Goal: Find contact information: Find contact information

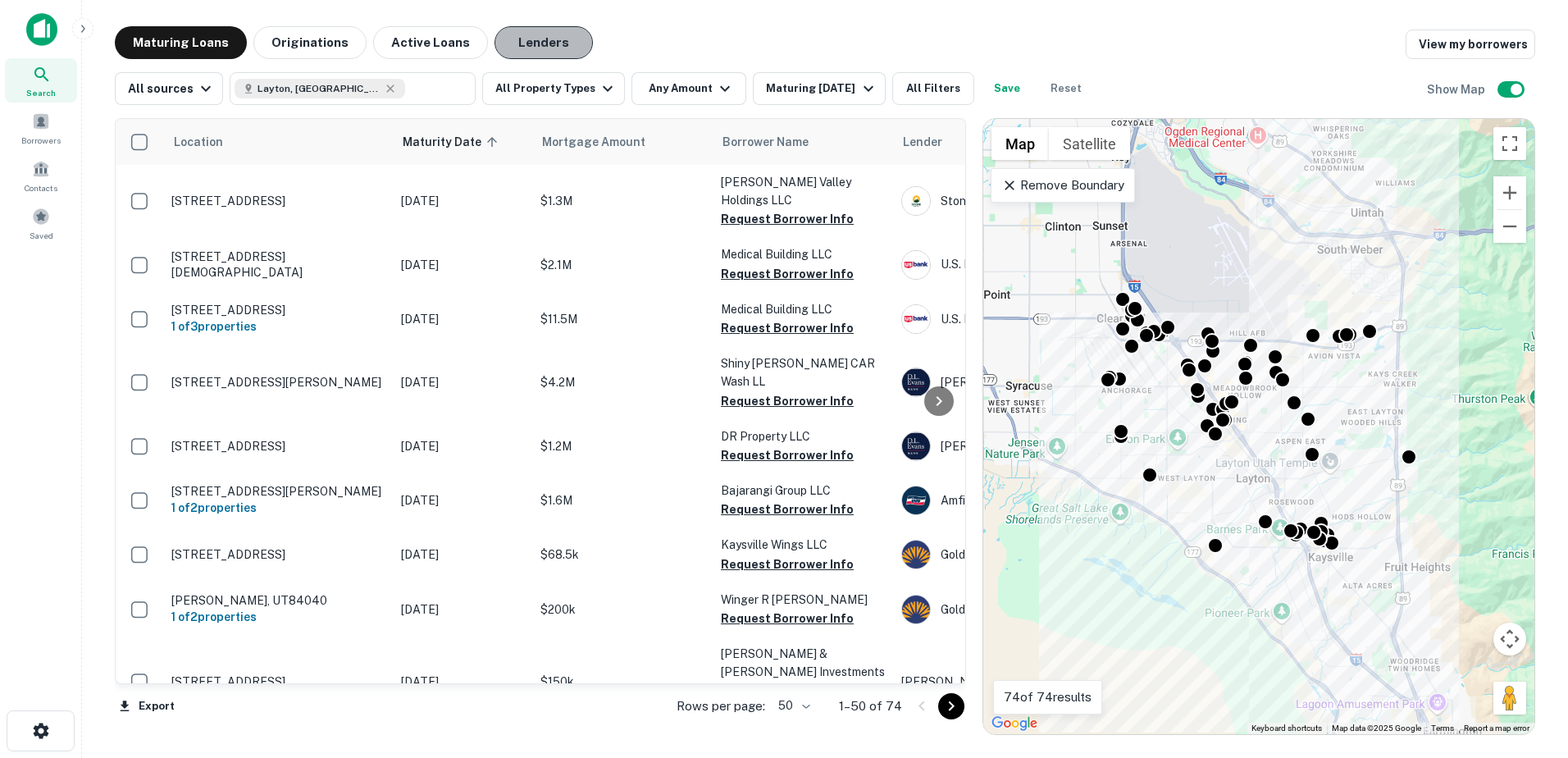
click at [546, 40] on button "Lenders" at bounding box center [544, 43] width 98 height 33
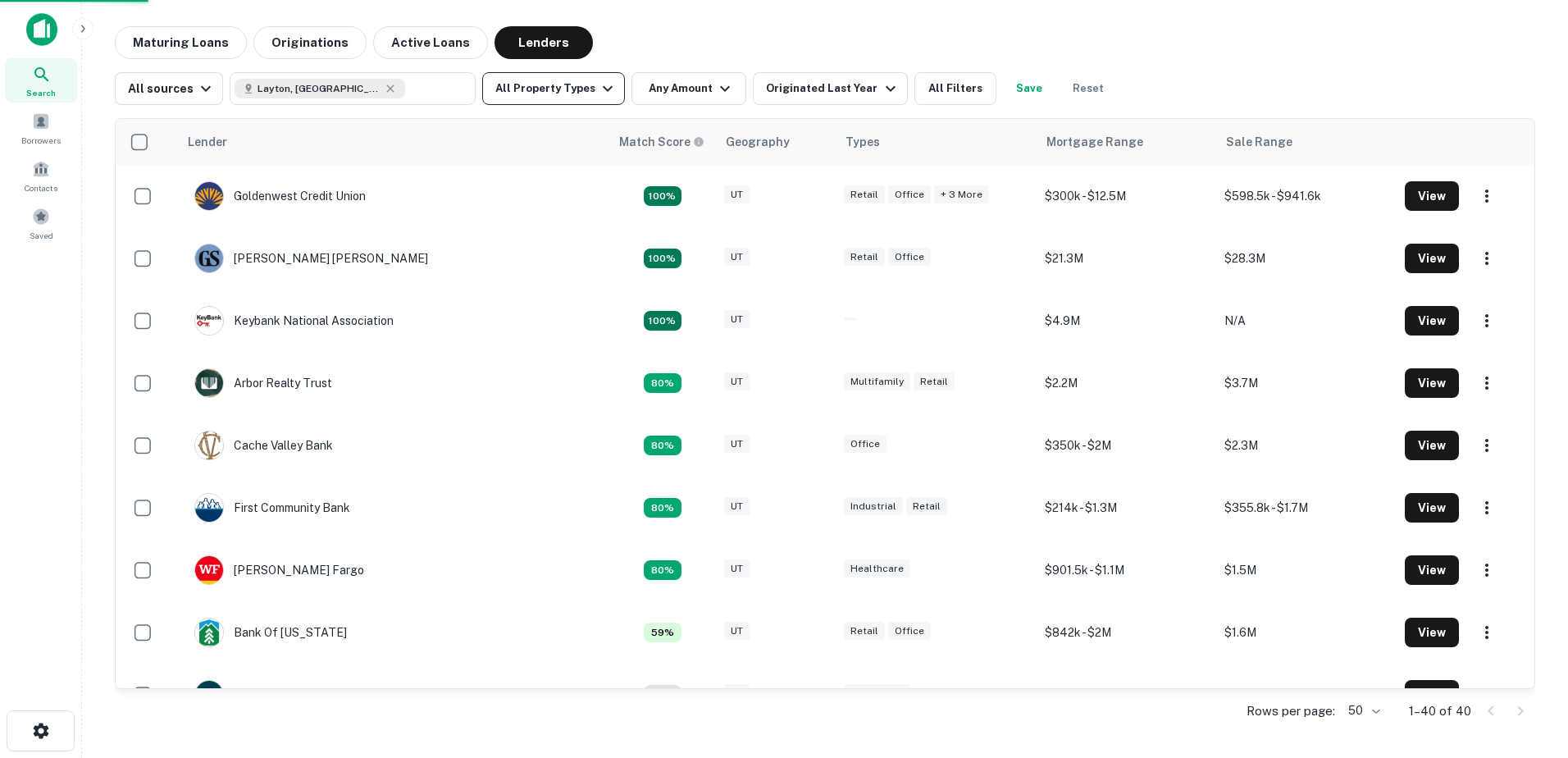
click at [602, 90] on icon "button" at bounding box center [608, 89] width 20 height 20
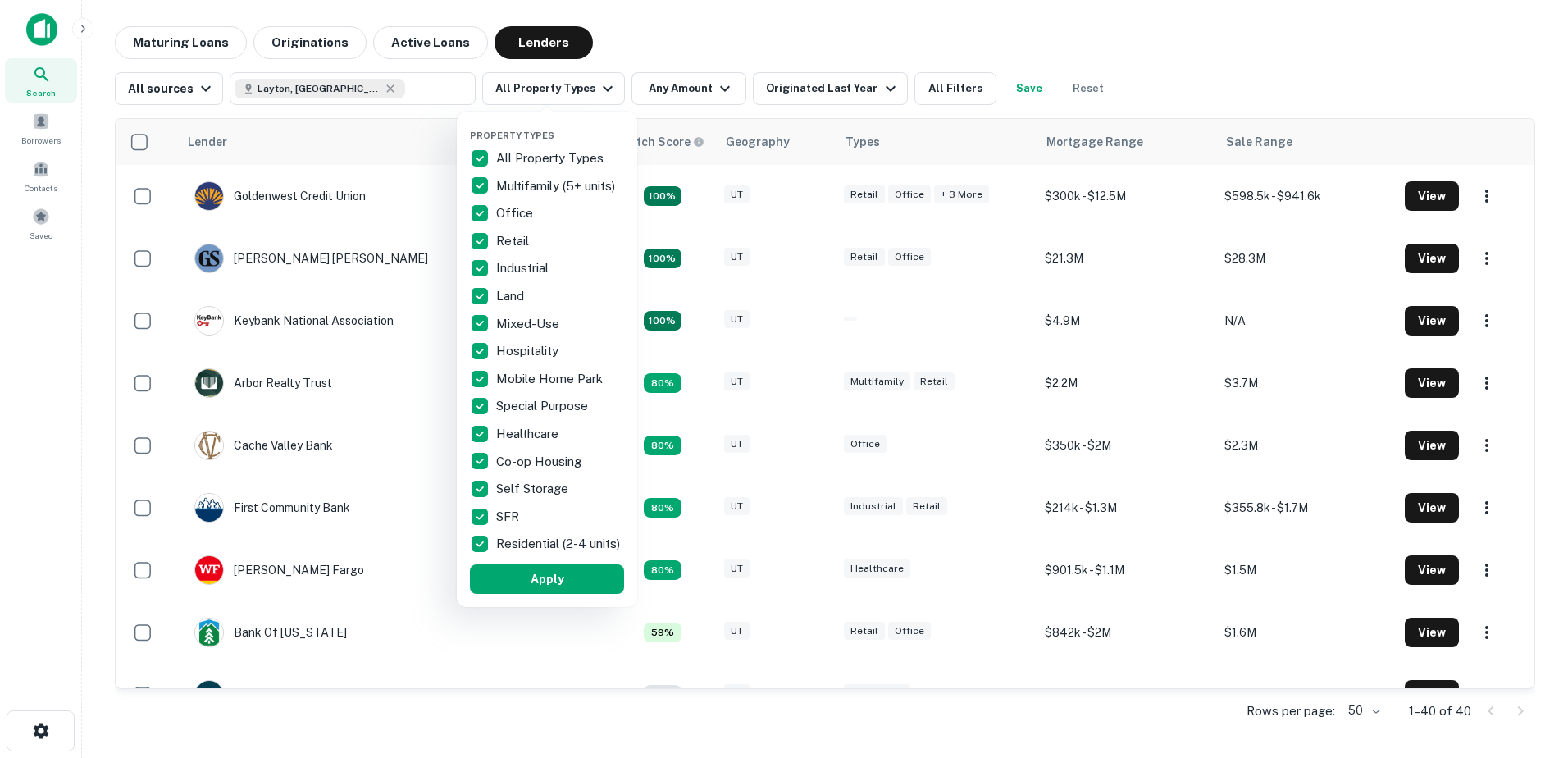
click at [541, 150] on p "All Property Types" at bounding box center [552, 158] width 111 height 20
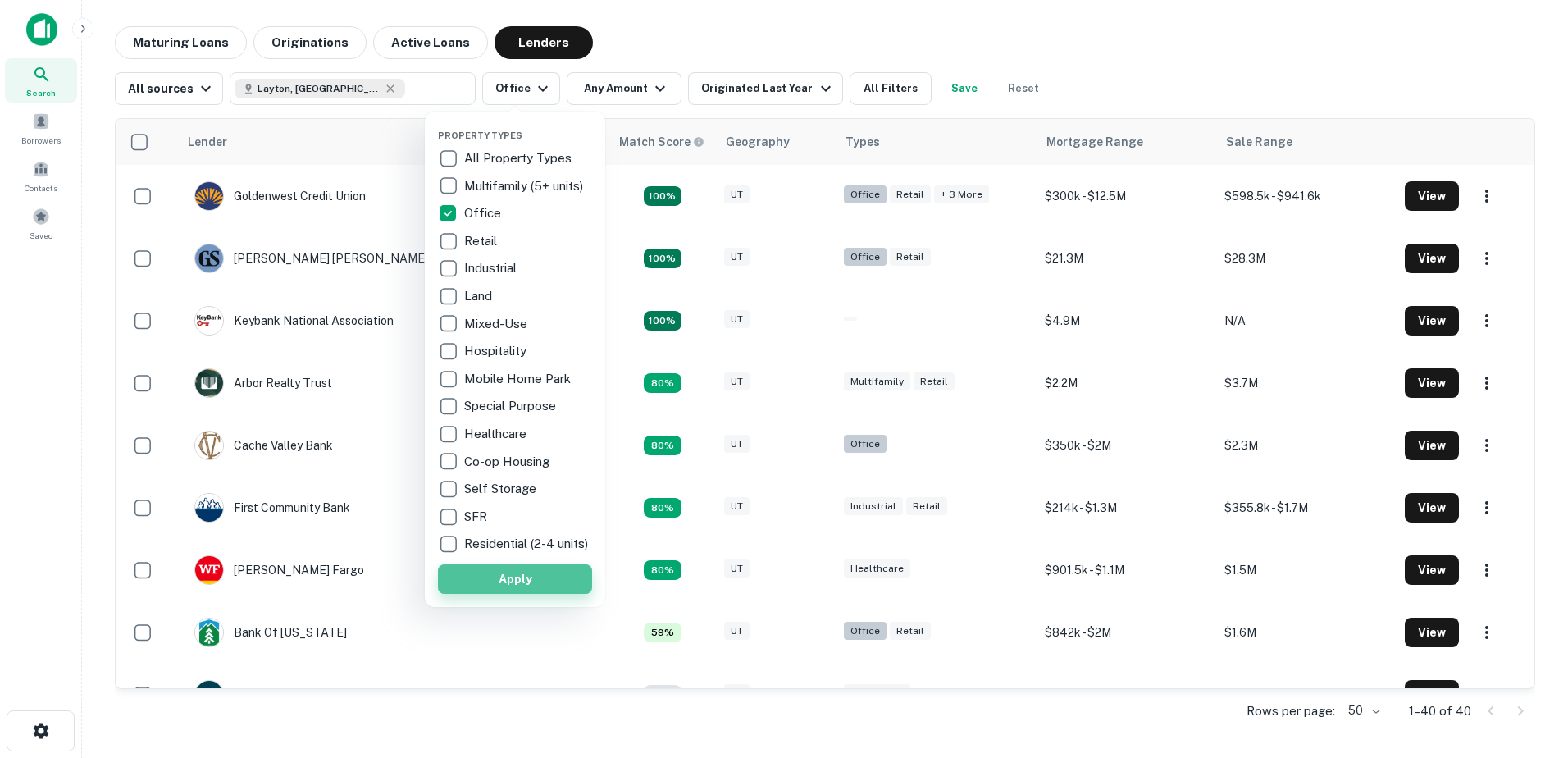
click at [503, 594] on button "Apply" at bounding box center [515, 579] width 154 height 29
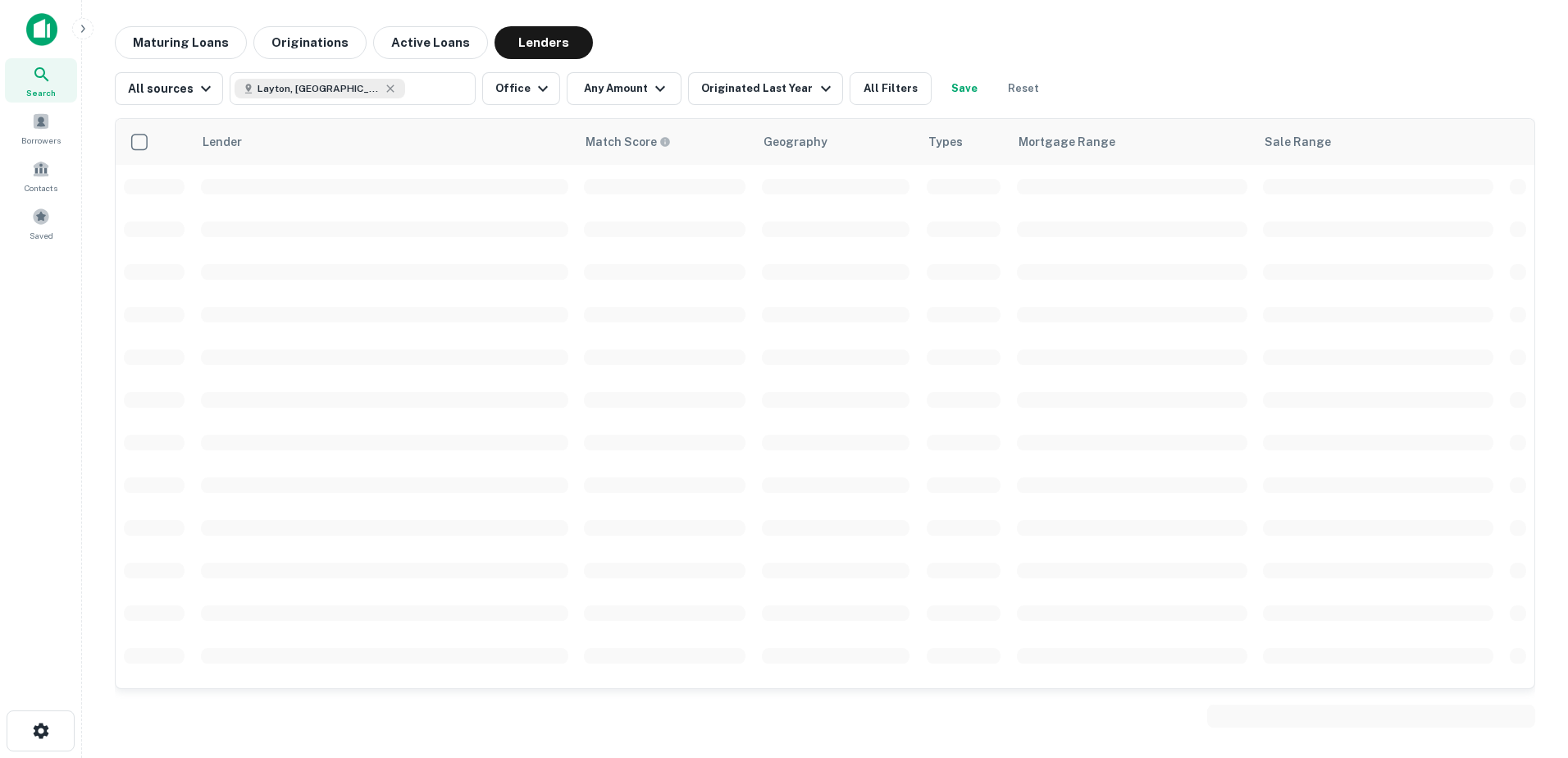
click at [630, 95] on div at bounding box center [784, 379] width 1568 height 758
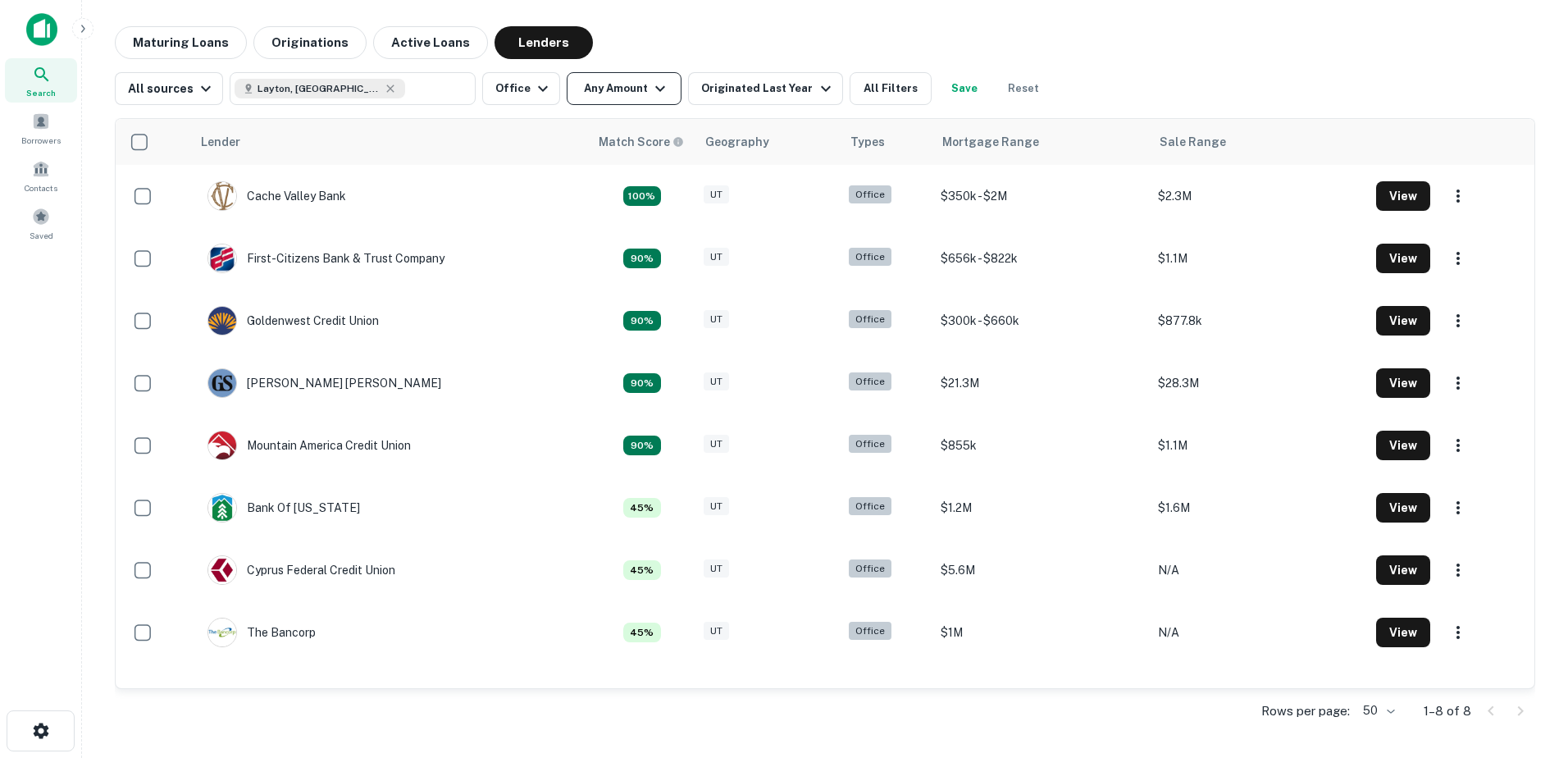
click at [634, 79] on button "Any Amount" at bounding box center [624, 89] width 114 height 33
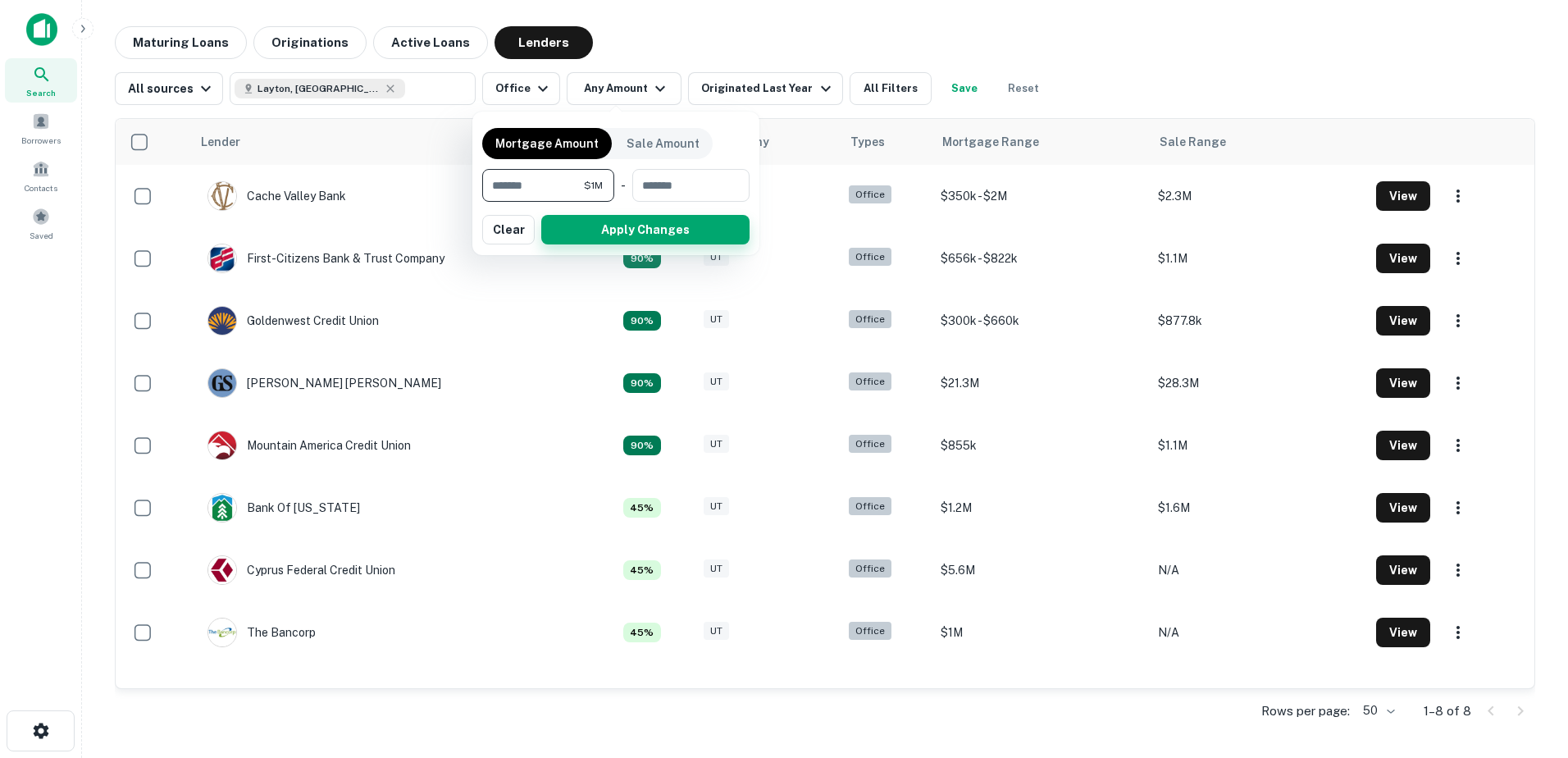
type input "*******"
click at [604, 227] on button "Apply Changes" at bounding box center [645, 230] width 208 height 29
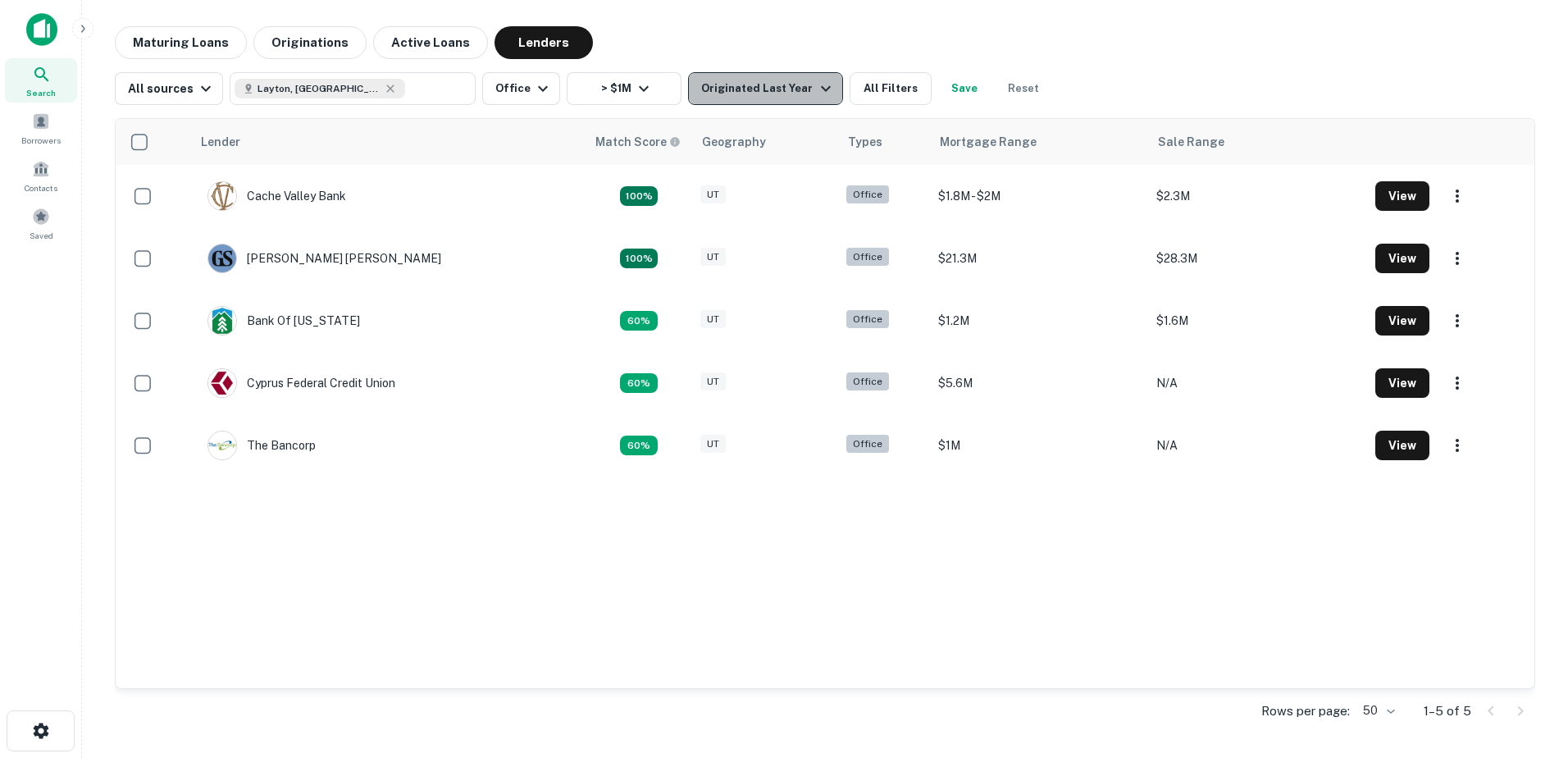
click at [773, 95] on div "Originated Last Year" at bounding box center [768, 89] width 133 height 20
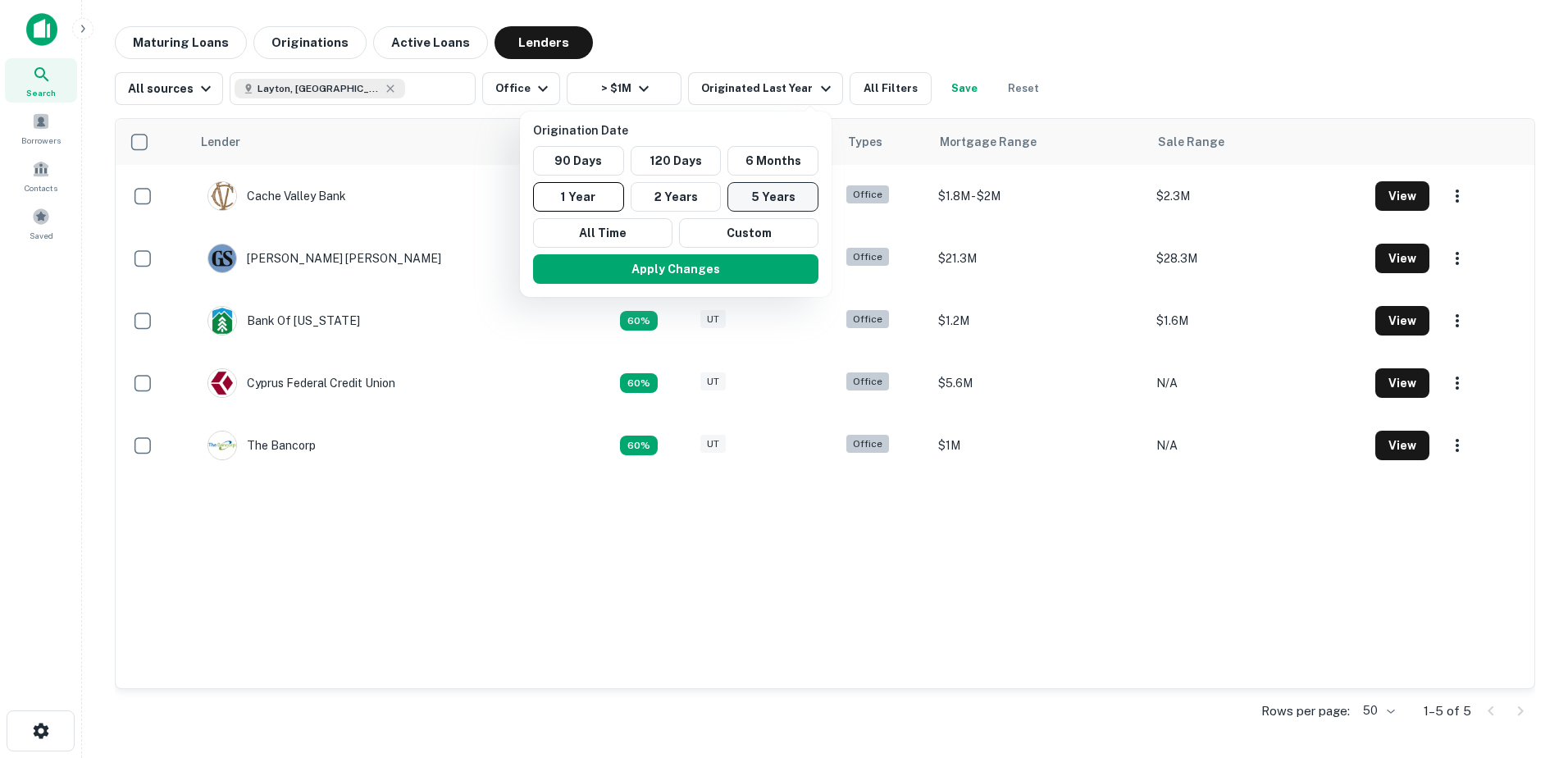
click at [756, 200] on button "5 Years" at bounding box center [773, 197] width 91 height 29
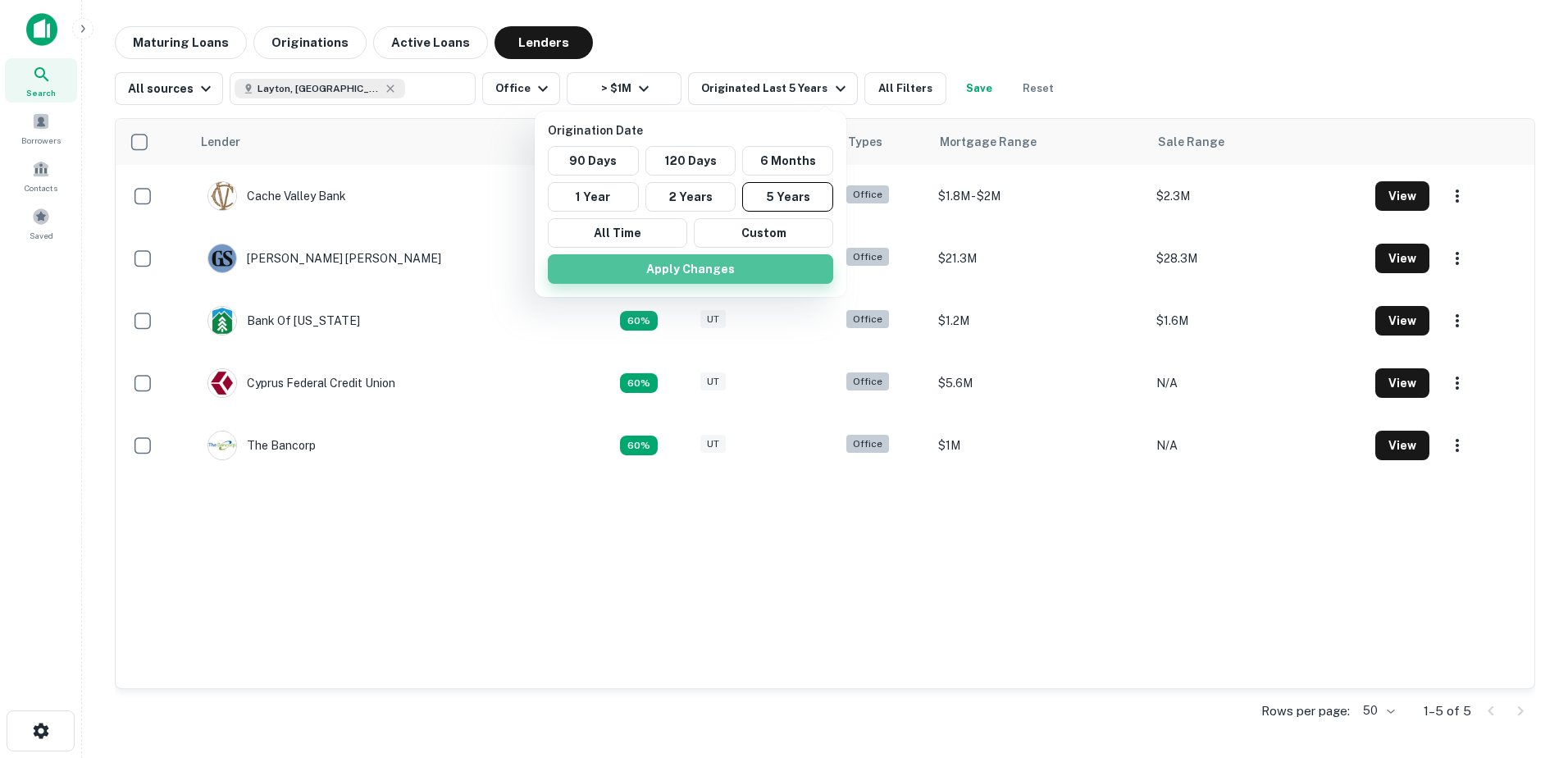
click at [714, 270] on button "Apply Changes" at bounding box center [691, 268] width 286 height 29
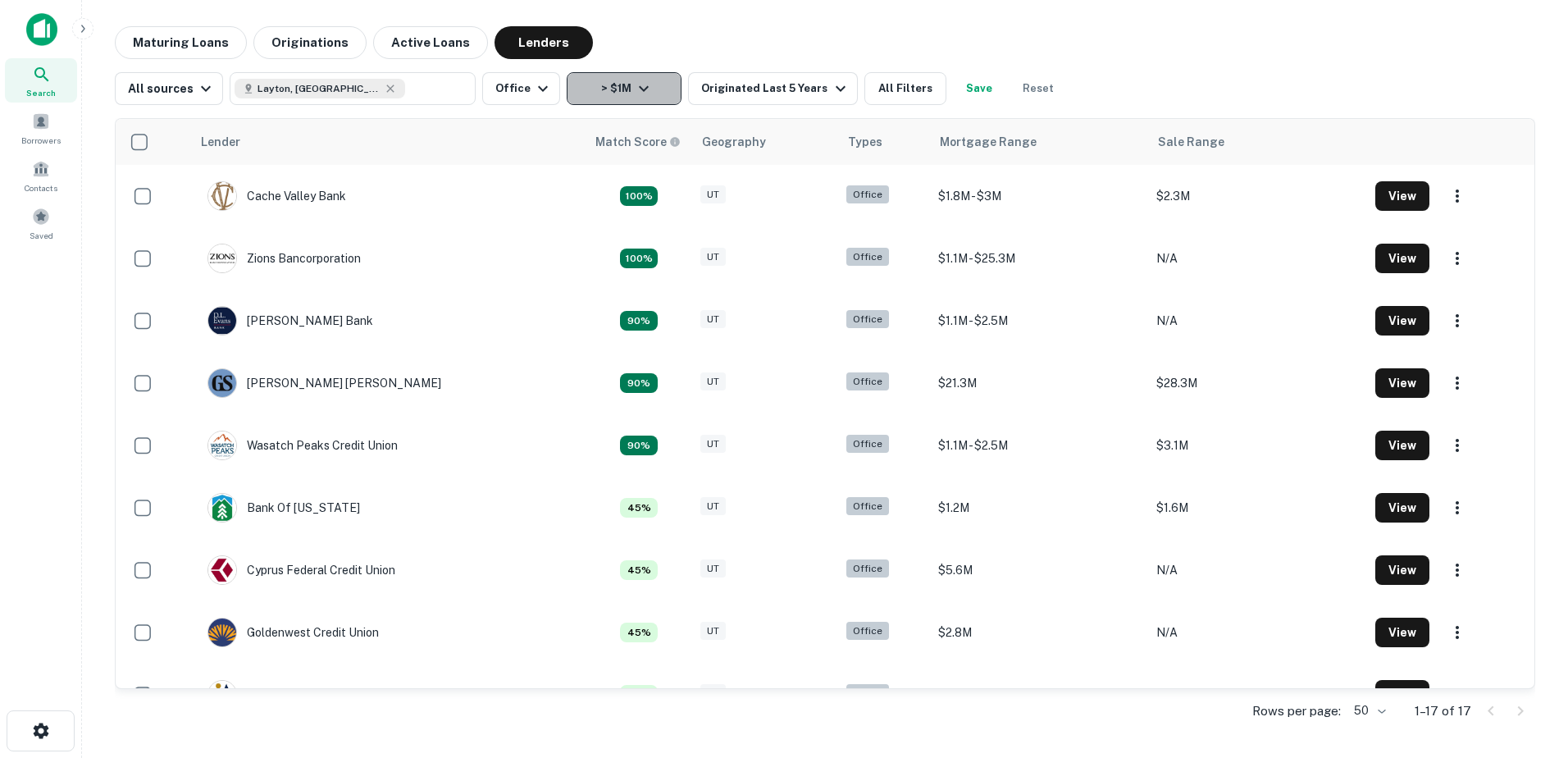
click at [639, 85] on icon "button" at bounding box center [644, 89] width 20 height 20
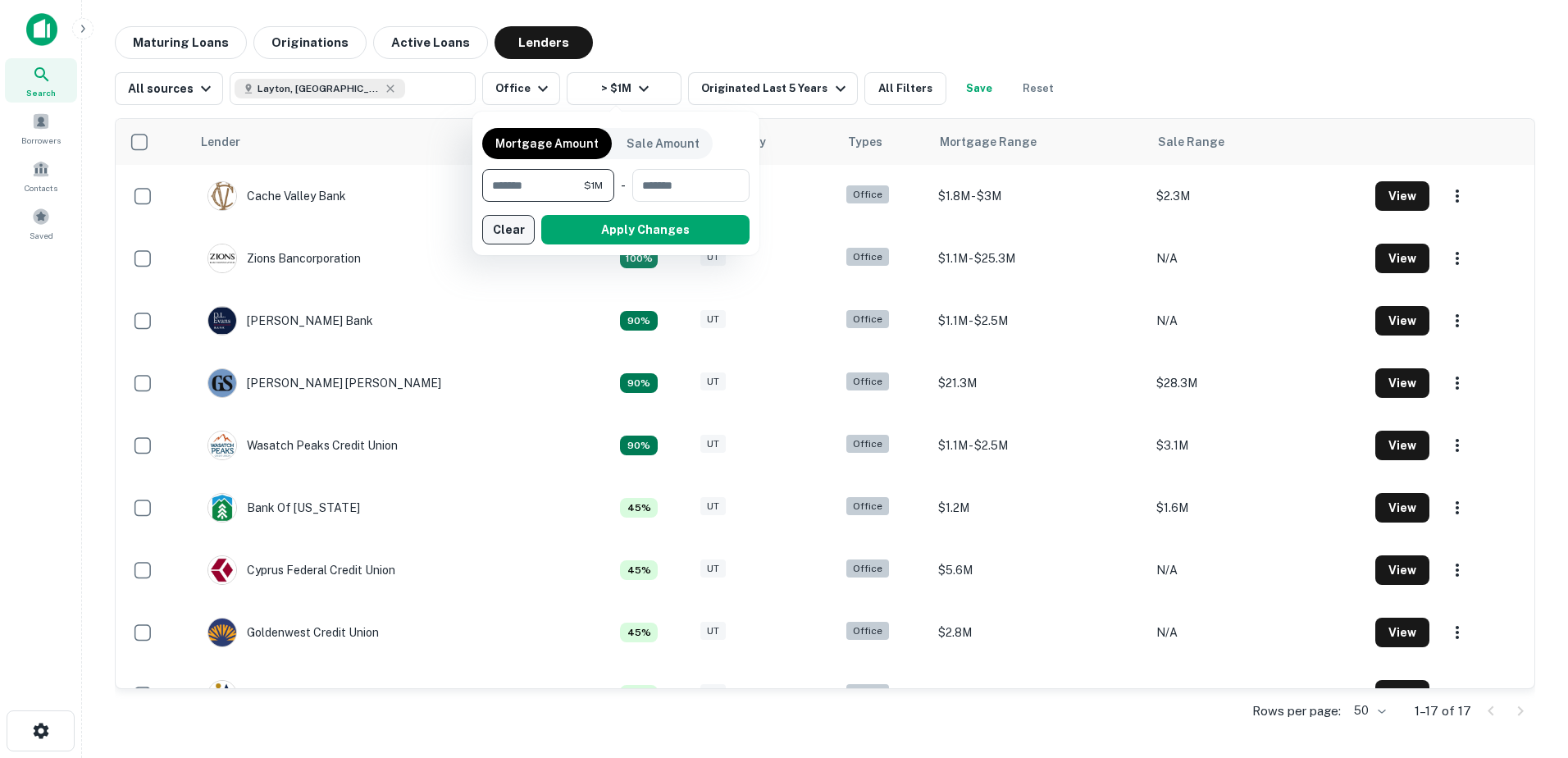
click at [503, 237] on button "Clear" at bounding box center [508, 230] width 52 height 29
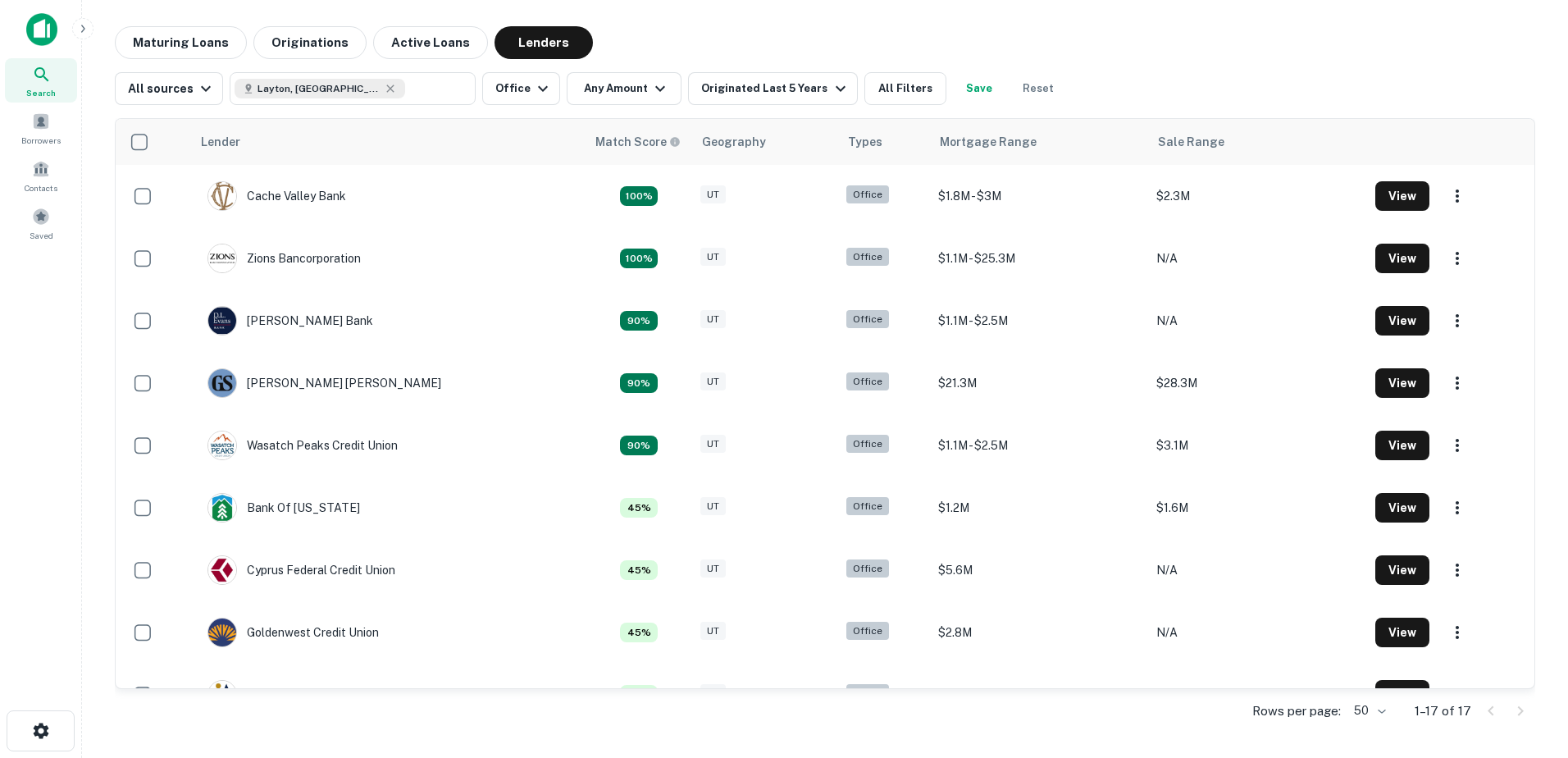
click at [1265, 44] on div "Maturing Loans Originations Active Loans Lenders" at bounding box center [824, 43] width 1421 height 33
click at [534, 83] on icon "button" at bounding box center [543, 89] width 20 height 20
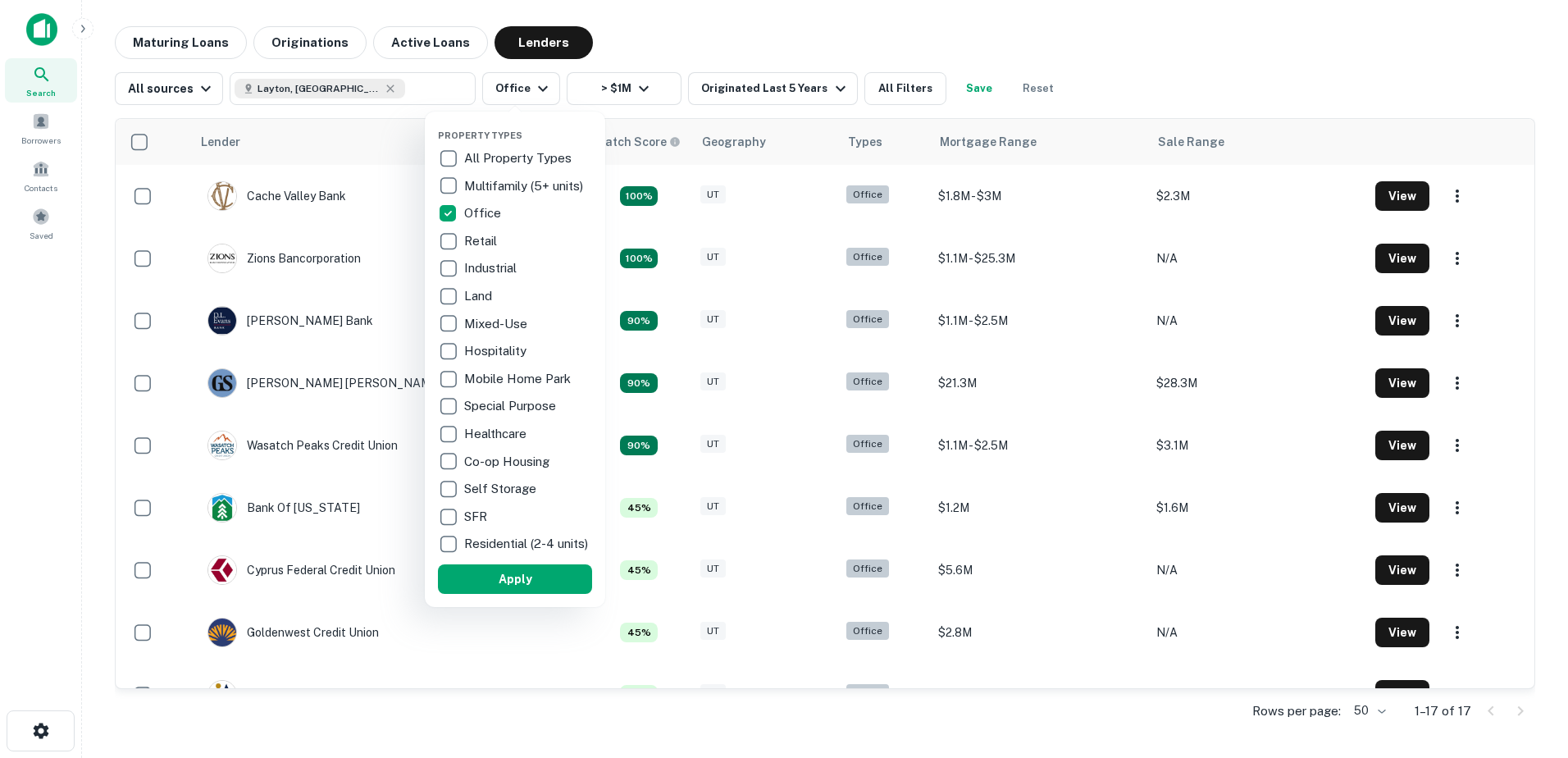
click at [478, 153] on p "All Property Types" at bounding box center [519, 158] width 111 height 20
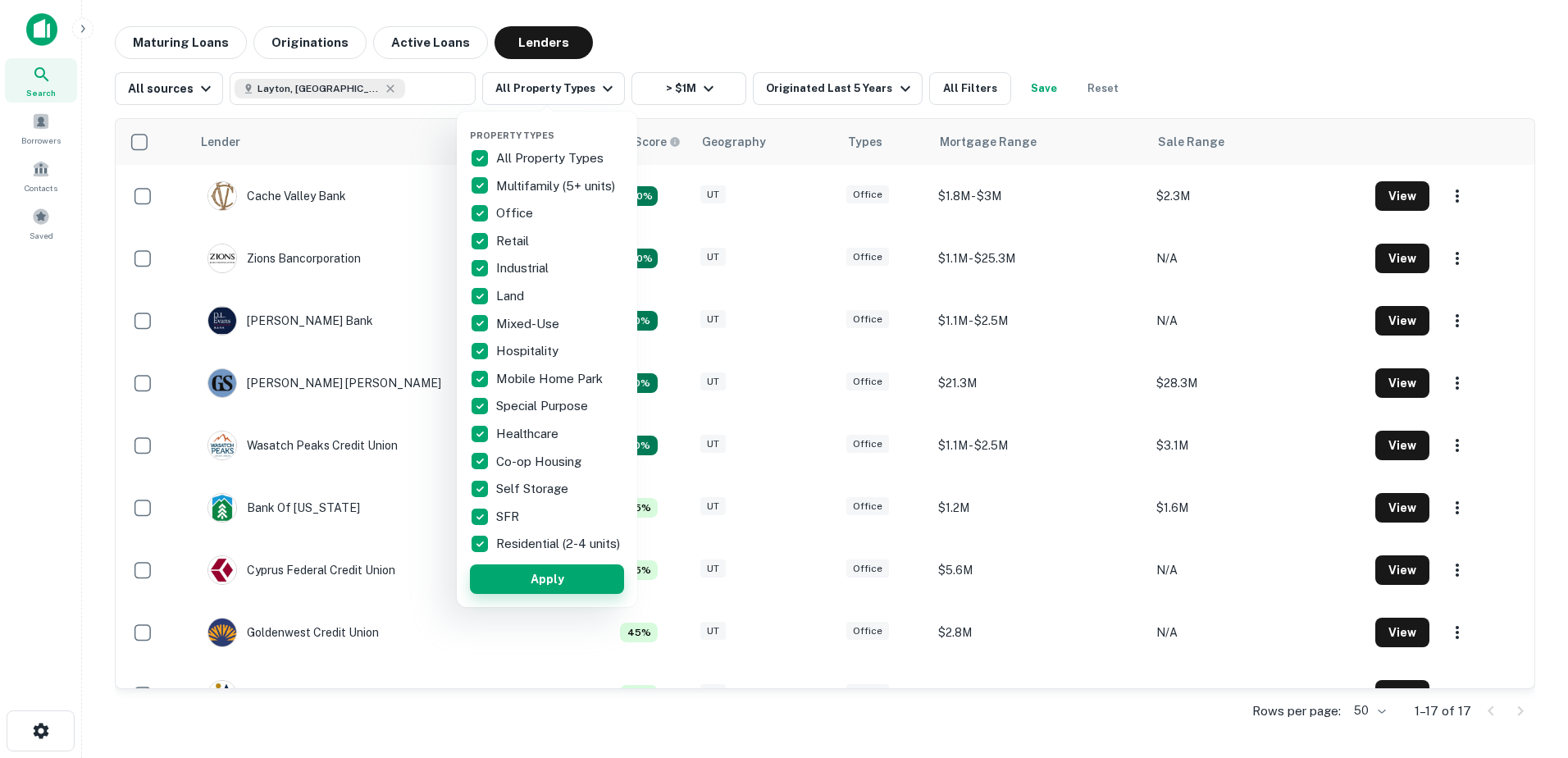
click at [518, 588] on button "Apply" at bounding box center [546, 579] width 154 height 29
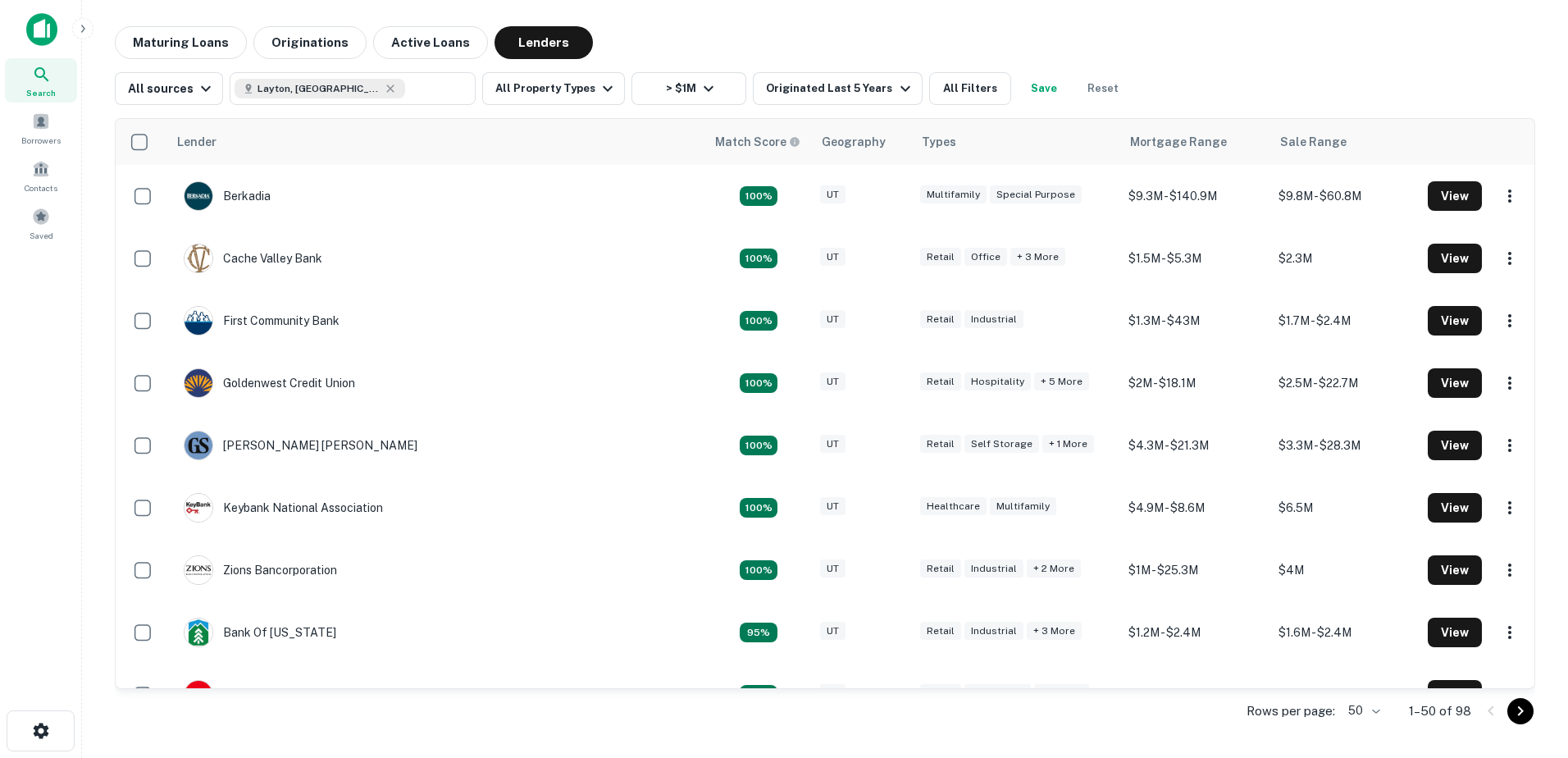
click at [1072, 17] on main "Maturing Loans Originations Active Loans Lenders All sources Layton, UT, USA ​ …" at bounding box center [824, 379] width 1486 height 758
click at [574, 91] on button "All Property Types" at bounding box center [553, 89] width 143 height 33
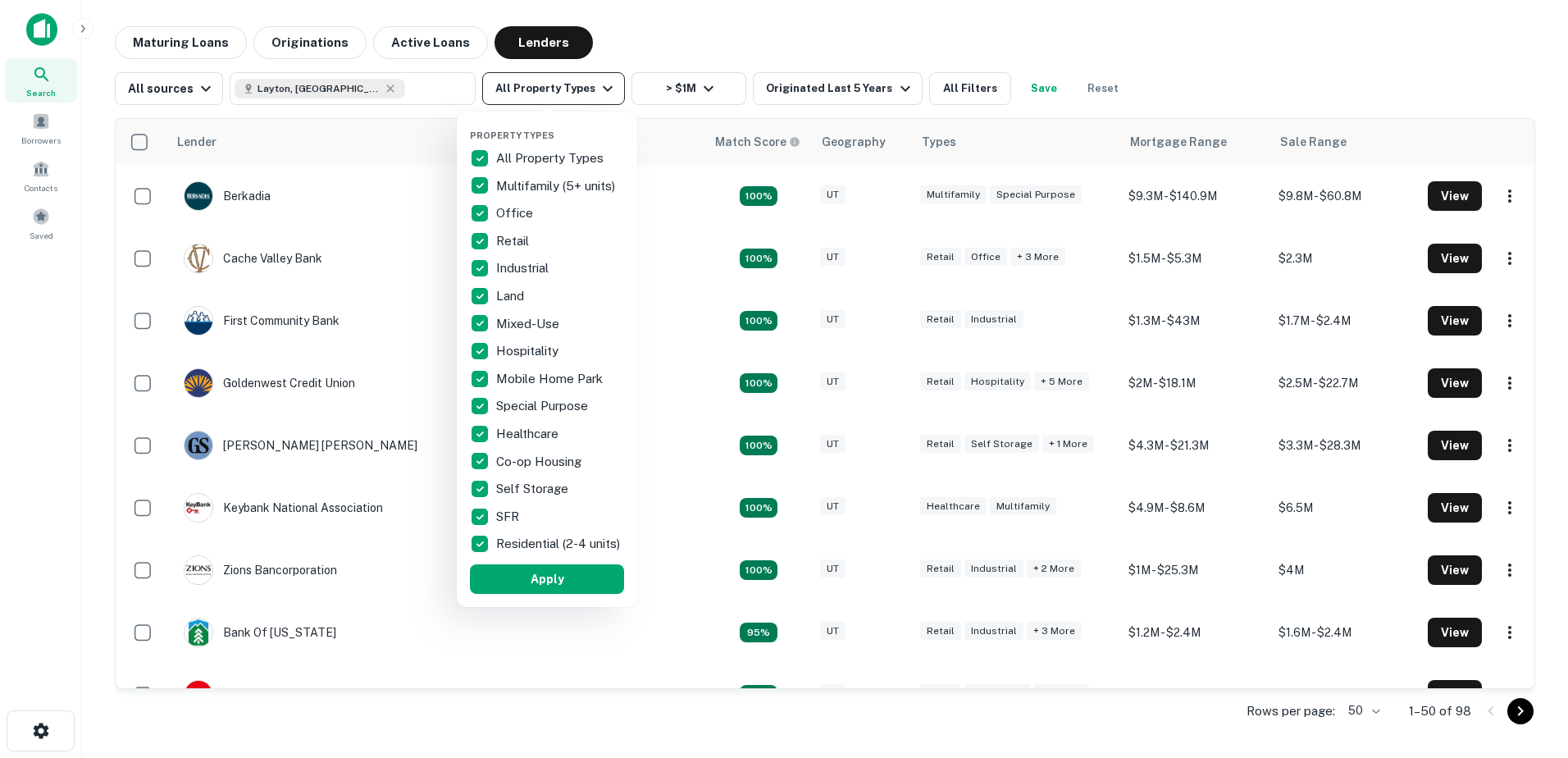
click at [574, 91] on div at bounding box center [784, 379] width 1568 height 758
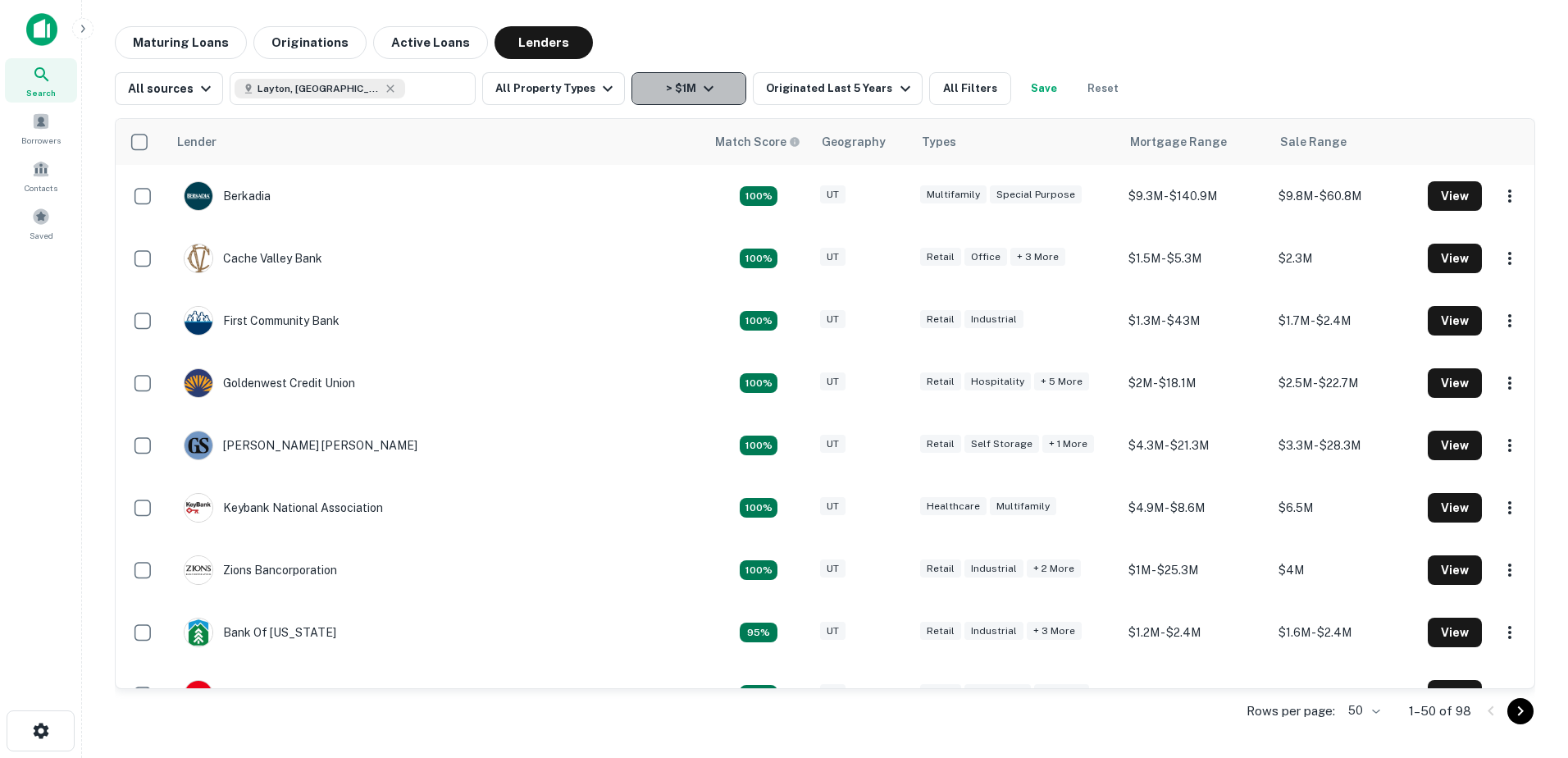
click at [712, 91] on button "> $1M" at bounding box center [688, 89] width 114 height 33
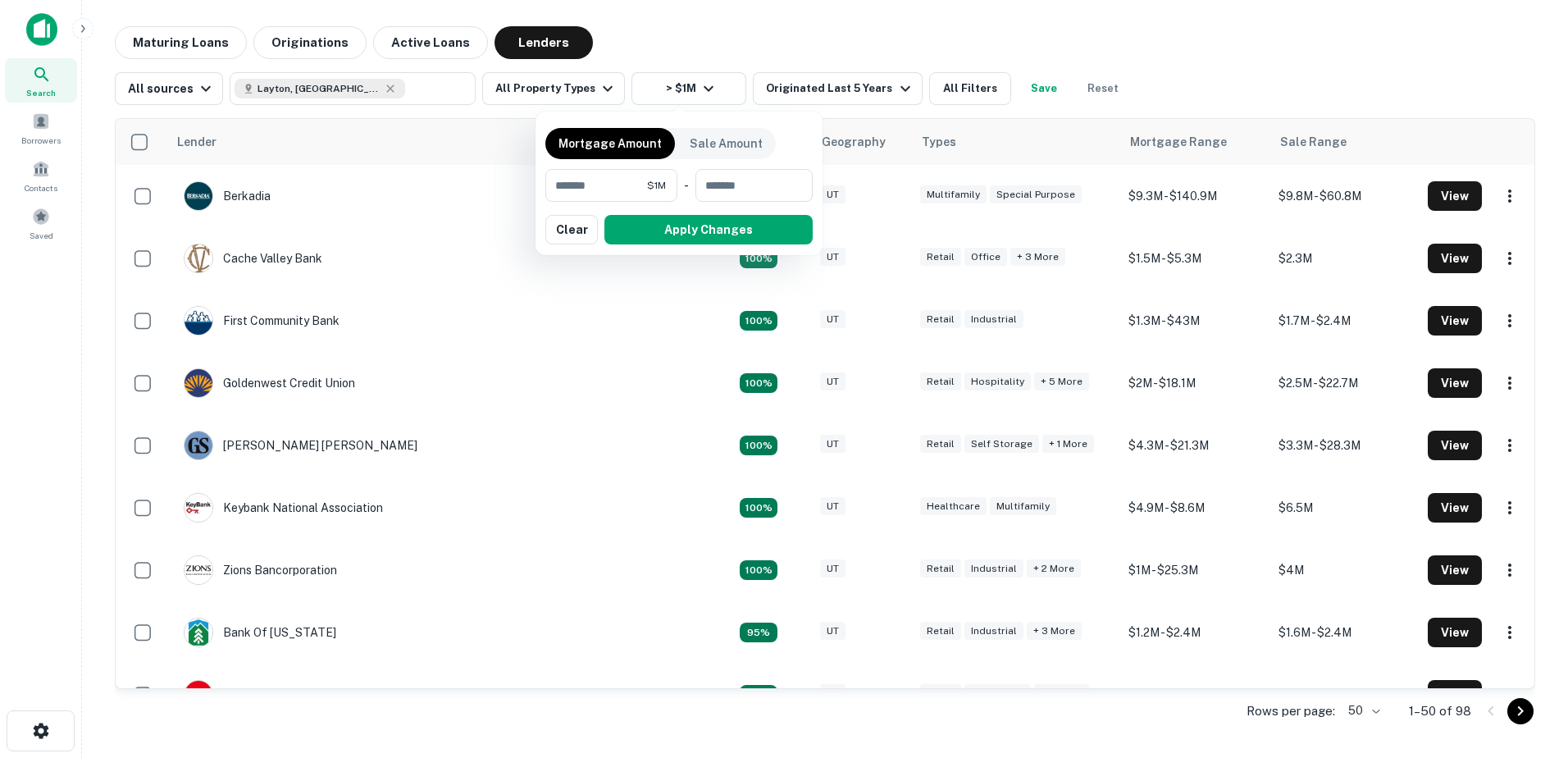
click at [709, 84] on div at bounding box center [784, 379] width 1568 height 758
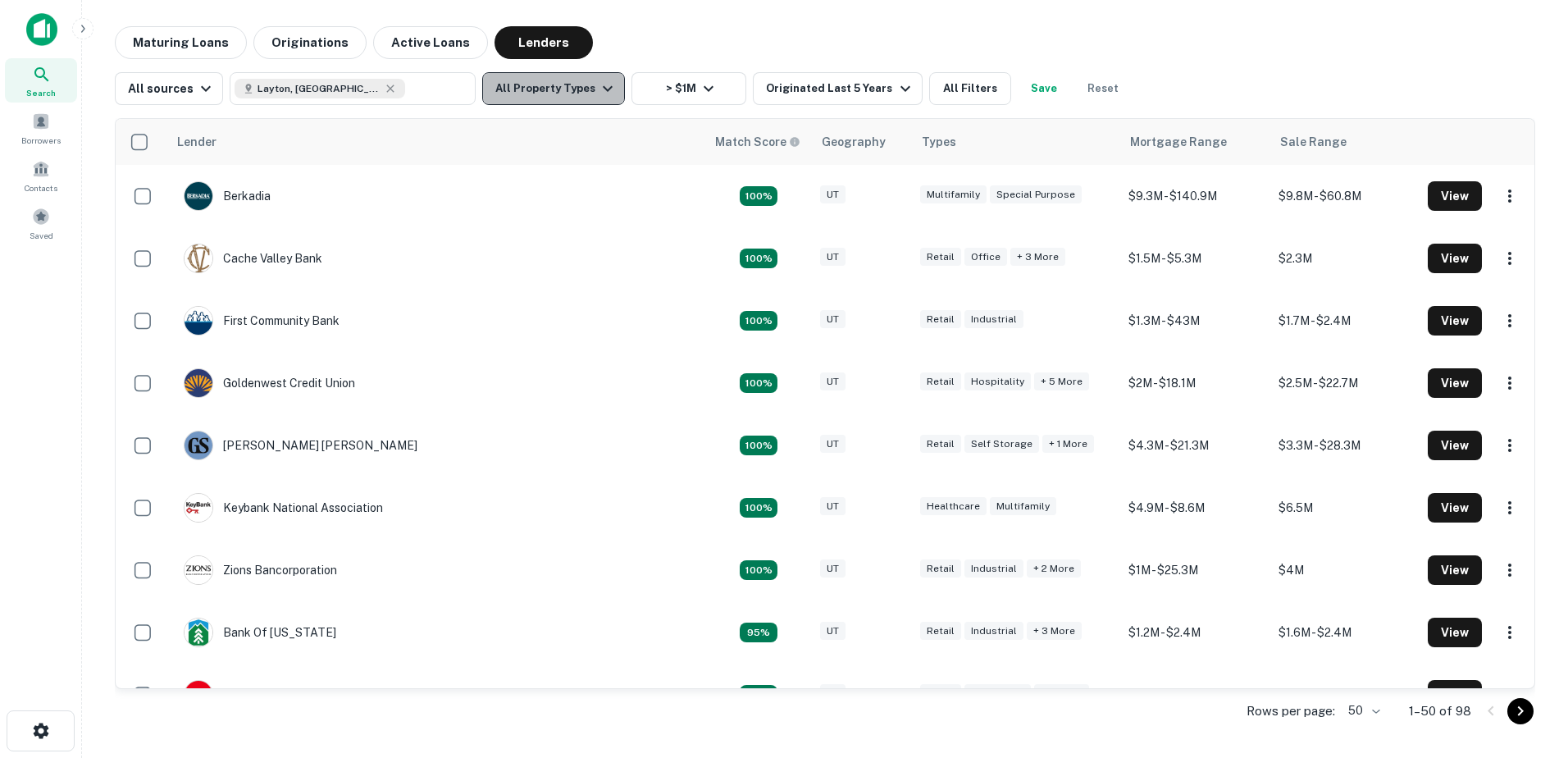
click at [584, 79] on button "All Property Types" at bounding box center [553, 89] width 143 height 33
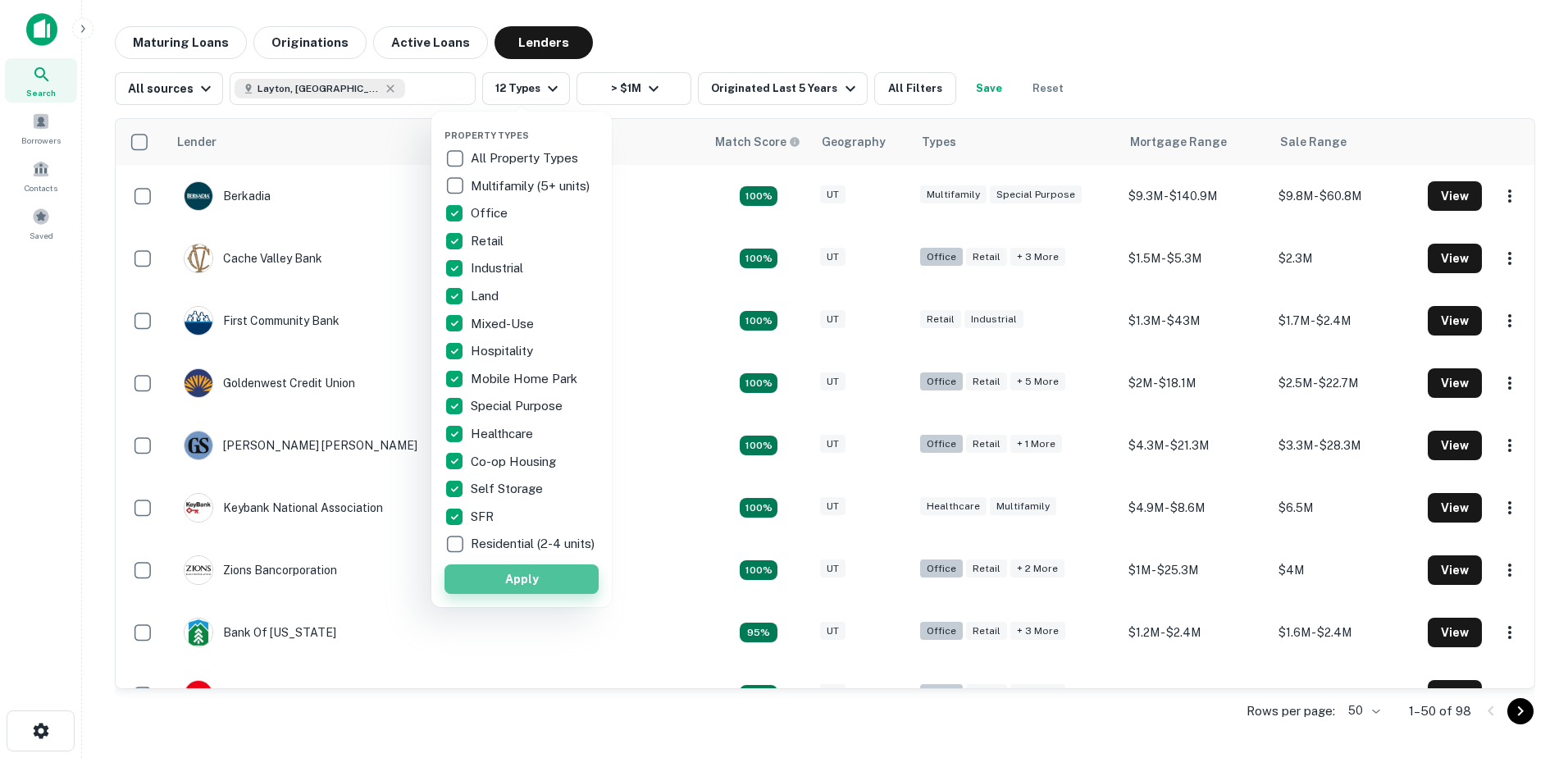
click at [535, 591] on button "Apply" at bounding box center [522, 579] width 154 height 29
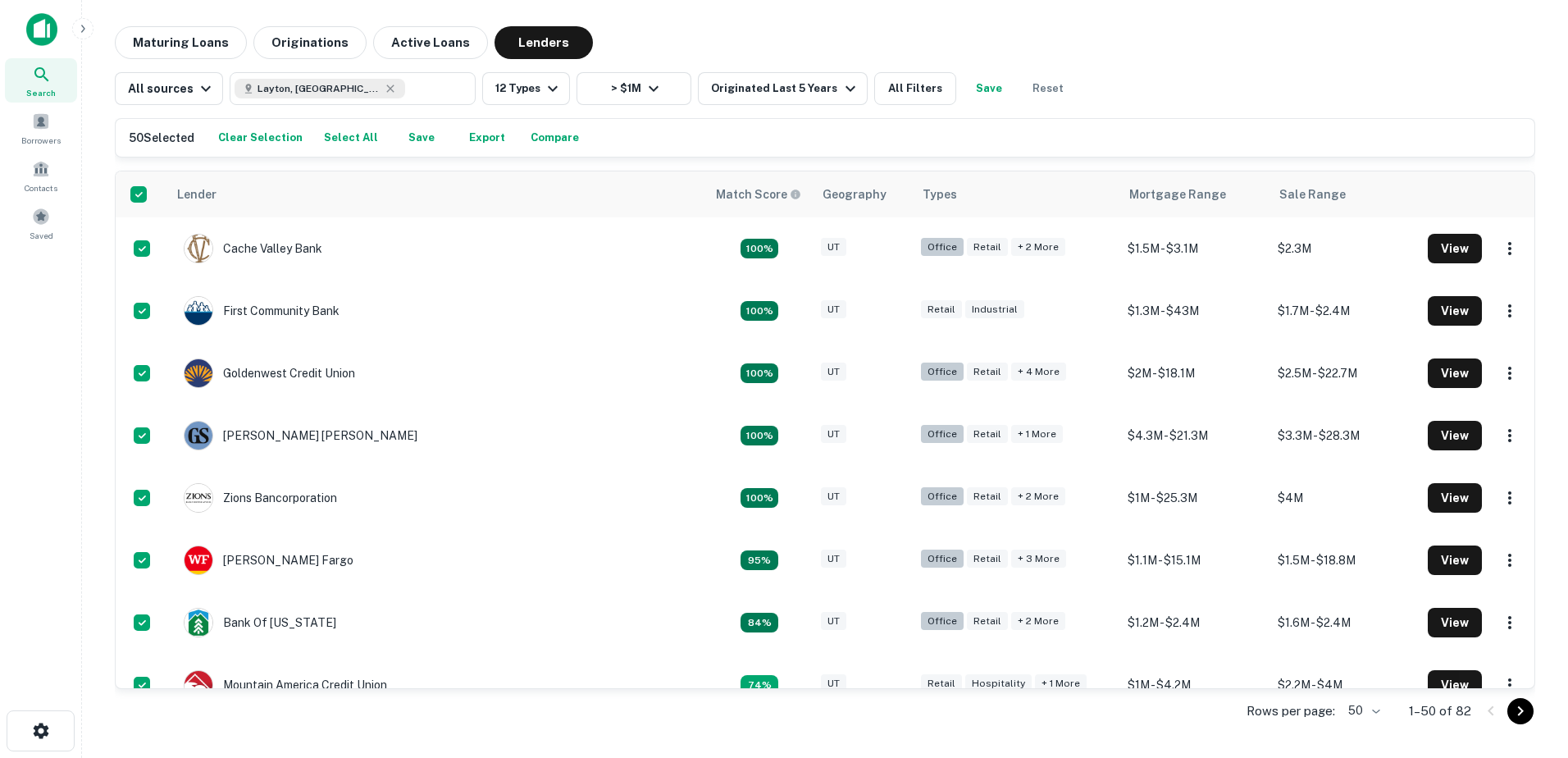
click at [479, 137] on button "Export" at bounding box center [487, 138] width 52 height 25
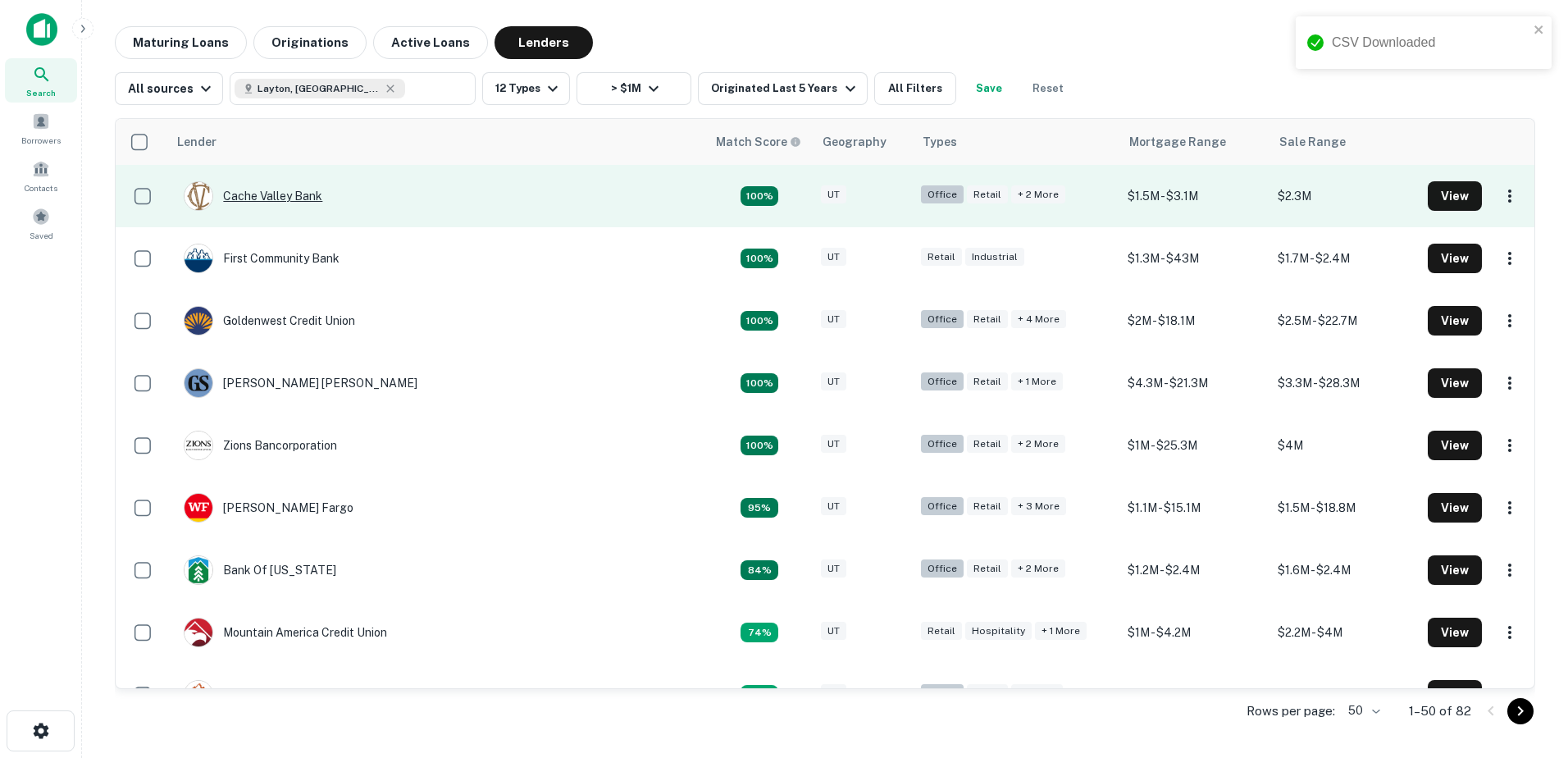
click at [270, 199] on div "Cache Valley Bank" at bounding box center [253, 196] width 139 height 29
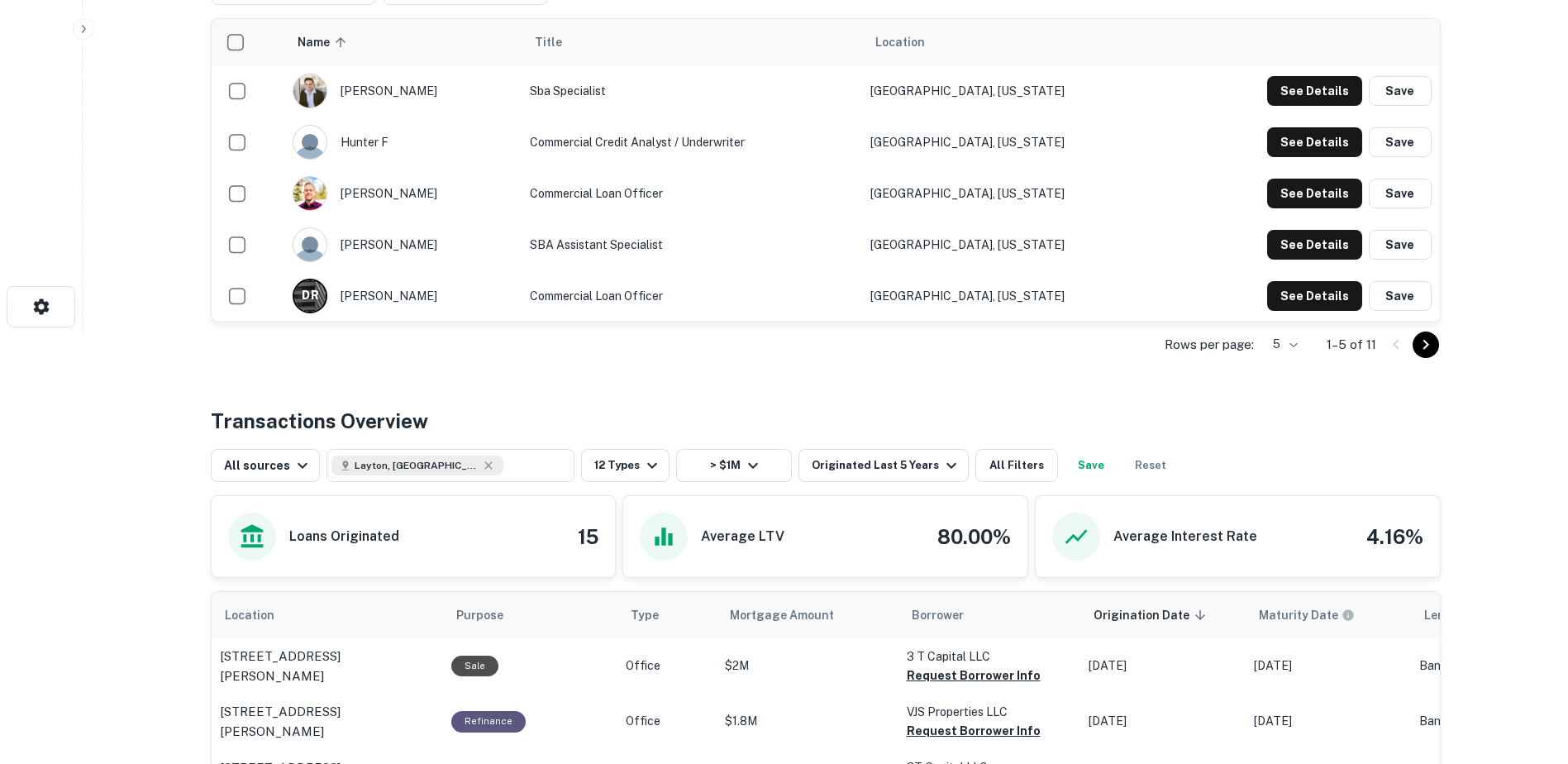
scroll to position [429, 0]
click at [1278, 107] on button "See Details" at bounding box center [1315, 92] width 95 height 29
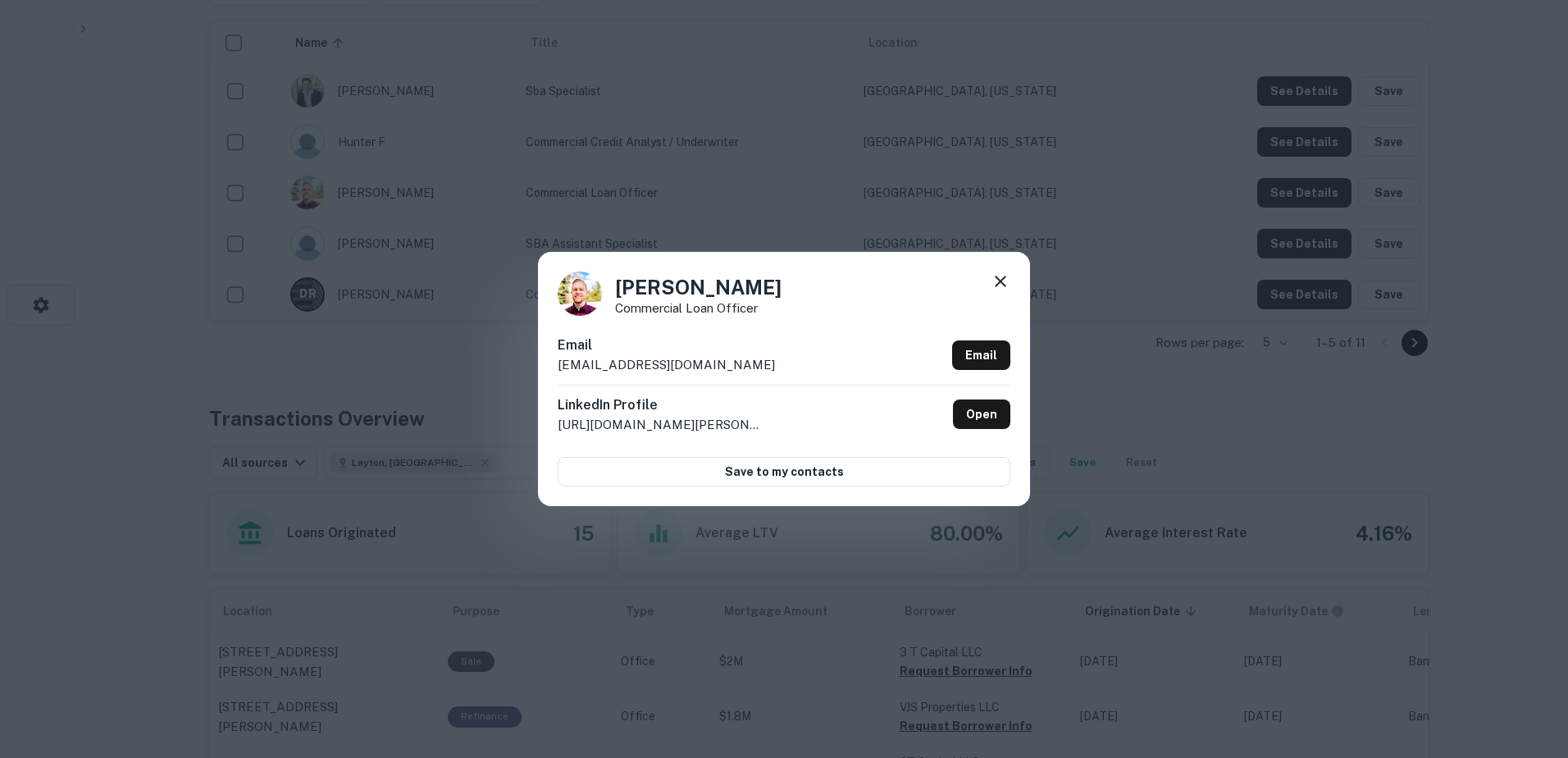
click at [1006, 280] on icon at bounding box center [1000, 280] width 20 height 20
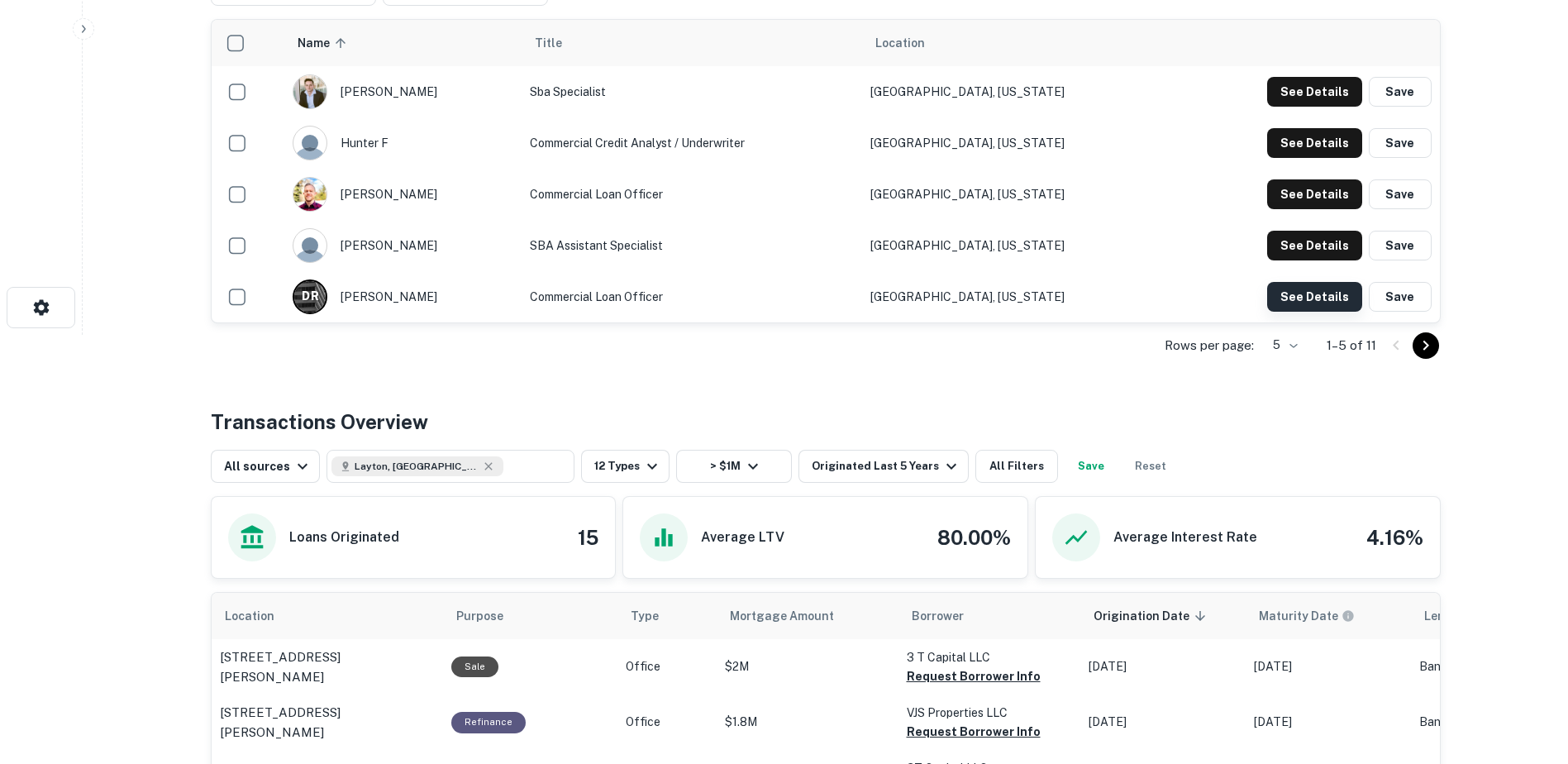
click at [1295, 107] on button "See Details" at bounding box center [1315, 92] width 95 height 29
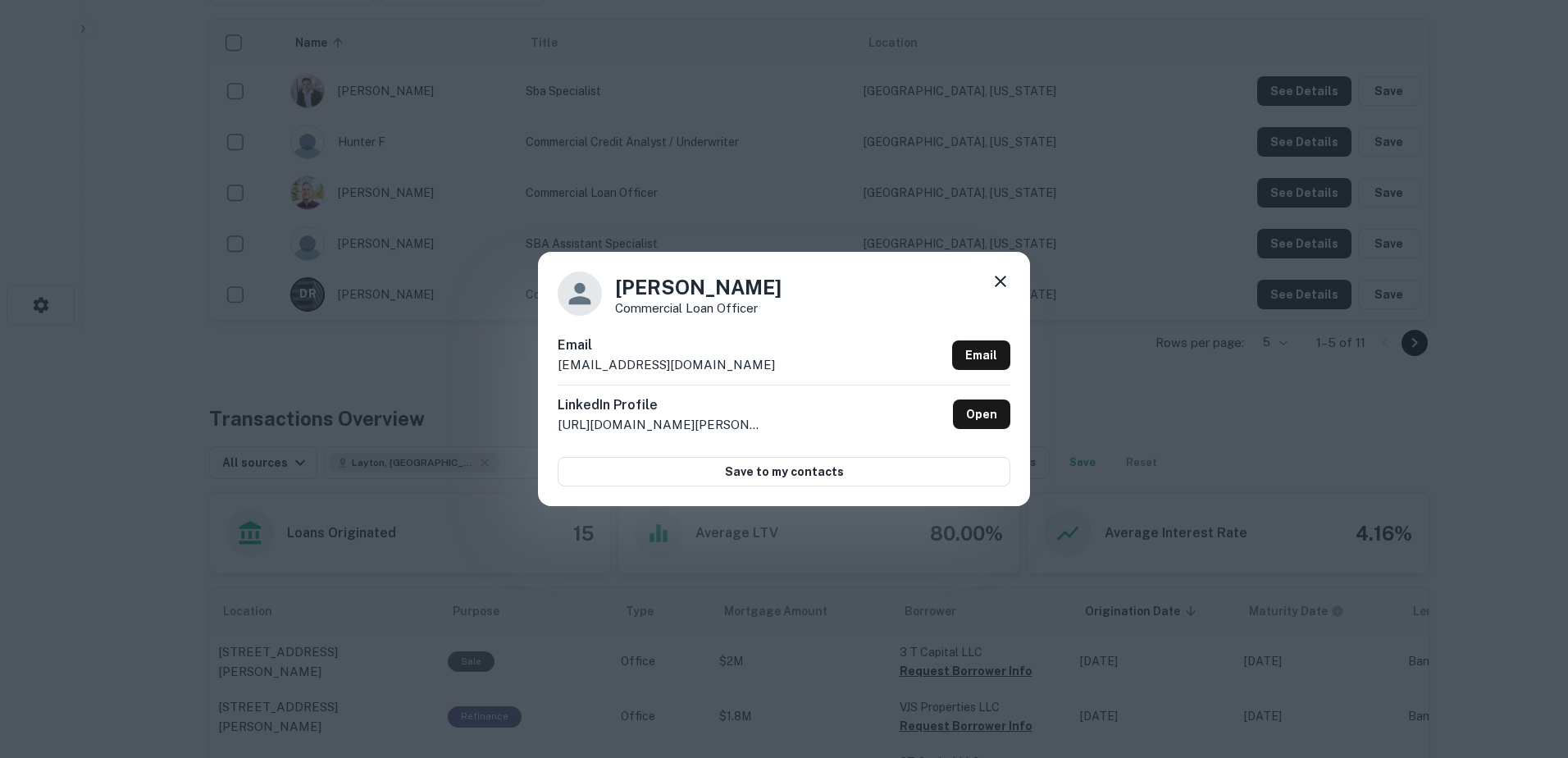
click at [996, 275] on icon at bounding box center [1000, 280] width 20 height 20
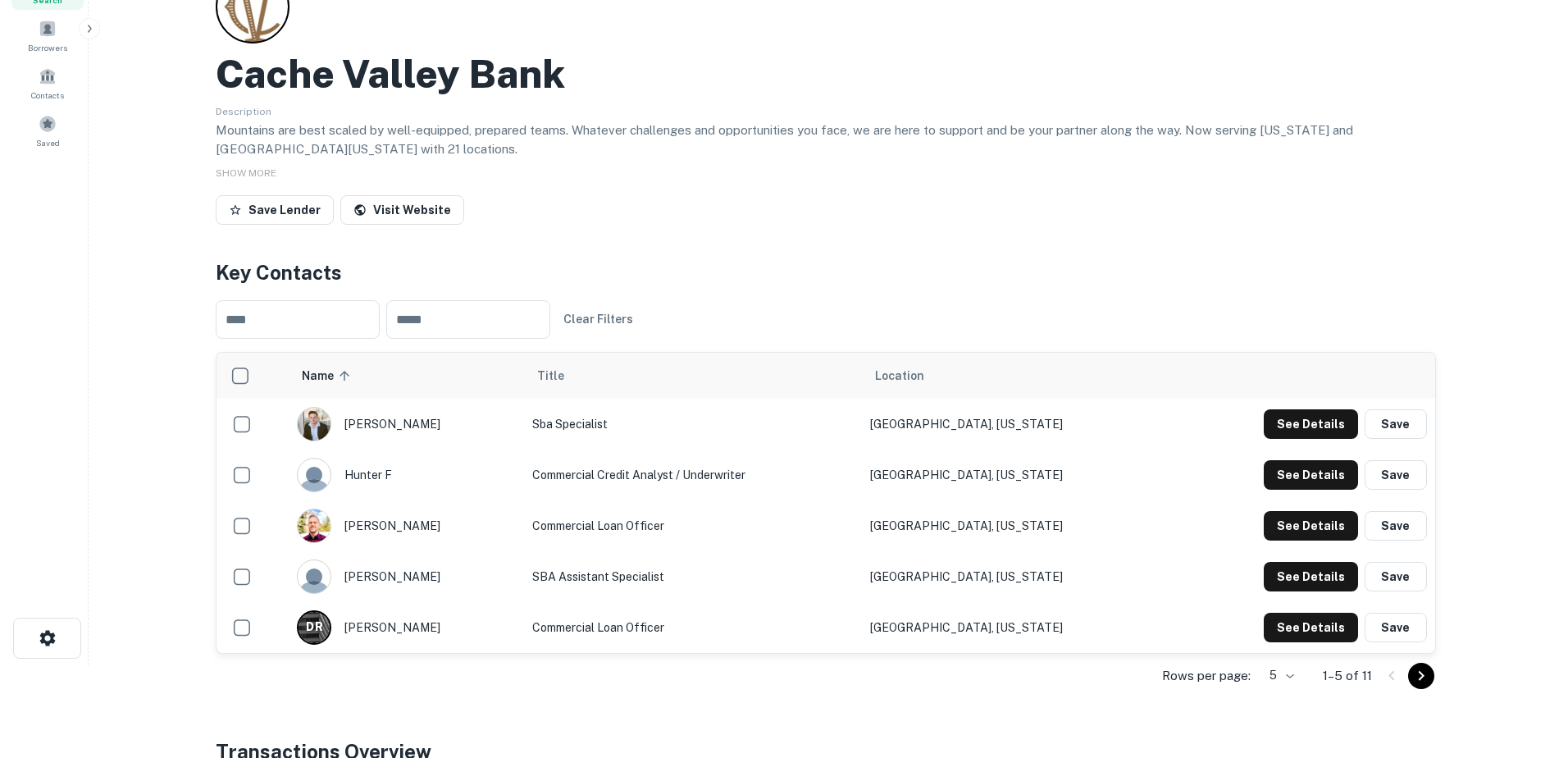
scroll to position [0, 0]
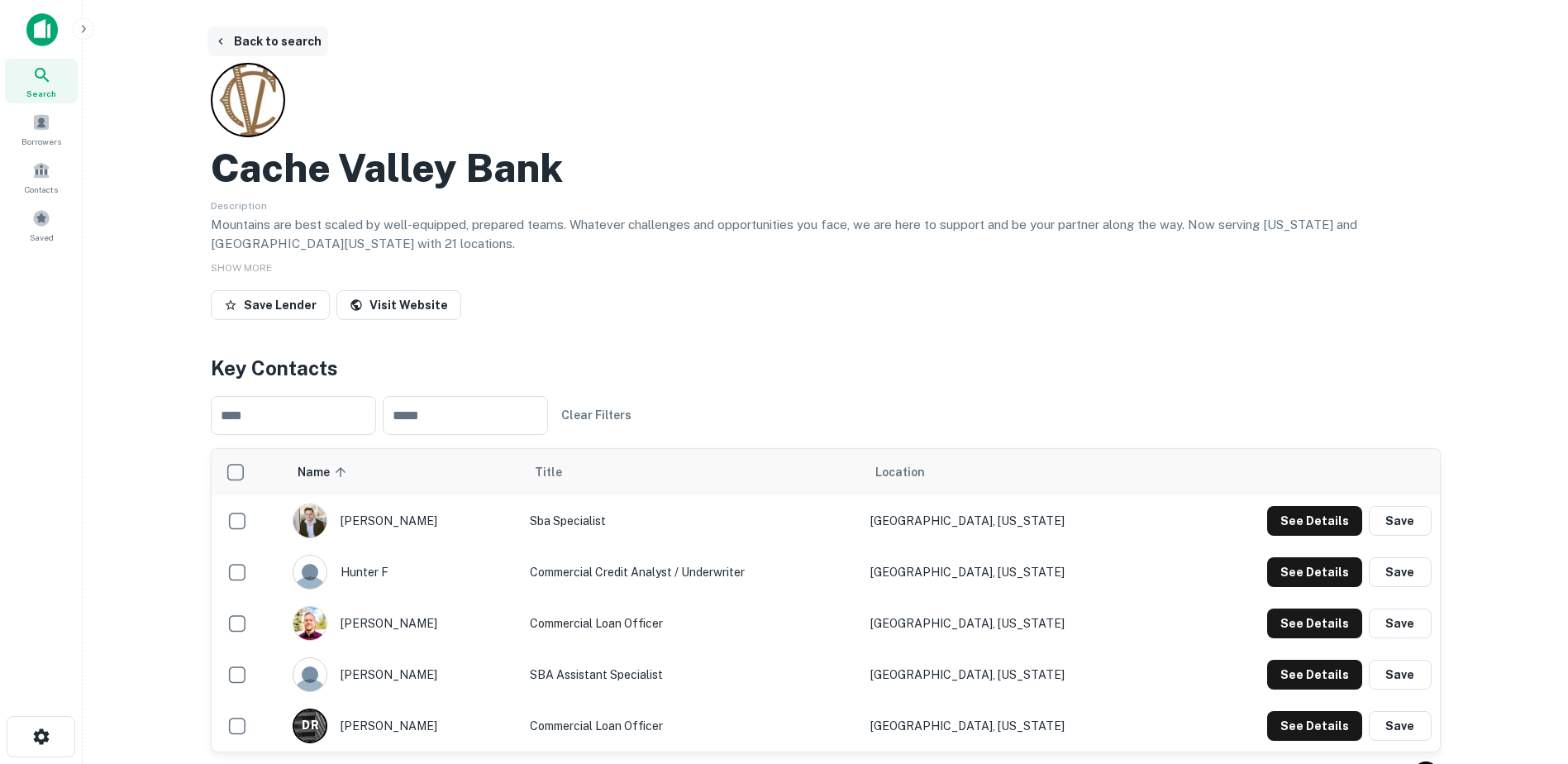
click at [252, 37] on button "Back to search" at bounding box center [267, 42] width 121 height 29
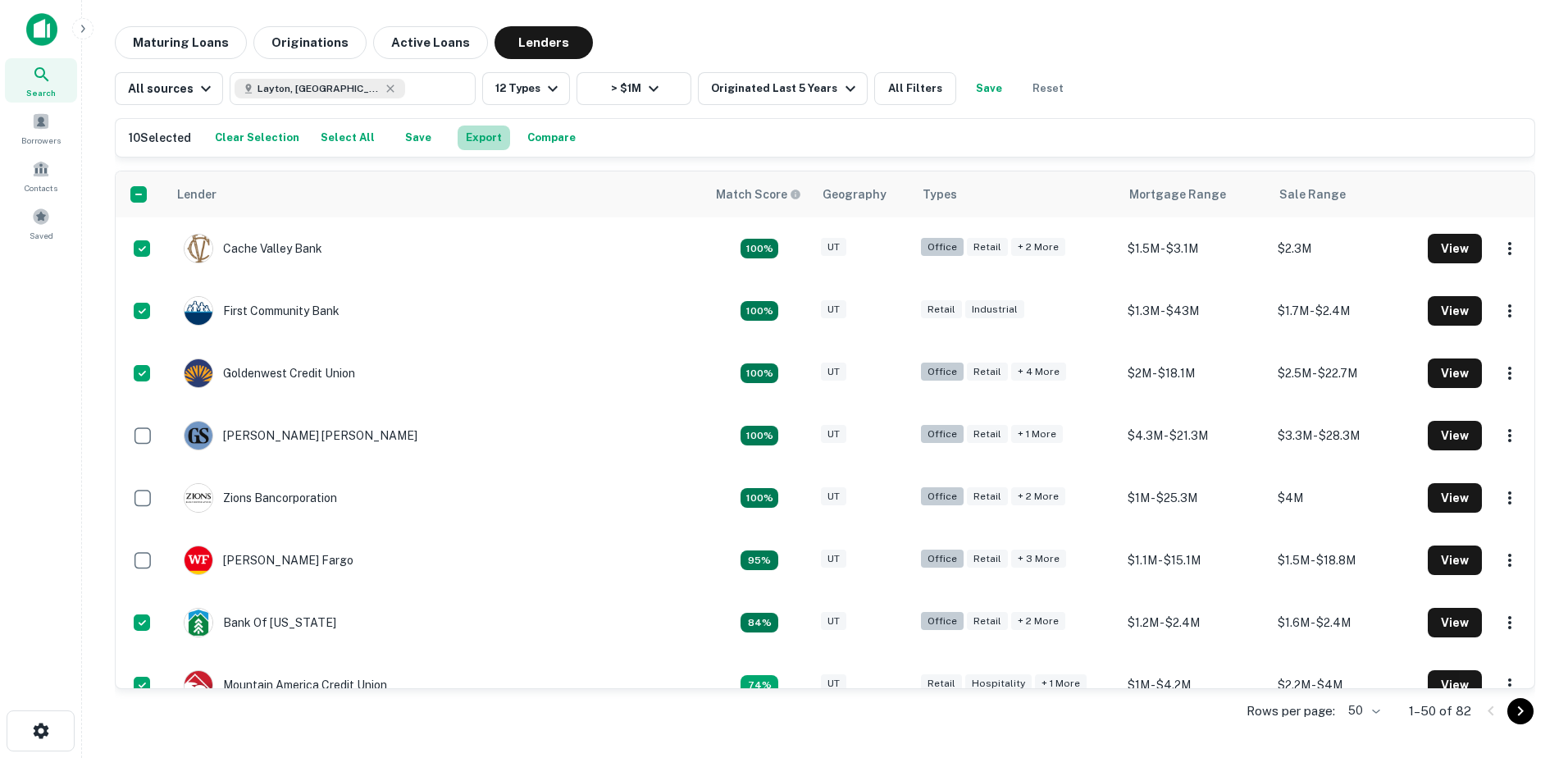
click at [472, 133] on button "Export" at bounding box center [484, 138] width 52 height 25
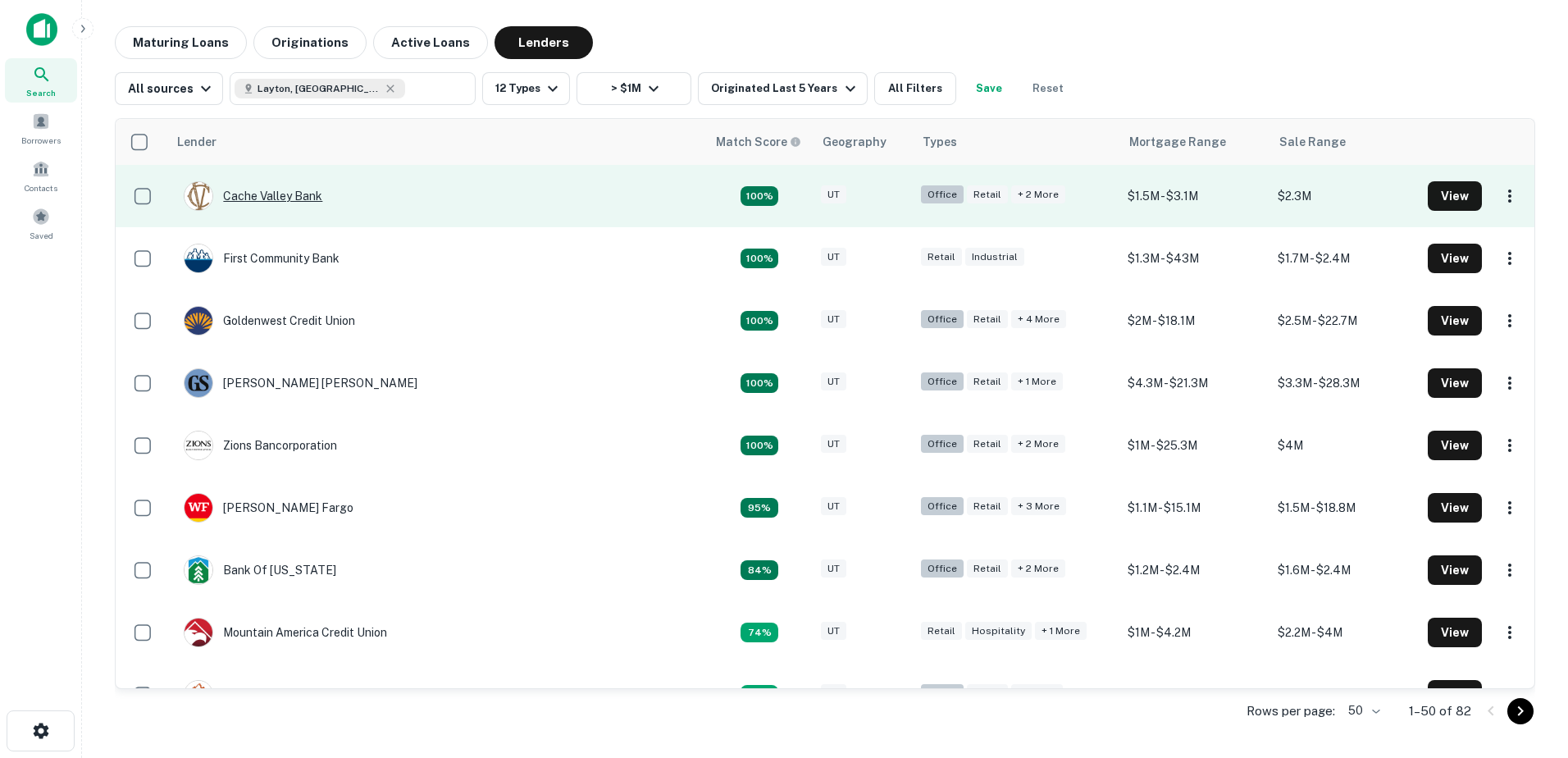
click at [262, 195] on div "Cache Valley Bank" at bounding box center [253, 196] width 139 height 29
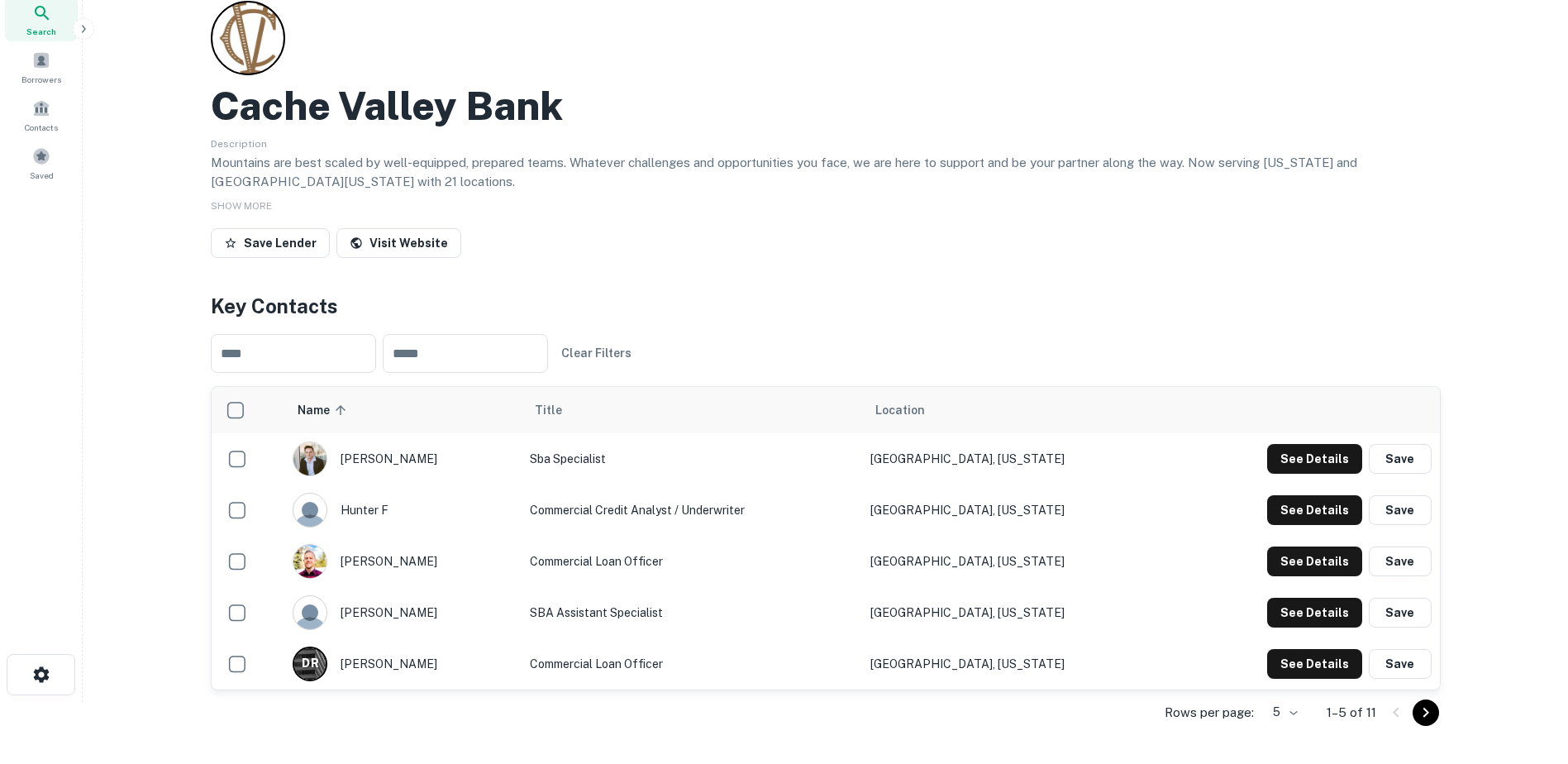
scroll to position [82, 0]
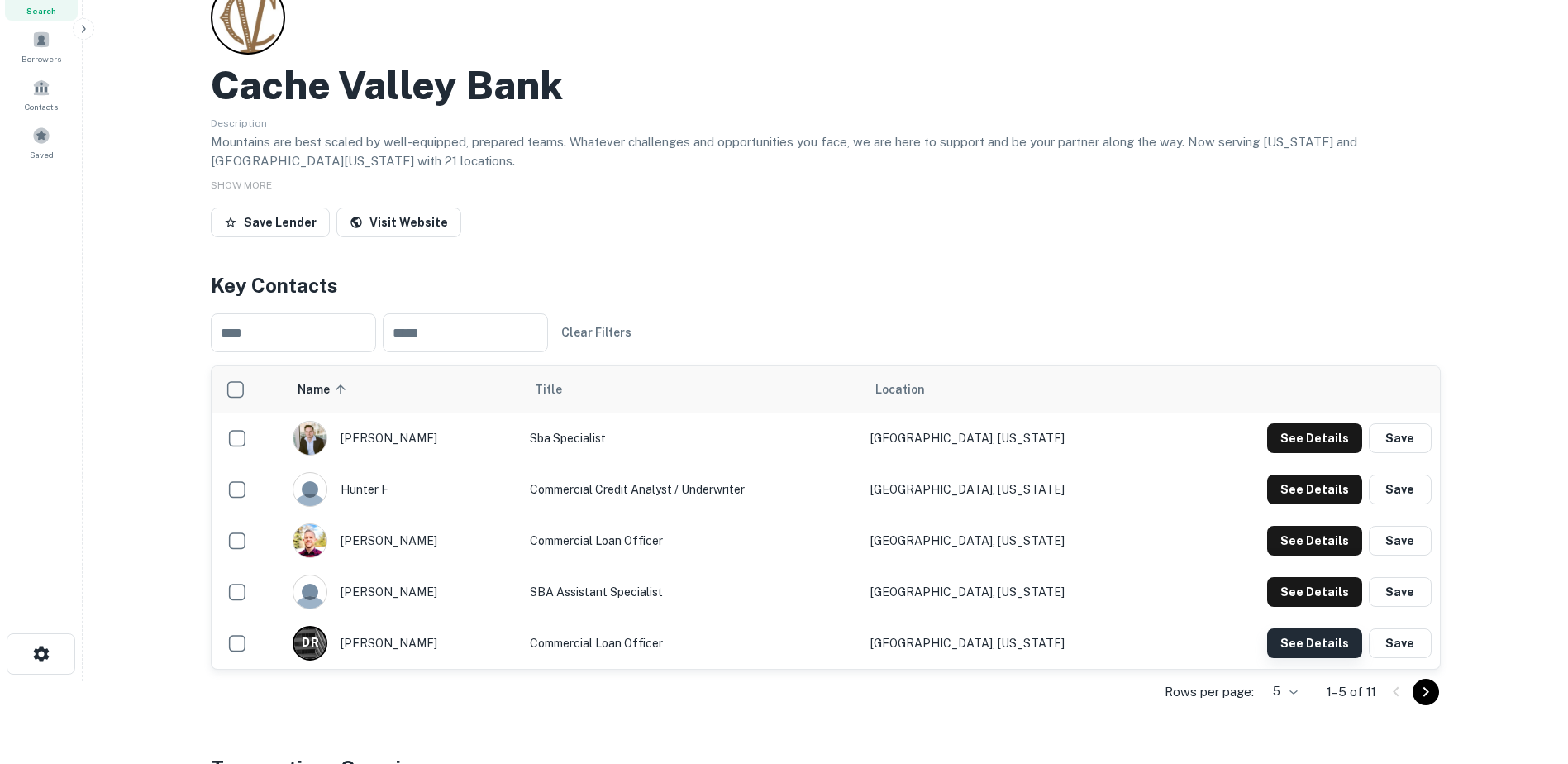
click at [1318, 453] on button "See Details" at bounding box center [1315, 438] width 95 height 29
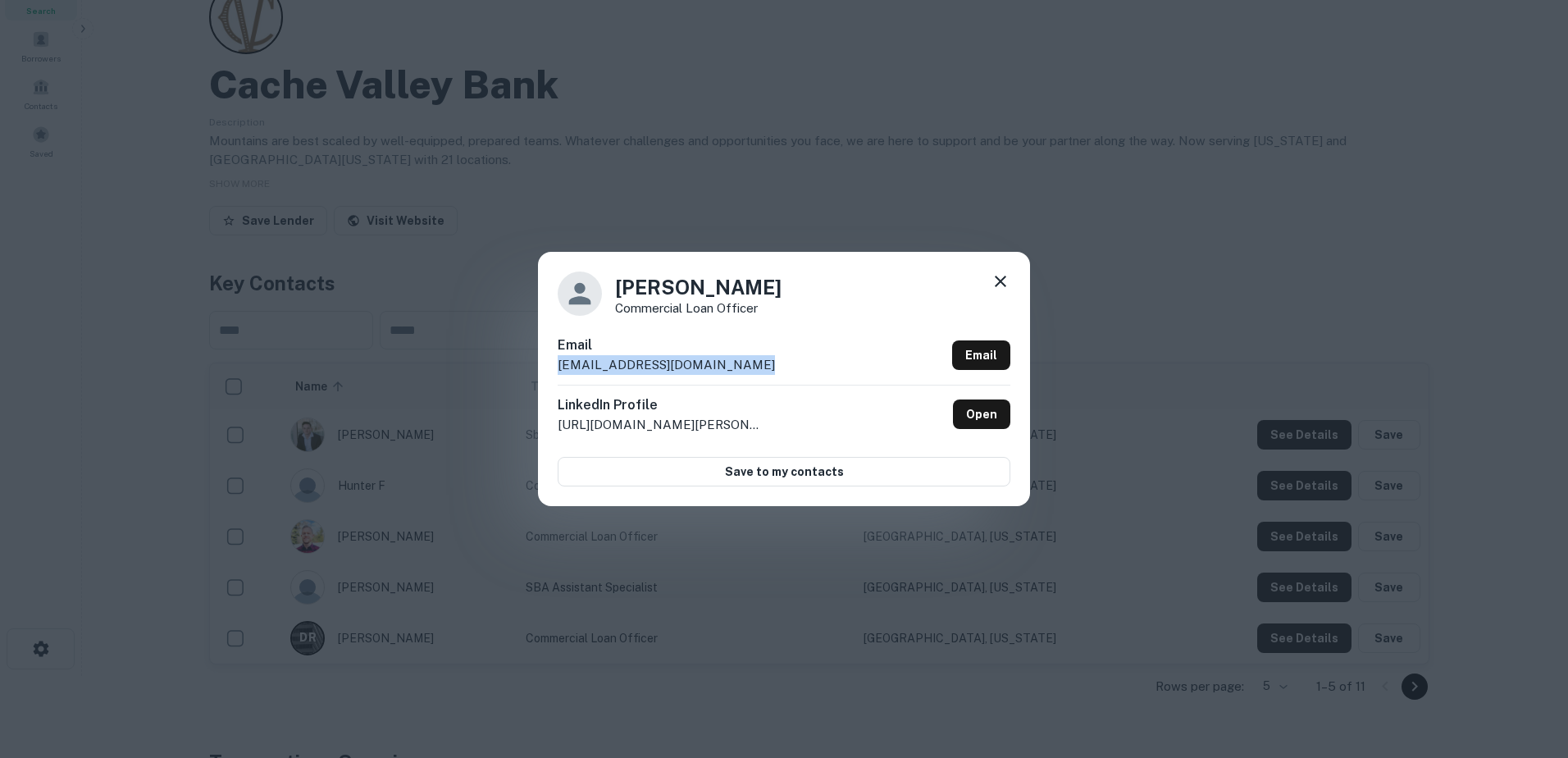
drag, startPoint x: 688, startPoint y: 370, endPoint x: 553, endPoint y: 373, distance: 135.0
click at [553, 373] on div "Dustin Rollins Commercial Loan Officer Email drollins@cachevalleybank.com Email…" at bounding box center [784, 379] width 492 height 254
copy p "drollins@cachevalleybank.com"
click at [1001, 280] on icon at bounding box center [1000, 280] width 20 height 20
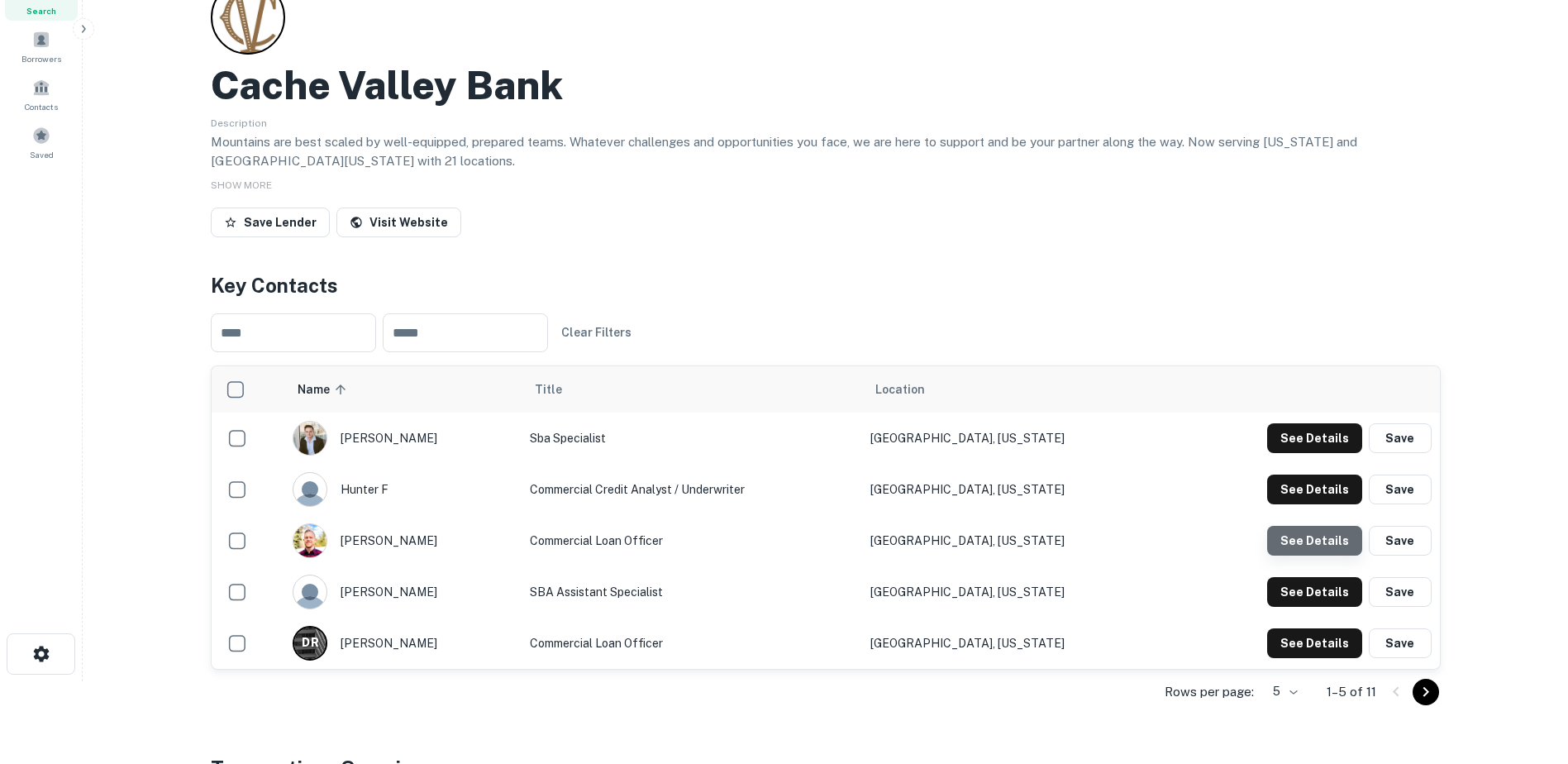
click at [1318, 453] on button "See Details" at bounding box center [1315, 438] width 95 height 29
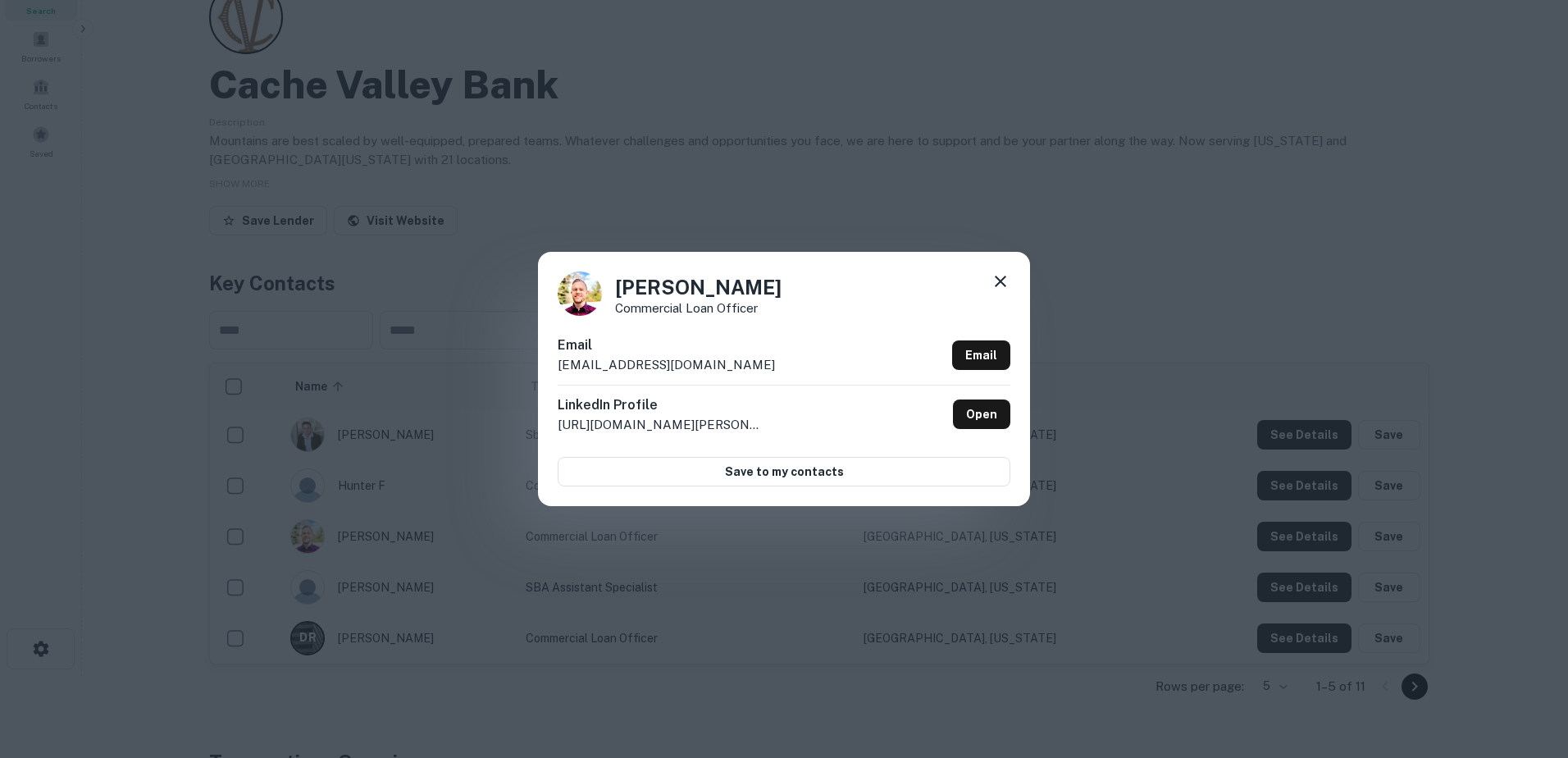
drag, startPoint x: 745, startPoint y: 365, endPoint x: 530, endPoint y: 365, distance: 215.0
click at [530, 365] on div "Todd Sorenson Commercial Loan Officer Email tsorenson@cachevalleybank.com Email…" at bounding box center [784, 379] width 1568 height 758
copy p "tsorenson@cachevalleybank.com"
click at [1002, 274] on icon at bounding box center [1000, 280] width 20 height 20
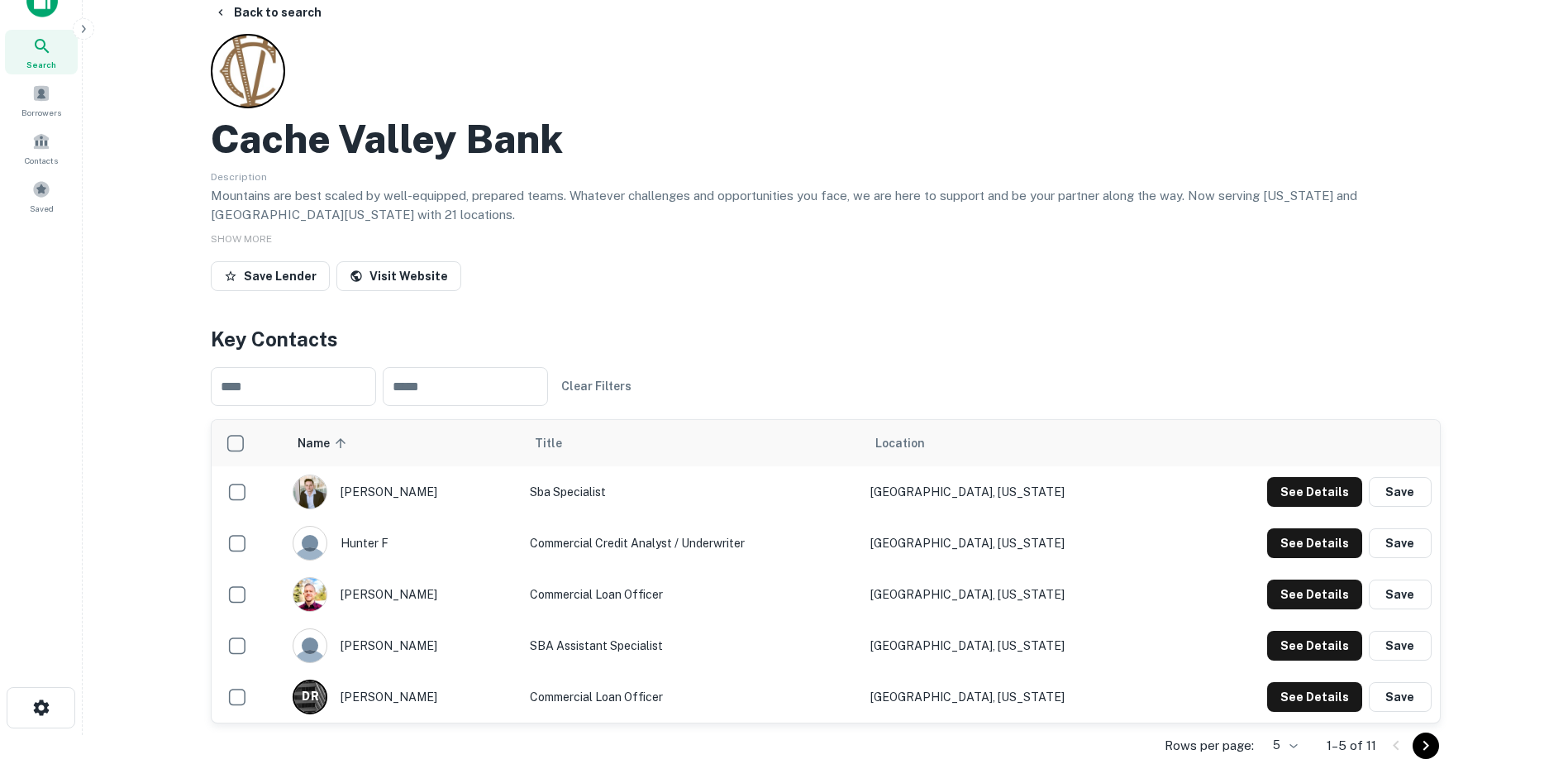
scroll to position [0, 0]
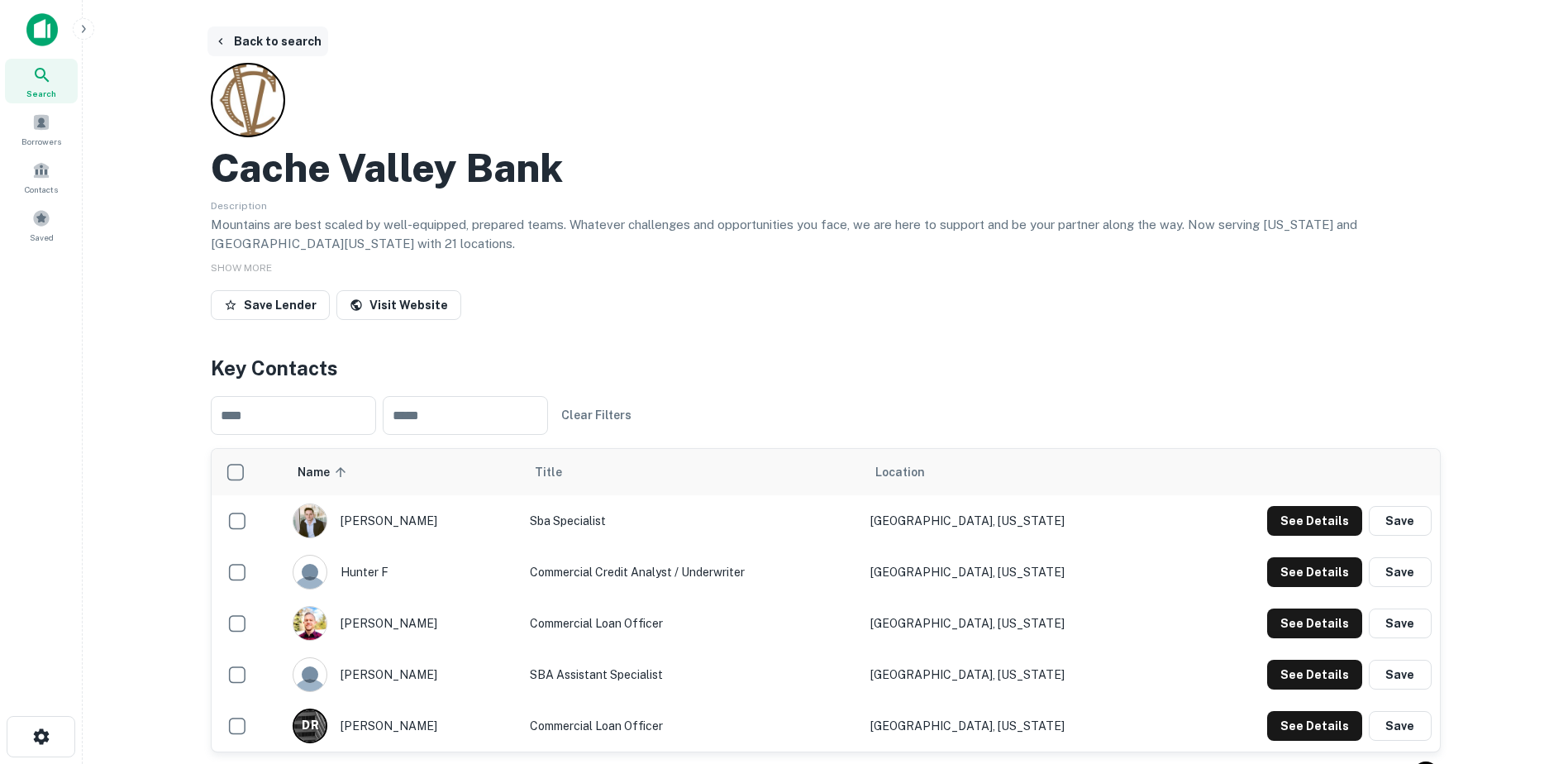
click at [261, 41] on button "Back to search" at bounding box center [267, 42] width 121 height 29
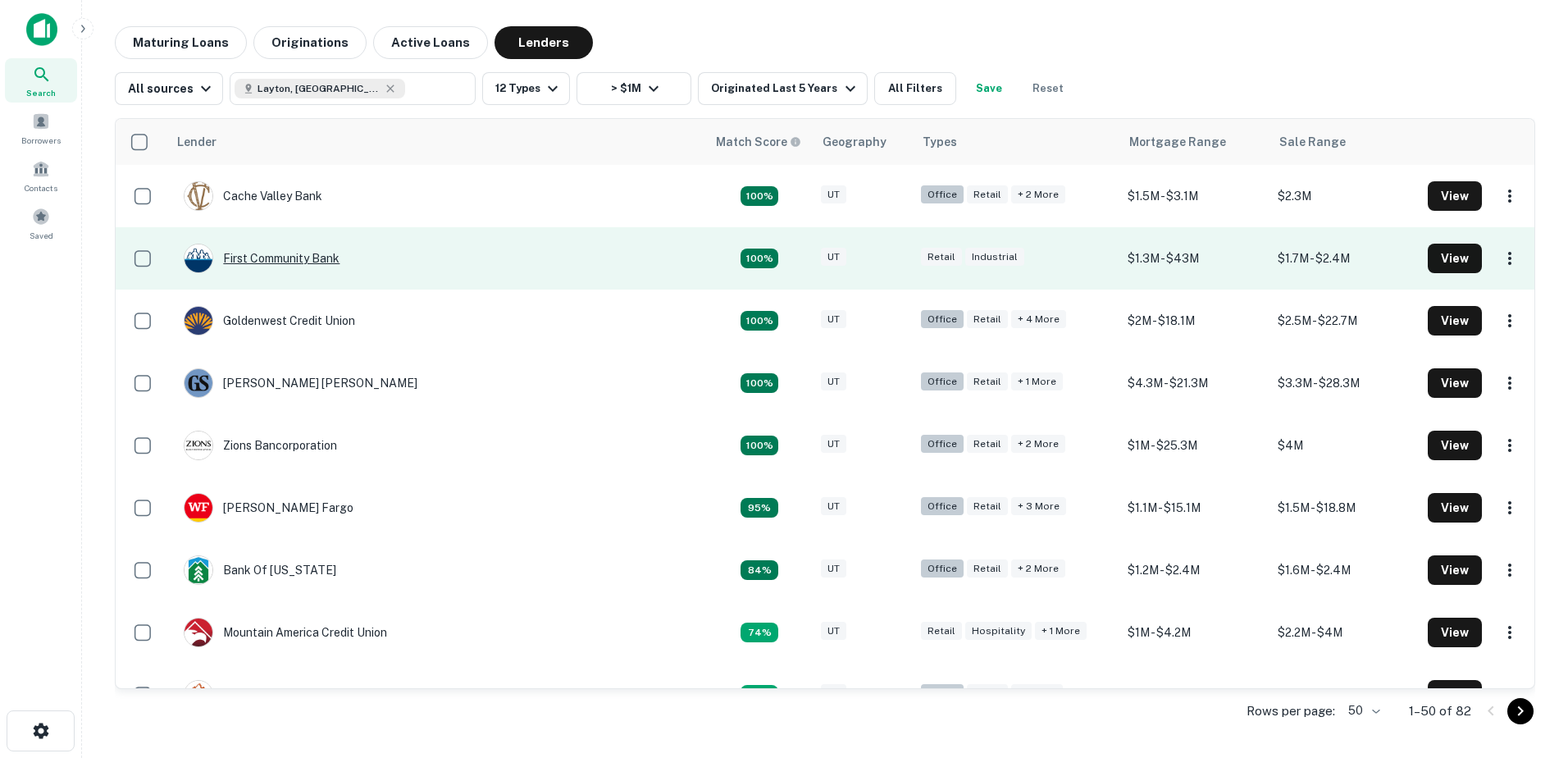
click at [297, 259] on div "First Community Bank" at bounding box center [262, 258] width 156 height 29
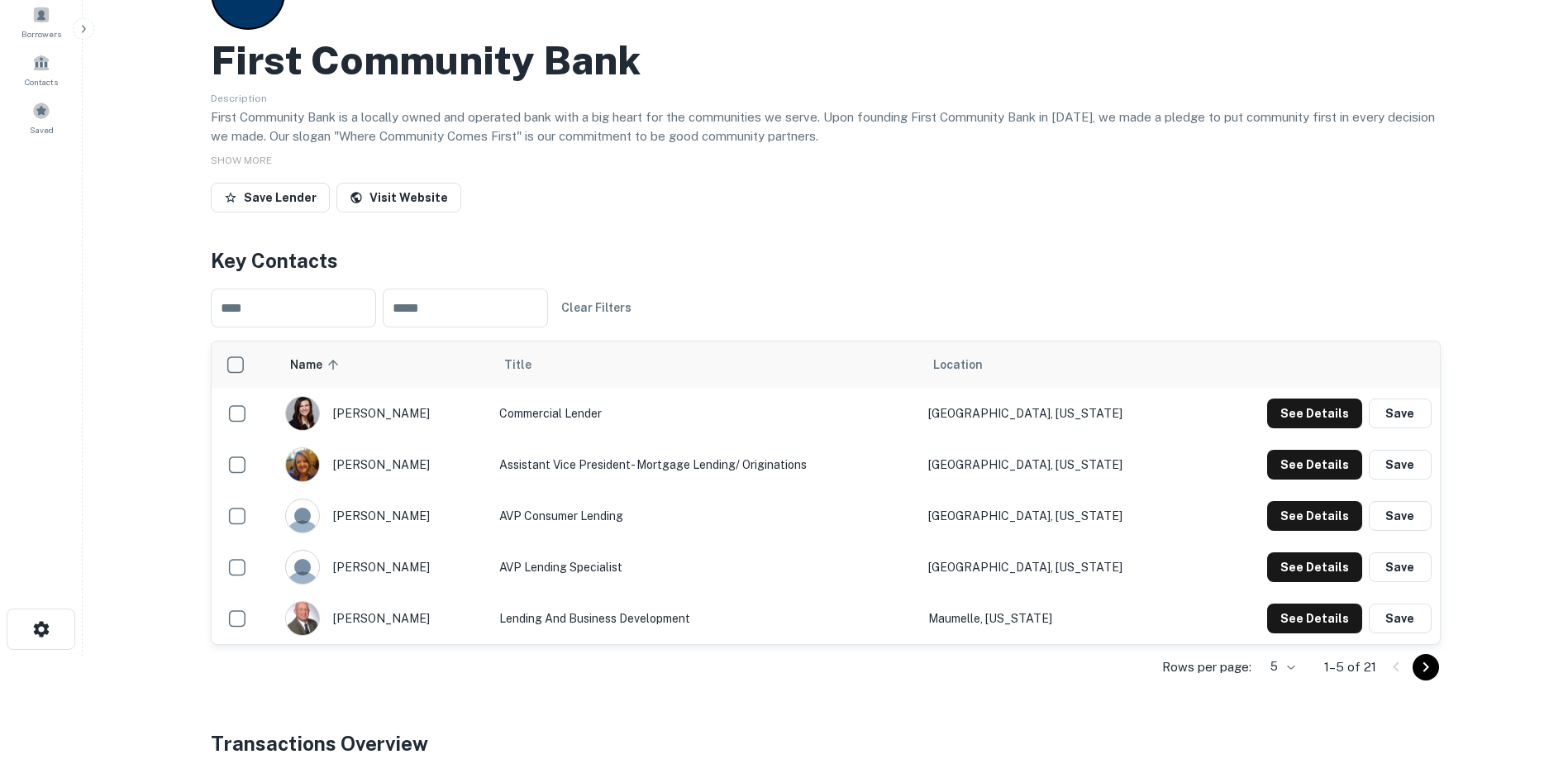
scroll to position [414, 0]
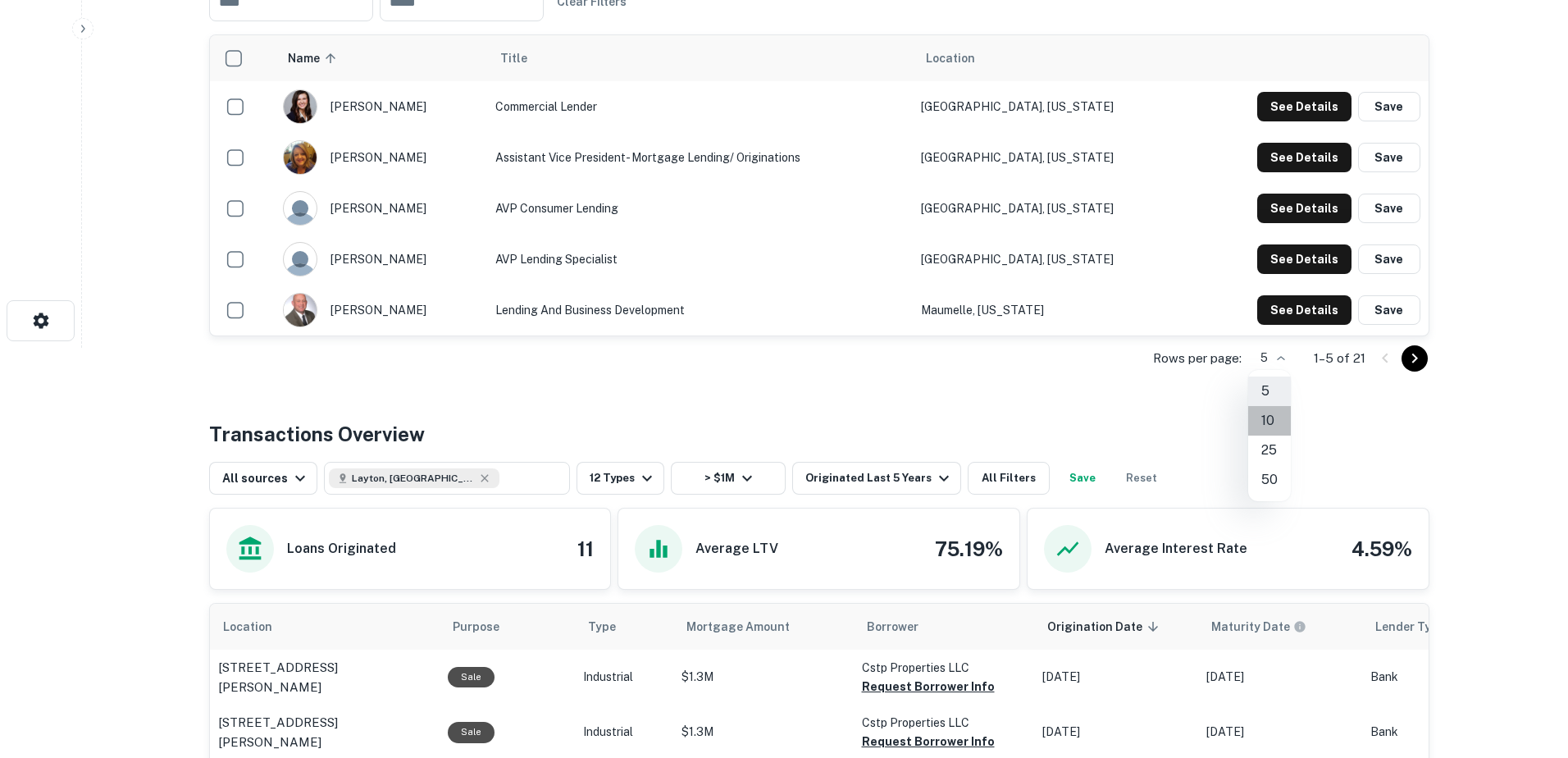
click at [1270, 422] on li "10" at bounding box center [1270, 421] width 43 height 29
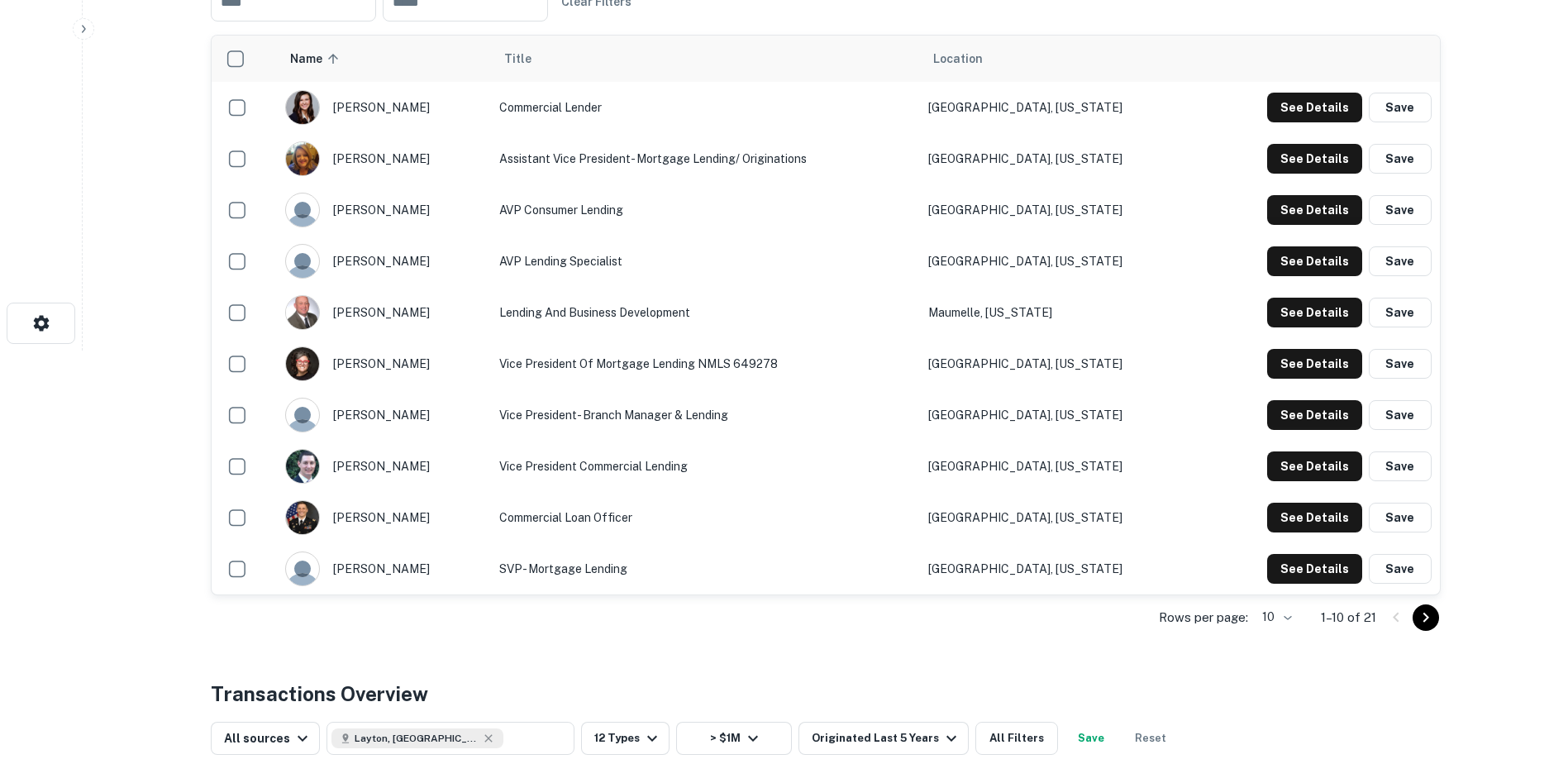
click at [1297, 614] on div "Rows per page: 10 ** 1–10 of 21" at bounding box center [826, 617] width 1230 height 44
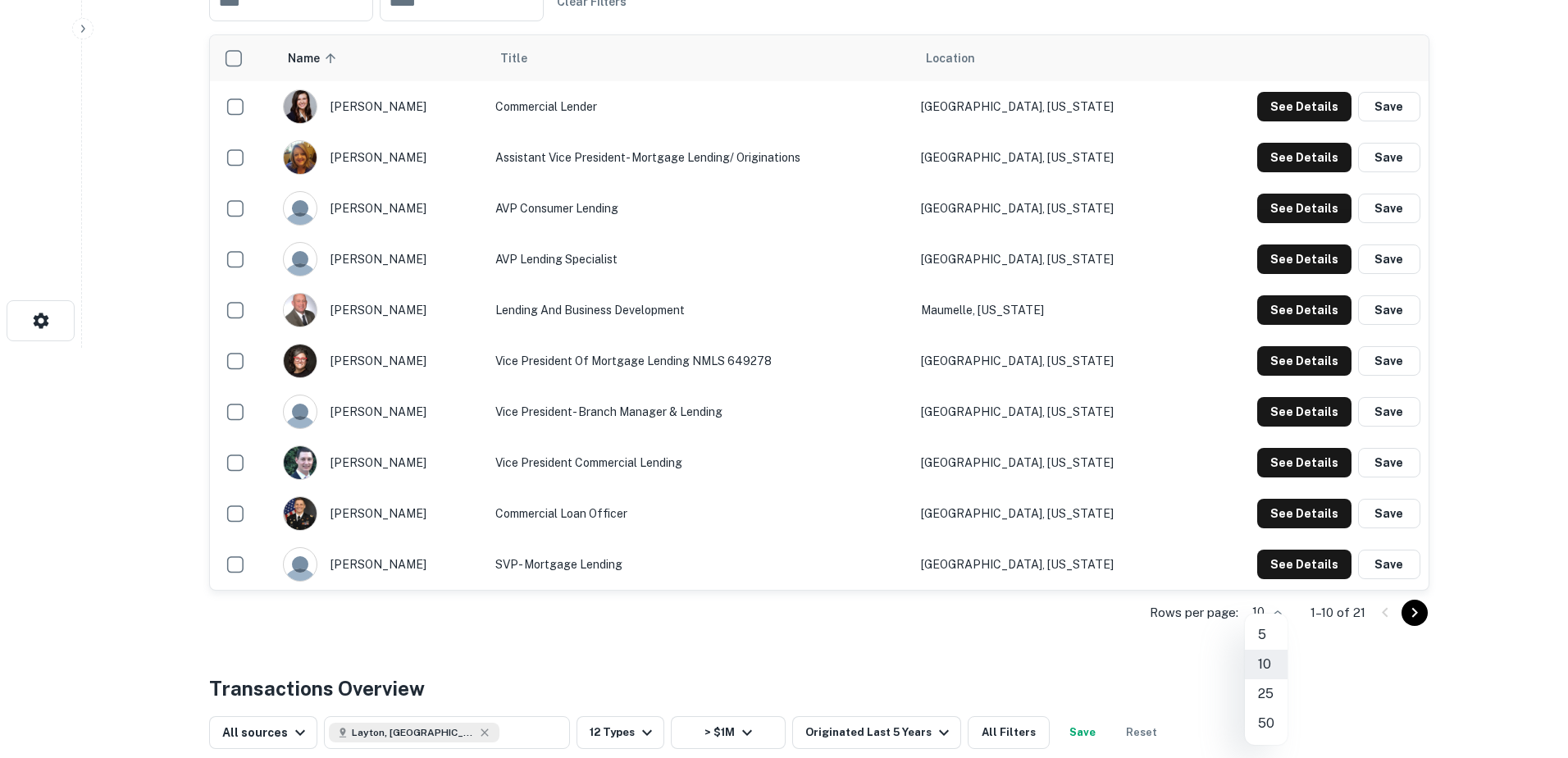
click at [1269, 687] on li "25" at bounding box center [1267, 693] width 43 height 29
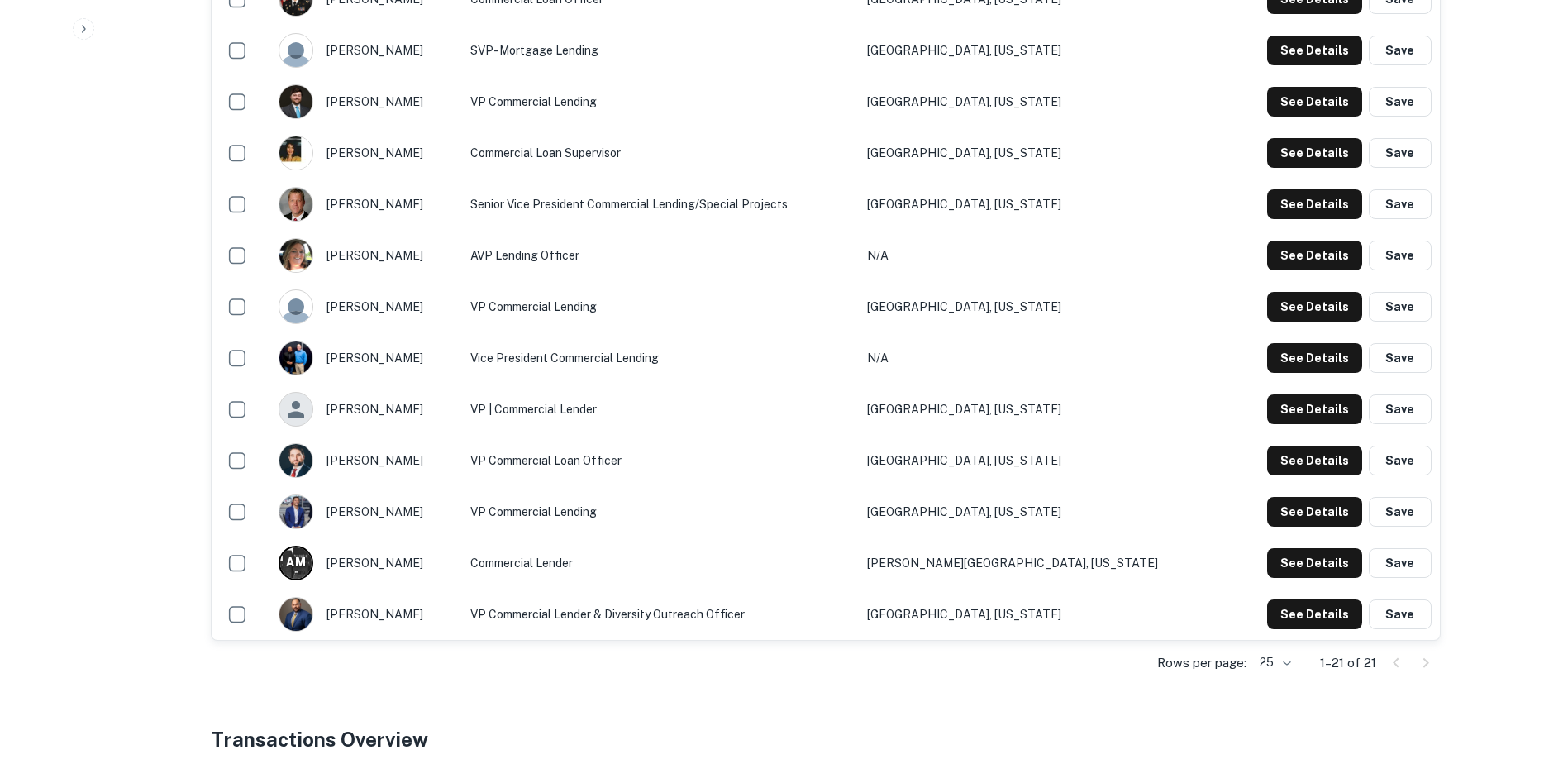
scroll to position [934, 0]
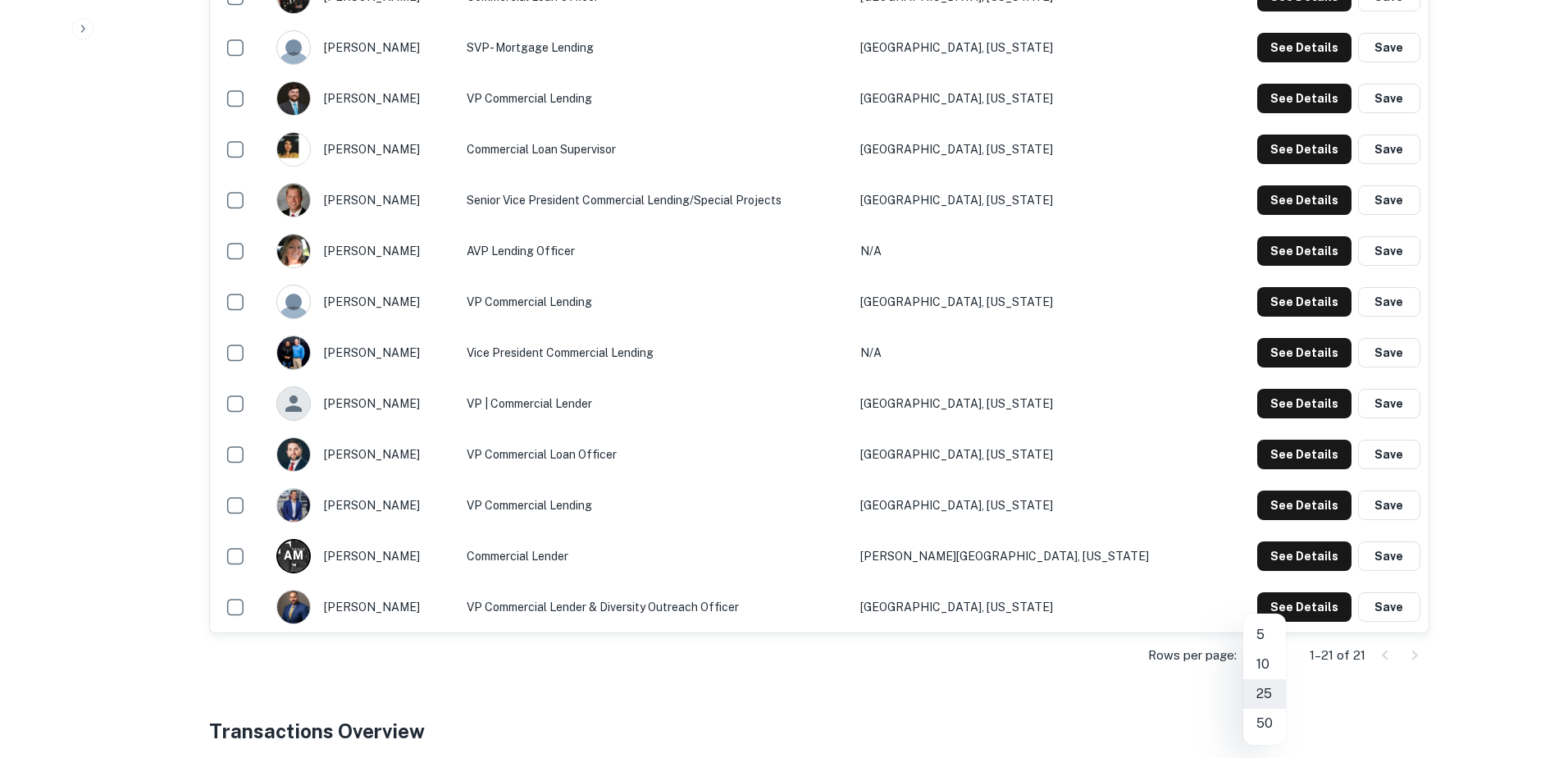
click at [1257, 719] on li "50" at bounding box center [1265, 724] width 43 height 29
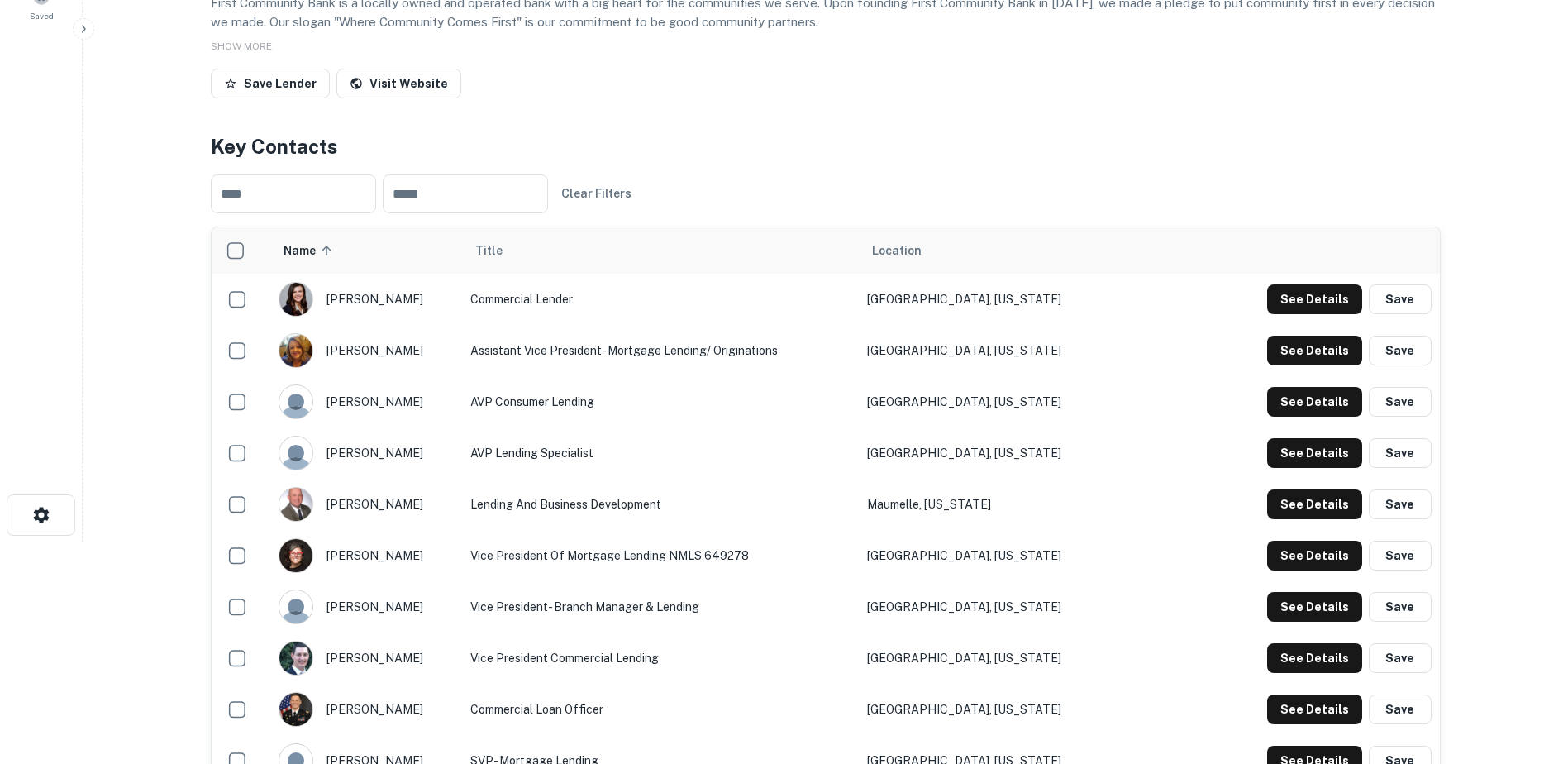
scroll to position [0, 0]
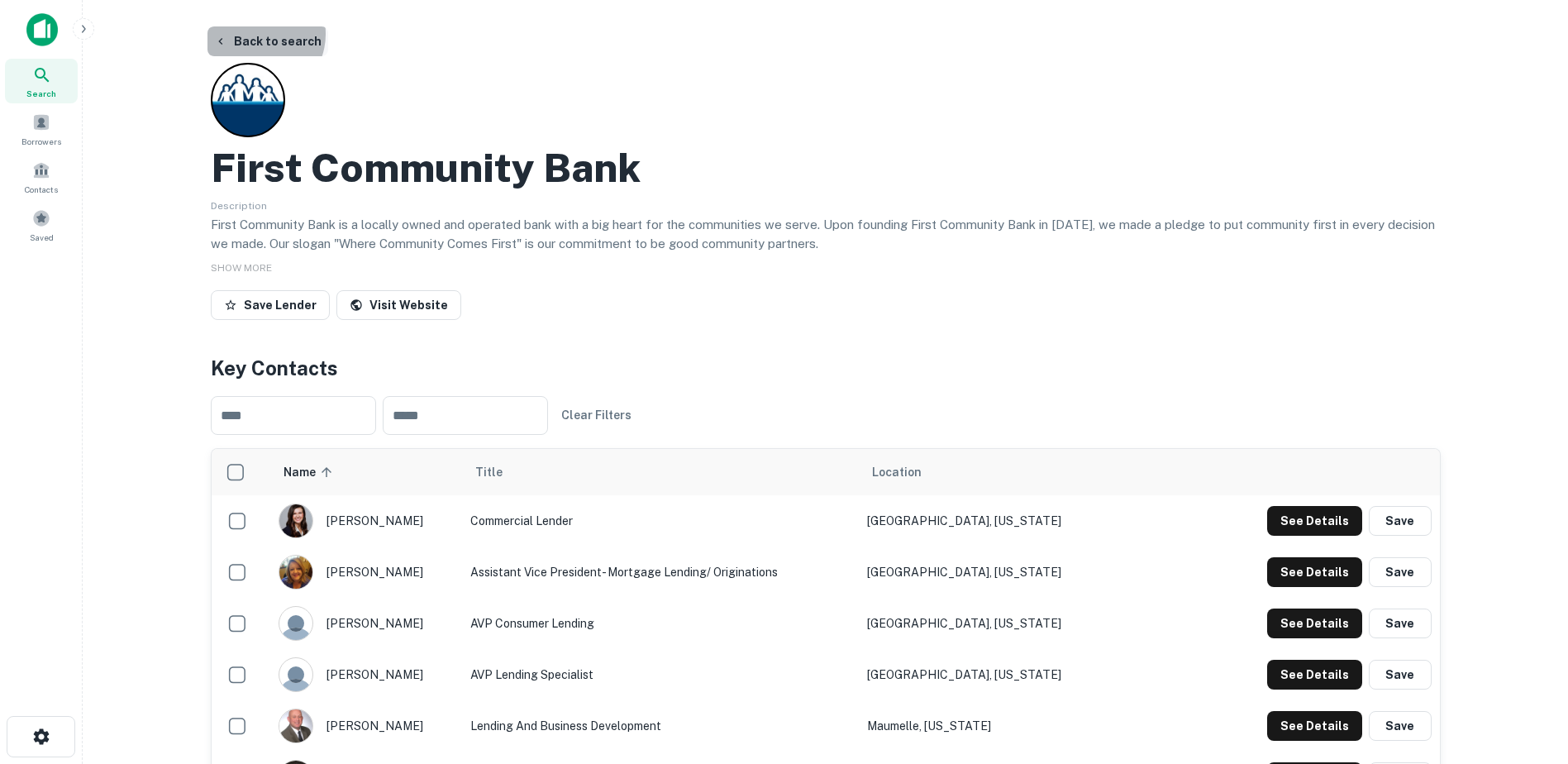
click at [256, 34] on button "Back to search" at bounding box center [267, 42] width 121 height 29
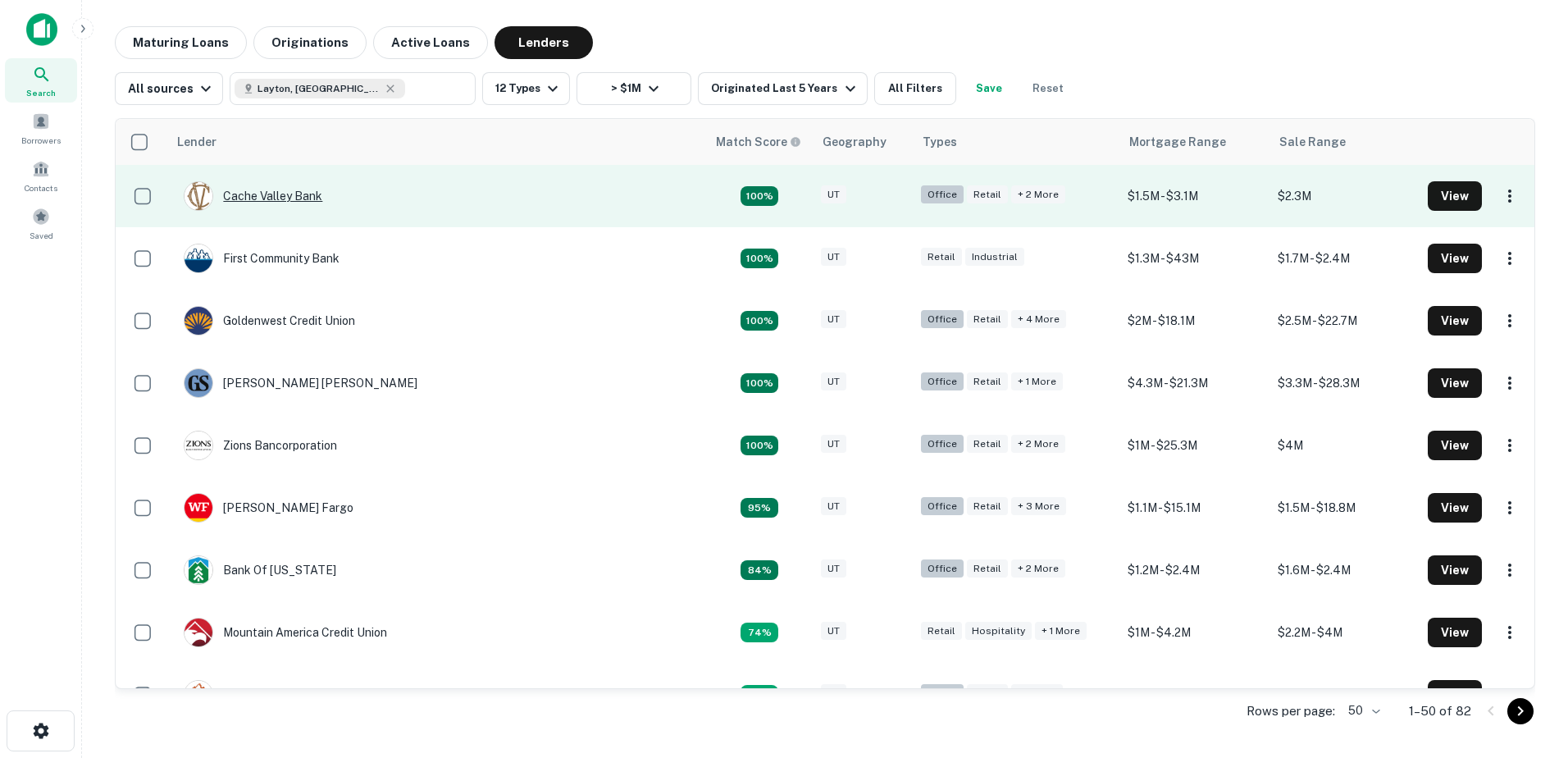
click at [296, 194] on div "Cache Valley Bank" at bounding box center [253, 196] width 139 height 29
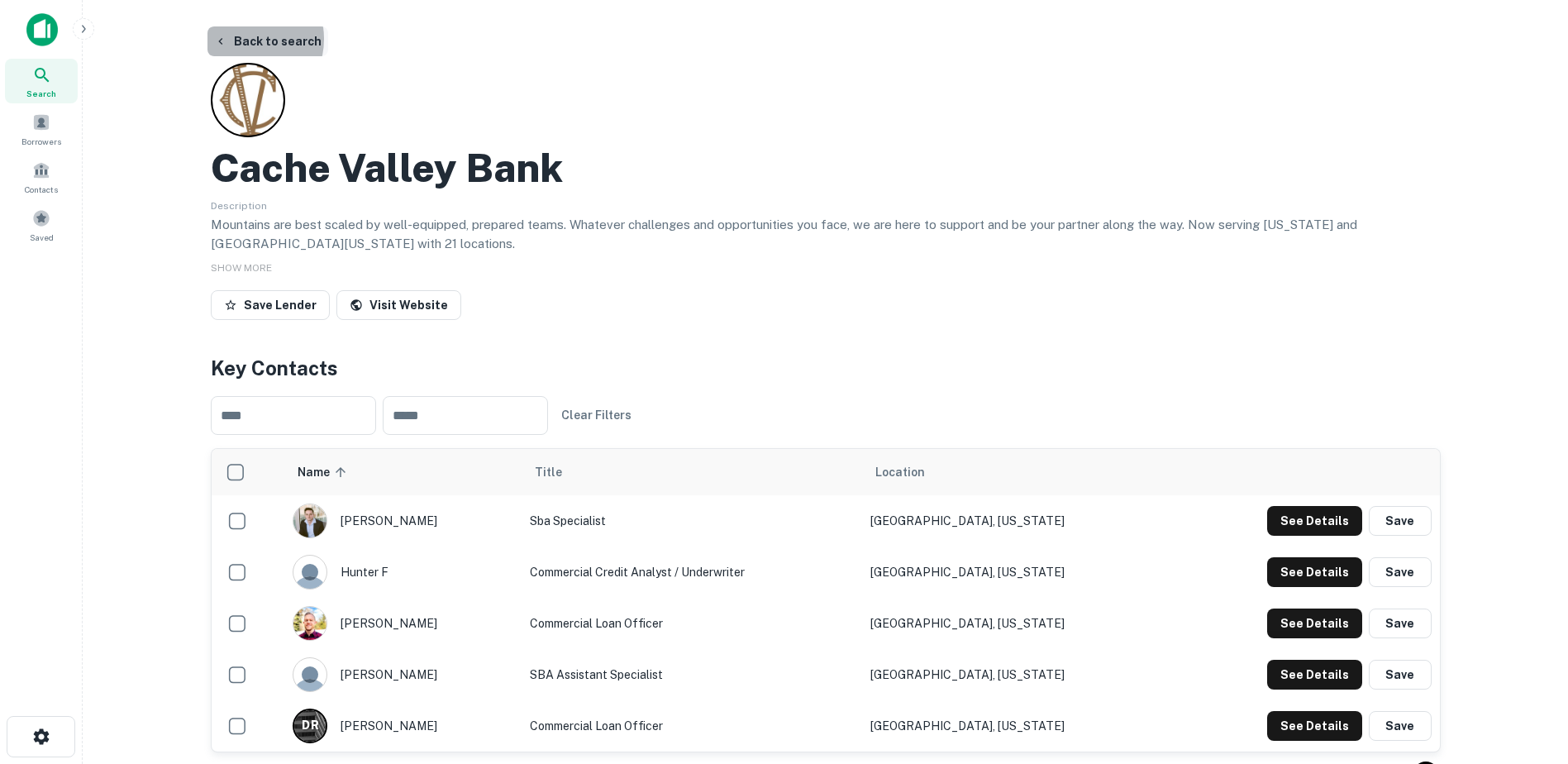
click at [245, 39] on button "Back to search" at bounding box center [267, 42] width 121 height 29
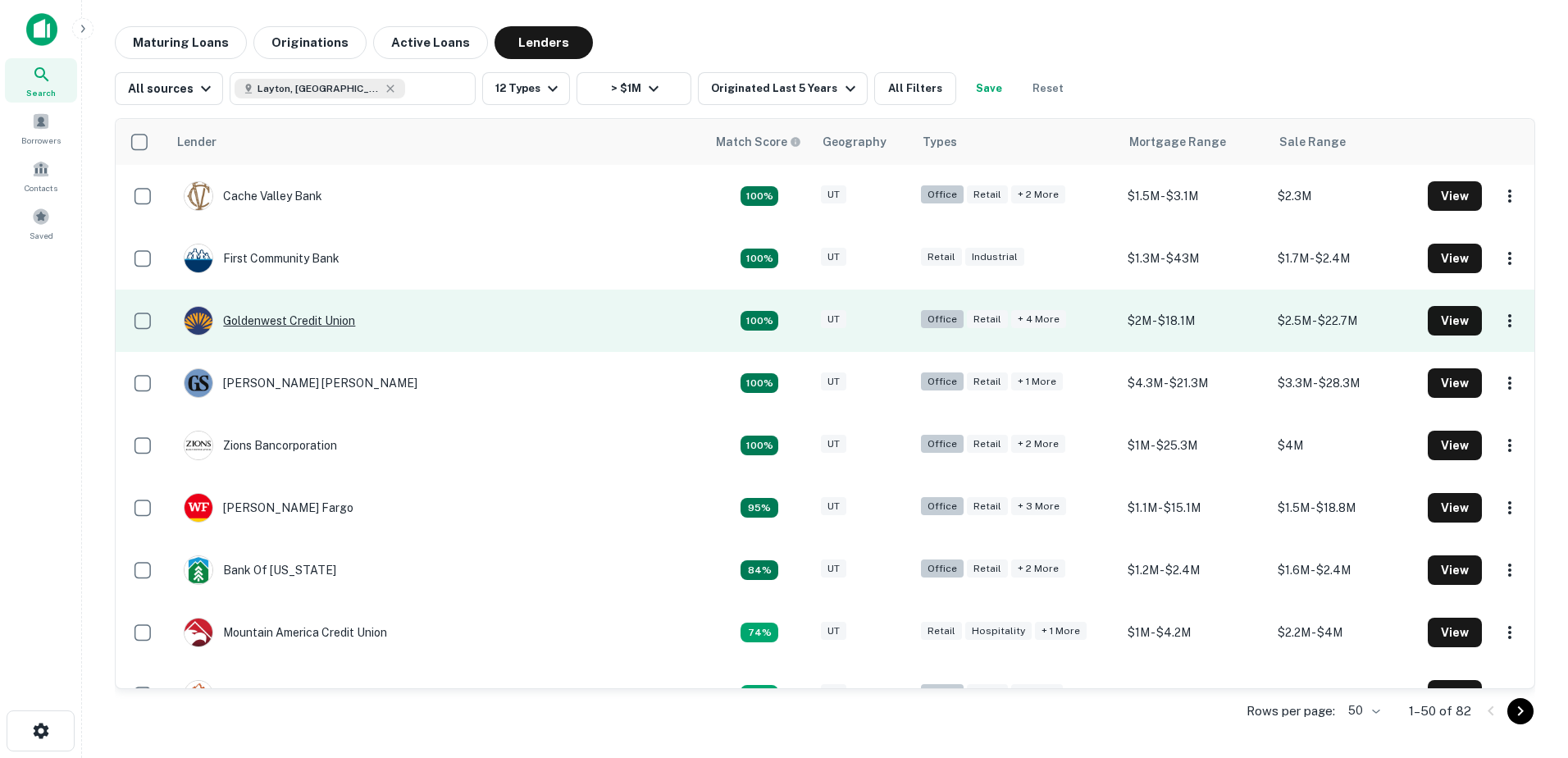
click at [297, 324] on div "Goldenwest Credit Union" at bounding box center [269, 321] width 171 height 29
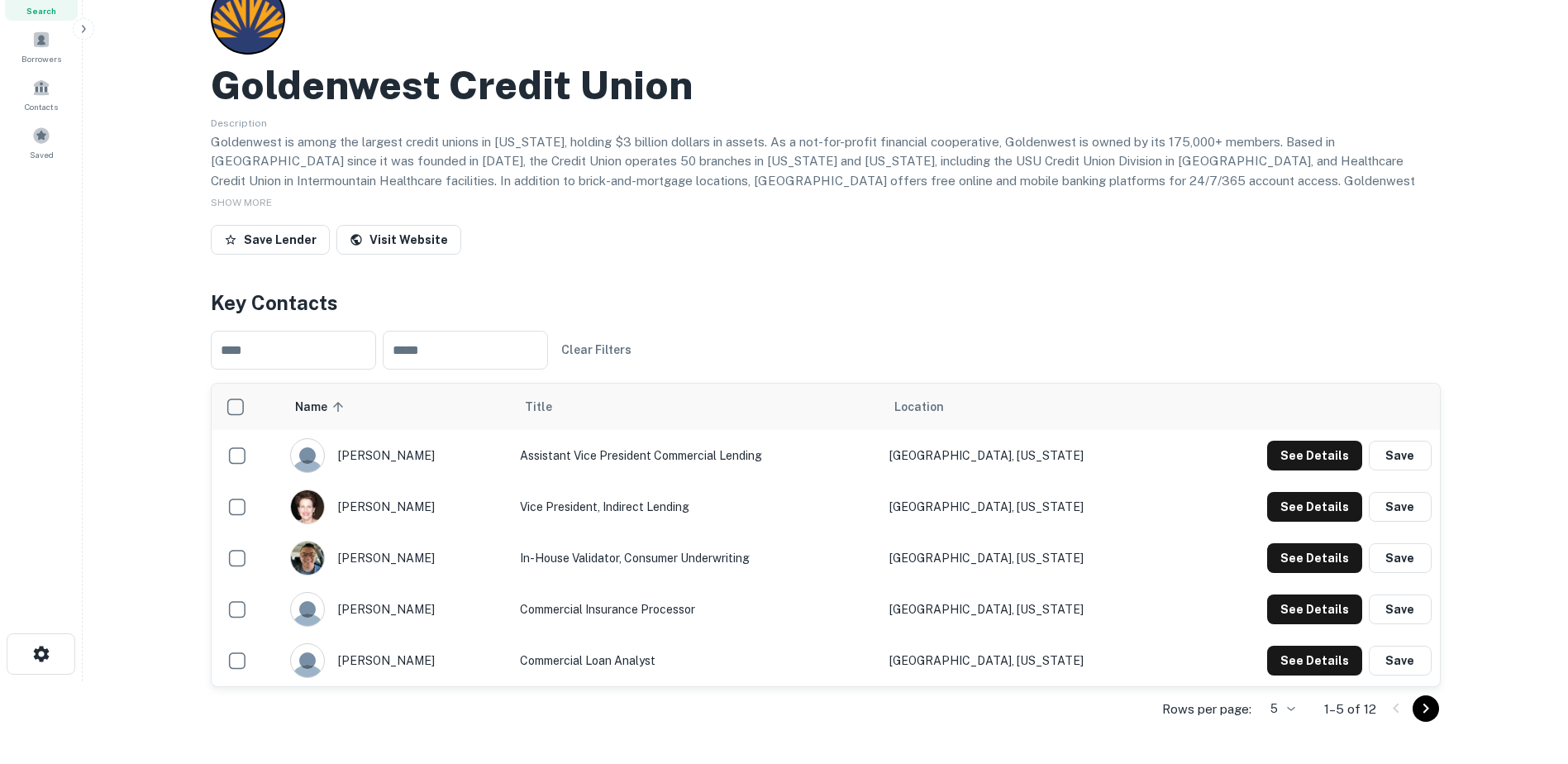
scroll to position [414, 0]
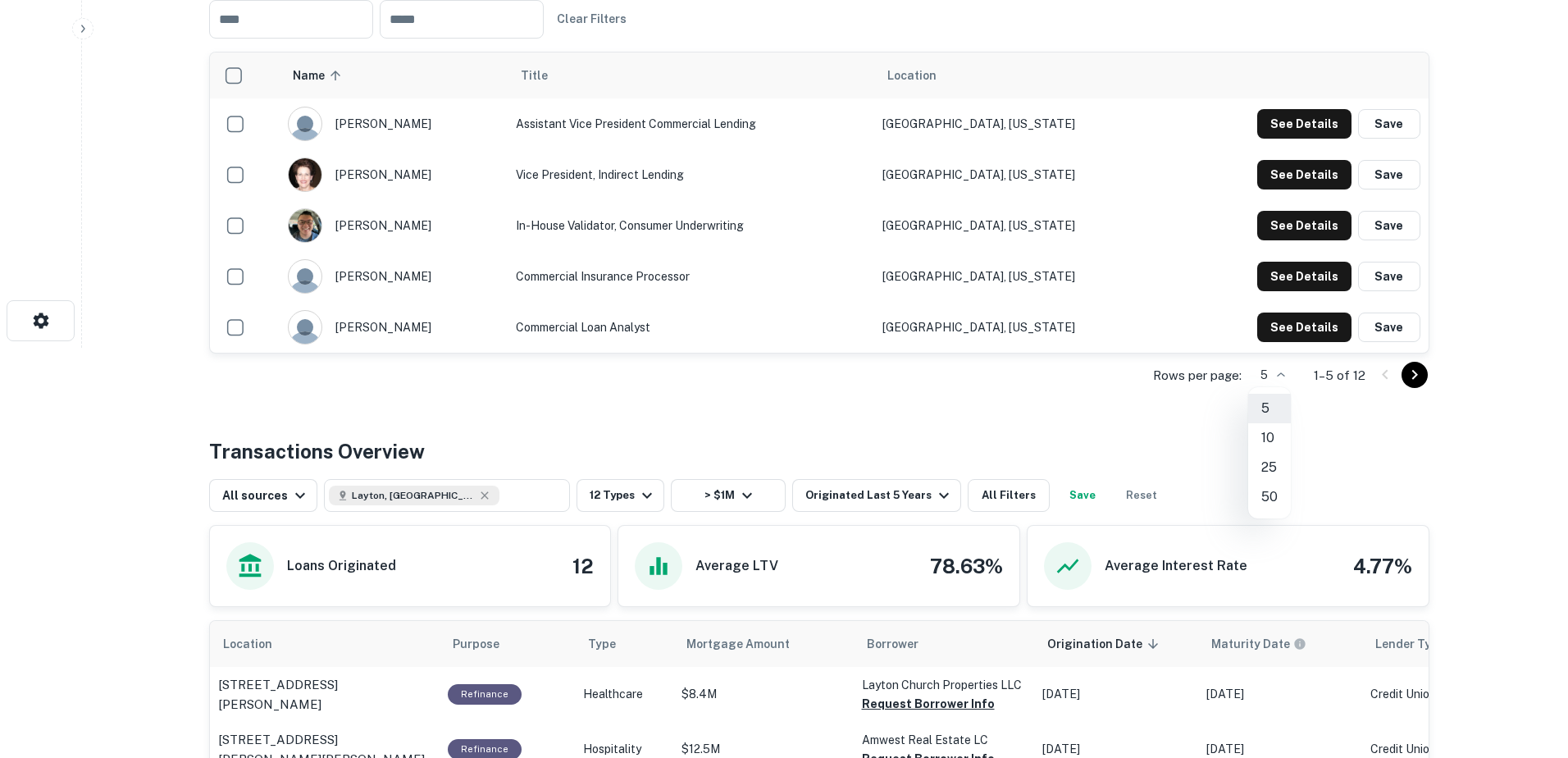
click at [1274, 441] on li "10" at bounding box center [1270, 438] width 43 height 29
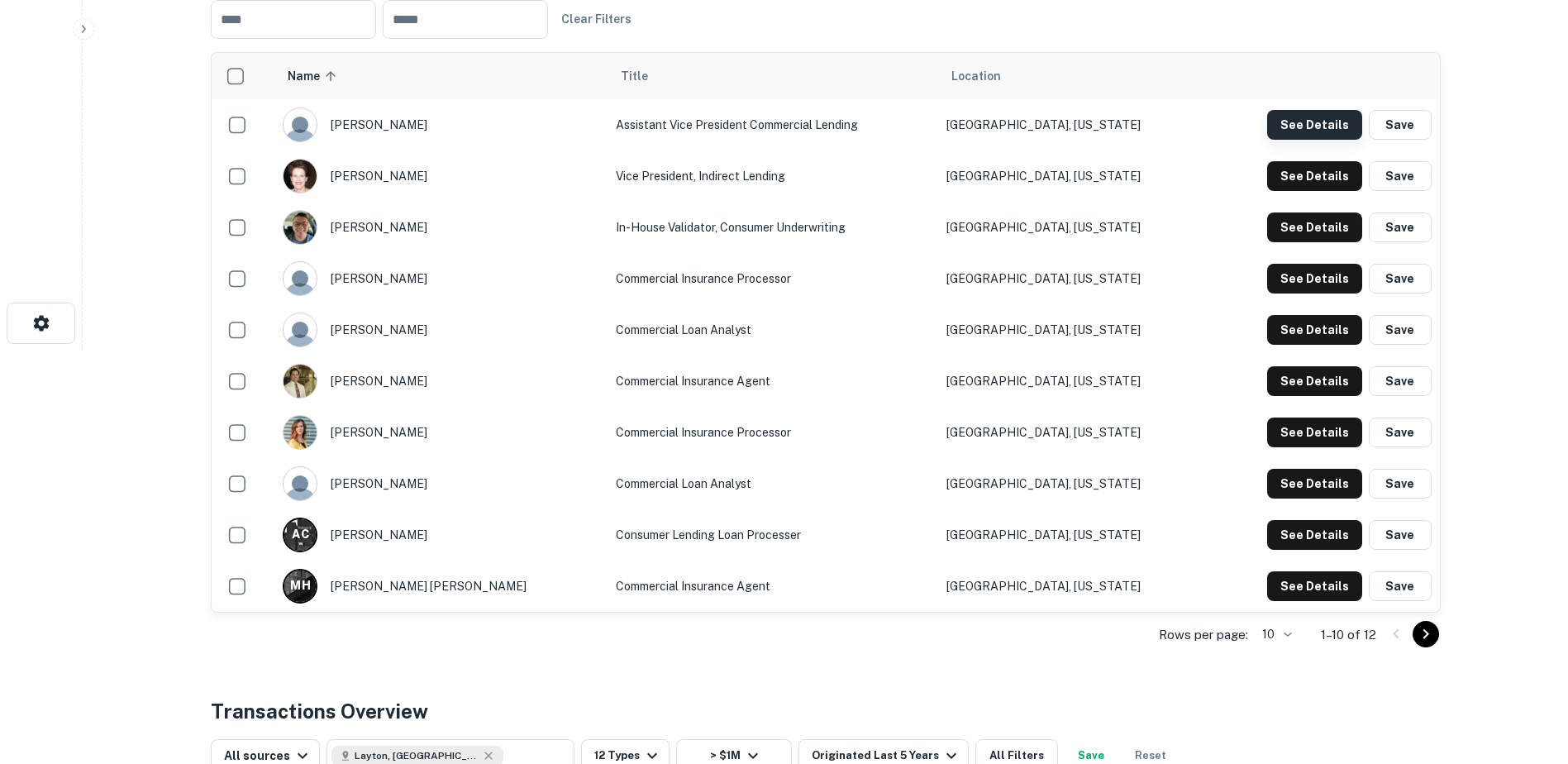
click at [1290, 114] on button "See Details" at bounding box center [1315, 125] width 95 height 29
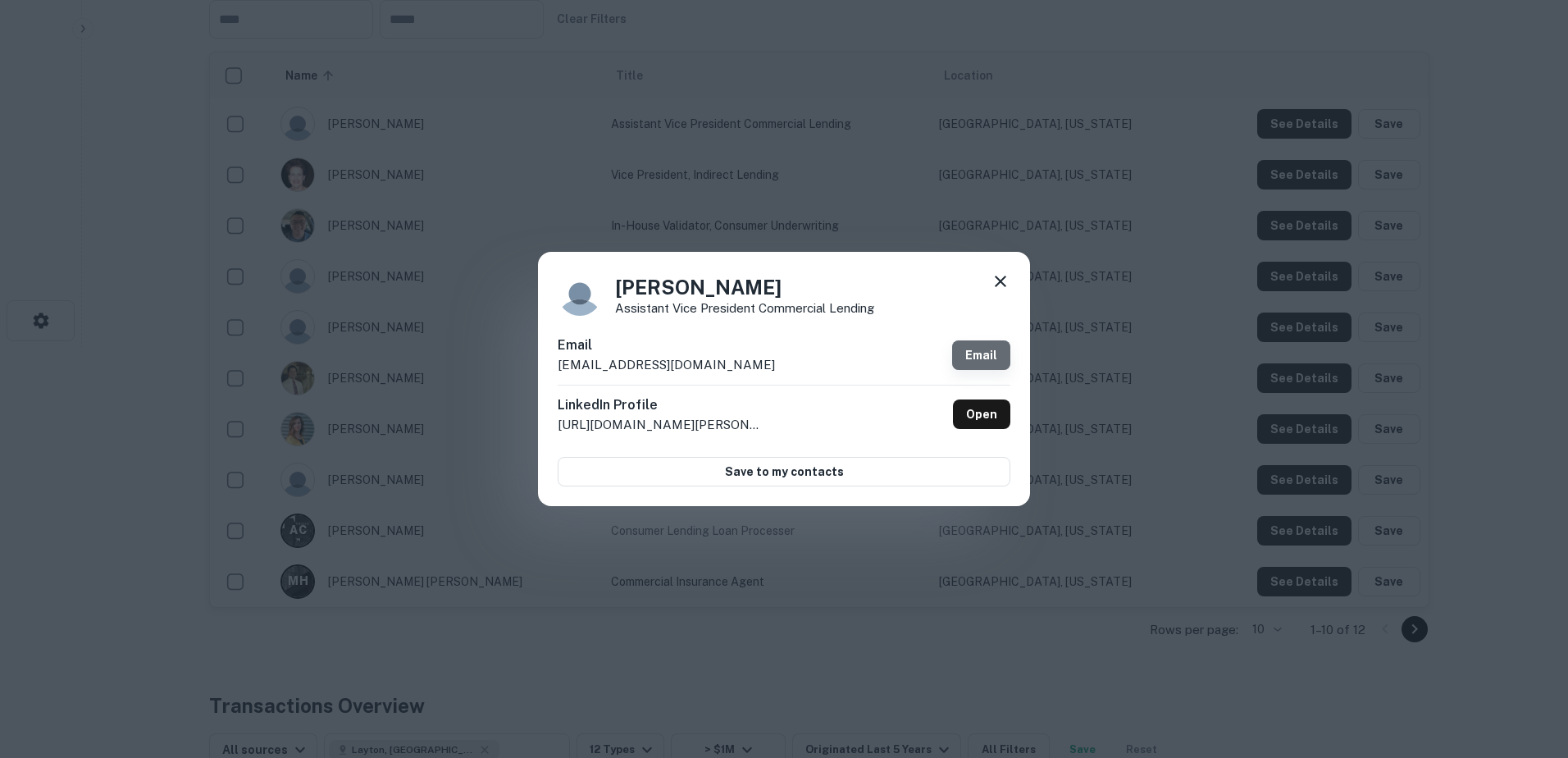
click at [982, 352] on link "Email" at bounding box center [982, 355] width 59 height 29
click at [993, 283] on icon at bounding box center [1000, 280] width 20 height 20
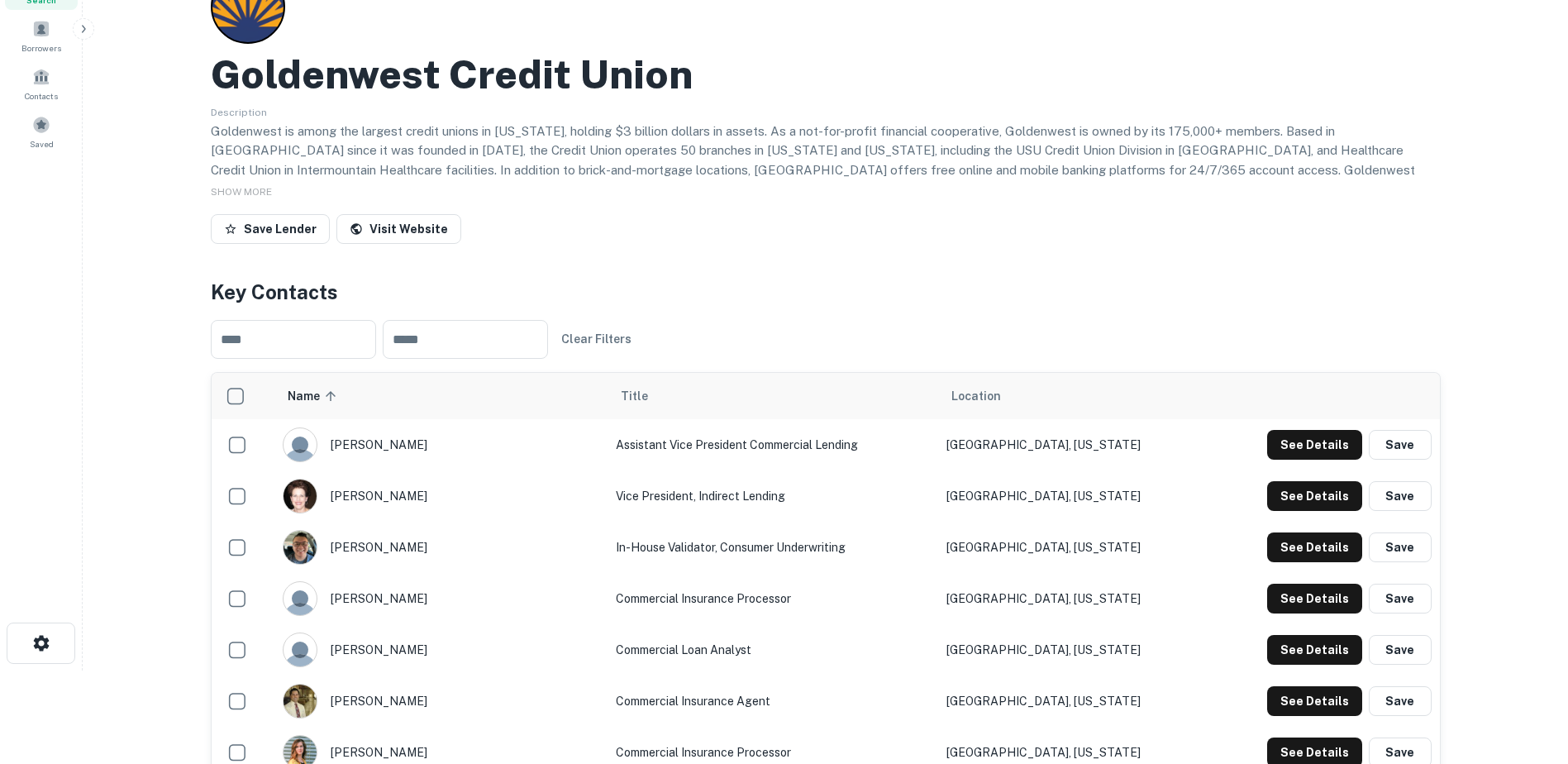
scroll to position [0, 0]
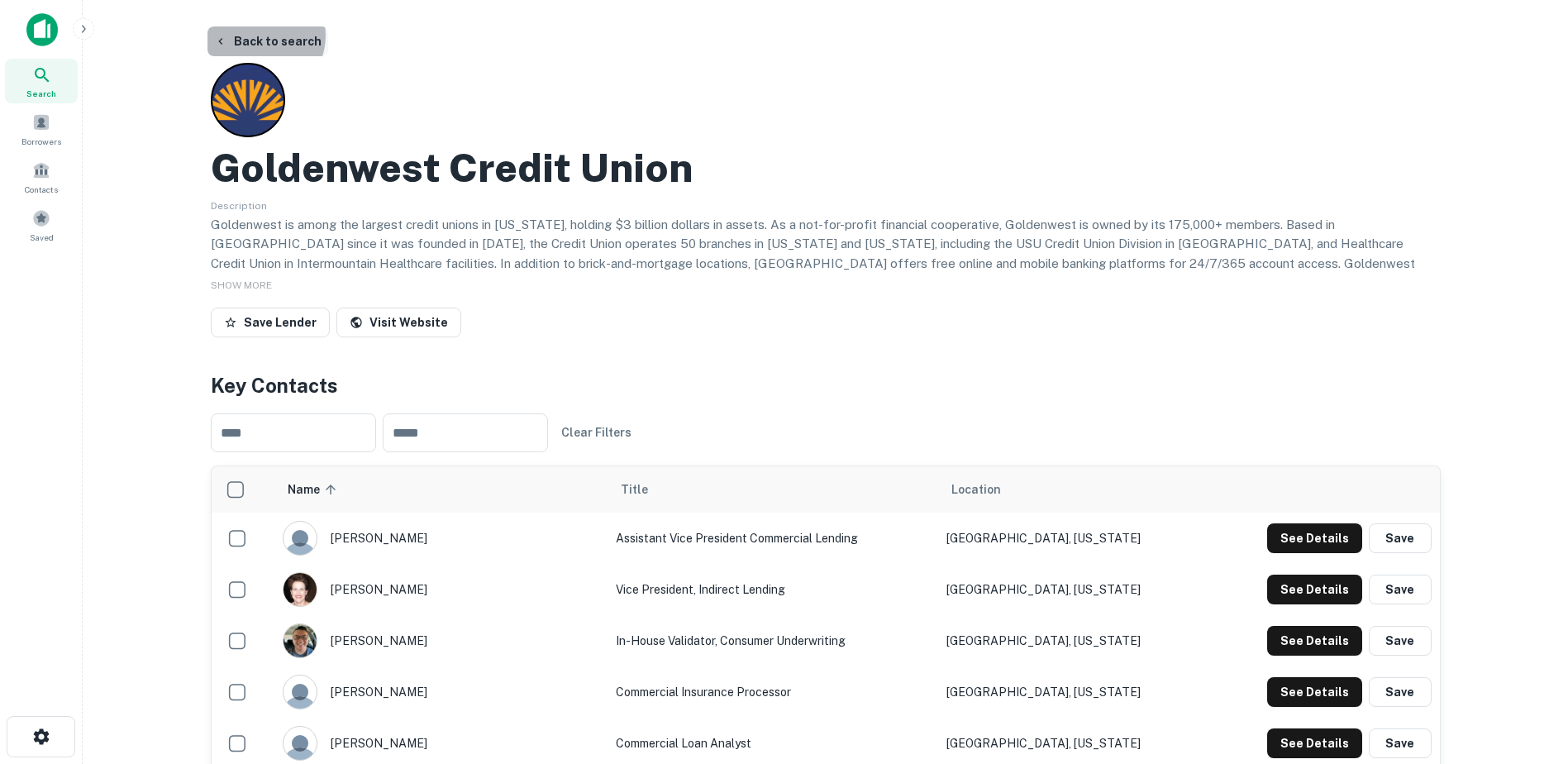
click at [258, 36] on button "Back to search" at bounding box center [267, 42] width 121 height 29
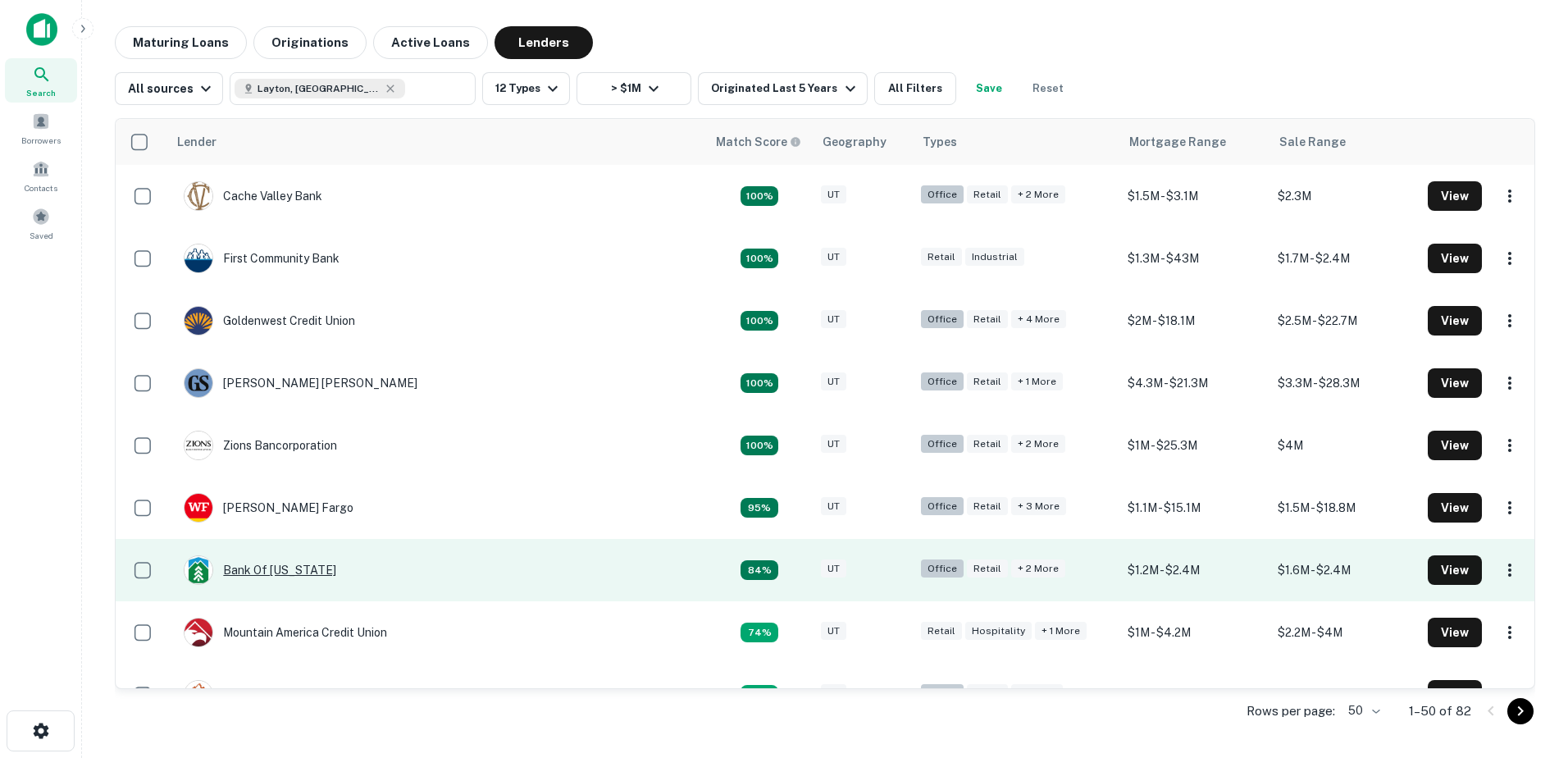
click at [259, 566] on div "Bank Of Utah" at bounding box center [260, 570] width 152 height 29
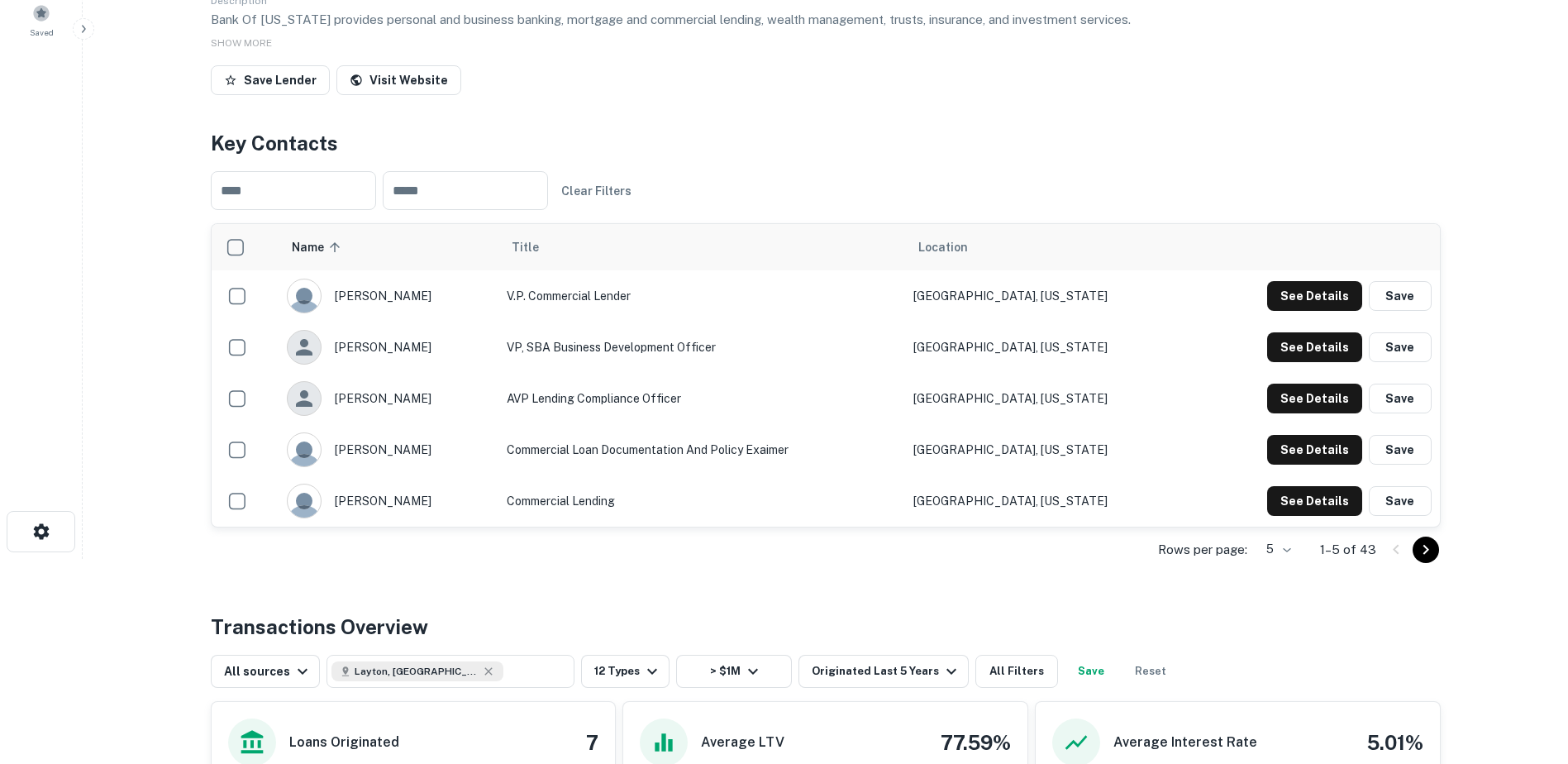
scroll to position [256, 0]
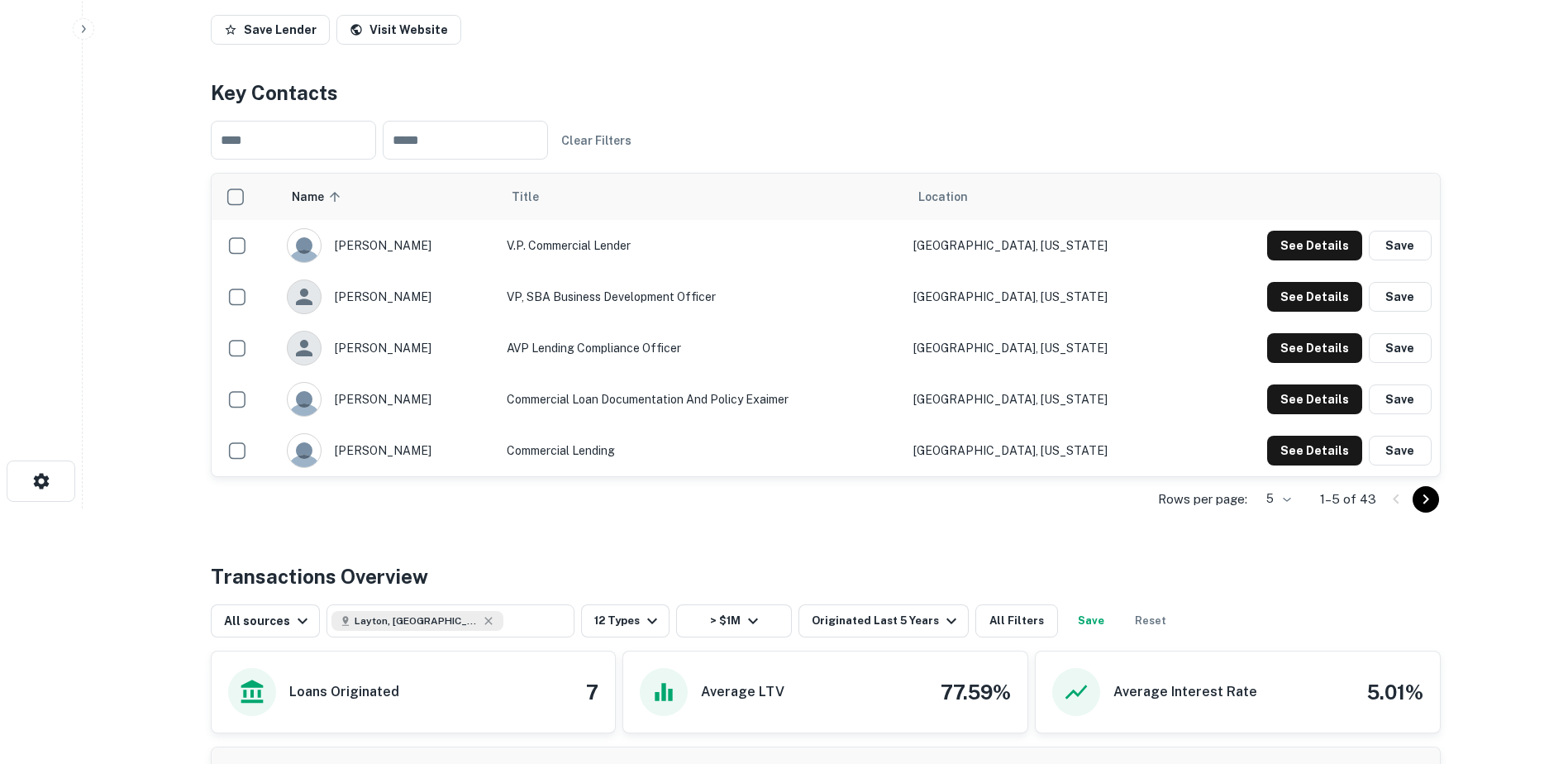
click at [1284, 504] on body "Search Borrowers Contacts Saved Back to search Bank Of Utah Description Bank Of…" at bounding box center [784, 126] width 1568 height 764
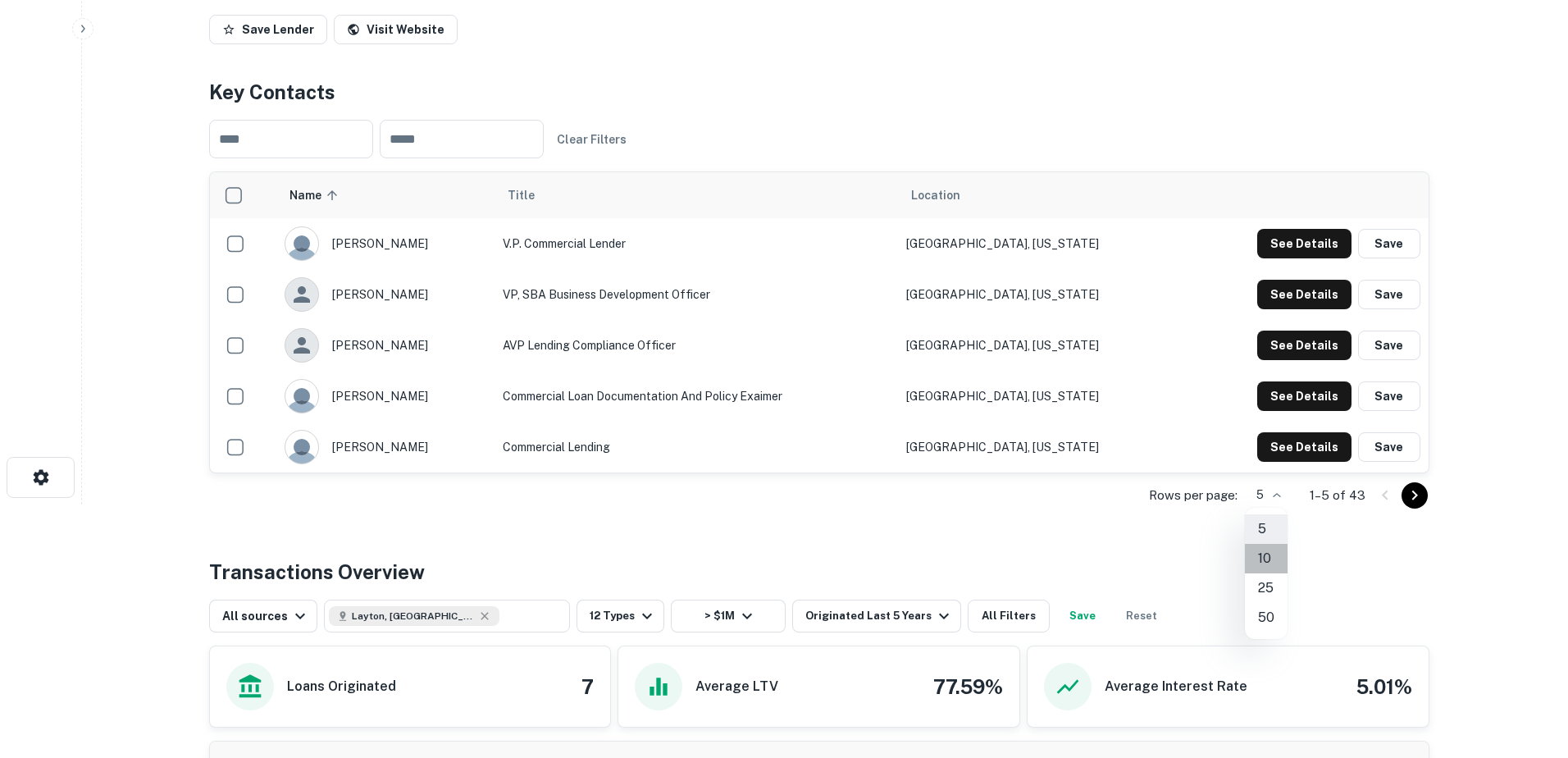
click at [1266, 563] on li "10" at bounding box center [1267, 558] width 43 height 29
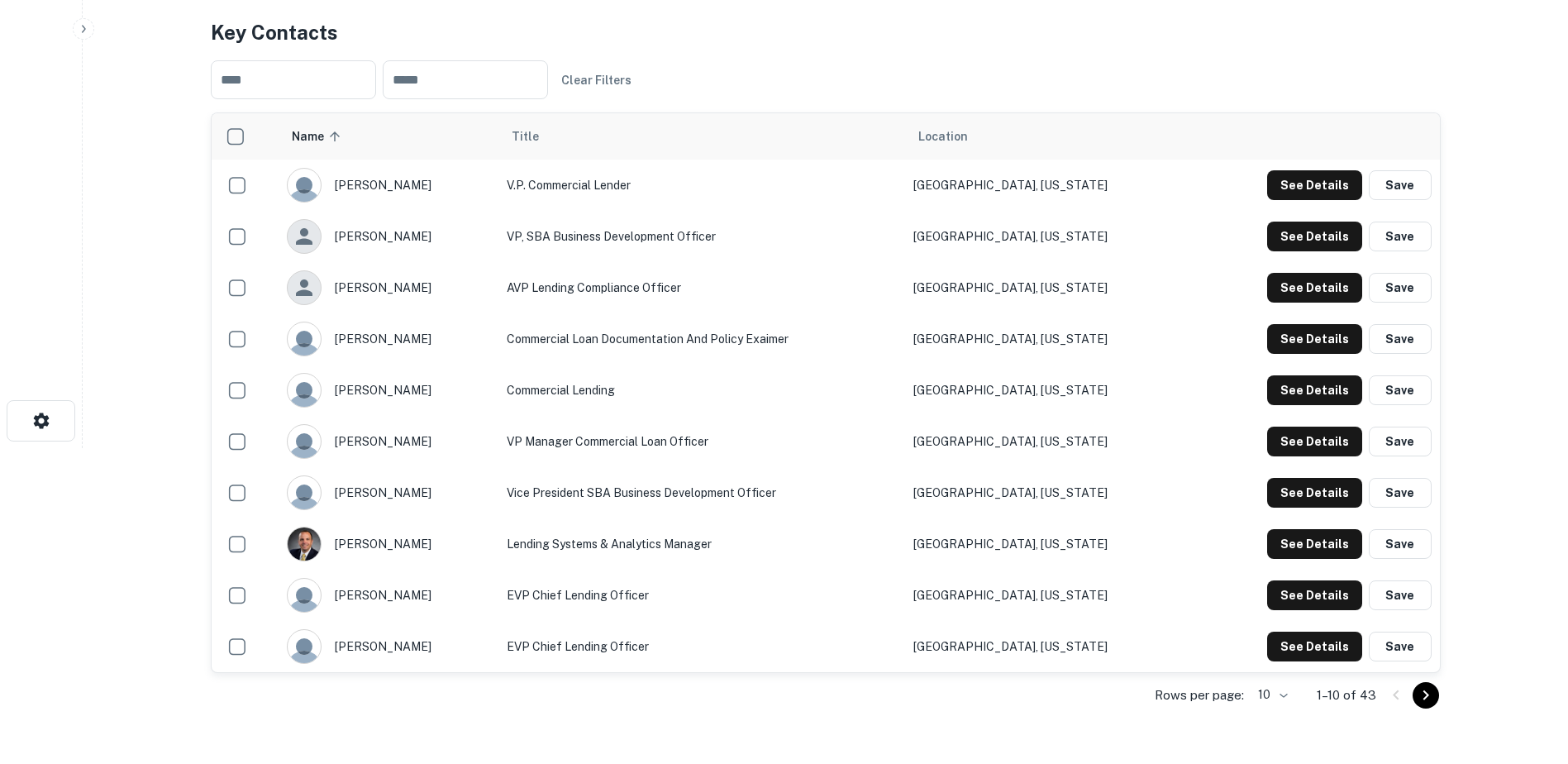
scroll to position [313, 0]
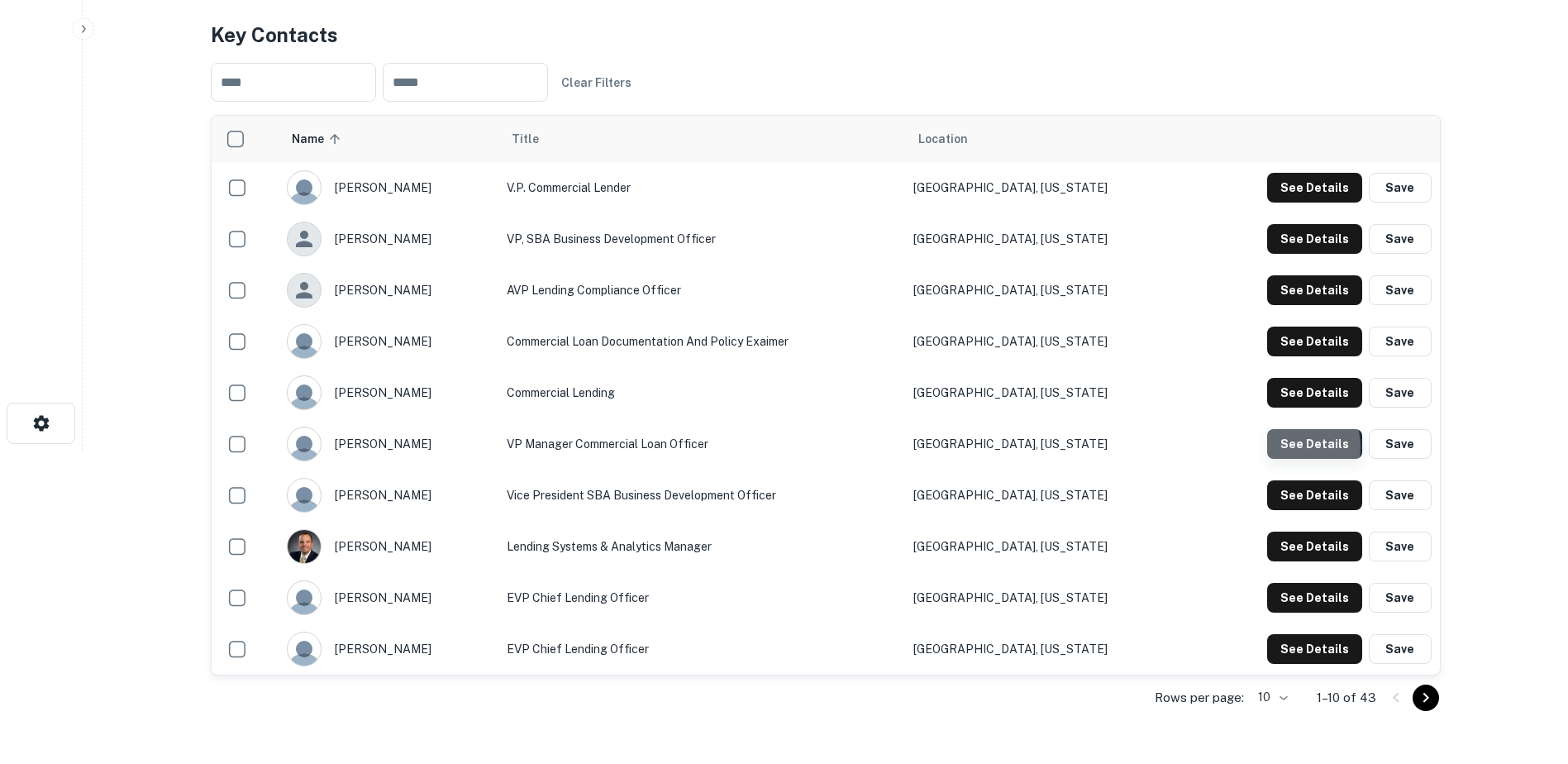
click at [1288, 203] on button "See Details" at bounding box center [1315, 187] width 95 height 29
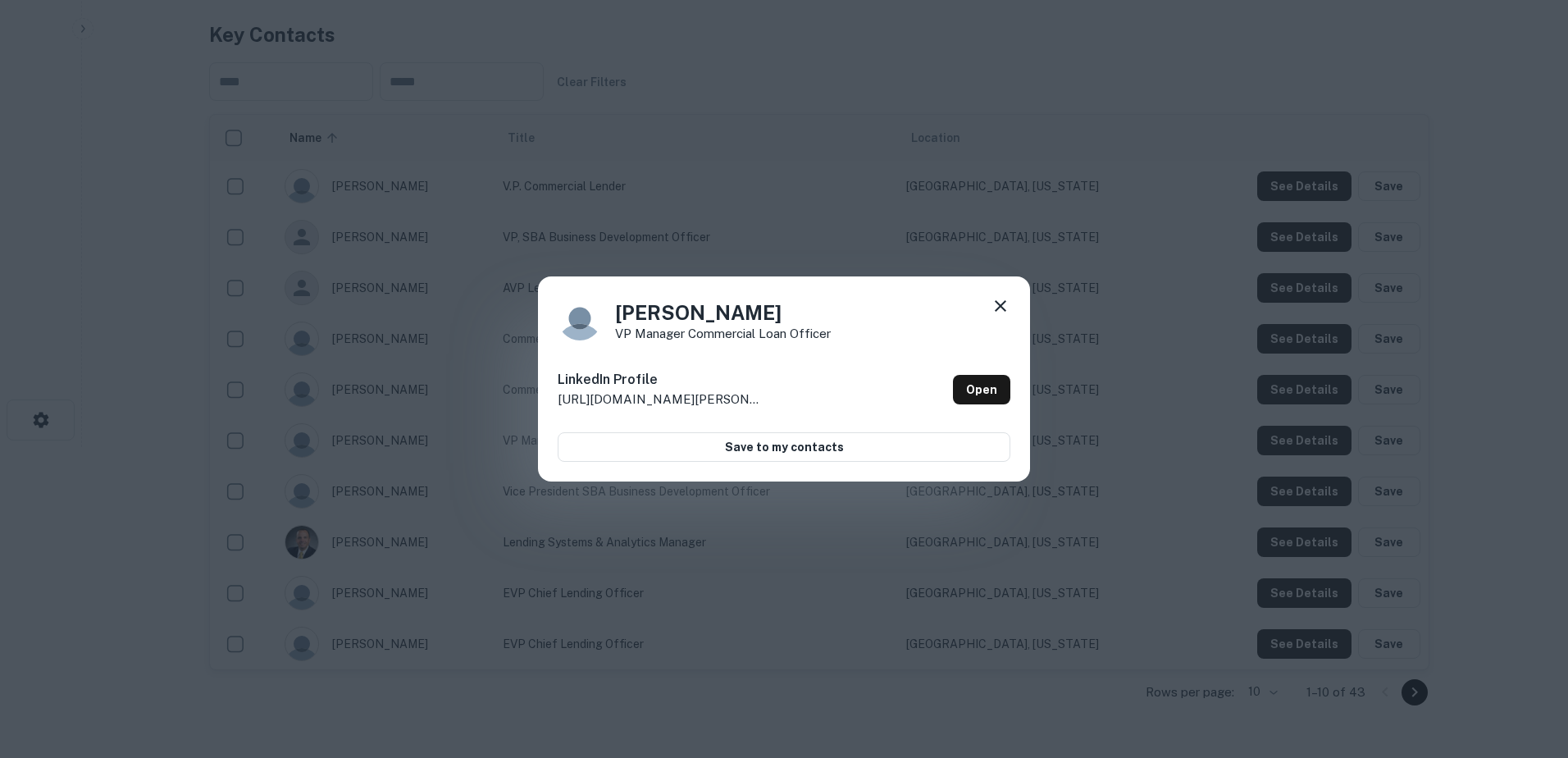
click at [1004, 303] on icon at bounding box center [1000, 305] width 11 height 11
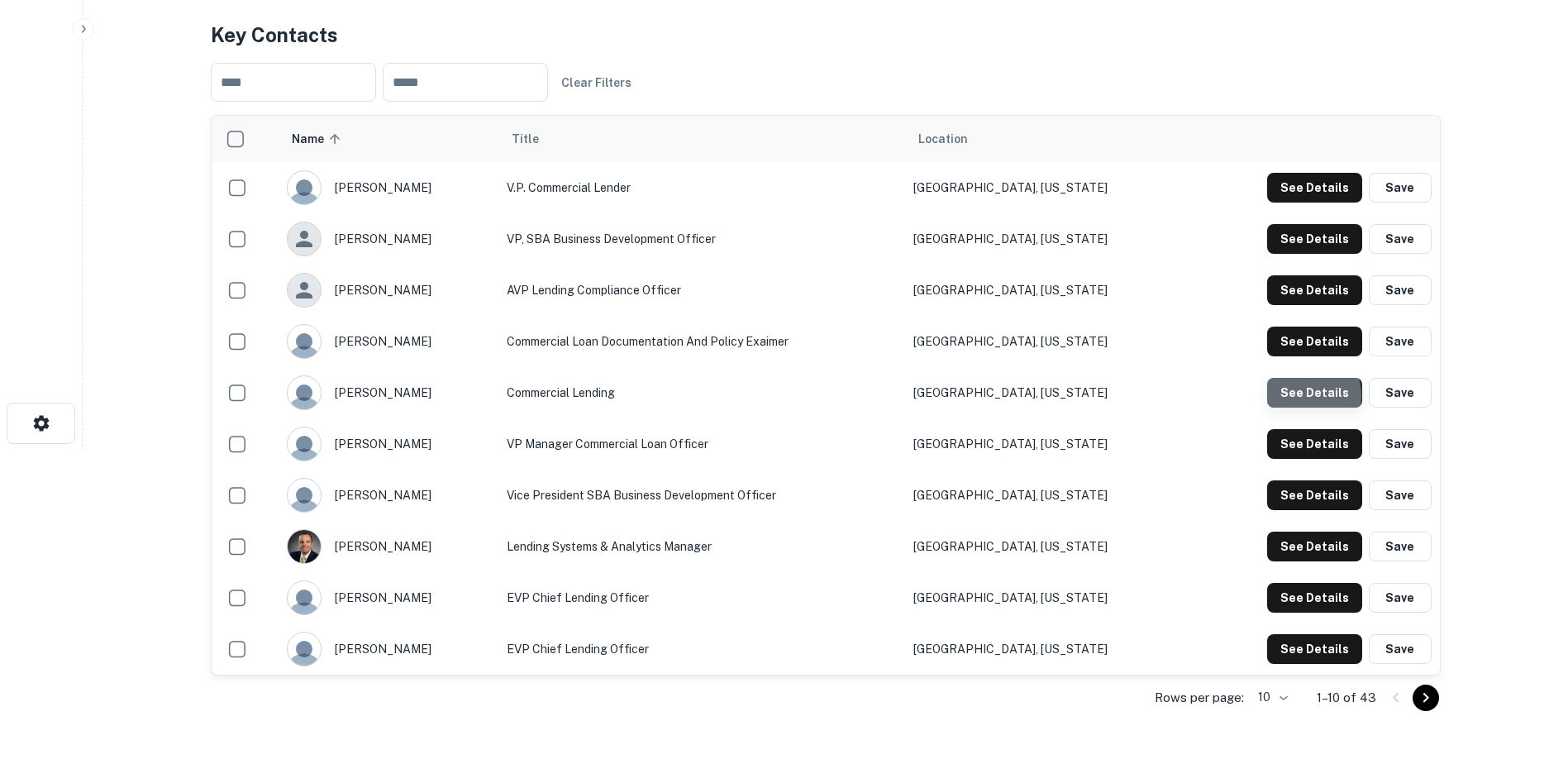
click at [1305, 203] on button "See Details" at bounding box center [1315, 187] width 95 height 29
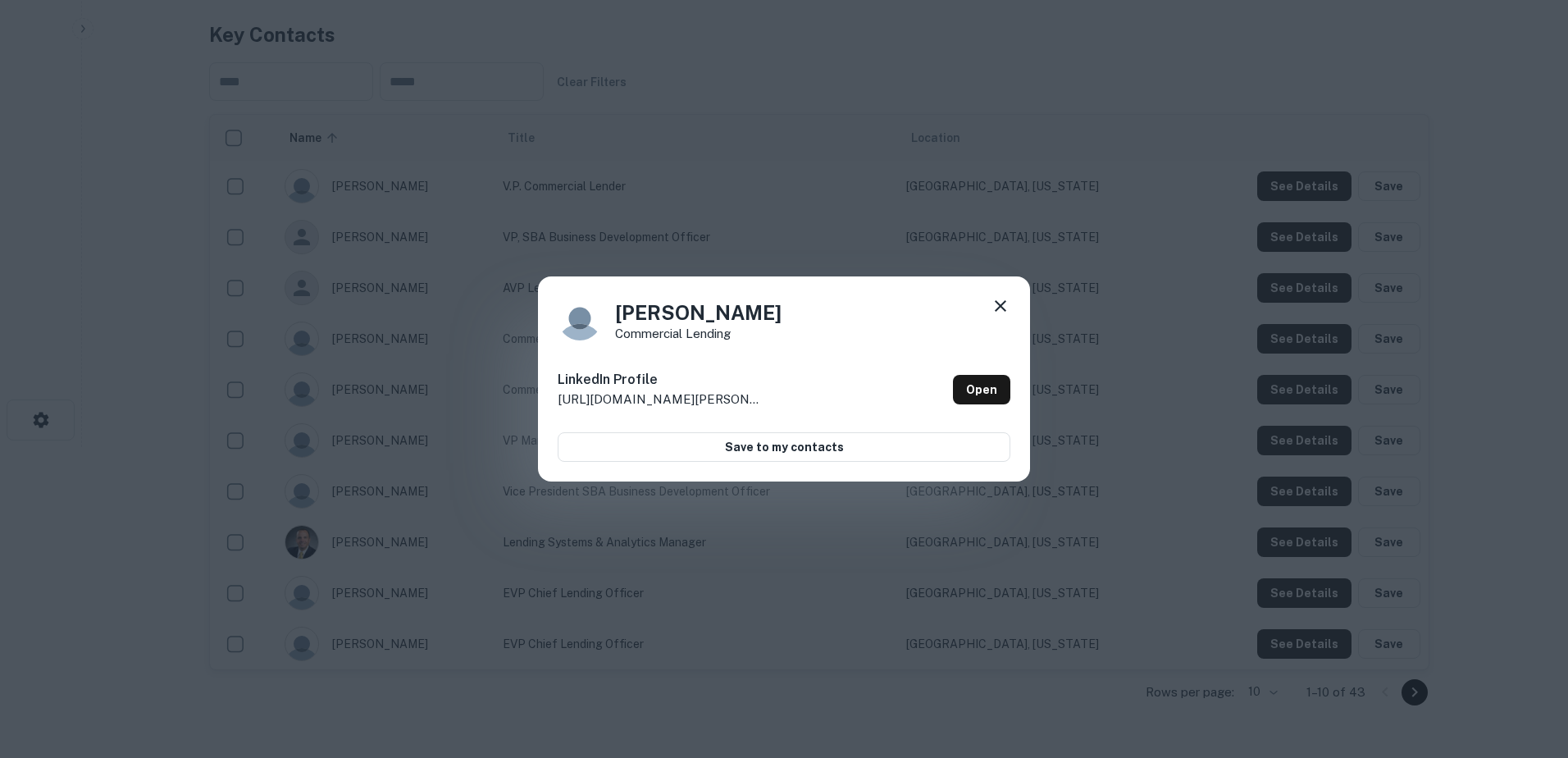
click at [993, 306] on icon at bounding box center [1000, 305] width 20 height 20
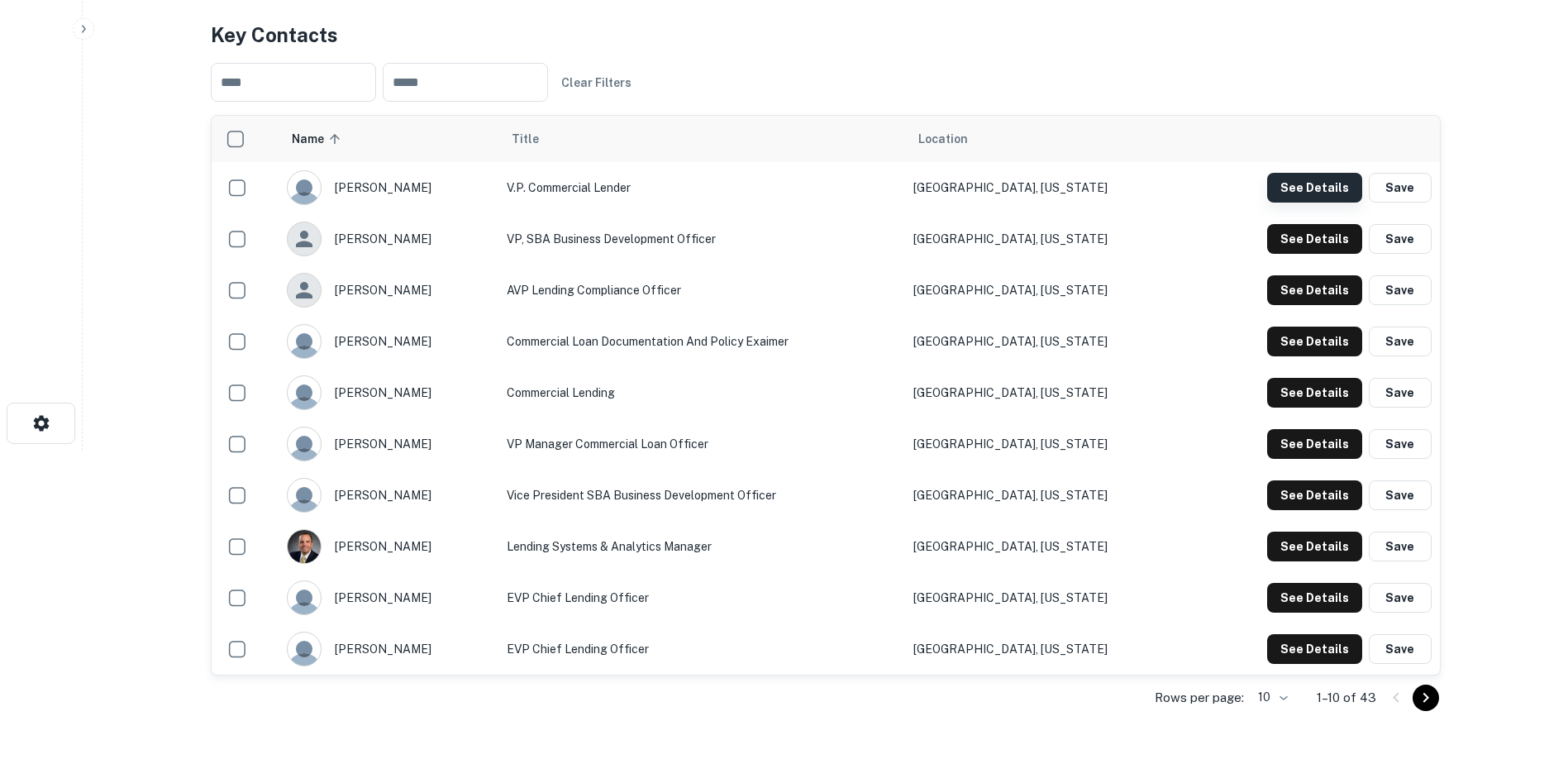
click at [1276, 178] on button "See Details" at bounding box center [1315, 187] width 95 height 29
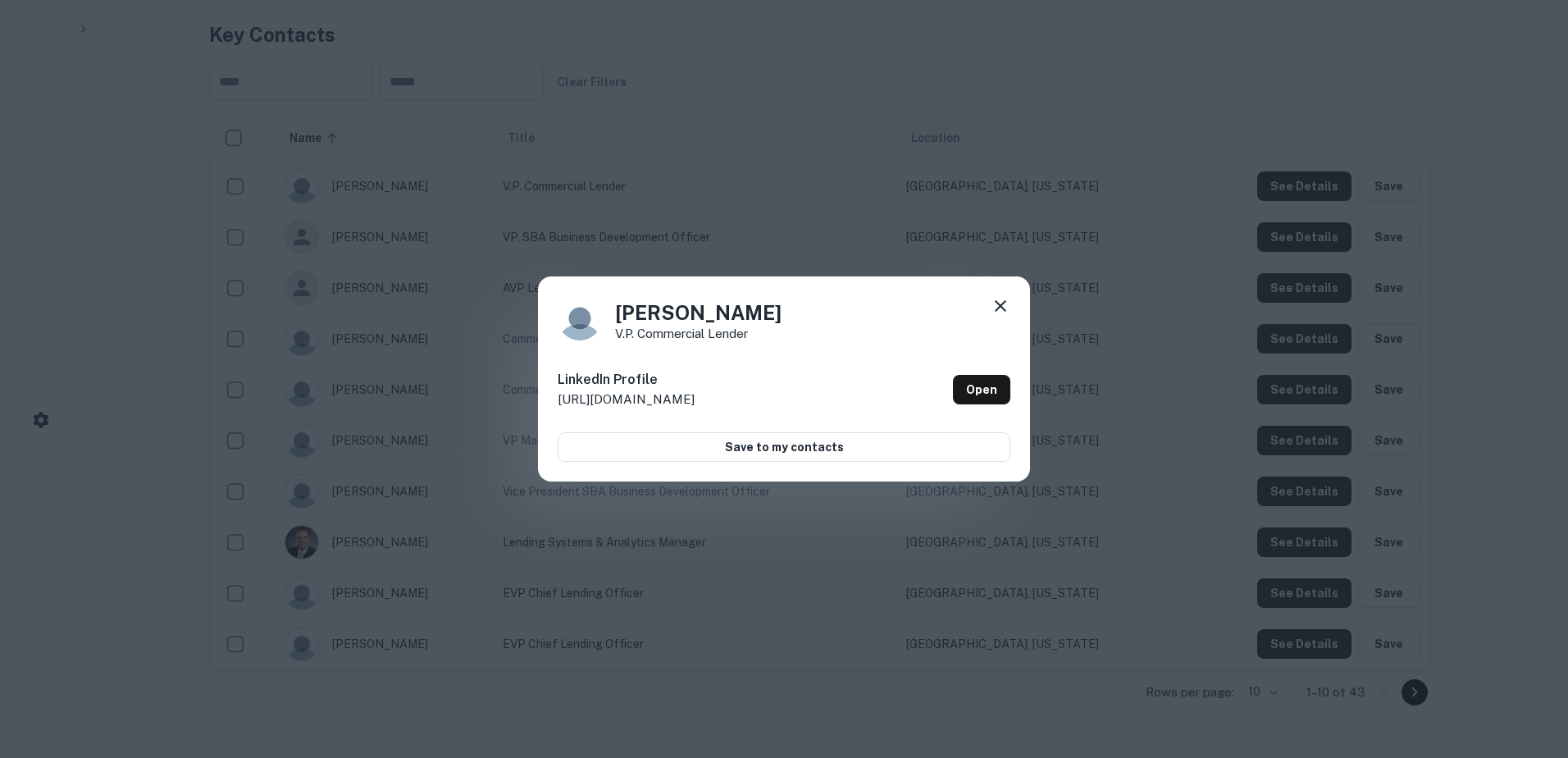
click at [1009, 293] on div "Eric Blanchard V.P. Commercial Lender LinkedIn Profile http://www.linkedin.com/…" at bounding box center [784, 379] width 492 height 205
click at [997, 307] on icon at bounding box center [1000, 305] width 20 height 20
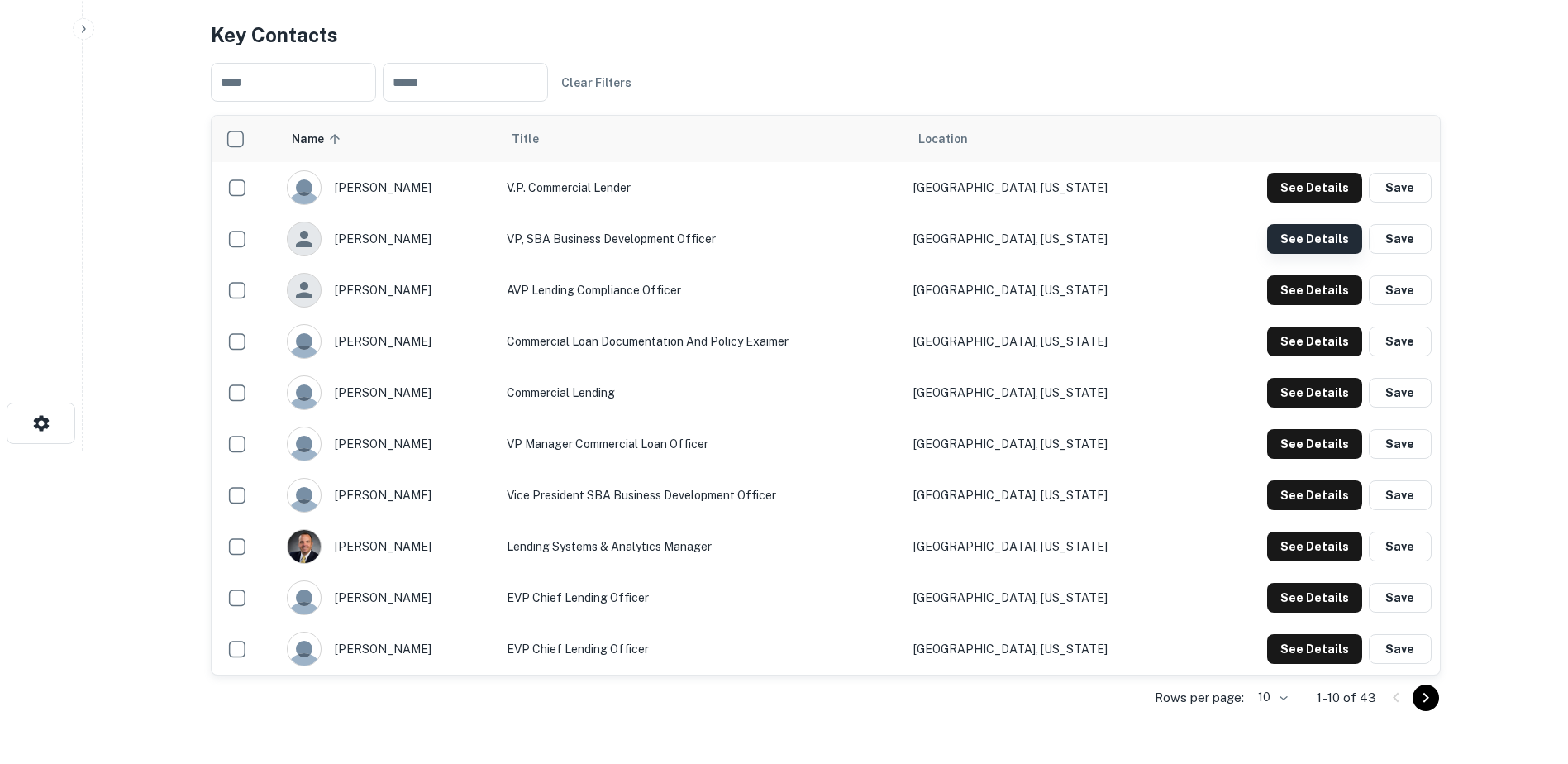
click at [1299, 203] on button "See Details" at bounding box center [1315, 187] width 95 height 29
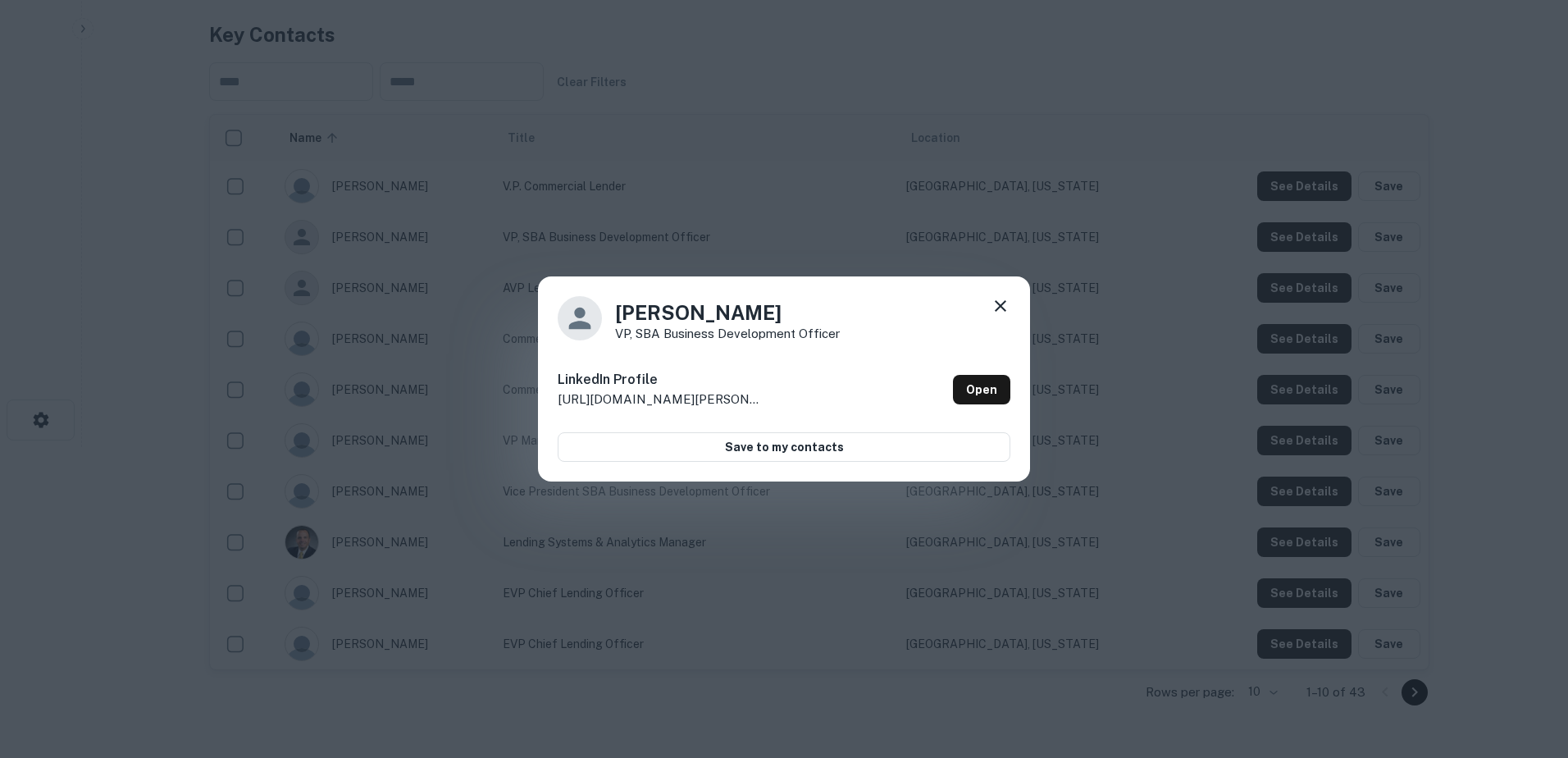
click at [1007, 303] on icon at bounding box center [1000, 305] width 20 height 20
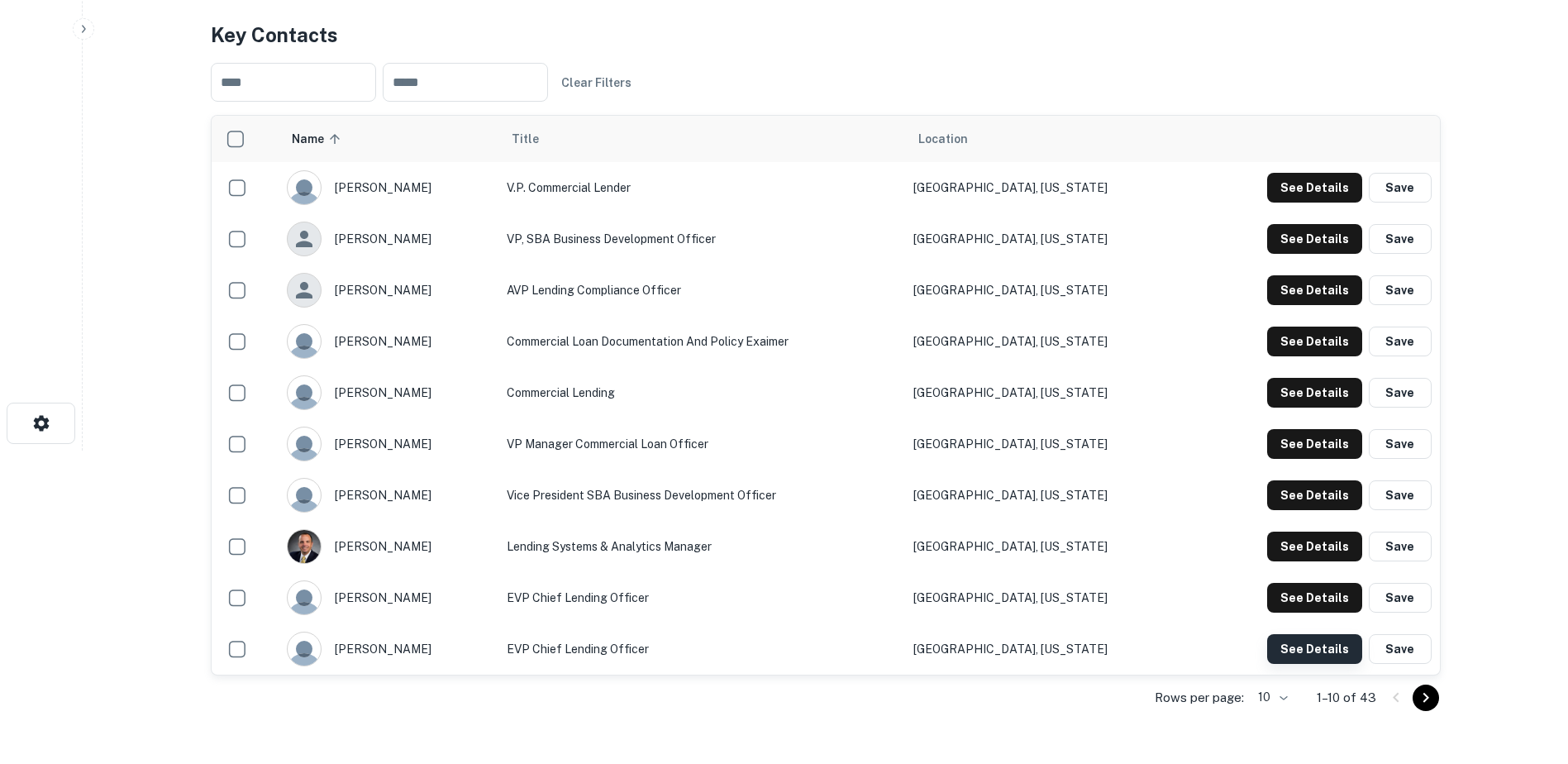
click at [1310, 203] on button "See Details" at bounding box center [1315, 187] width 95 height 29
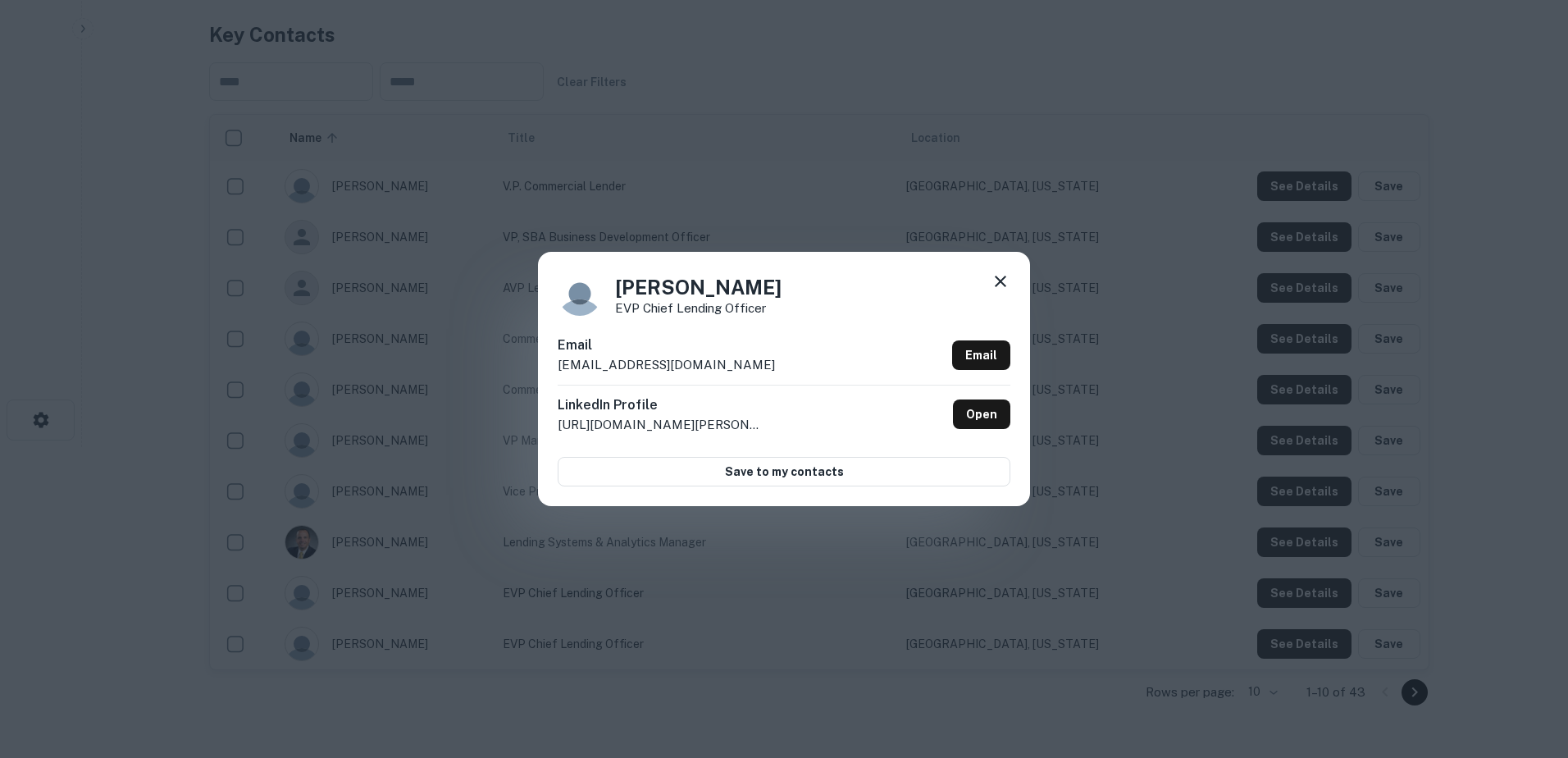
click at [1005, 279] on icon at bounding box center [1000, 280] width 20 height 20
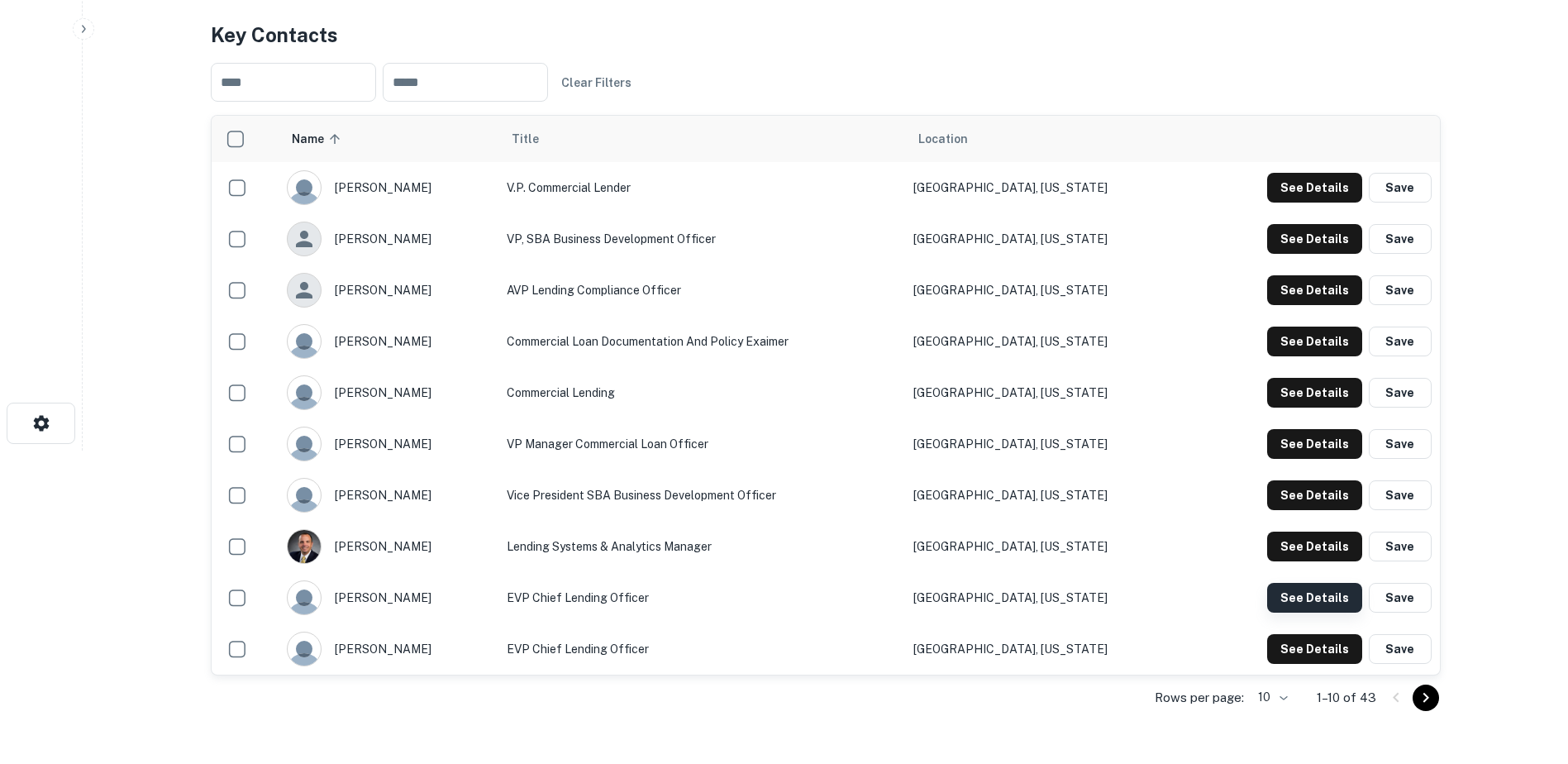
click at [1275, 203] on button "See Details" at bounding box center [1315, 187] width 95 height 29
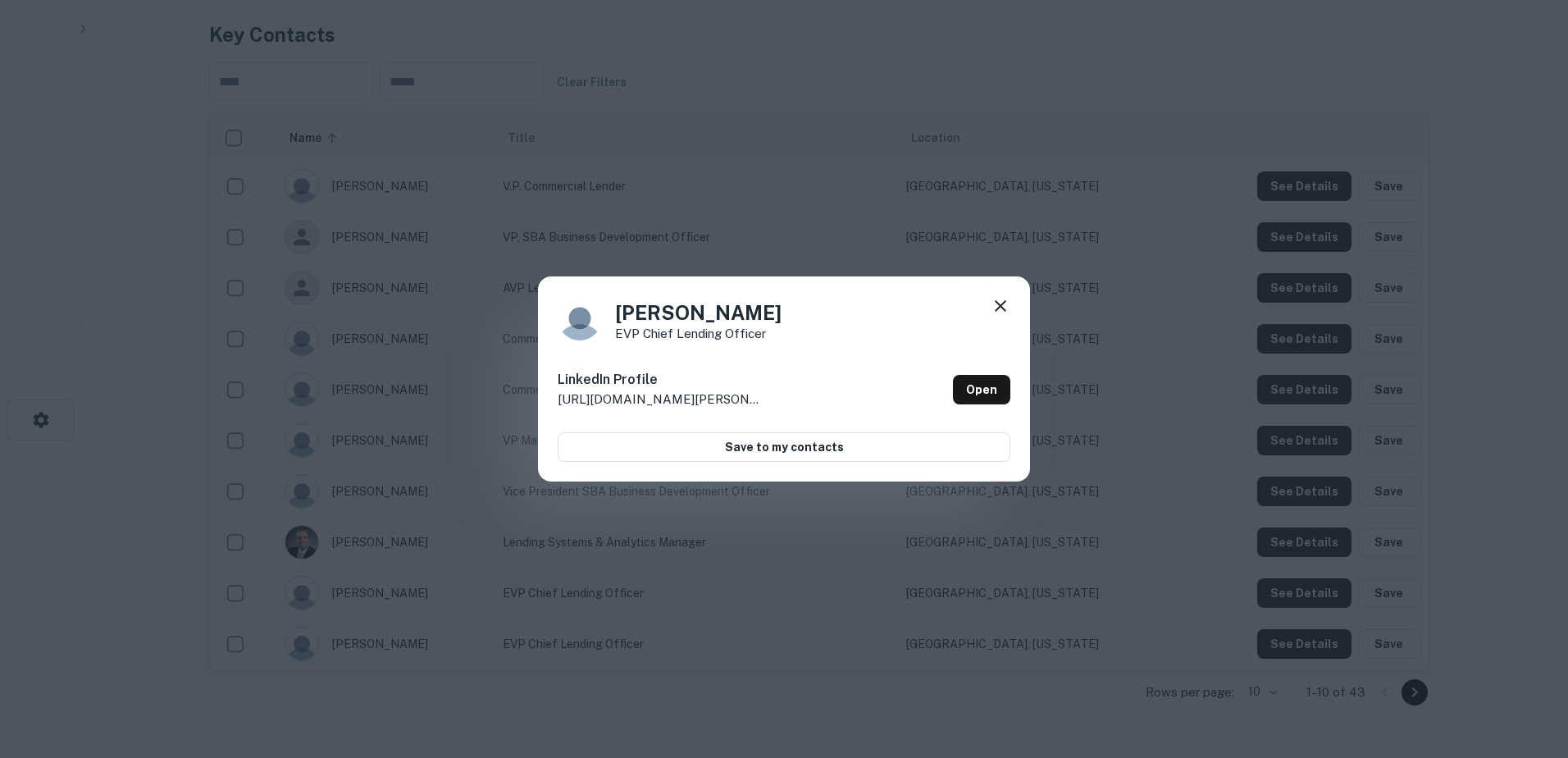
click at [1001, 301] on icon at bounding box center [1000, 305] width 20 height 20
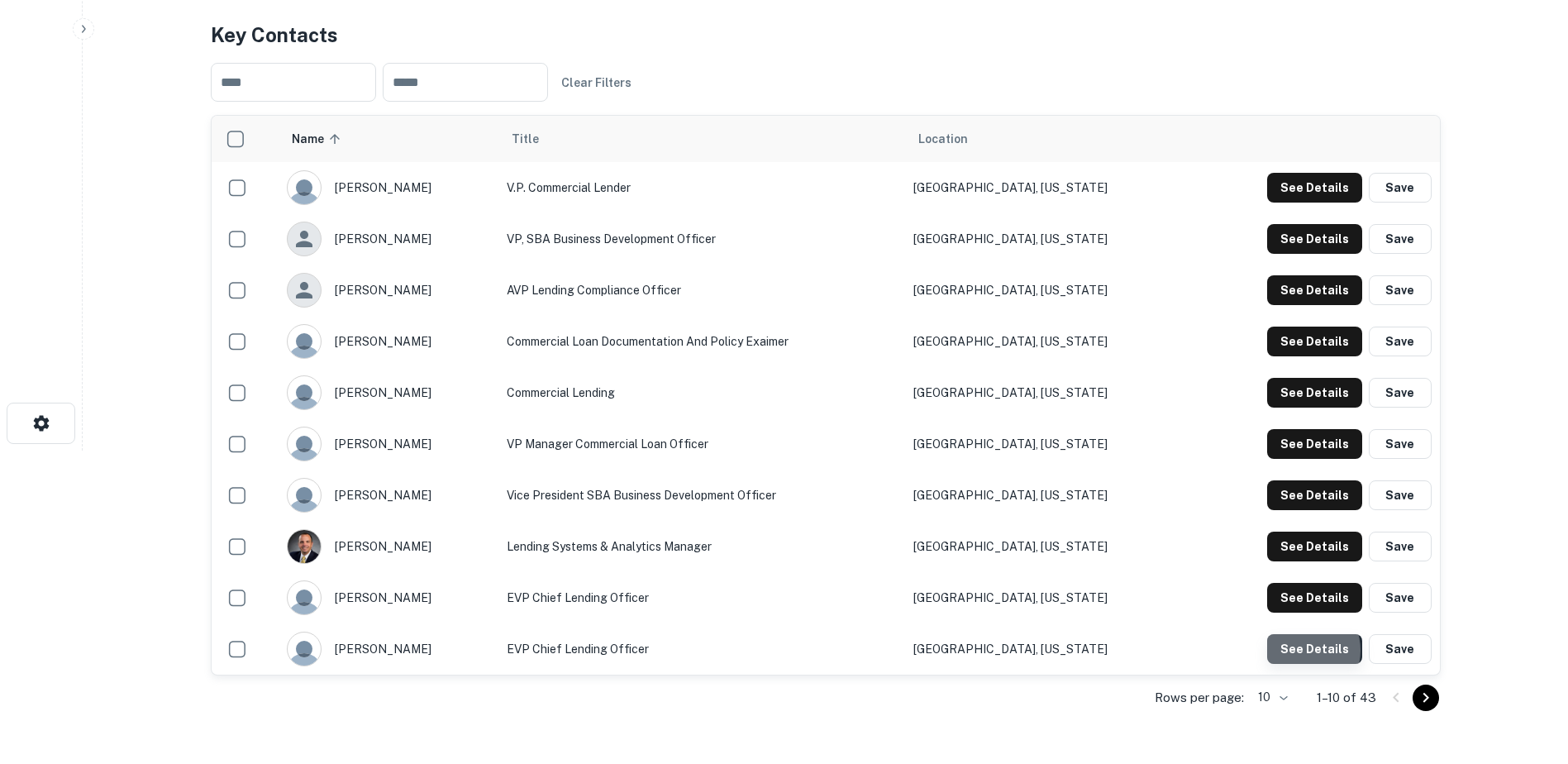
click at [1301, 203] on button "See Details" at bounding box center [1315, 187] width 95 height 29
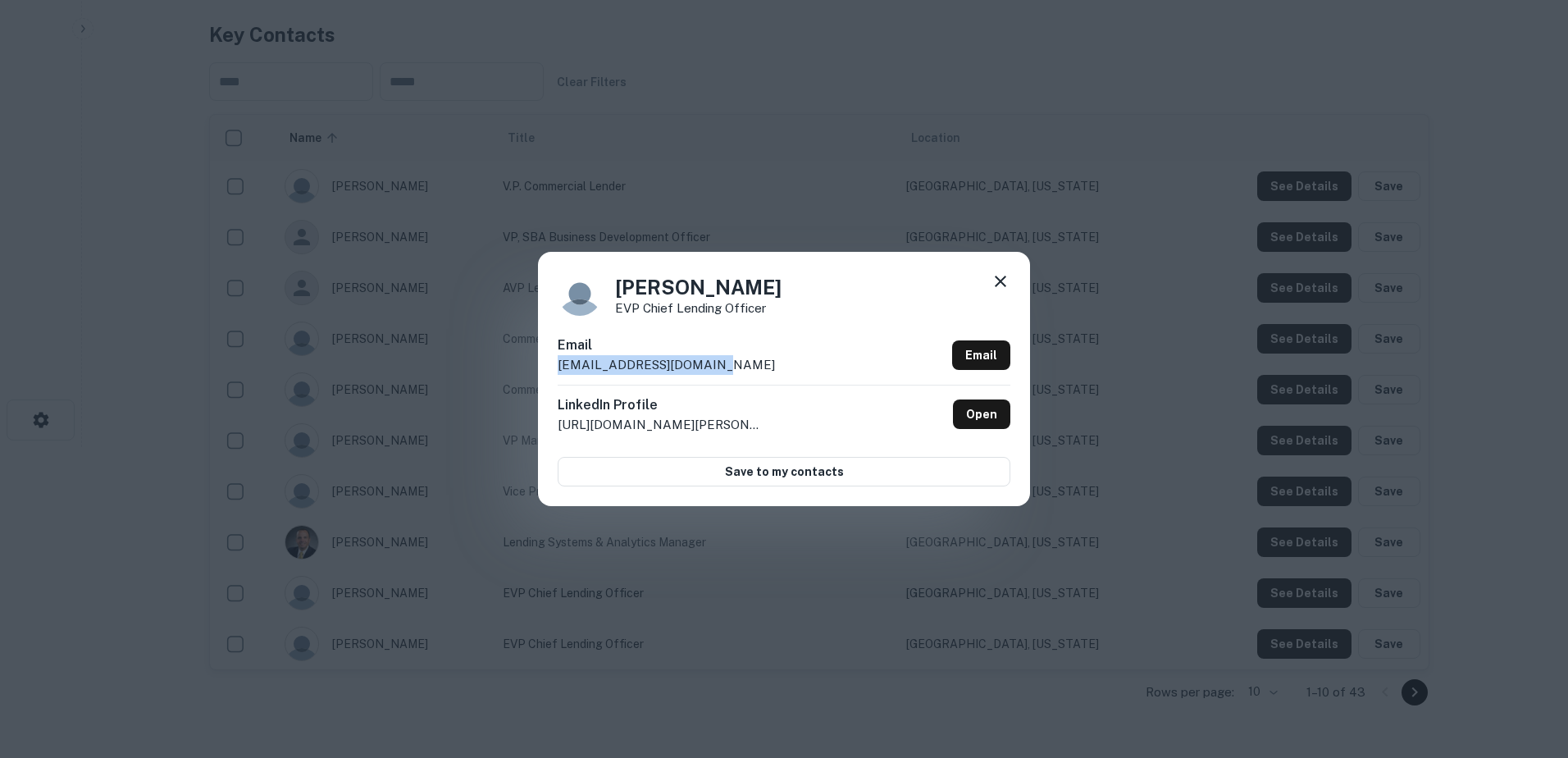
drag, startPoint x: 717, startPoint y: 363, endPoint x: 544, endPoint y: 359, distance: 173.0
click at [544, 359] on div "Brady Fosmark EVP Chief Lending Officer Email bfosmark@bankofutah.com Email Lin…" at bounding box center [784, 379] width 492 height 254
copy p "bfosmark@bankofutah.com"
click at [1008, 280] on icon at bounding box center [1000, 280] width 20 height 20
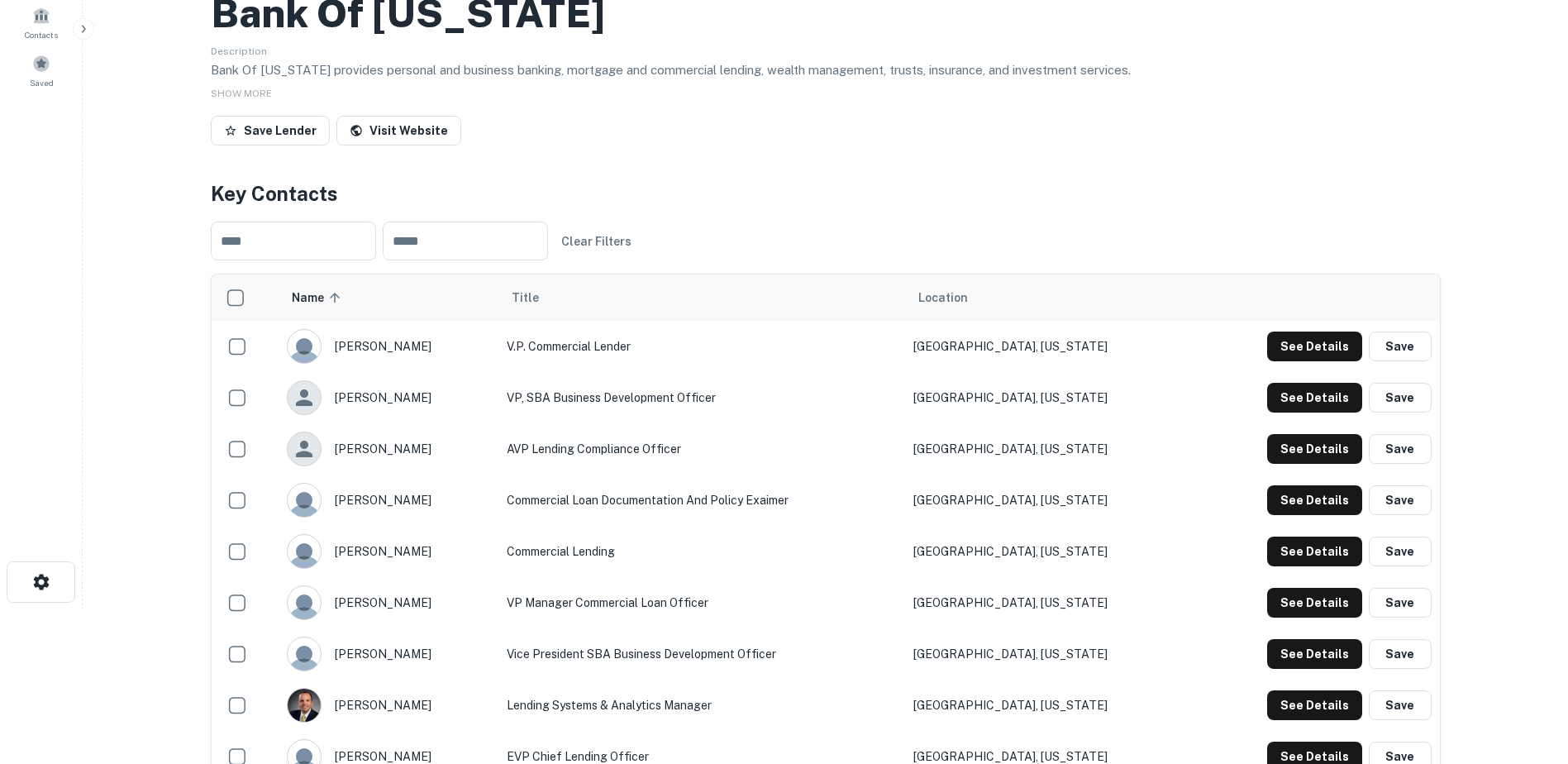
scroll to position [0, 0]
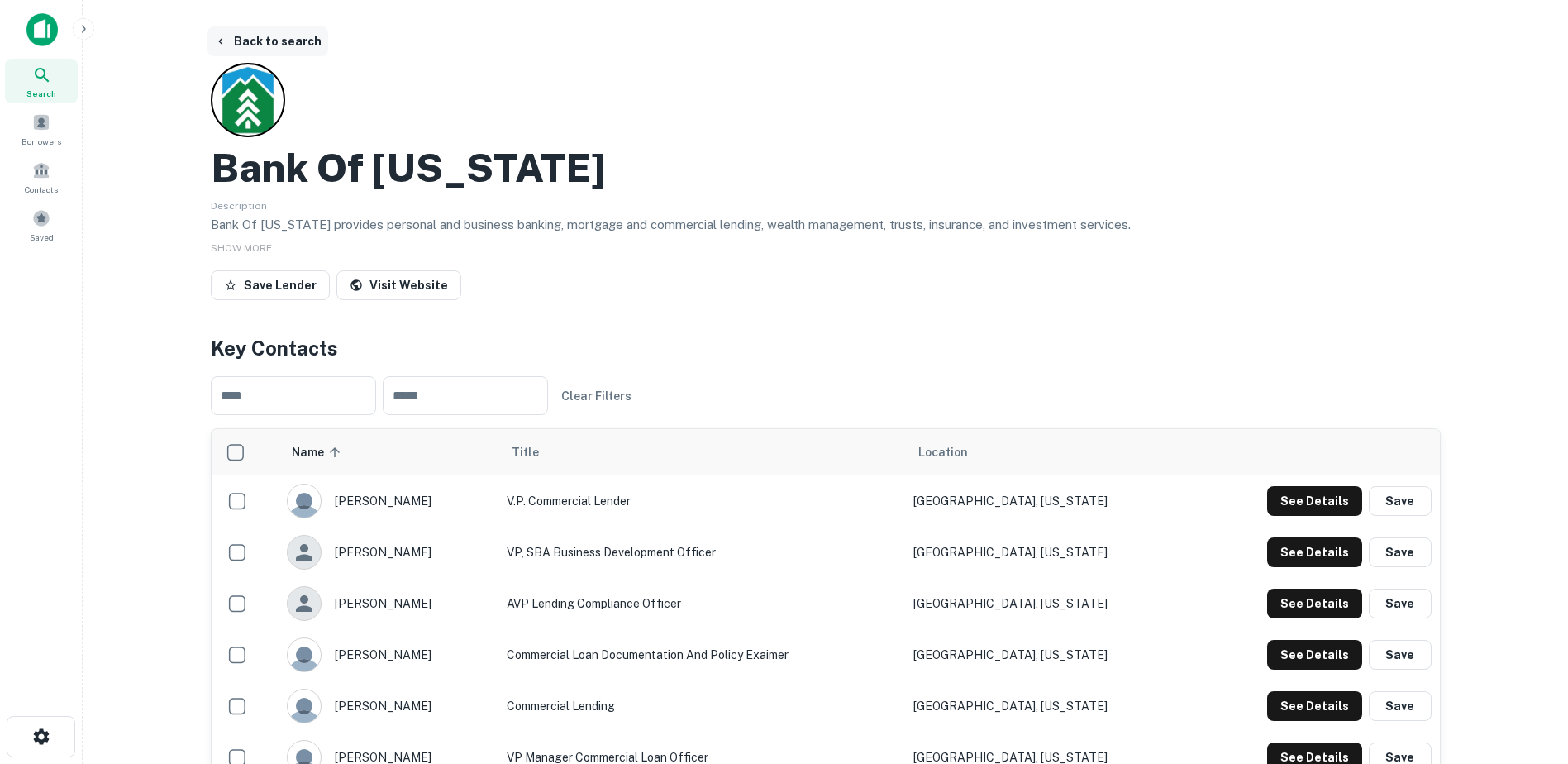
click at [271, 34] on button "Back to search" at bounding box center [267, 42] width 121 height 29
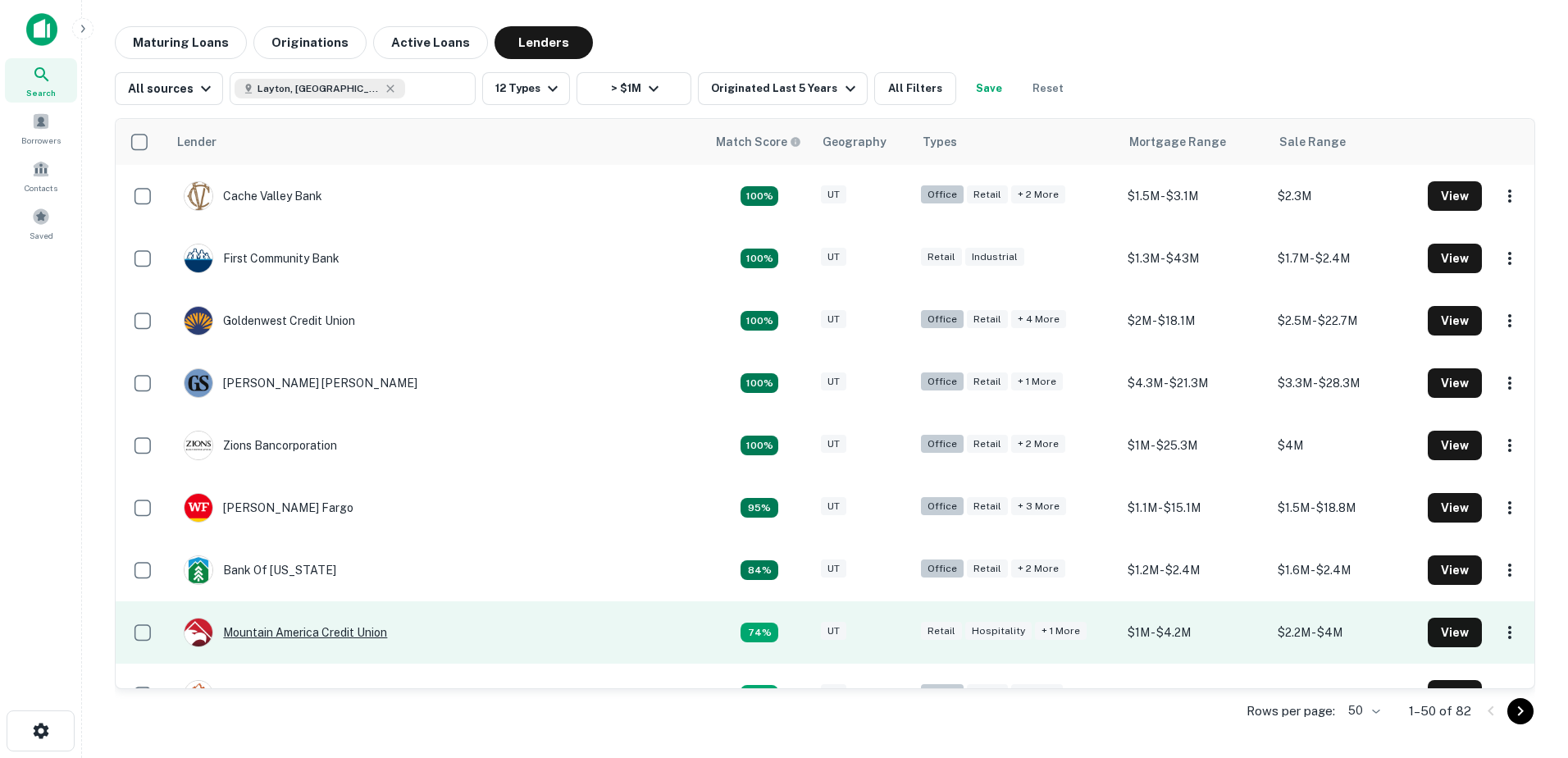
click at [330, 637] on div "Mountain America Credit Union" at bounding box center [286, 632] width 203 height 29
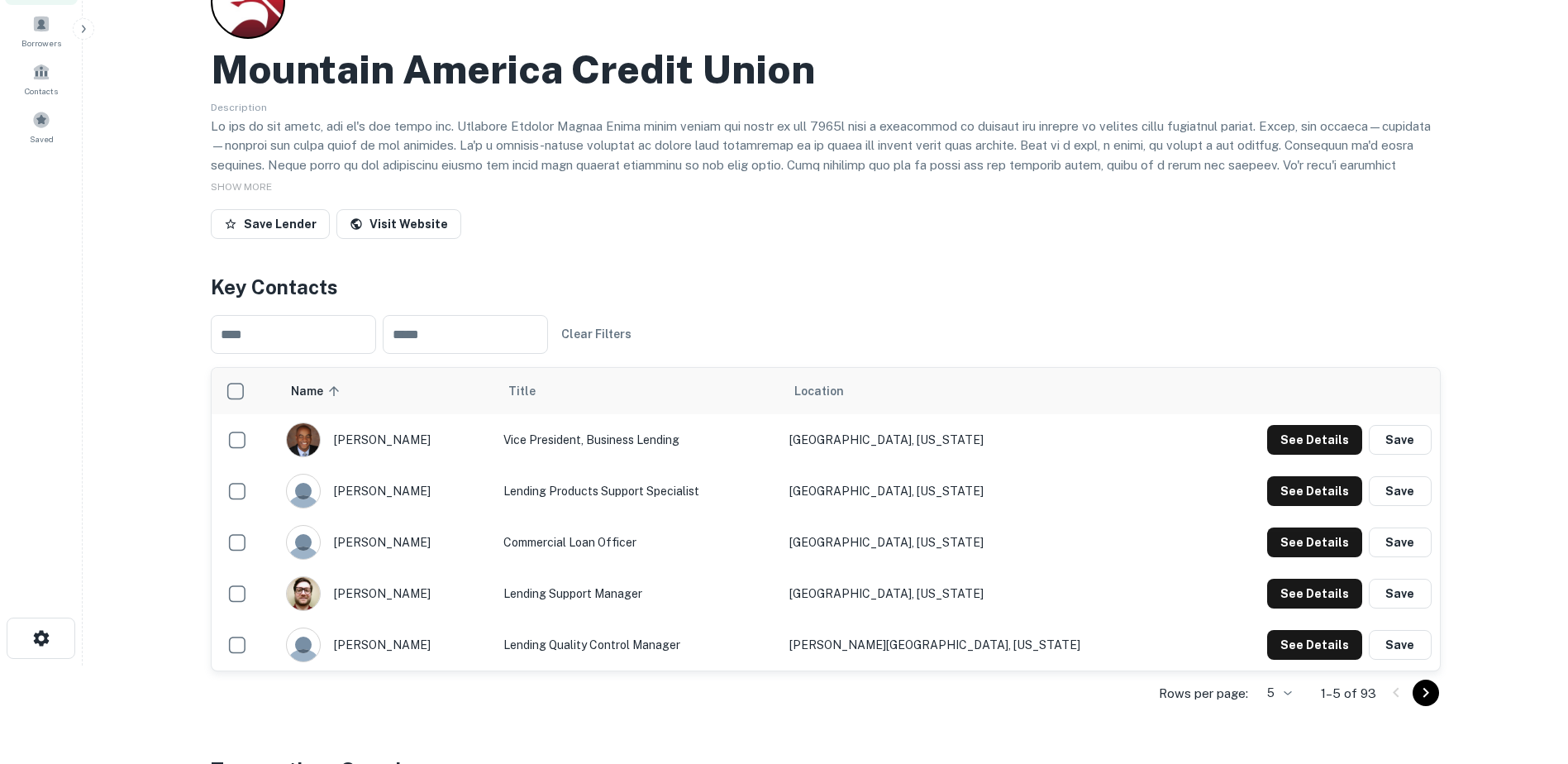
scroll to position [121, 0]
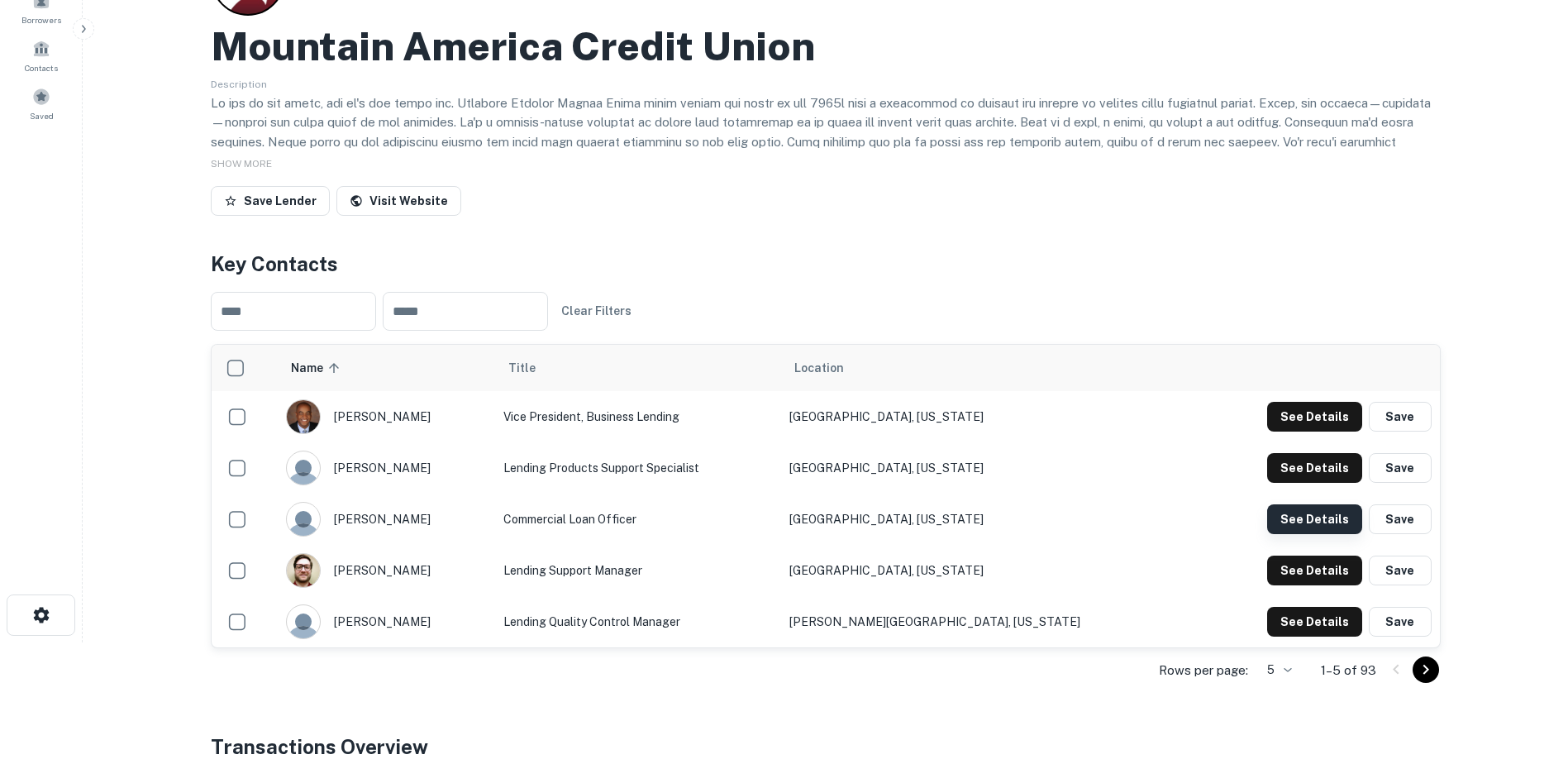
click at [1307, 432] on button "See Details" at bounding box center [1315, 416] width 95 height 29
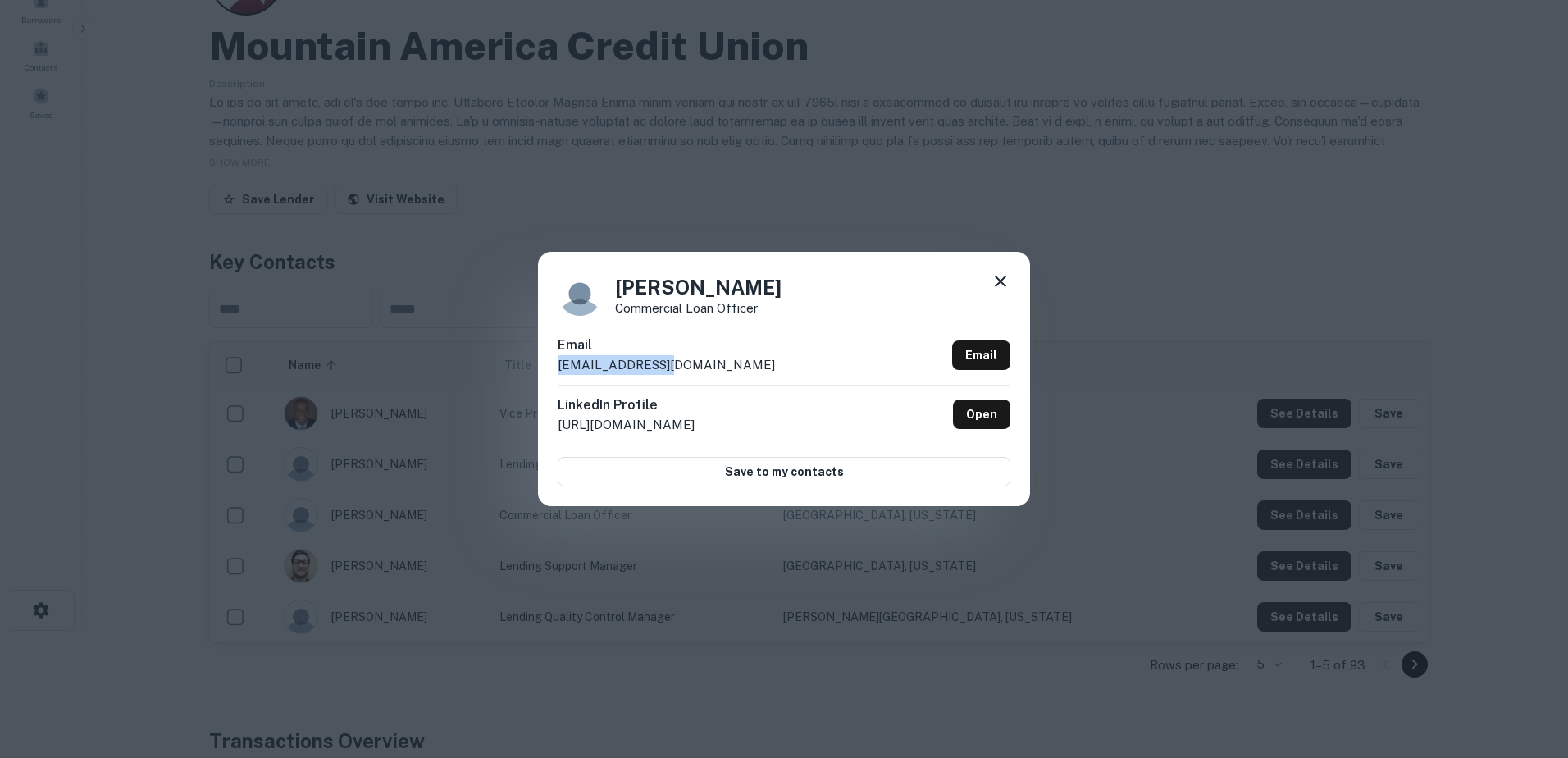
drag, startPoint x: 647, startPoint y: 364, endPoint x: 540, endPoint y: 368, distance: 107.1
click at [540, 368] on div "Dane Madsen Commercial Loan Officer Email dmadsen@macu.com Email LinkedIn Profi…" at bounding box center [784, 379] width 492 height 254
copy p "dmadsen@macu.com"
drag, startPoint x: 996, startPoint y: 281, endPoint x: 968, endPoint y: 272, distance: 29.4
click at [996, 281] on icon at bounding box center [1000, 280] width 20 height 20
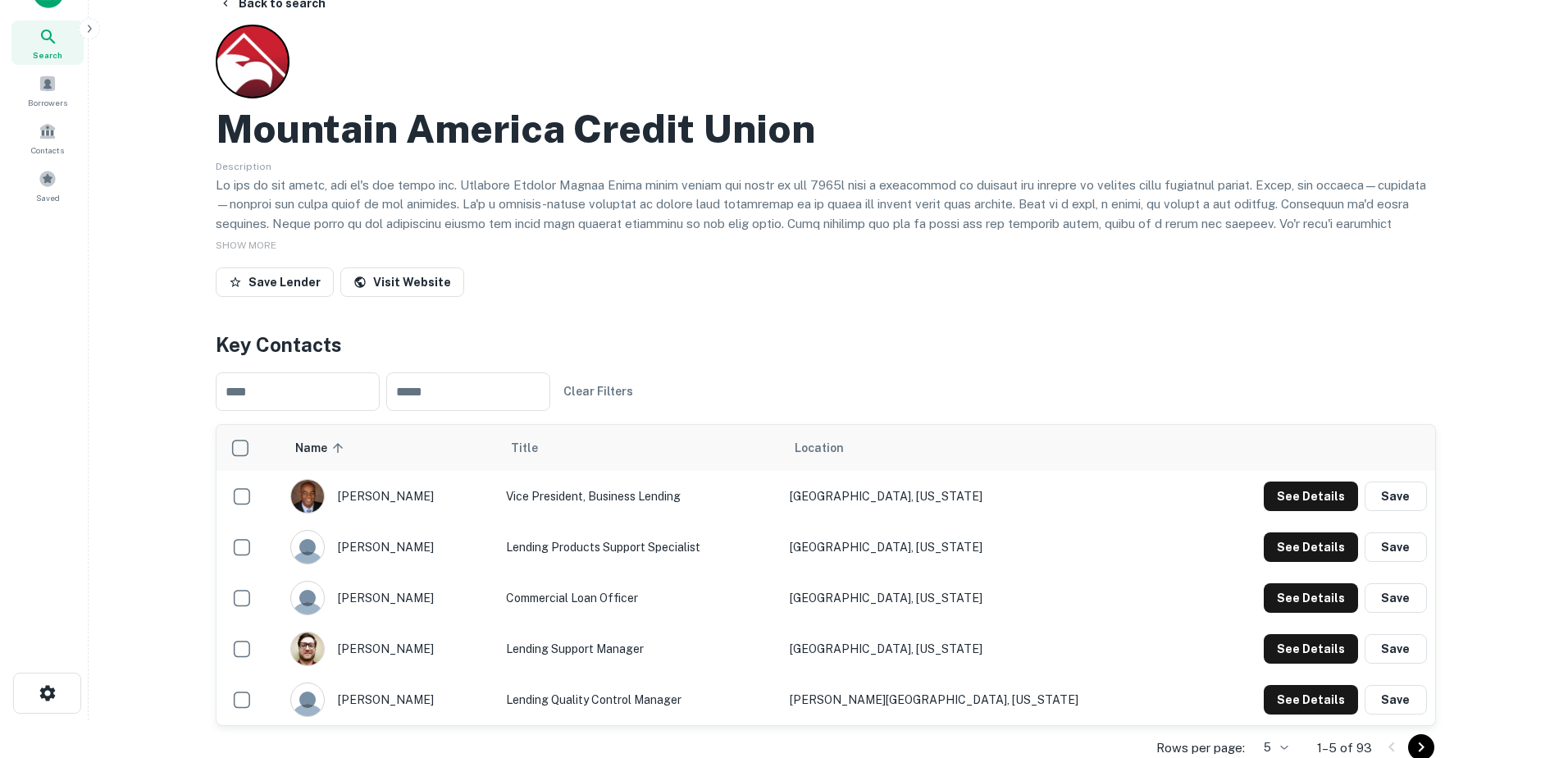
scroll to position [0, 0]
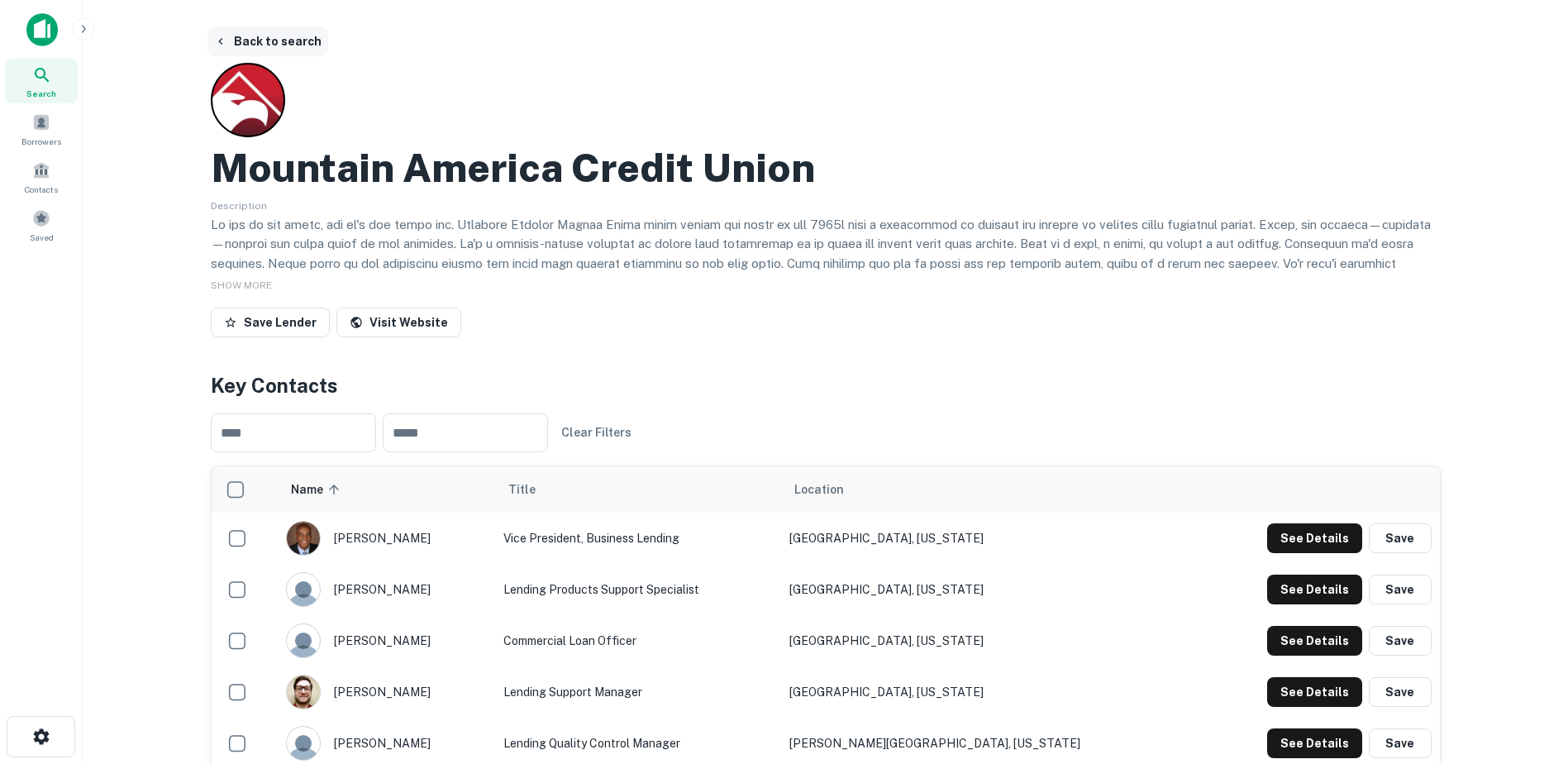
click at [289, 41] on button "Back to search" at bounding box center [267, 42] width 121 height 29
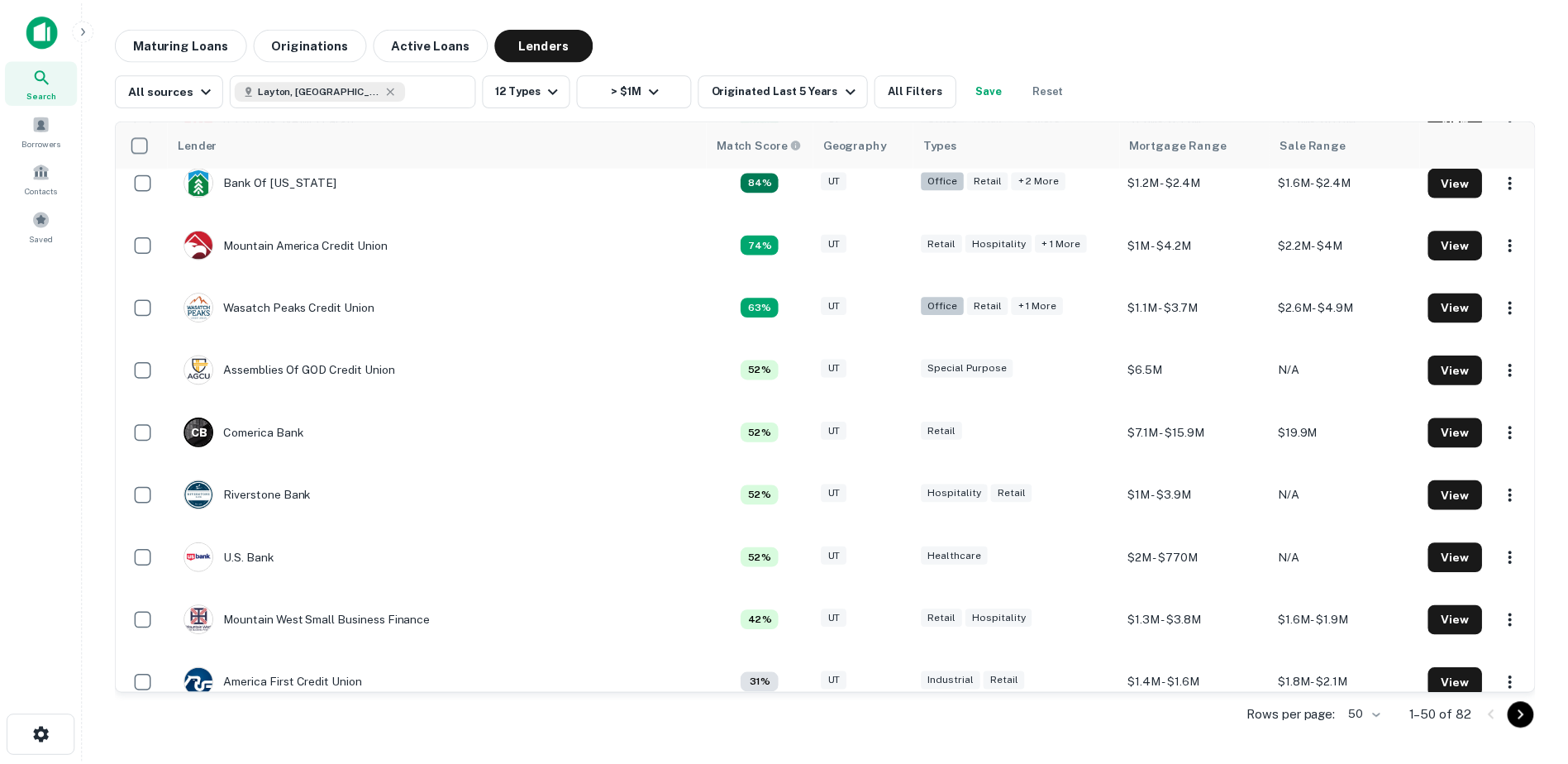
scroll to position [433, 0]
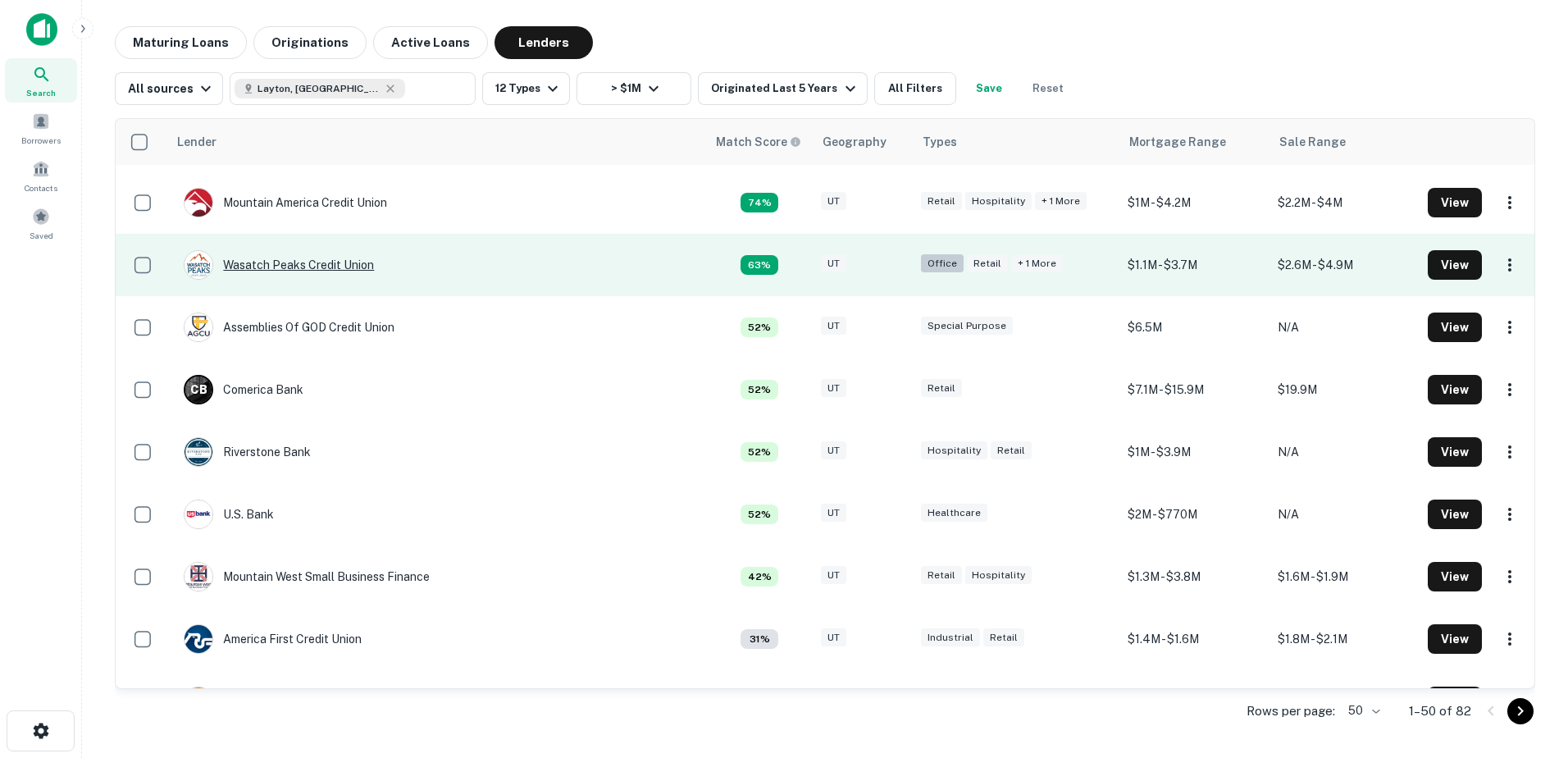
click at [253, 267] on div "Wasatch Peaks Credit Union" at bounding box center [279, 265] width 190 height 29
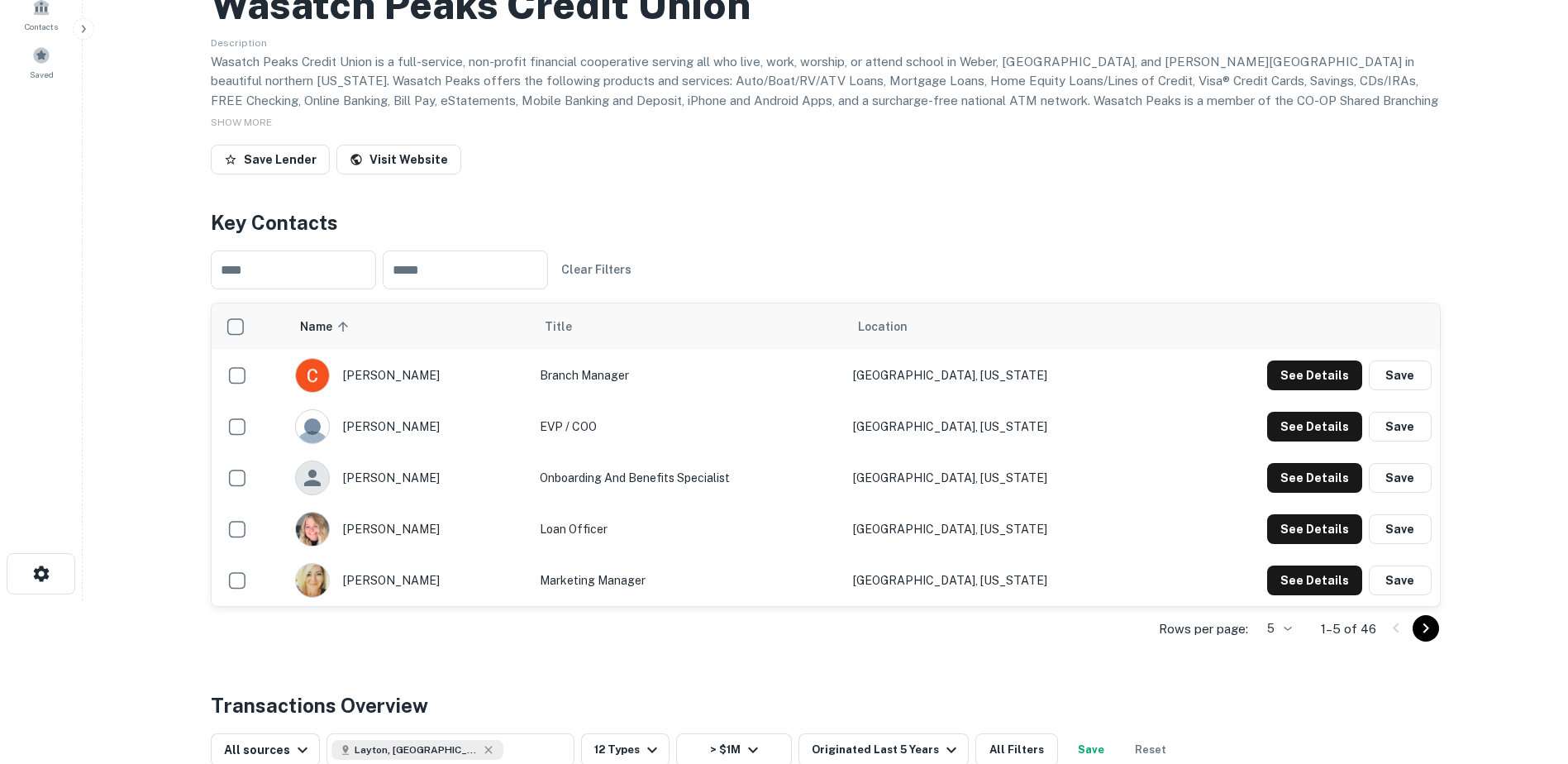
scroll to position [167, 0]
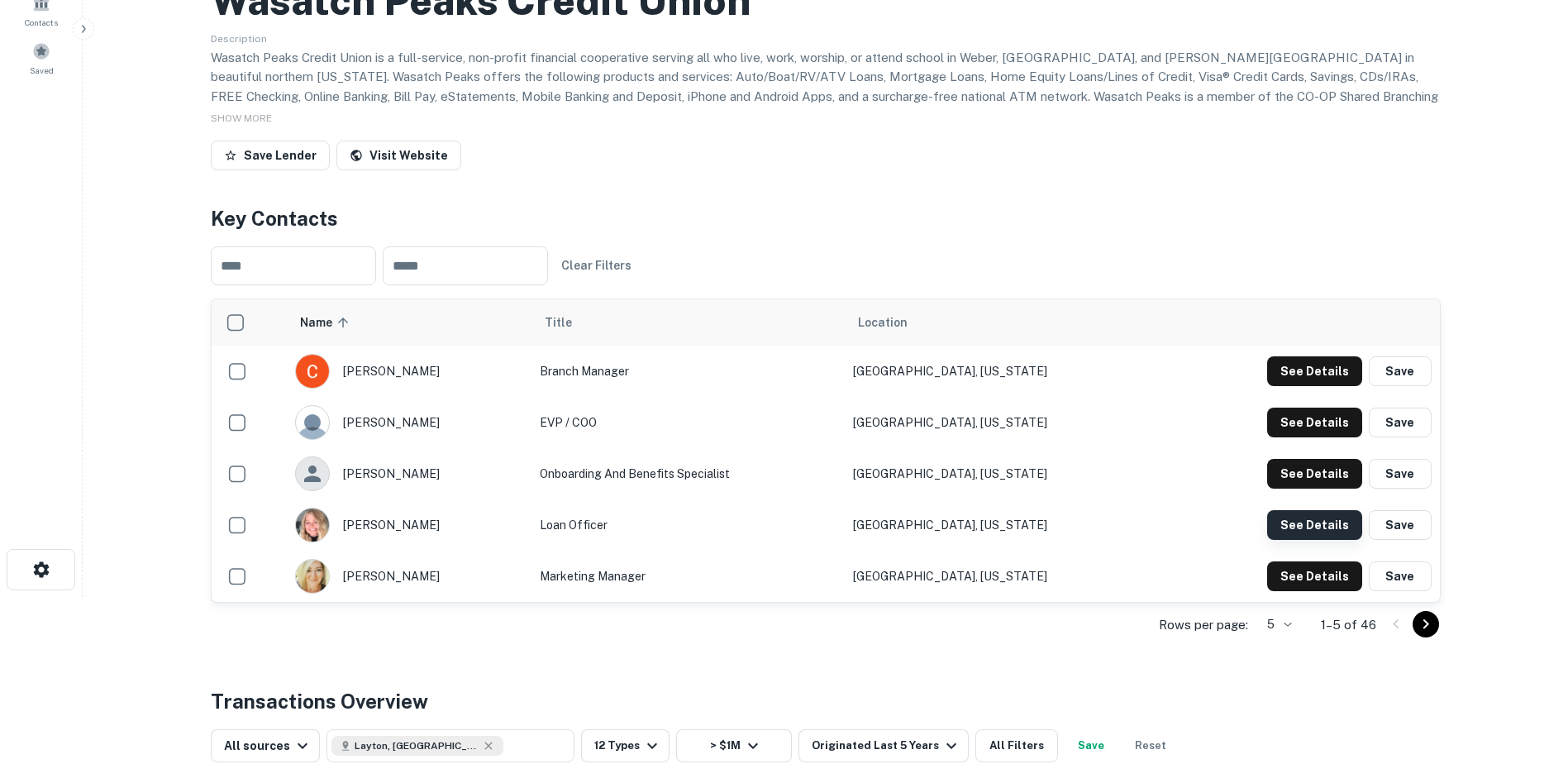
click at [1312, 386] on button "See Details" at bounding box center [1315, 371] width 95 height 29
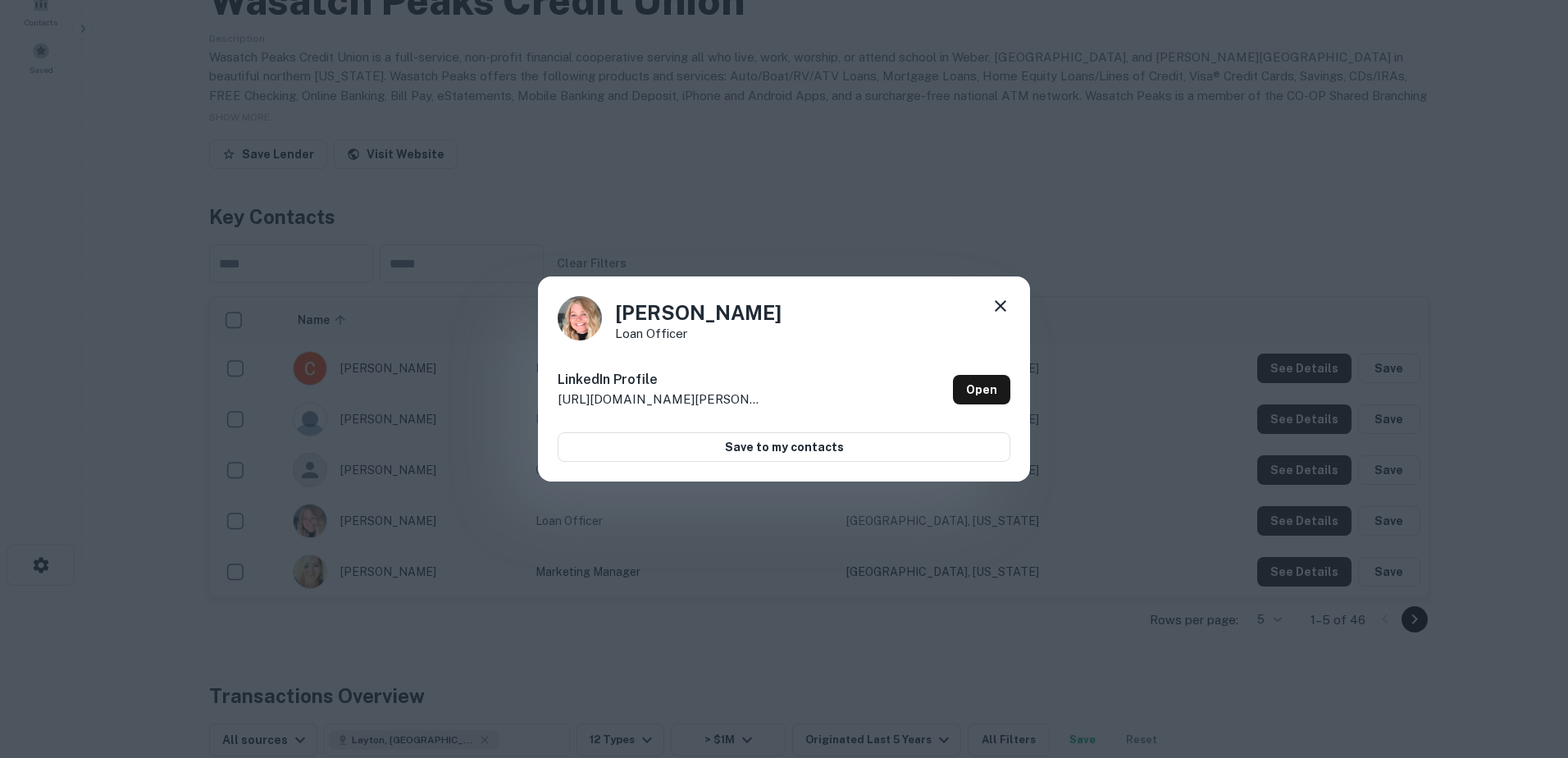
click at [996, 295] on div "Jennifer Nield Loan Officer LinkedIn Profile http://www.linkedin.com/in/jennife…" at bounding box center [784, 379] width 492 height 205
click at [996, 299] on icon at bounding box center [1000, 305] width 20 height 20
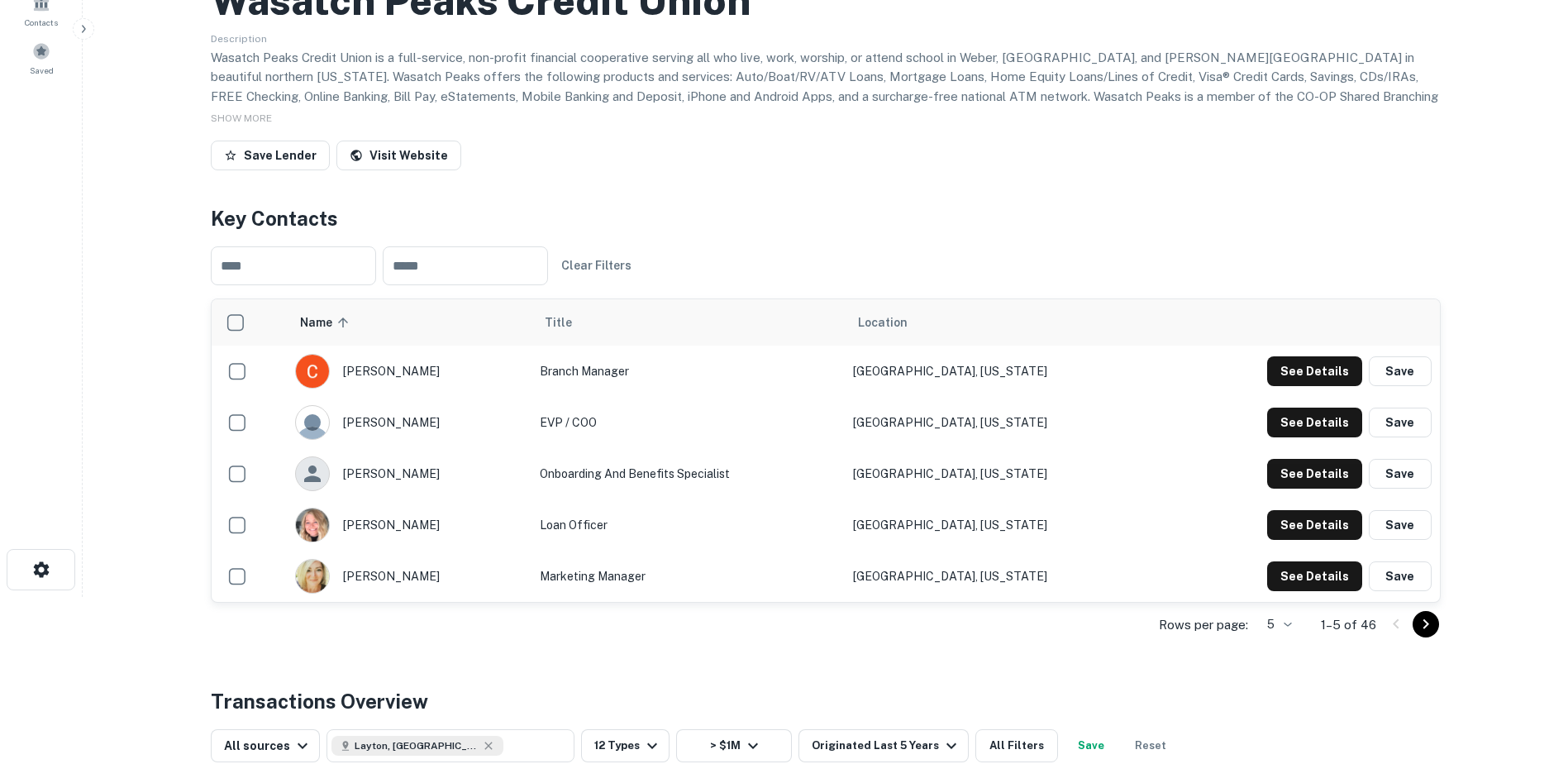
click at [1299, 624] on div "Rows per page: 5 * 1–5 of 46" at bounding box center [826, 624] width 1230 height 44
click at [1284, 597] on body "Search Borrowers Contacts Saved Back to search Wasatch Peaks Credit Union Descr…" at bounding box center [784, 214] width 1568 height 764
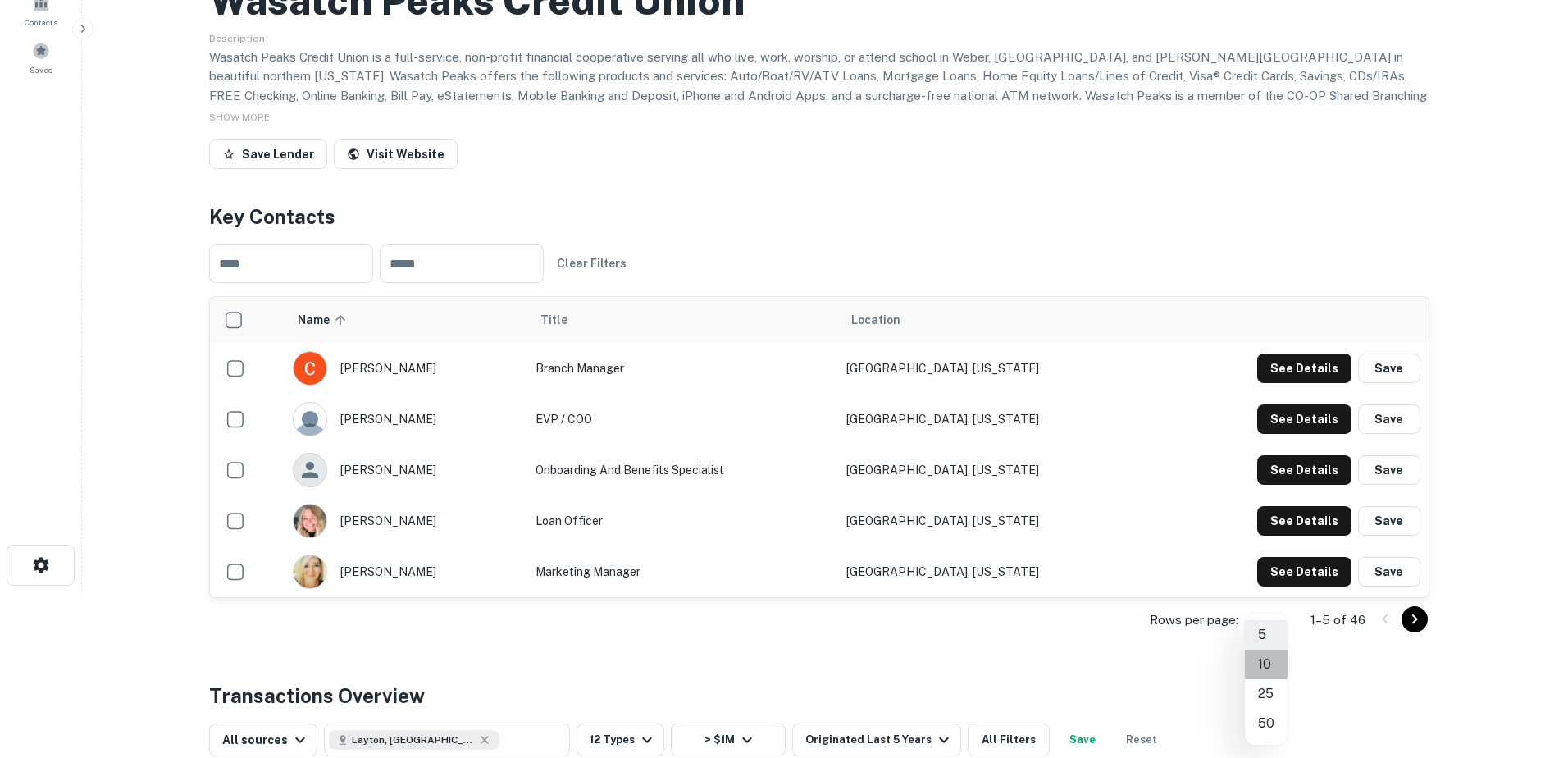
click at [1269, 664] on li "10" at bounding box center [1267, 664] width 43 height 29
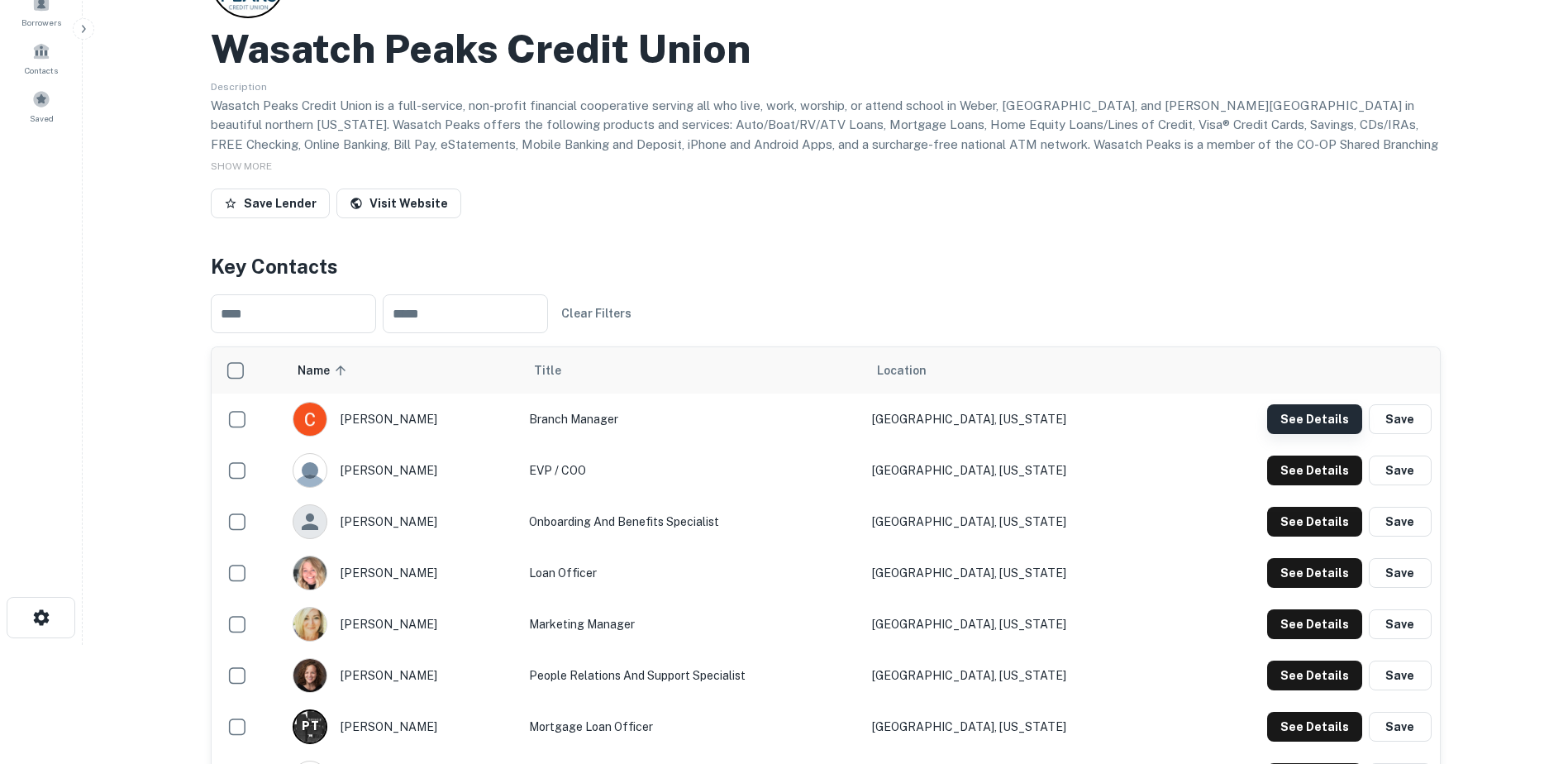
scroll to position [166, 0]
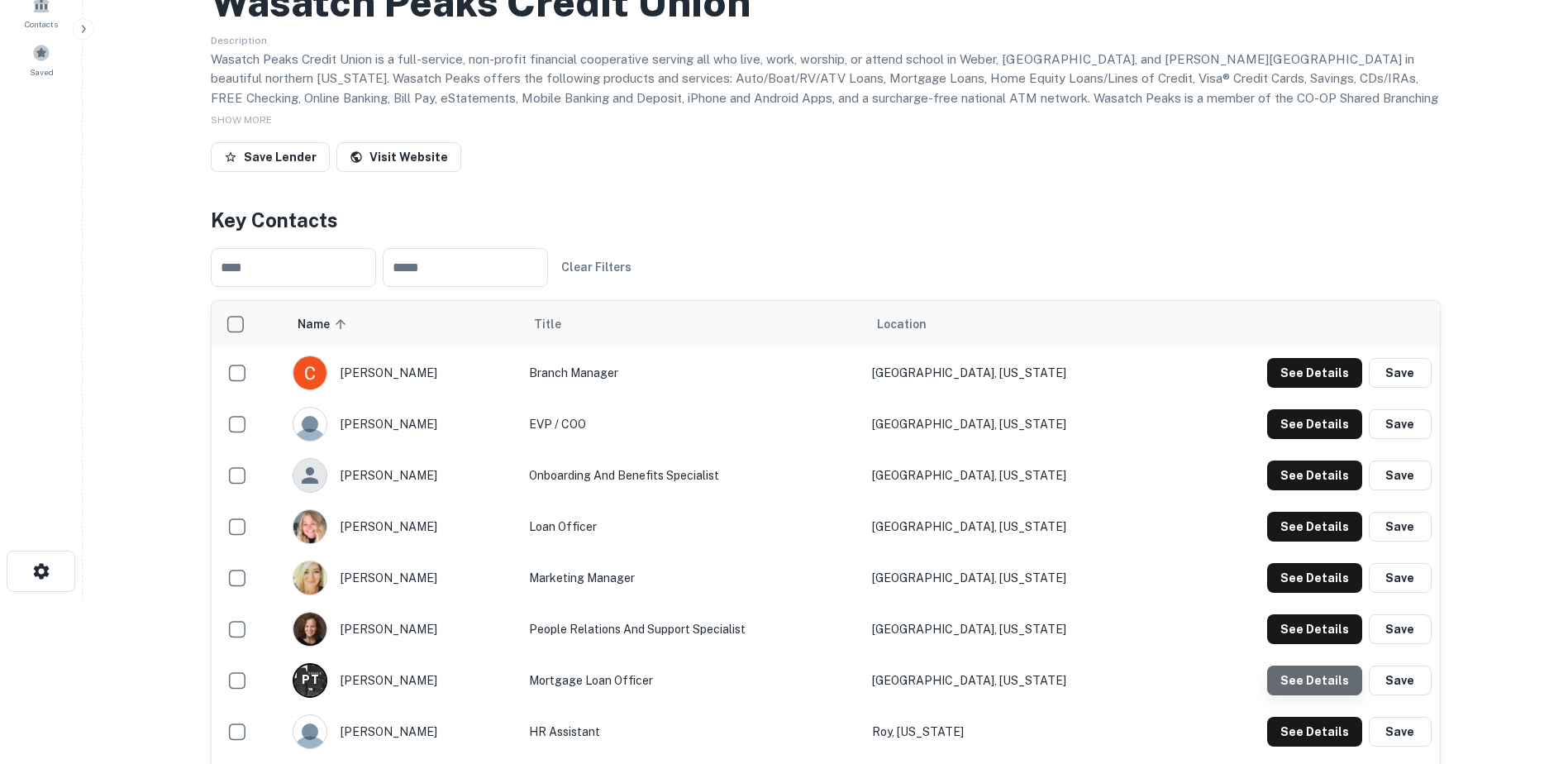
click at [1317, 388] on button "See Details" at bounding box center [1315, 373] width 95 height 29
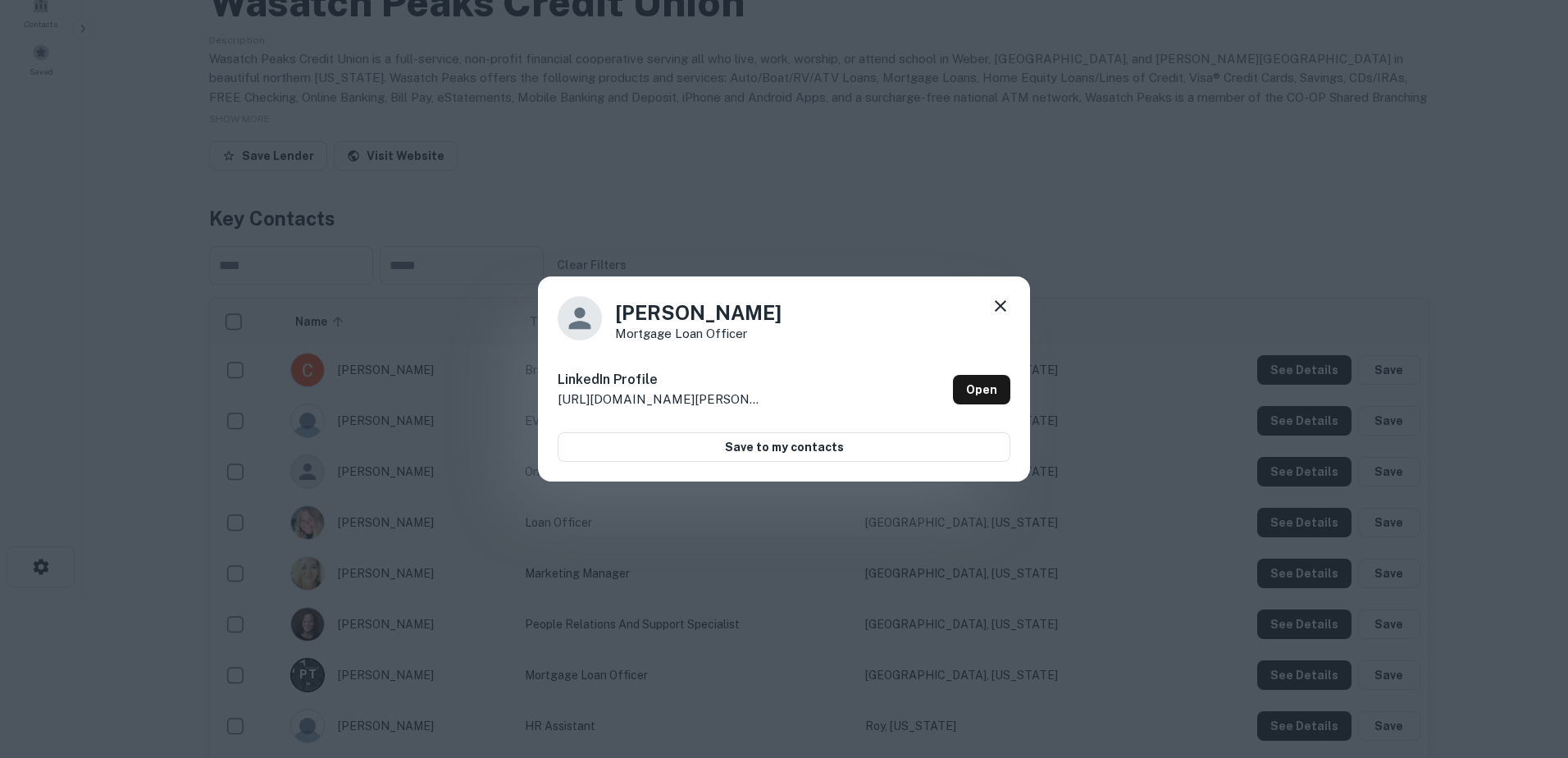
click at [1003, 306] on icon at bounding box center [1000, 305] width 20 height 20
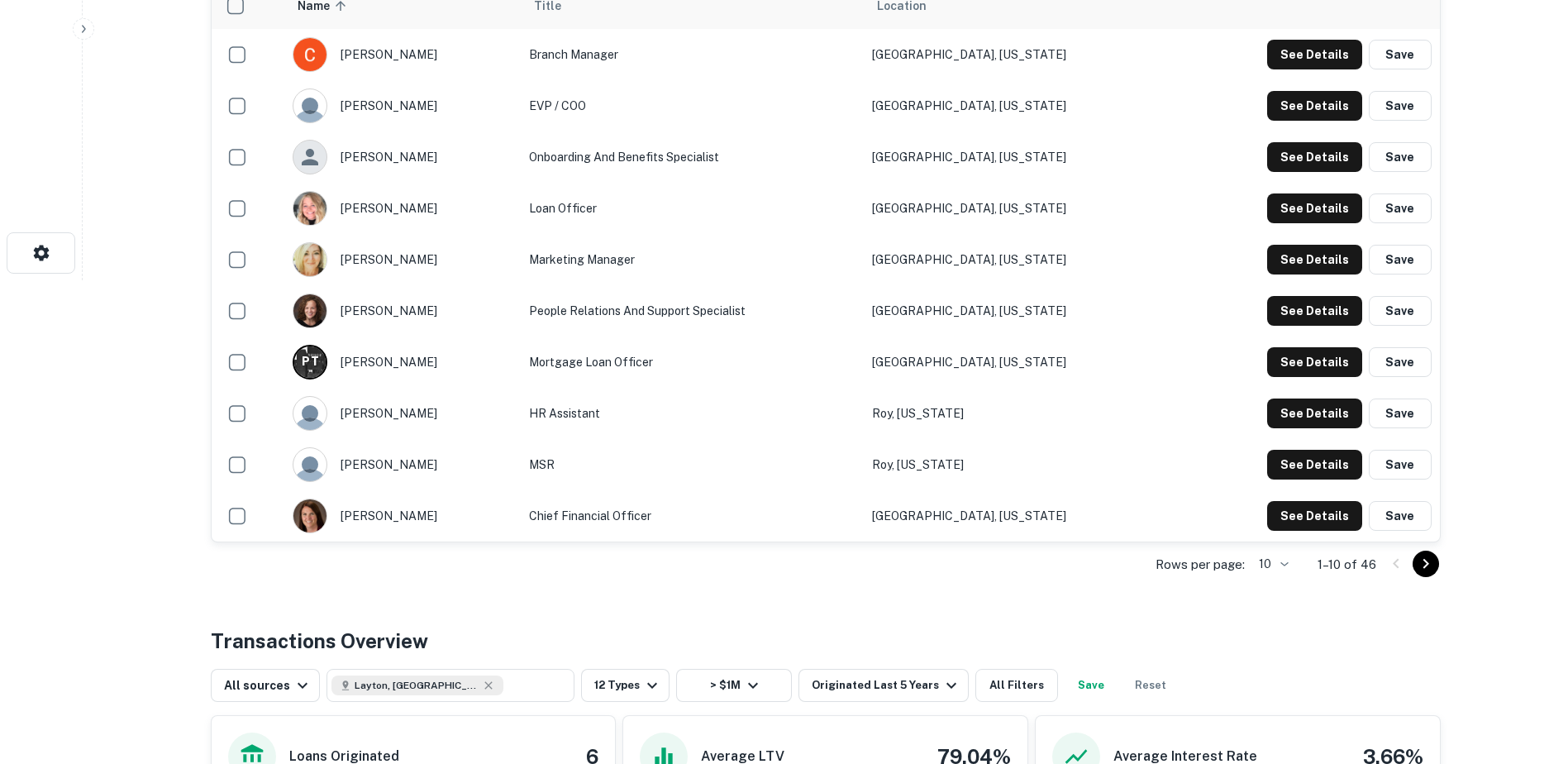
scroll to position [486, 0]
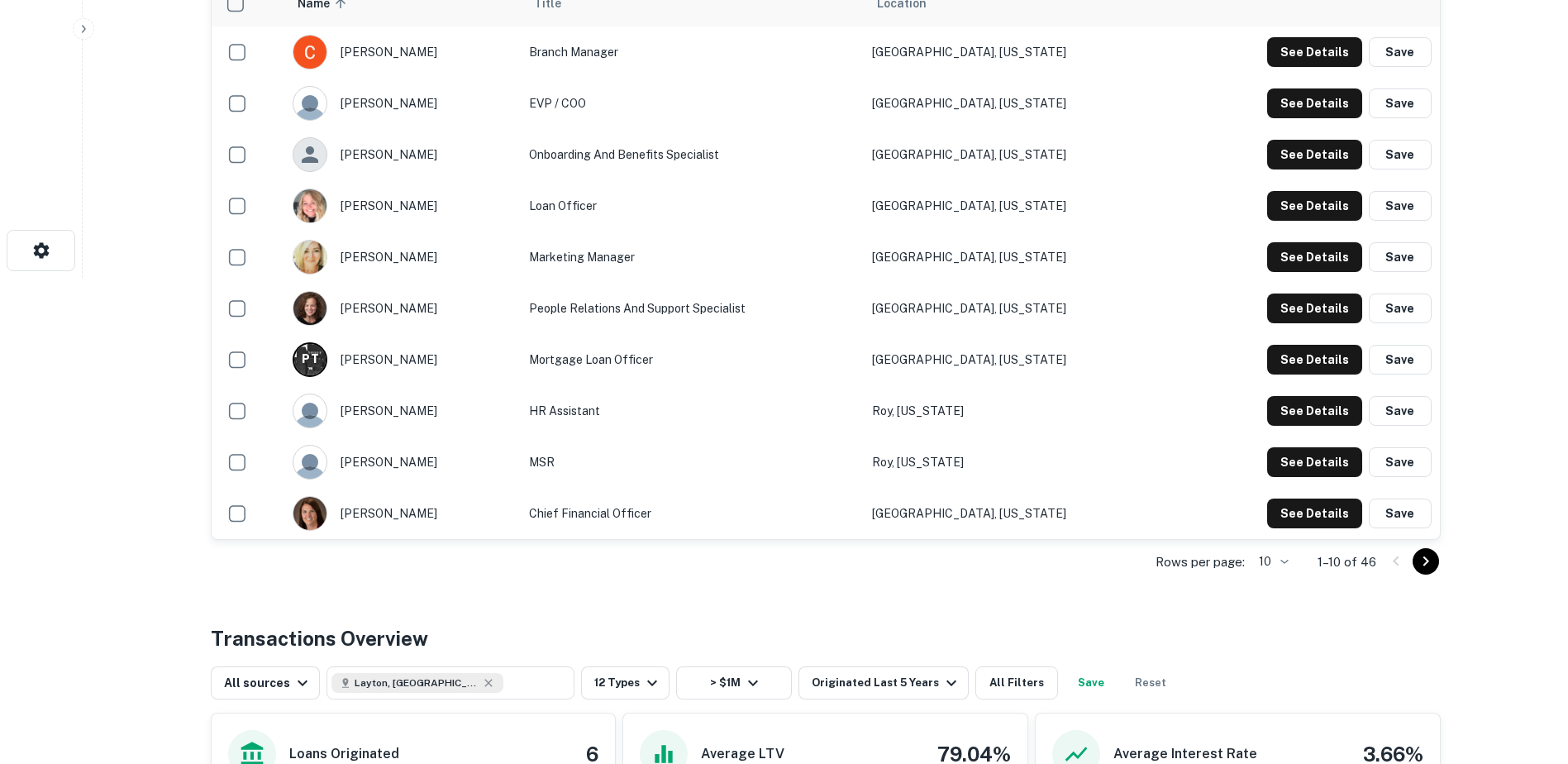
click at [1210, 568] on p "Rows per page:" at bounding box center [1199, 562] width 89 height 20
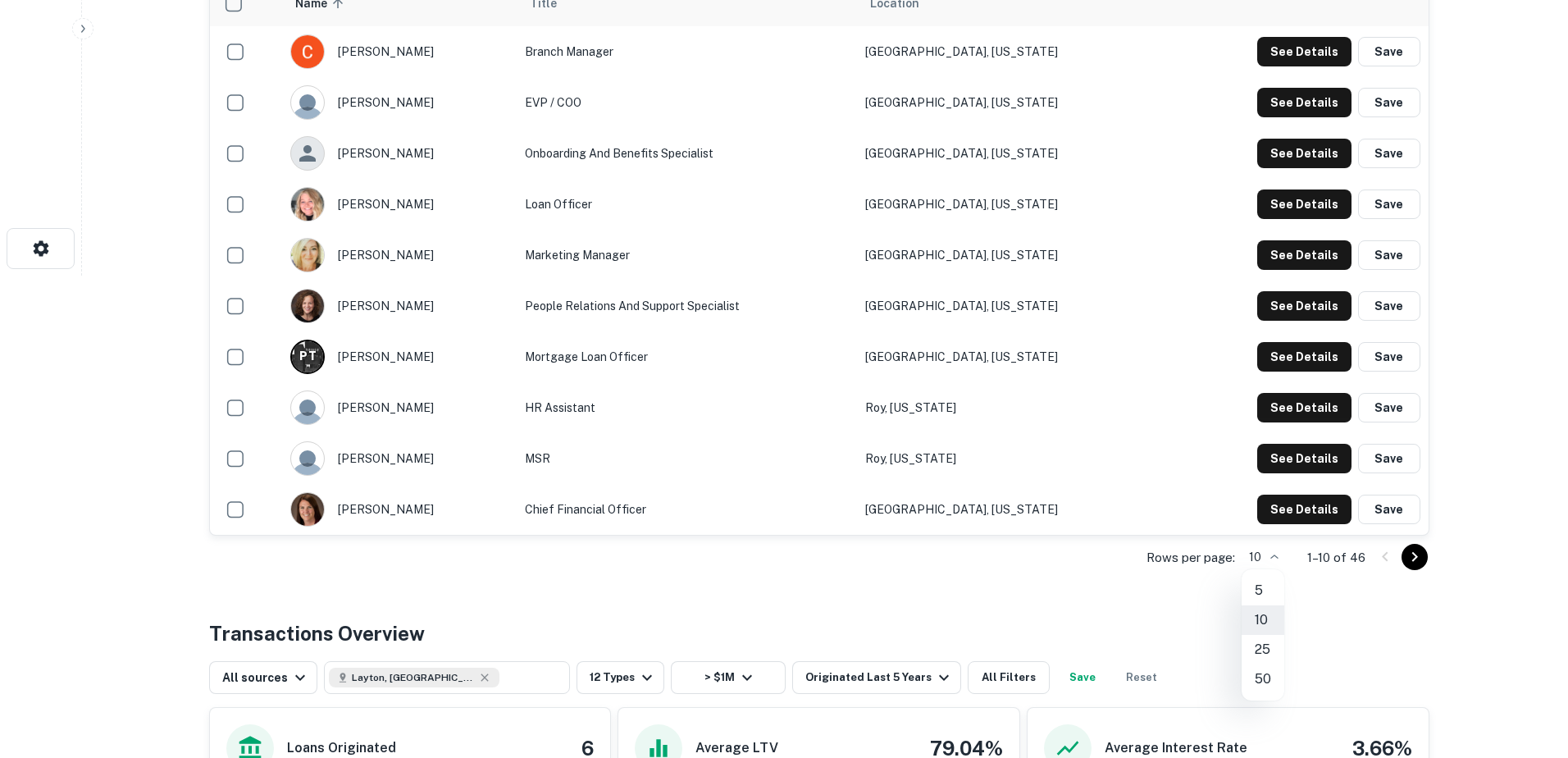
click at [1273, 644] on li "25" at bounding box center [1263, 650] width 43 height 29
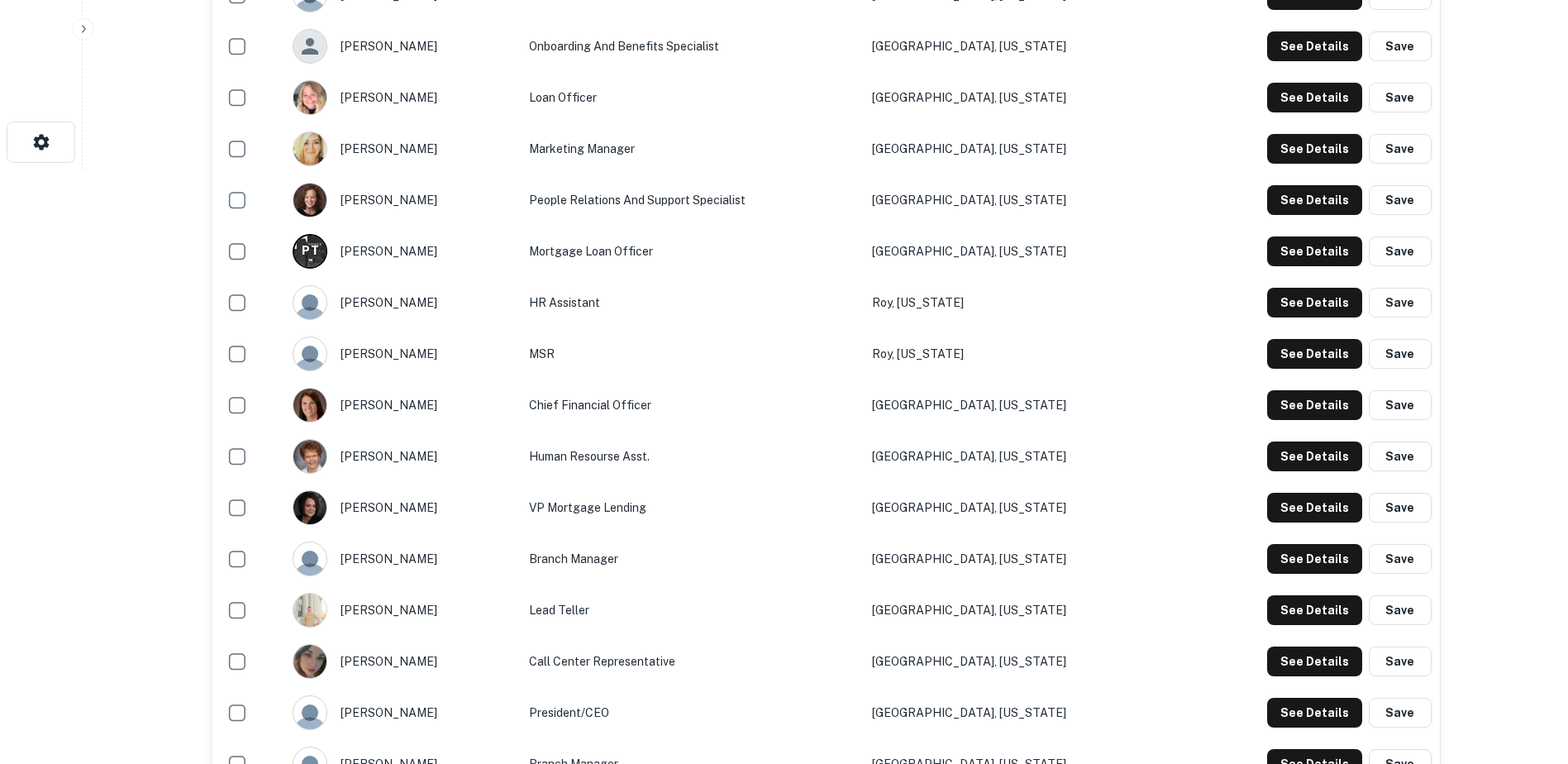
scroll to position [600, 0]
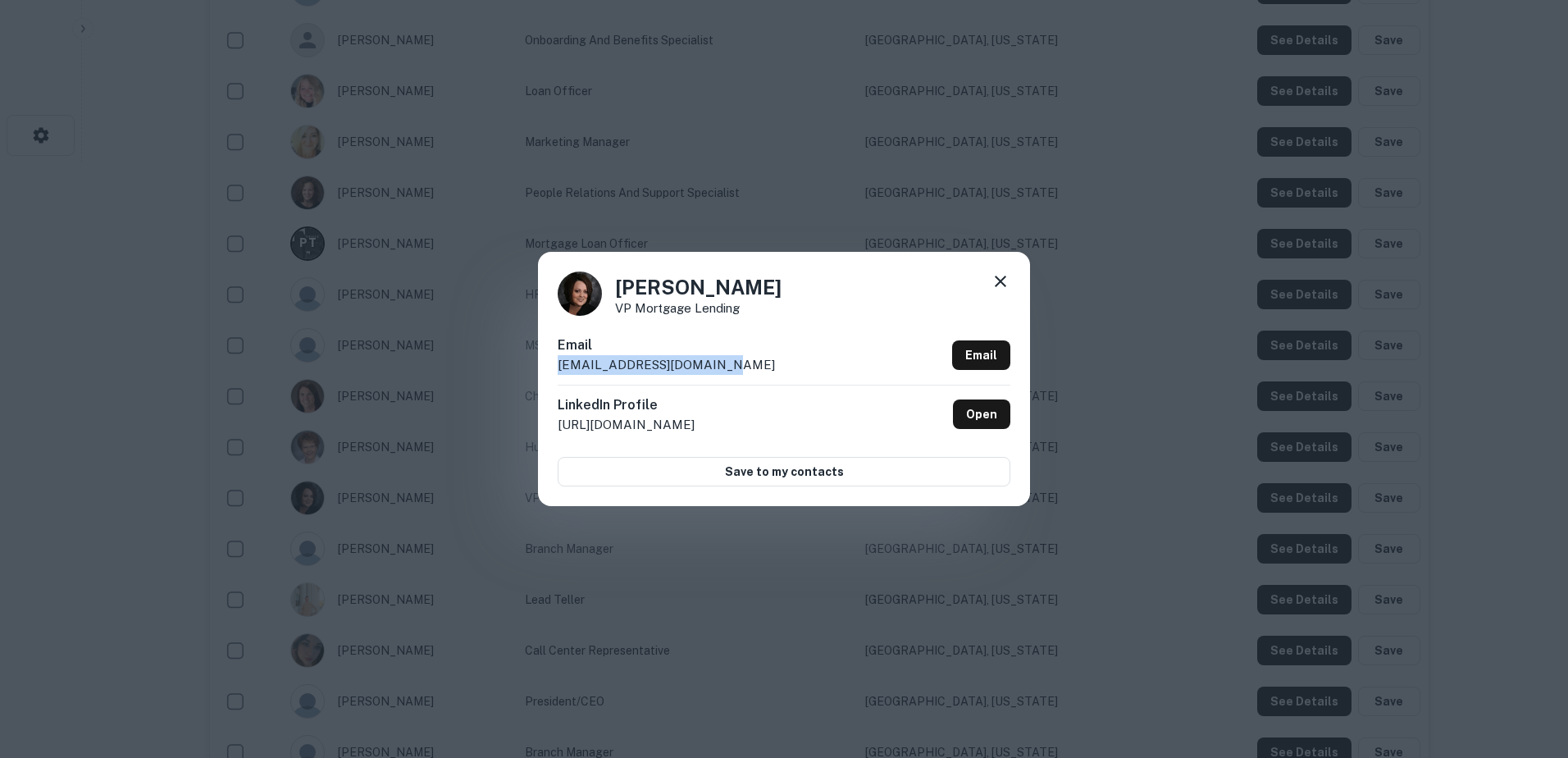
drag, startPoint x: 725, startPoint y: 363, endPoint x: 550, endPoint y: 366, distance: 175.0
click at [550, 366] on div "Pahmela Foxley VP Mortgage Lending Email pfoxley@wasatchpeaks.com Email LinkedI…" at bounding box center [784, 379] width 492 height 254
copy p "pfoxley@wasatchpeaks.com"
click at [1001, 283] on icon at bounding box center [1000, 280] width 20 height 20
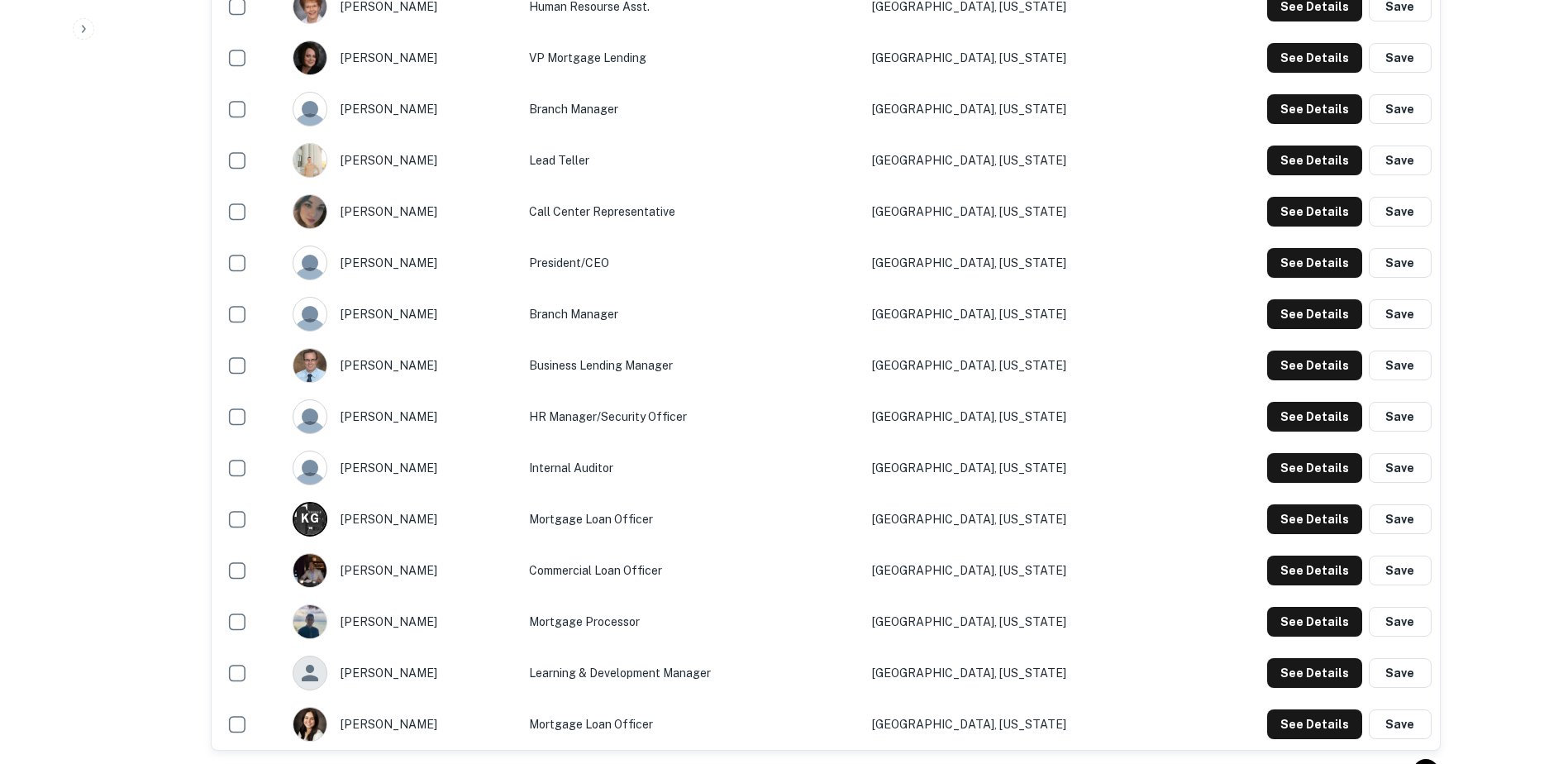
scroll to position [1043, 0]
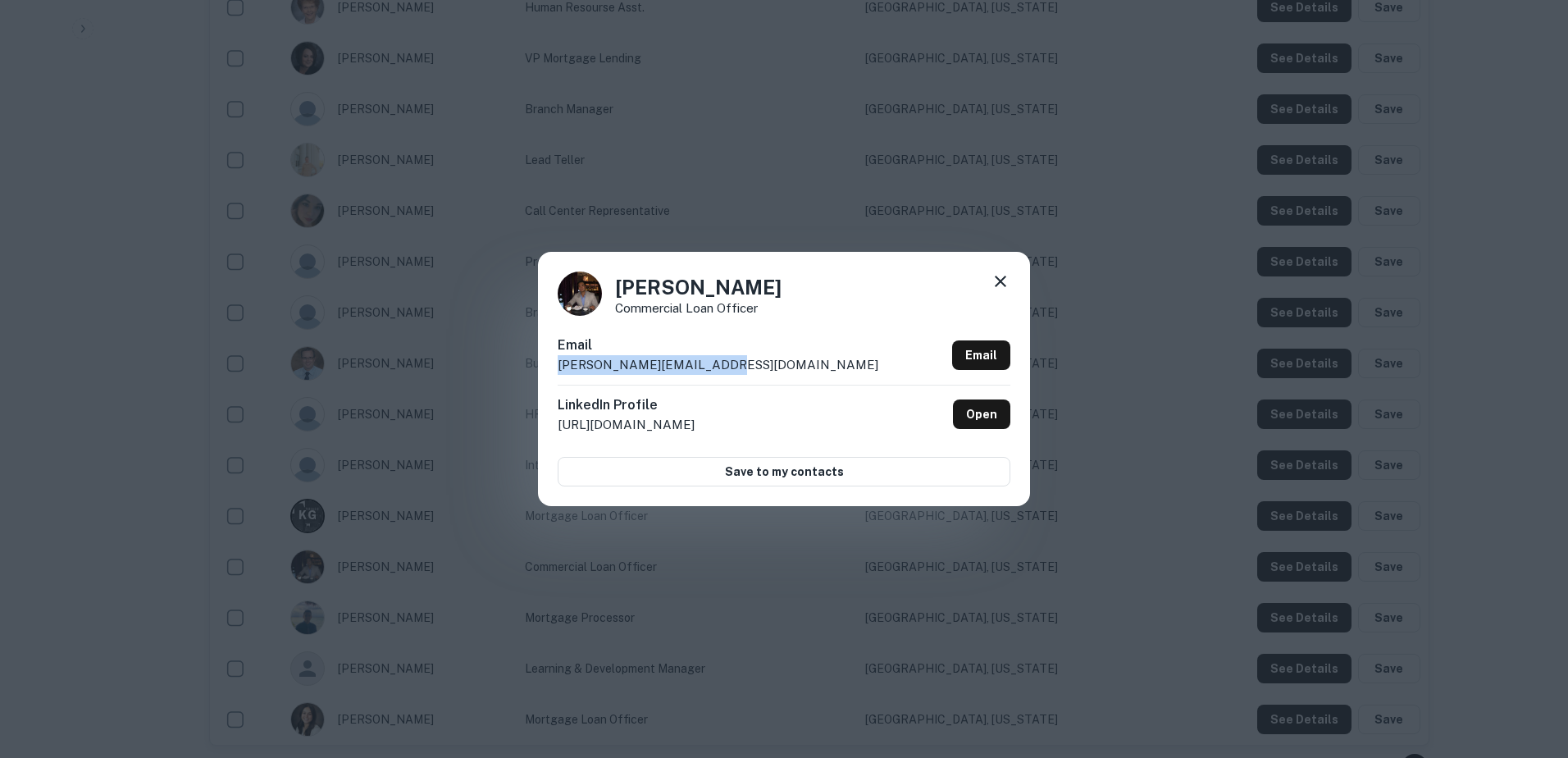
drag, startPoint x: 723, startPoint y: 363, endPoint x: 548, endPoint y: 374, distance: 175.3
click at [548, 374] on div "Charles Aoki Commercial Loan Officer Email charles.aoki@hrblock.com Email Linke…" at bounding box center [784, 379] width 492 height 254
copy p "charles.aoki@hrblock.com"
click at [1005, 272] on icon at bounding box center [1000, 280] width 20 height 20
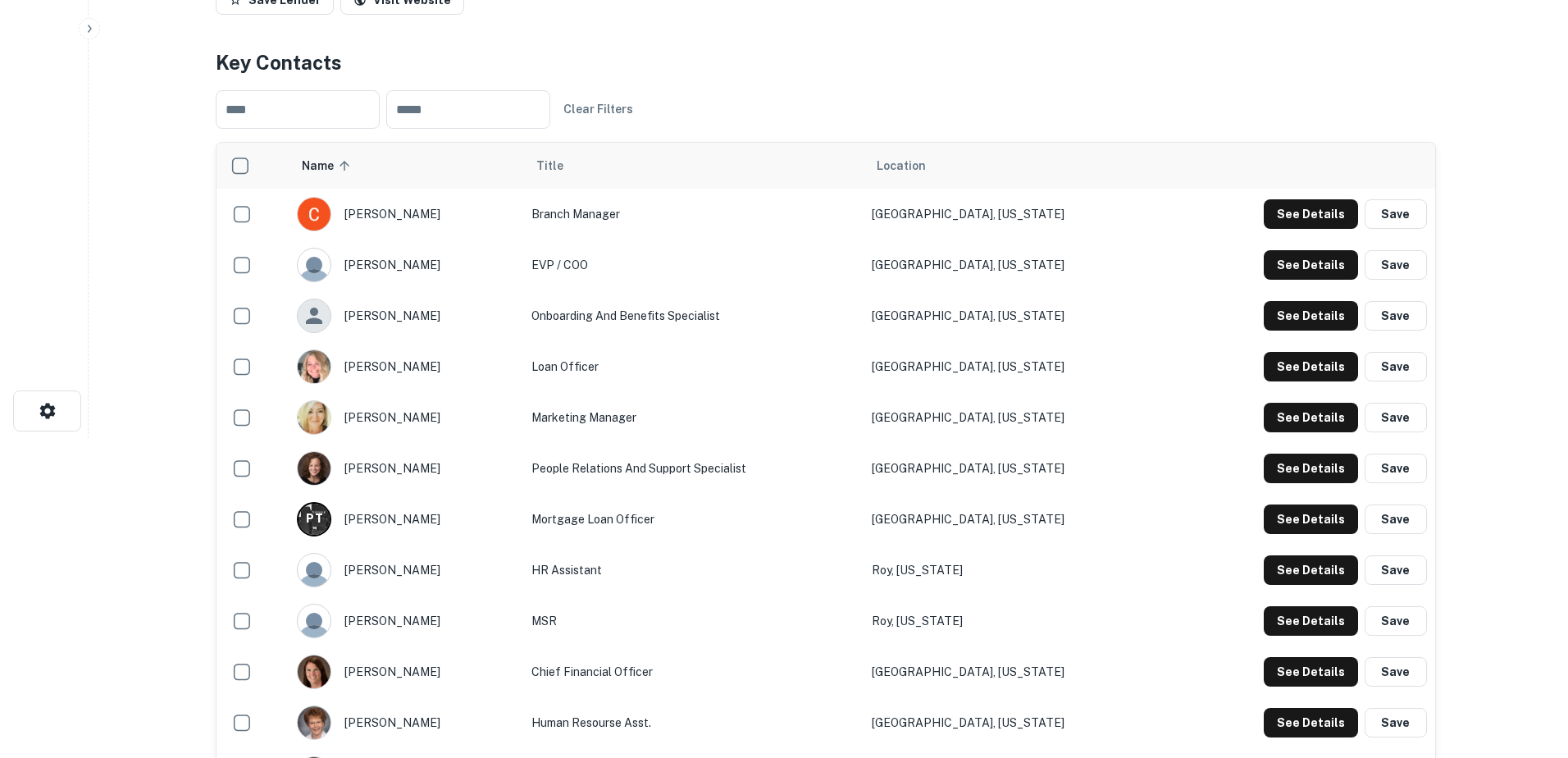
scroll to position [0, 0]
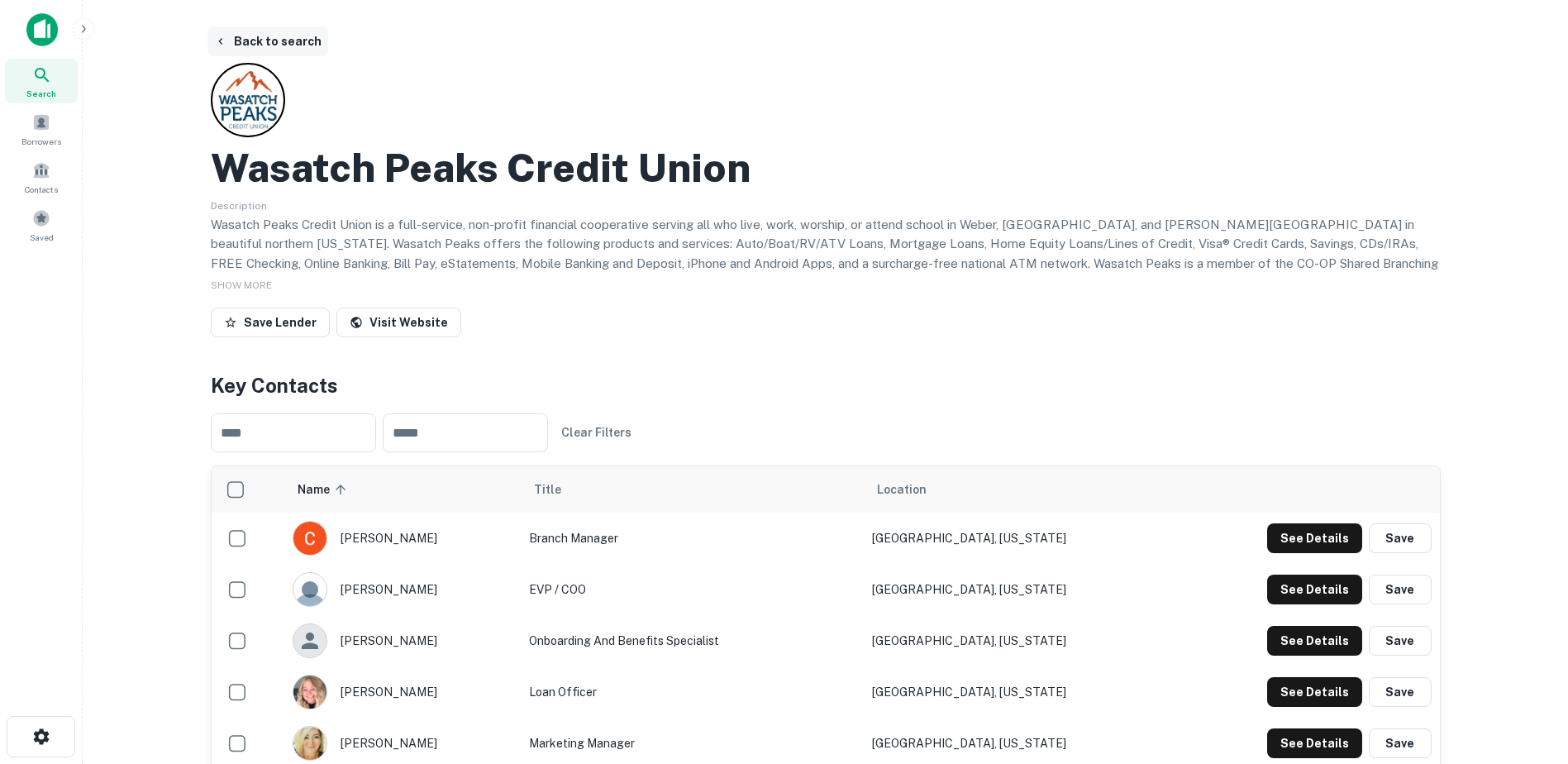
click at [309, 42] on button "Back to search" at bounding box center [267, 42] width 121 height 29
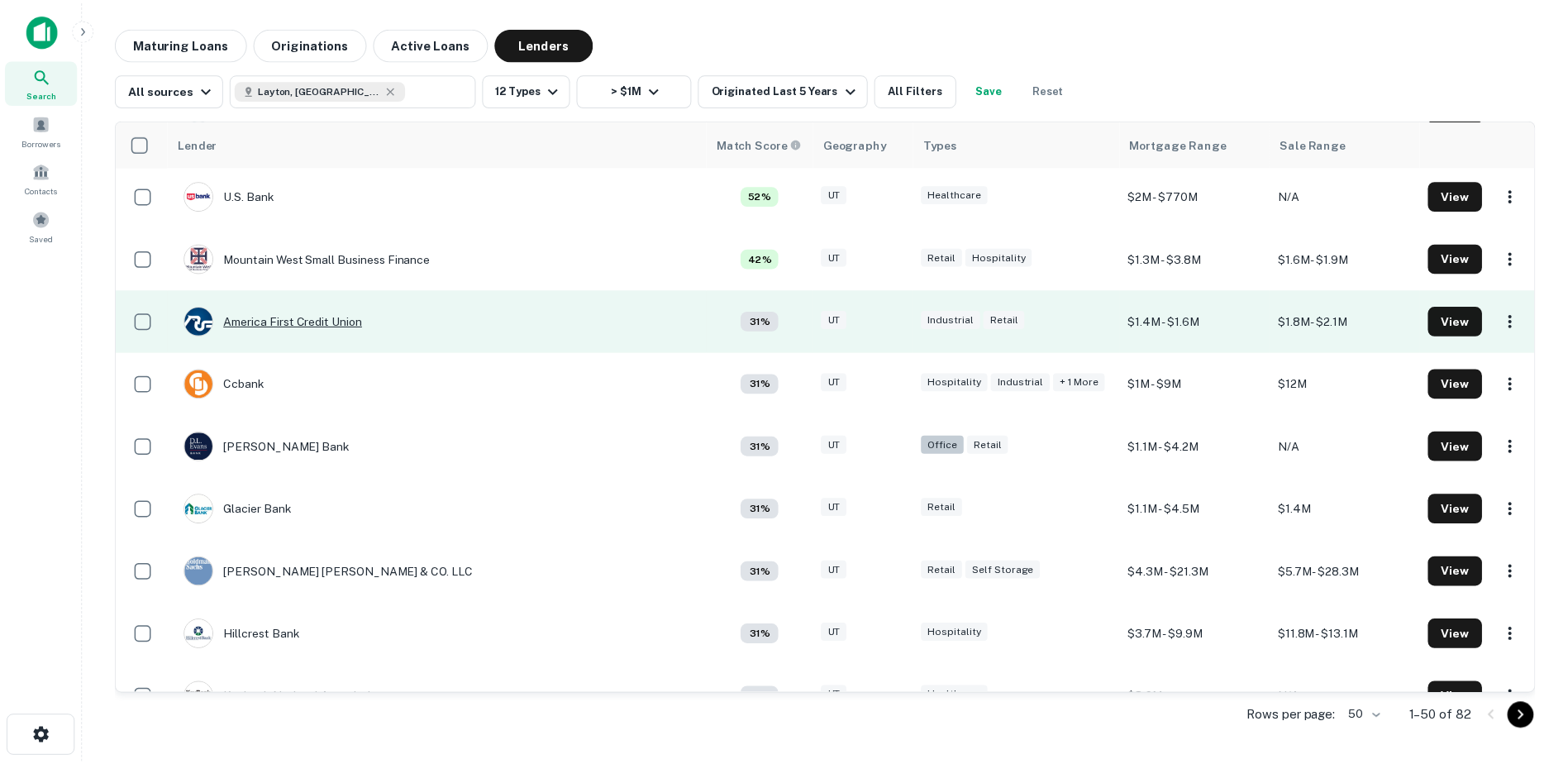
scroll to position [754, 0]
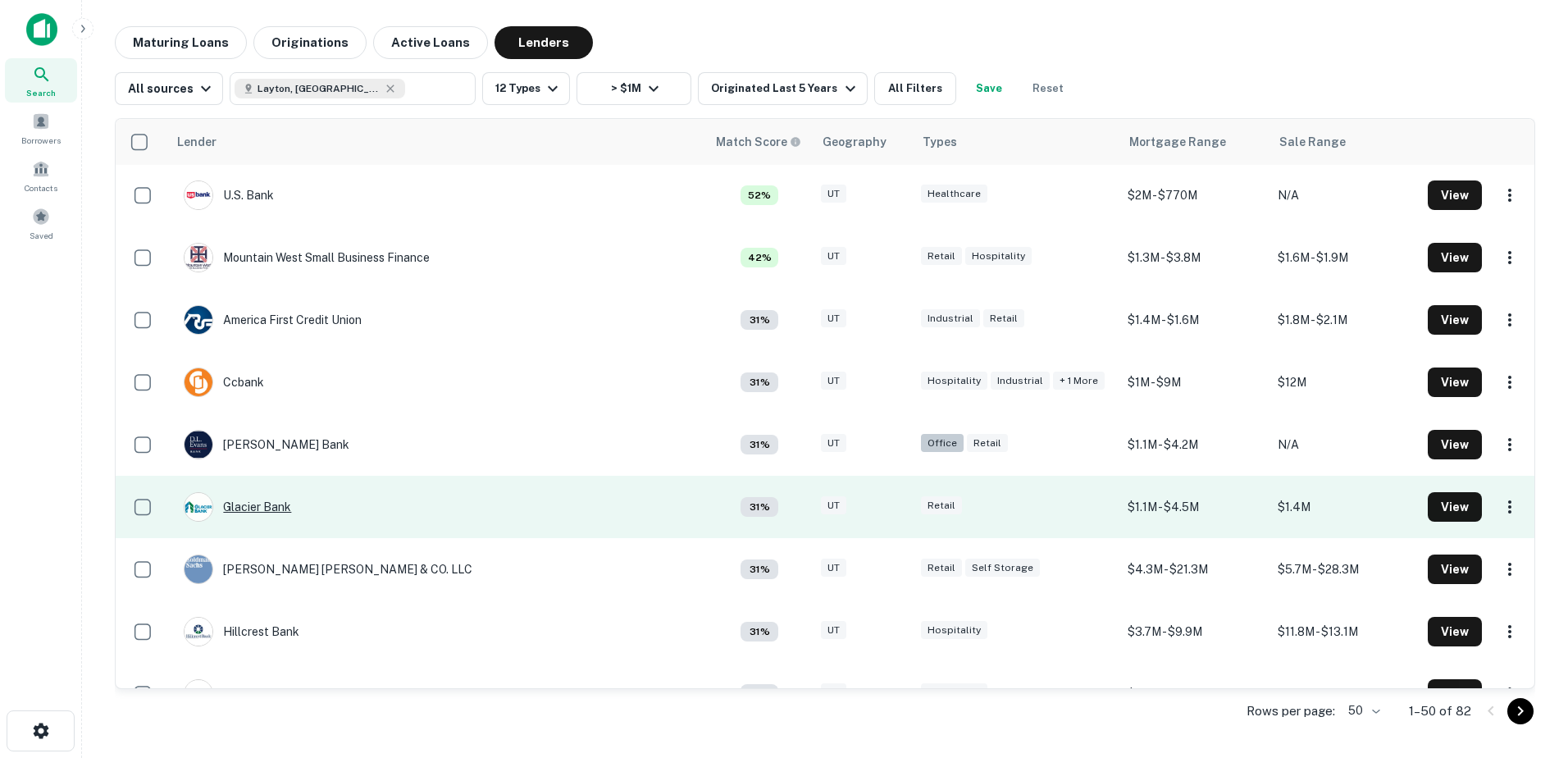
click at [250, 504] on div "Glacier Bank" at bounding box center [238, 507] width 108 height 29
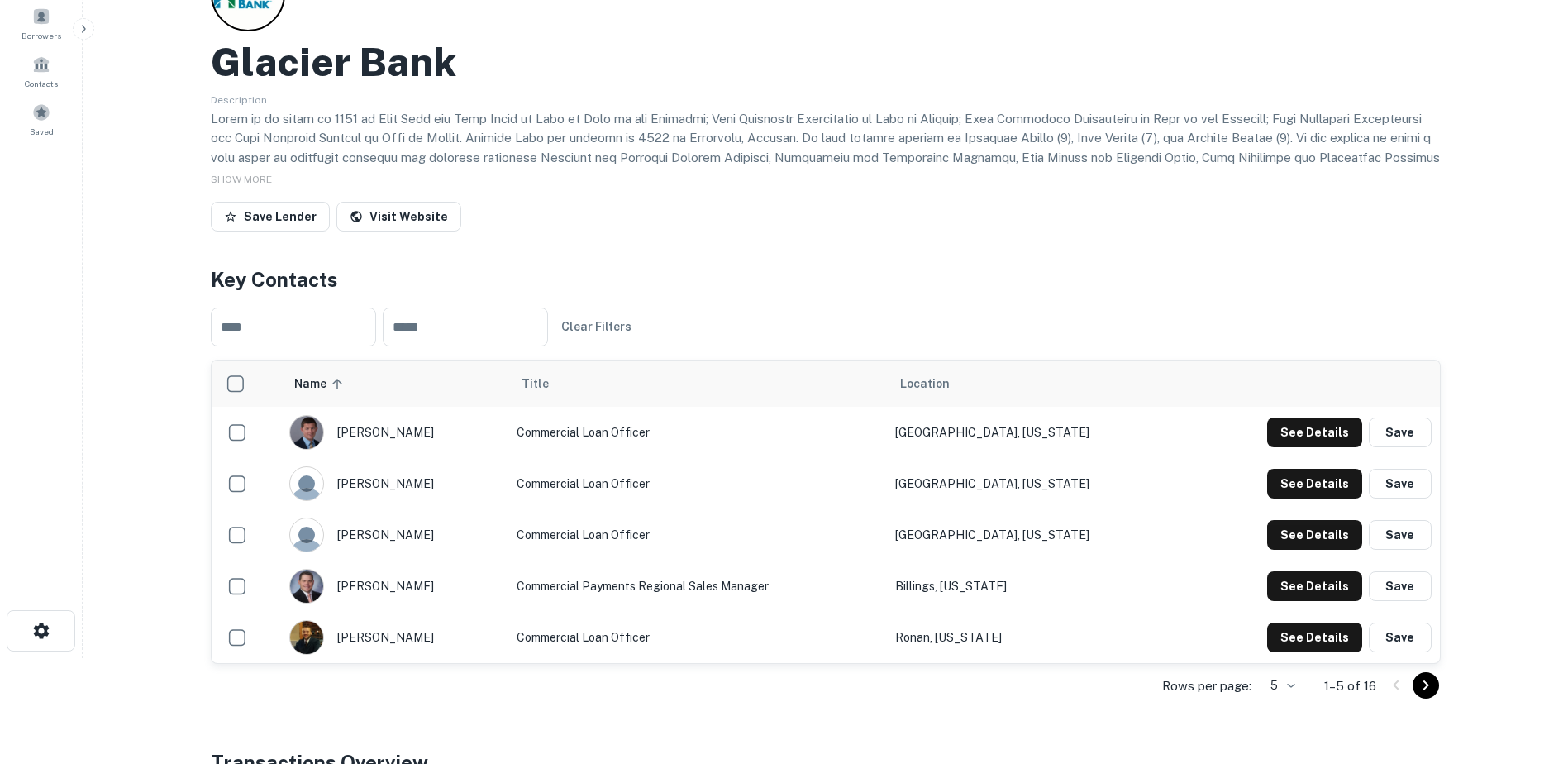
scroll to position [150, 0]
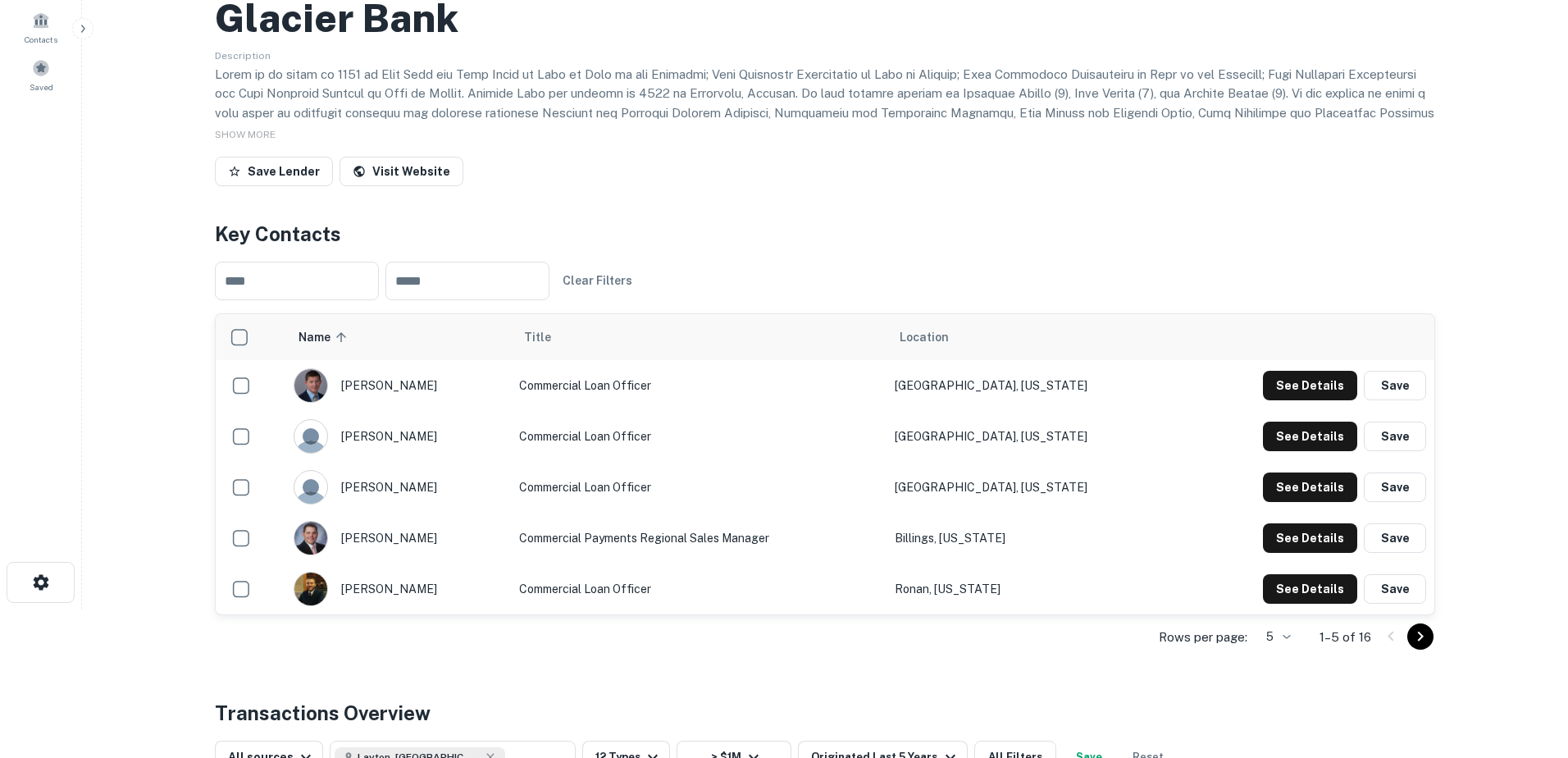
click at [1266, 609] on body "Search Borrowers Contacts Saved Back to search Glacier Bank Description SHOW MO…" at bounding box center [784, 230] width 1568 height 758
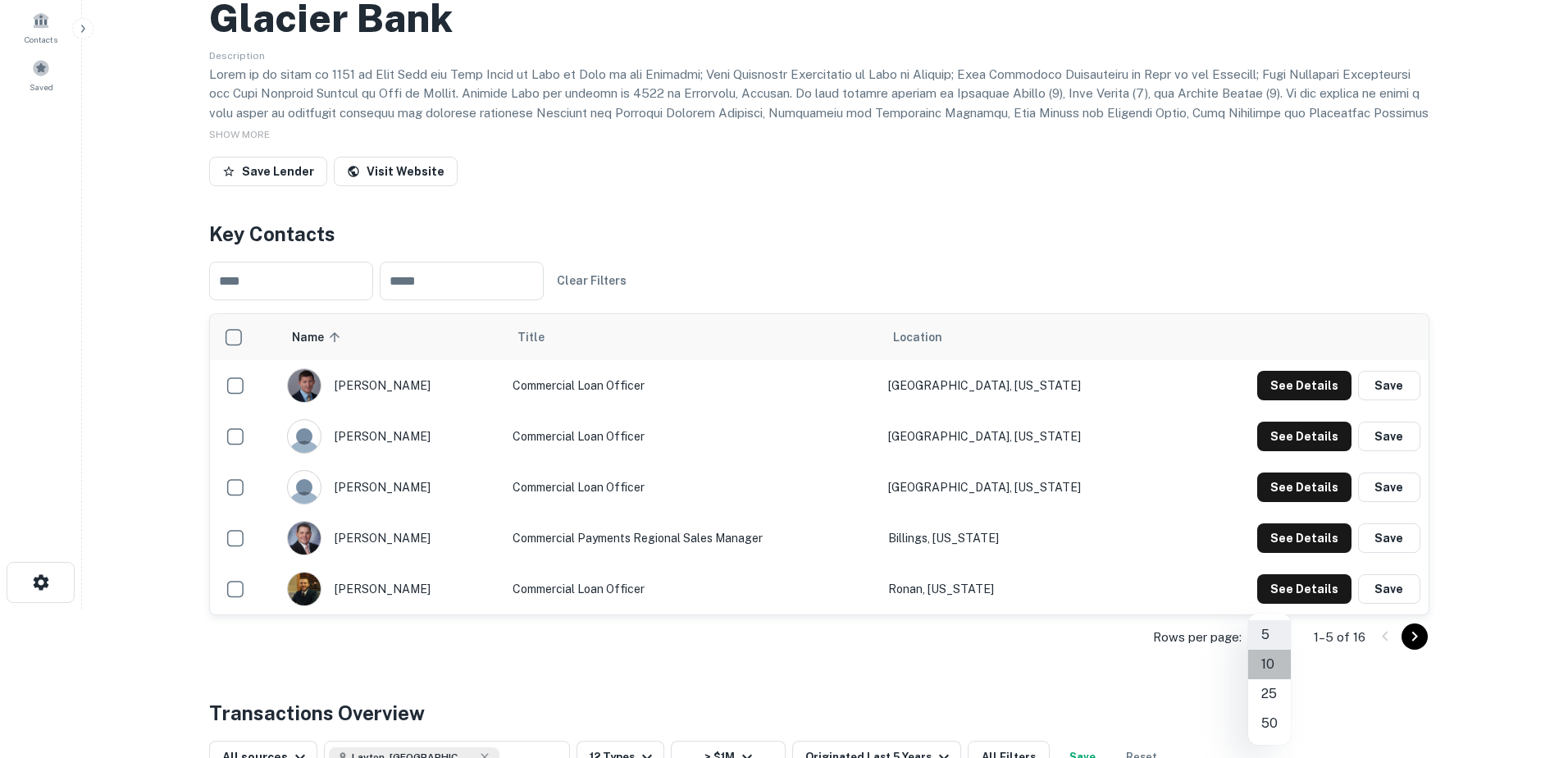
click at [1269, 660] on li "10" at bounding box center [1270, 664] width 43 height 29
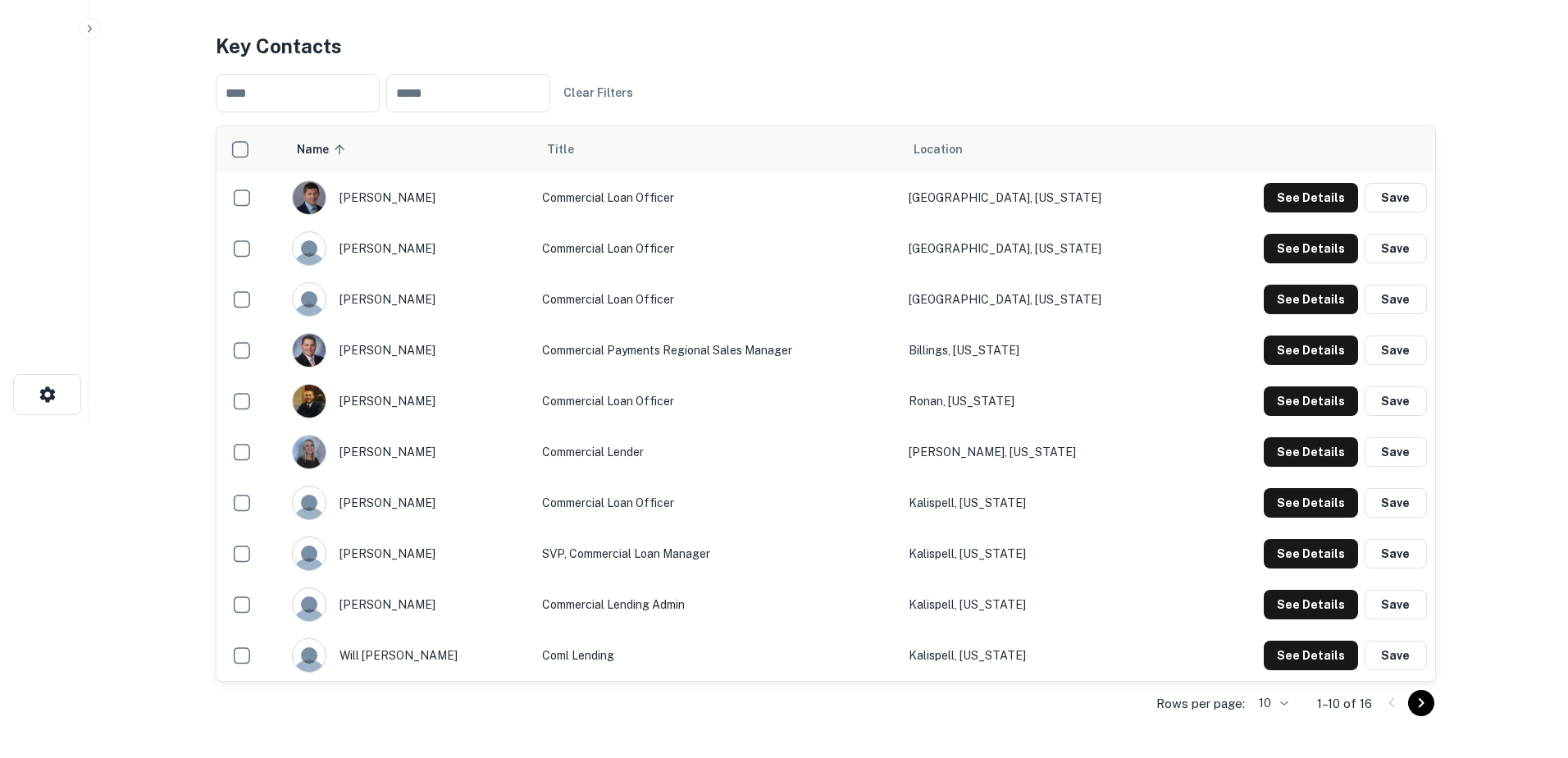
scroll to position [0, 0]
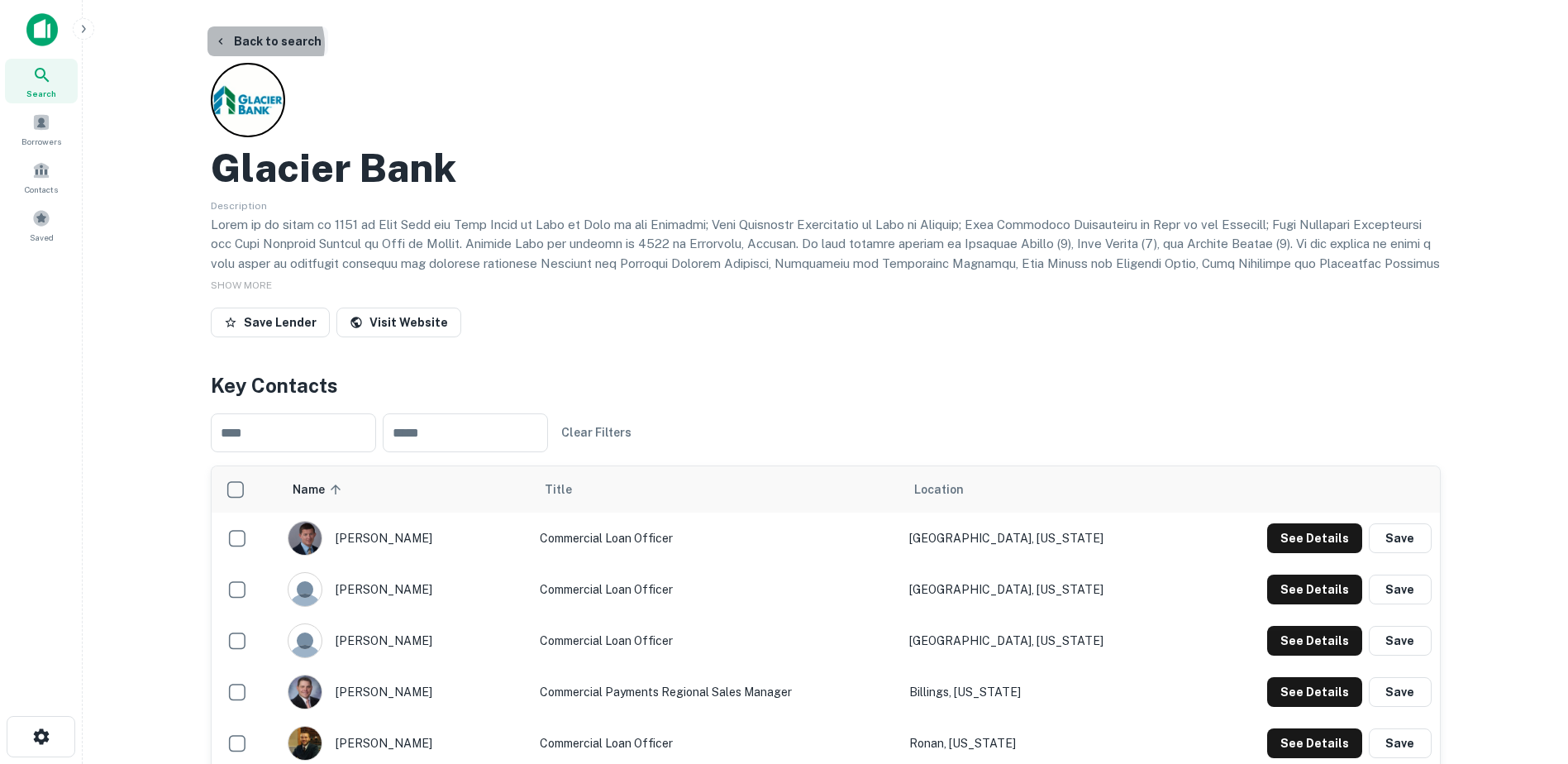
click at [256, 44] on button "Back to search" at bounding box center [267, 42] width 121 height 29
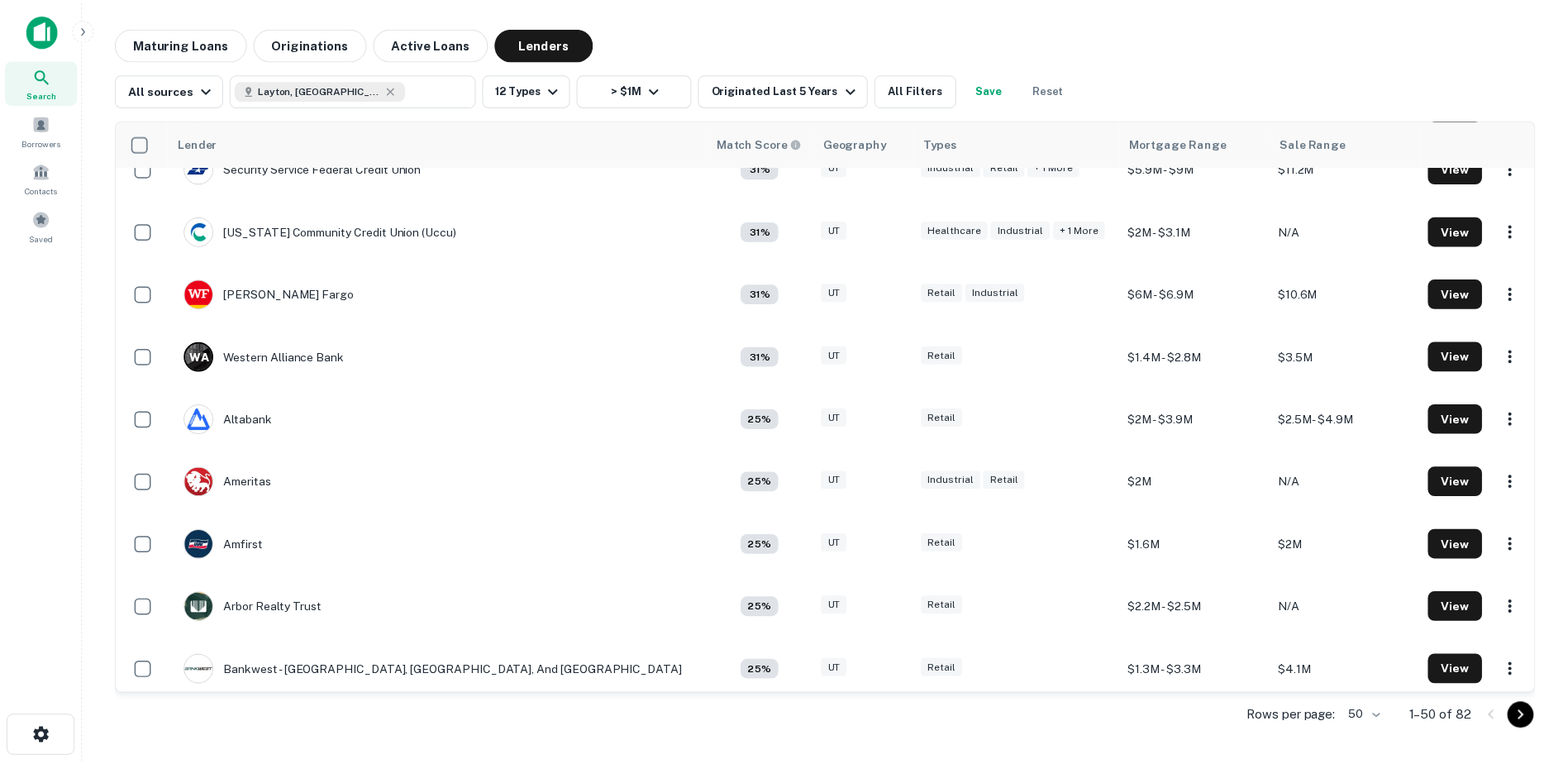
scroll to position [1394, 0]
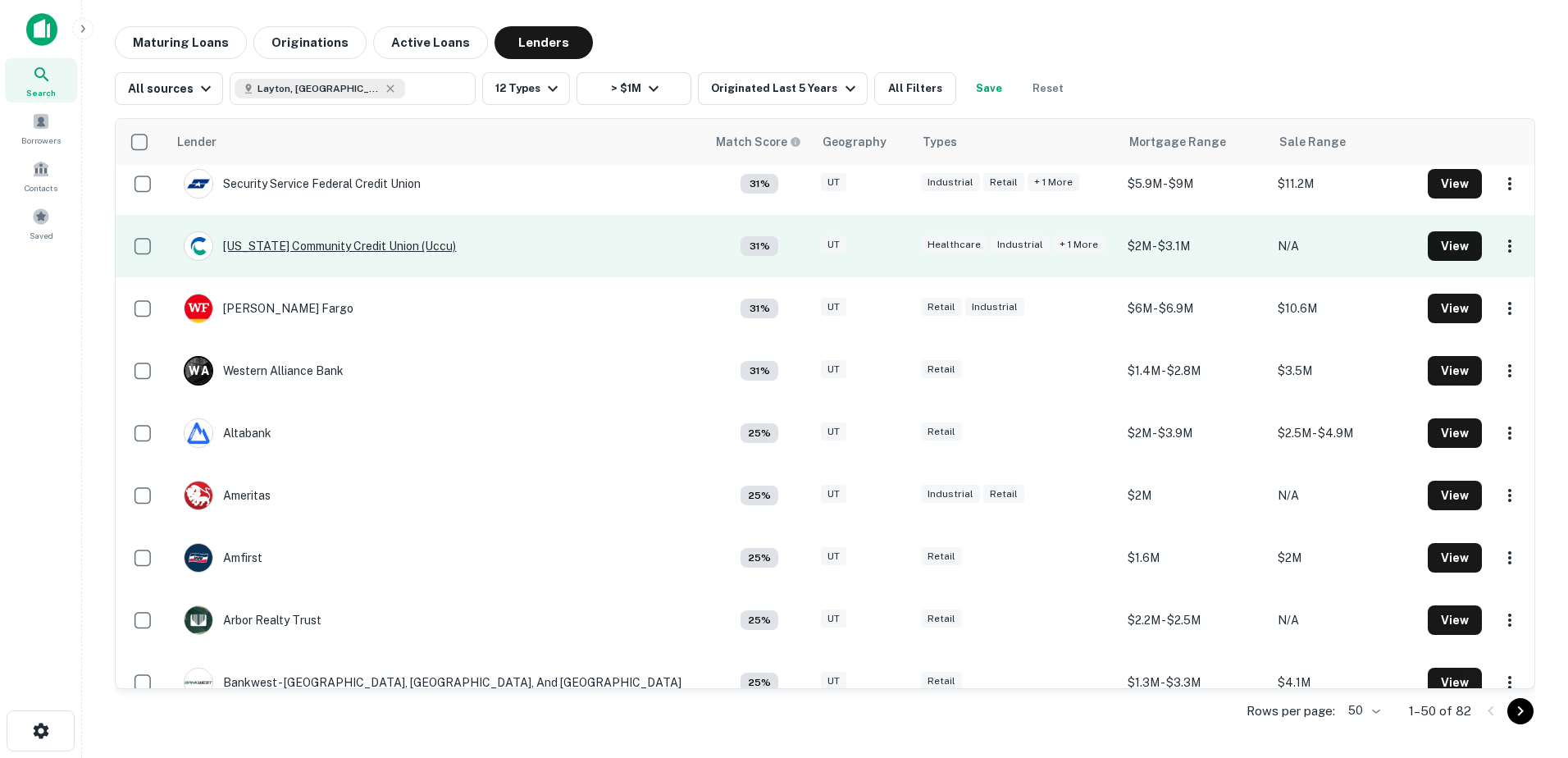
click at [315, 245] on div "Utah Community Credit Union (uccu)" at bounding box center [320, 246] width 272 height 29
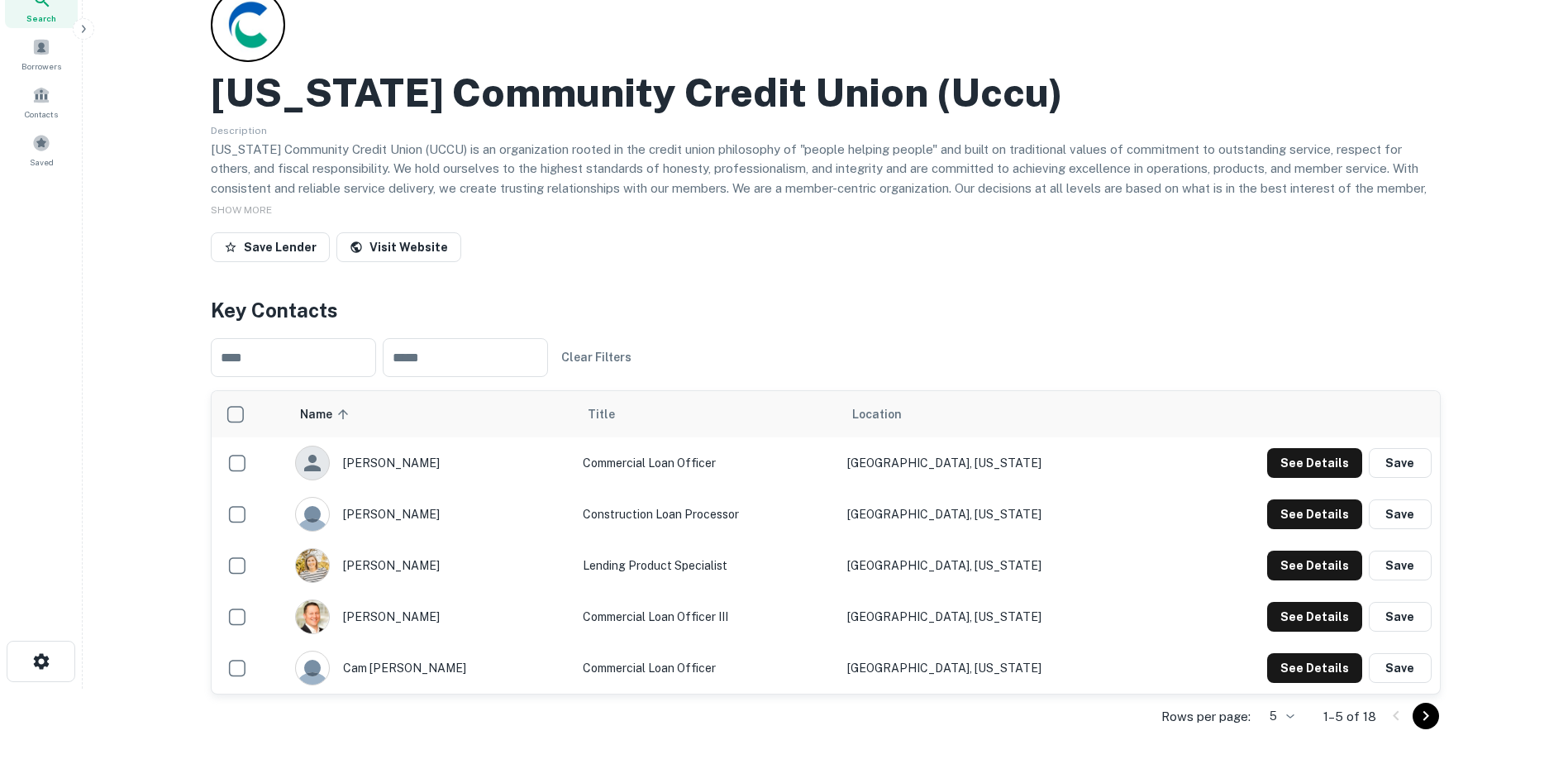
scroll to position [81, 0]
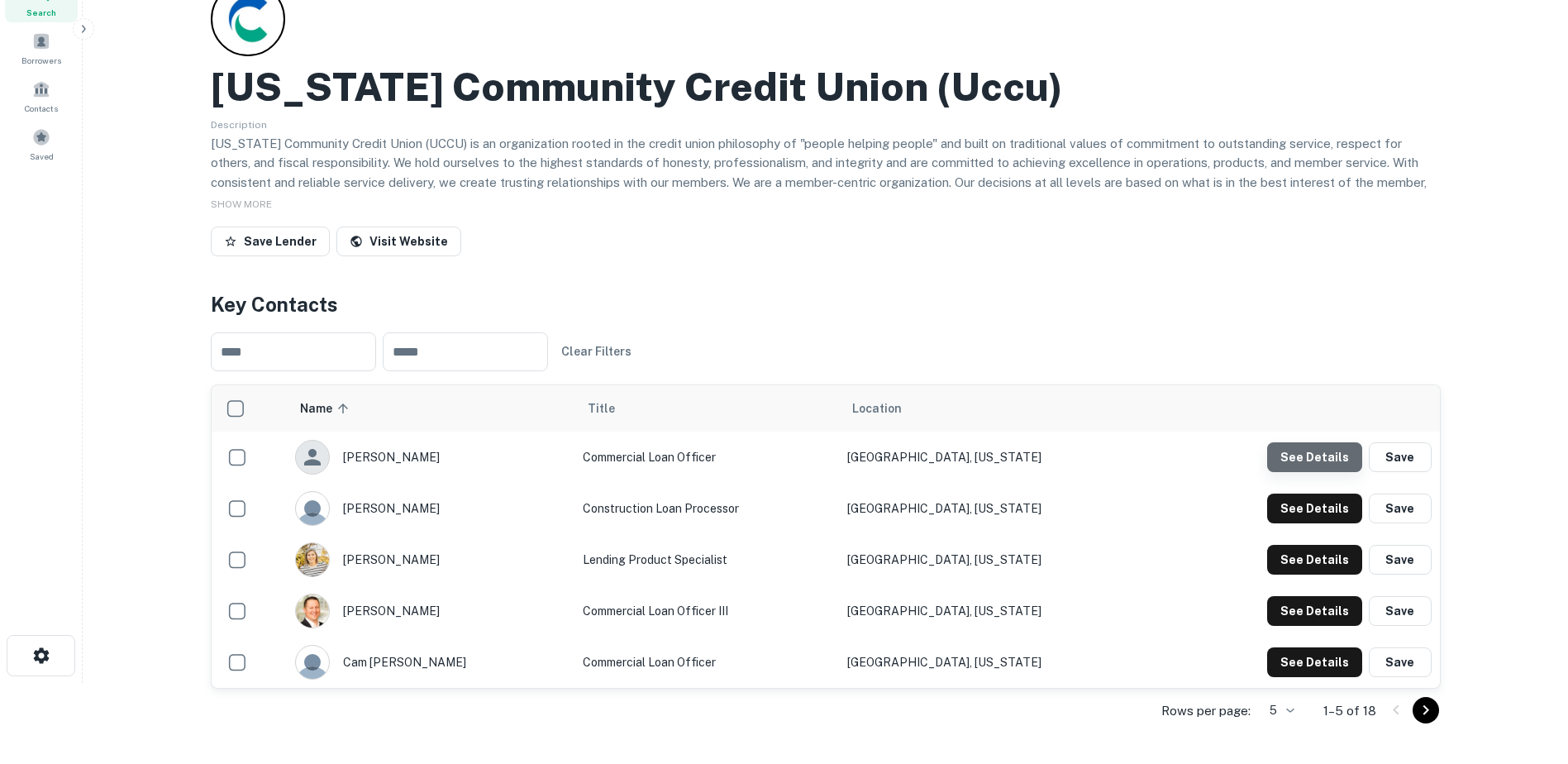
click at [1326, 463] on button "See Details" at bounding box center [1315, 457] width 95 height 29
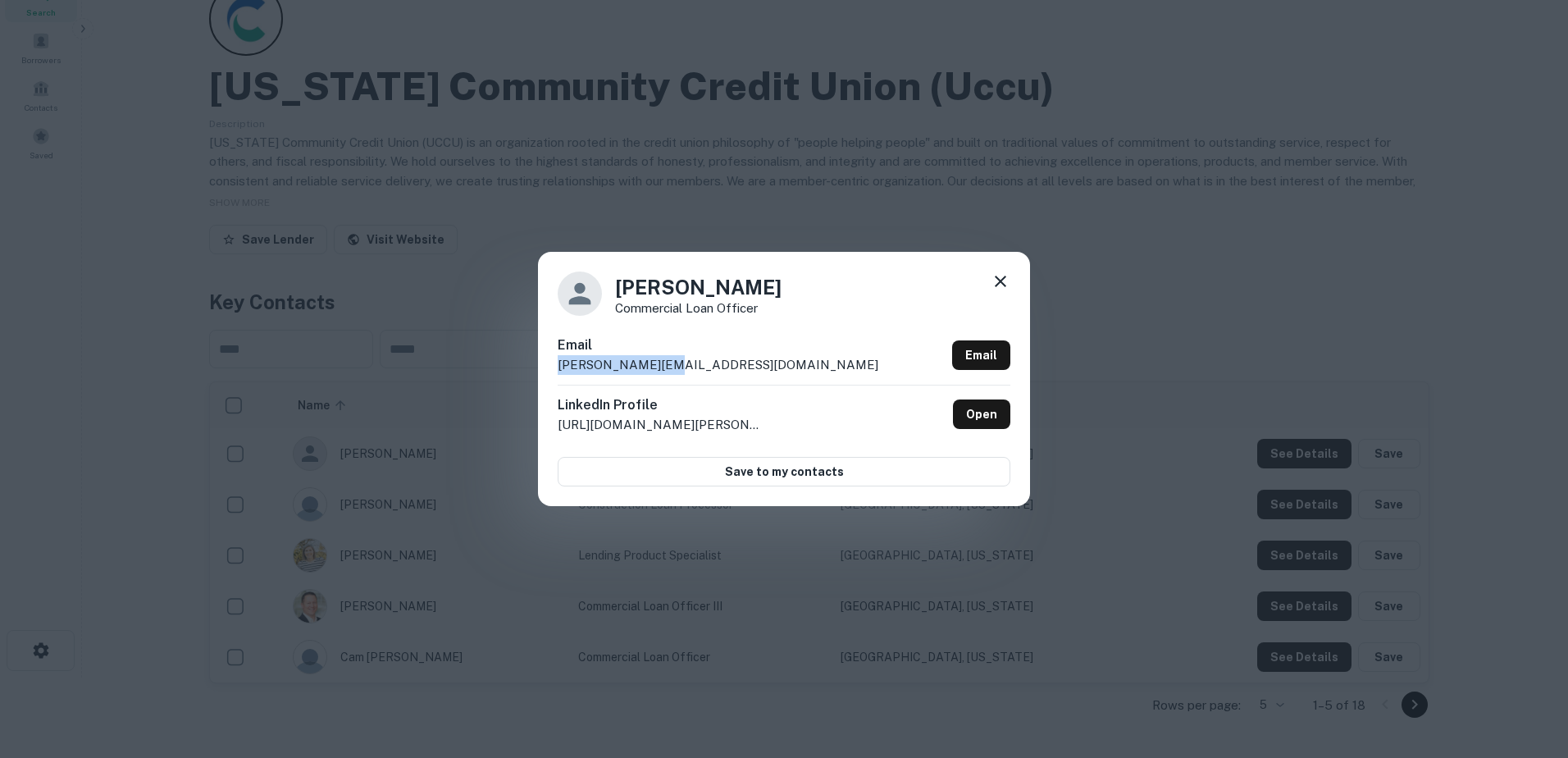
drag, startPoint x: 671, startPoint y: 367, endPoint x: 547, endPoint y: 373, distance: 124.1
click at [547, 373] on div "Monica Lawrence Commercial Loan Officer Email monical@uccu.com Email LinkedIn P…" at bounding box center [784, 379] width 492 height 254
copy p "monical@uccu.com"
click at [999, 278] on icon at bounding box center [1000, 280] width 20 height 20
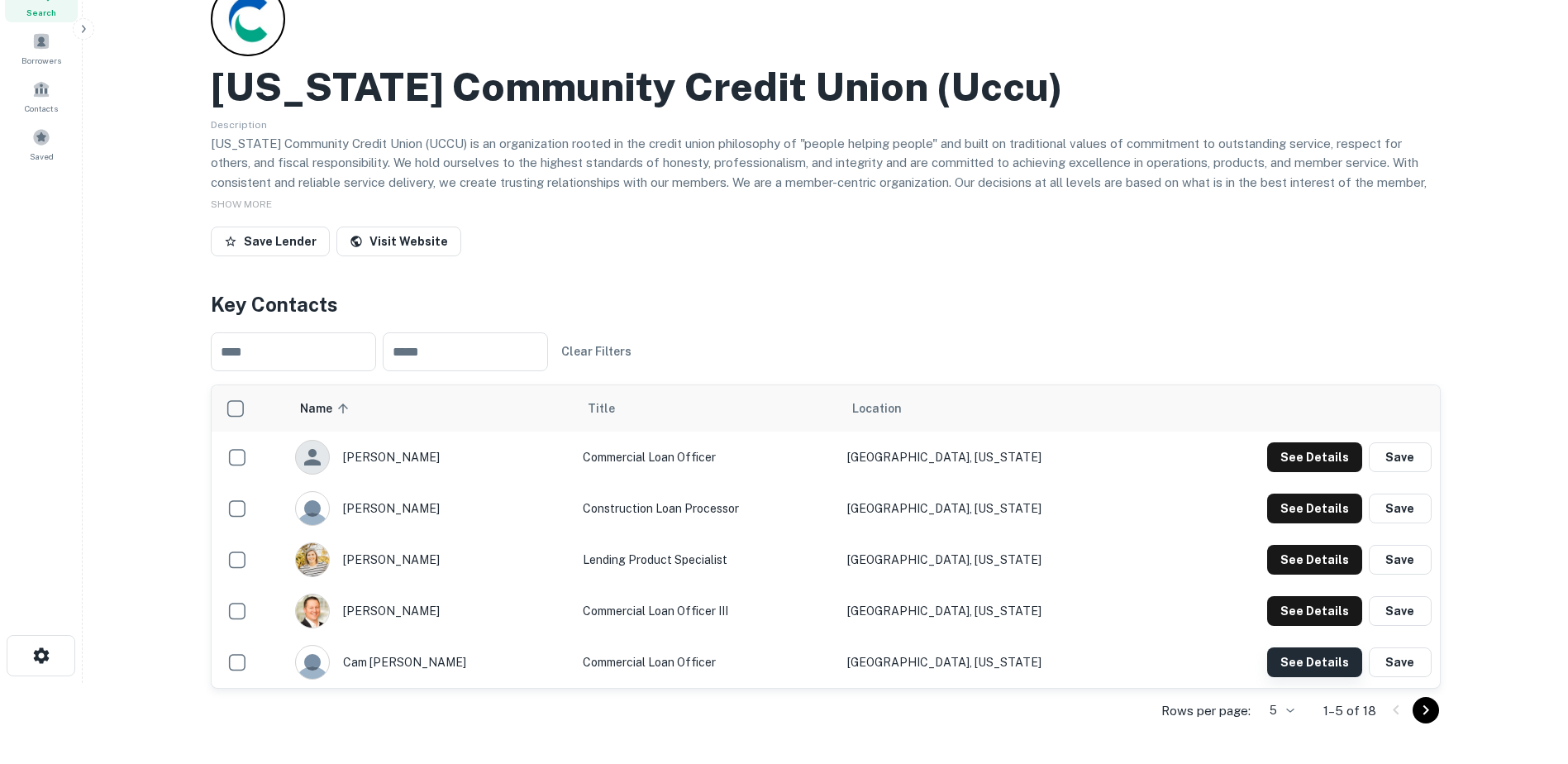
click at [1307, 472] on button "See Details" at bounding box center [1315, 457] width 95 height 29
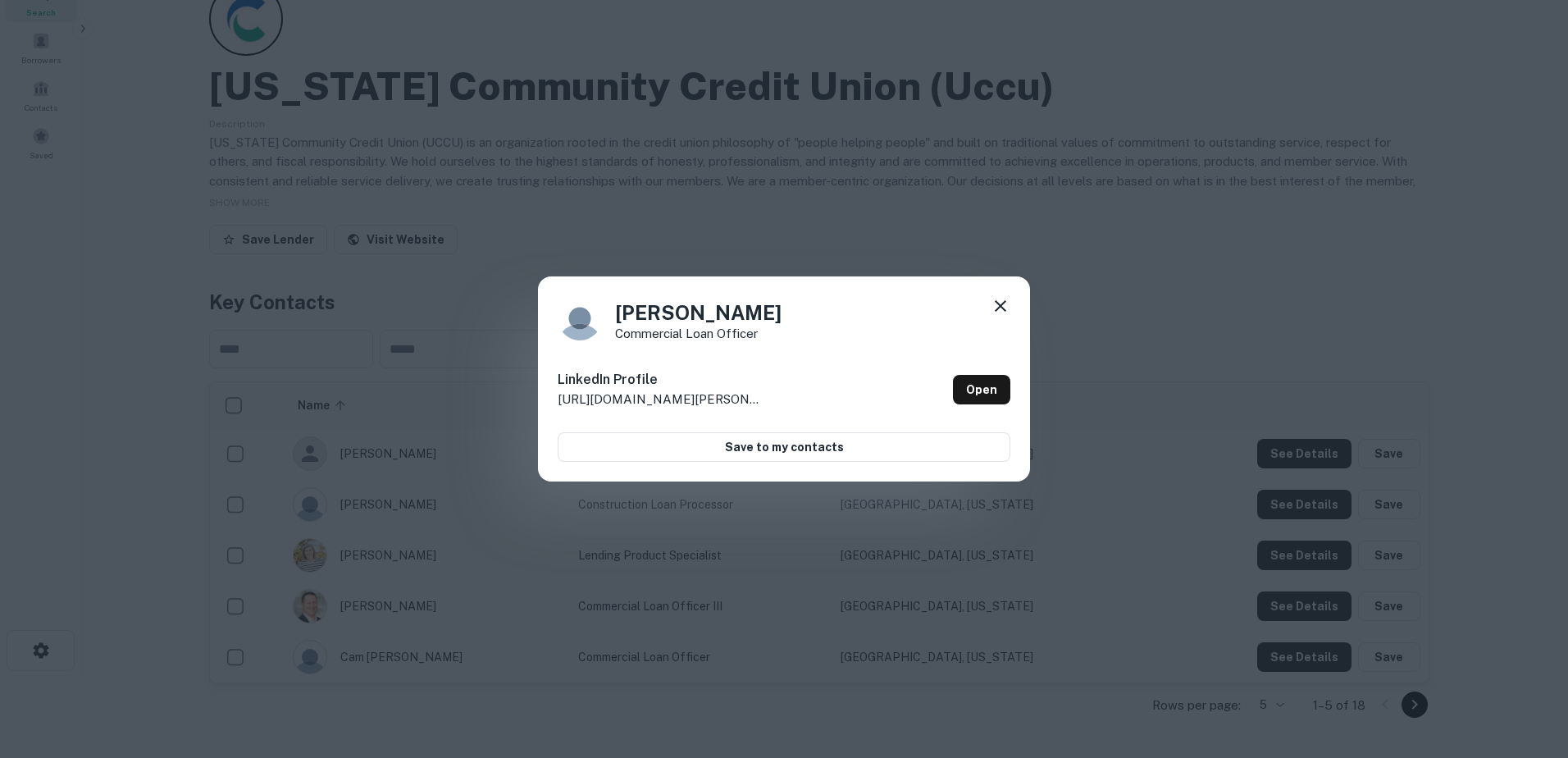
click at [1002, 304] on icon at bounding box center [1000, 305] width 20 height 20
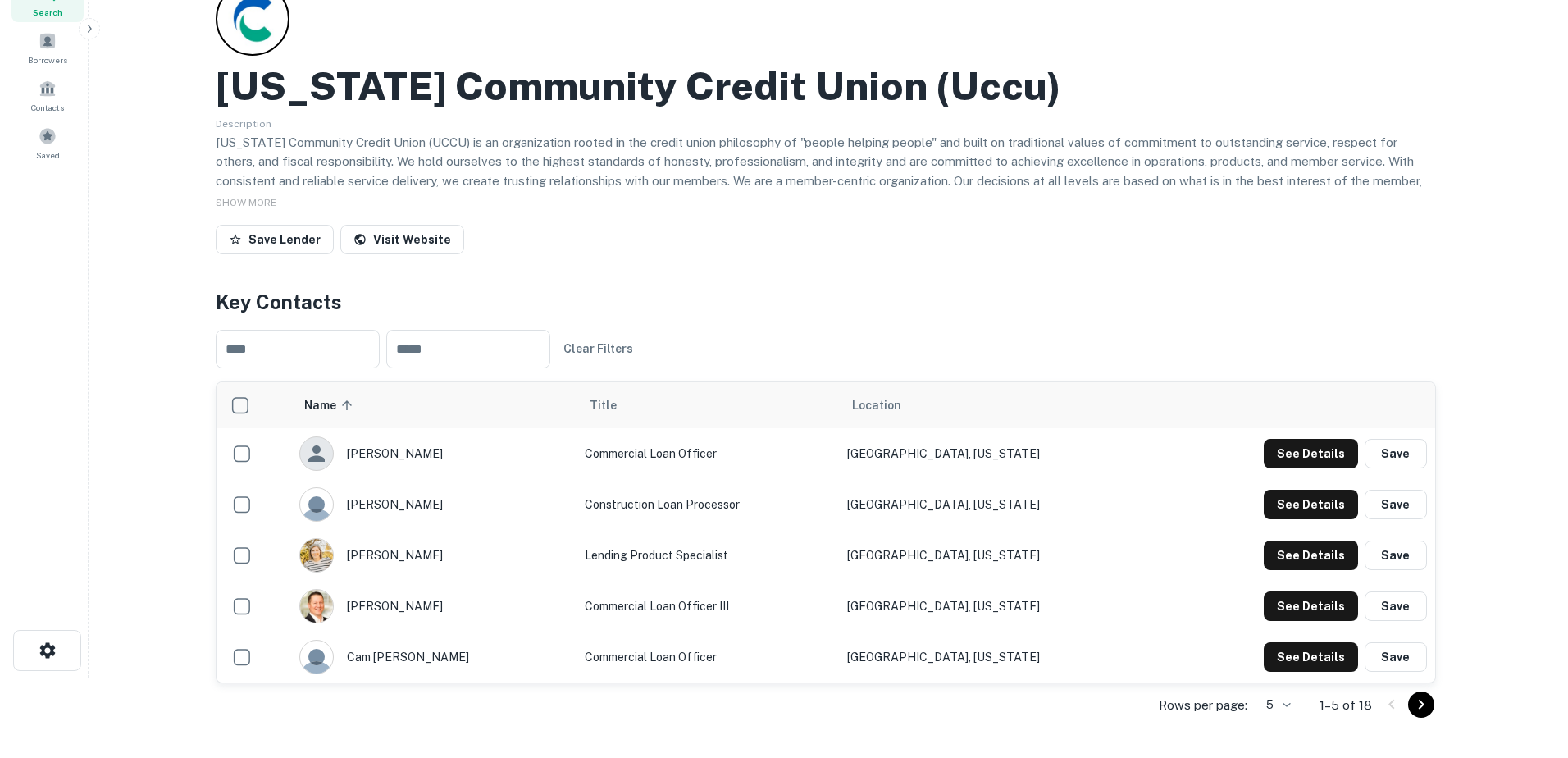
scroll to position [0, 0]
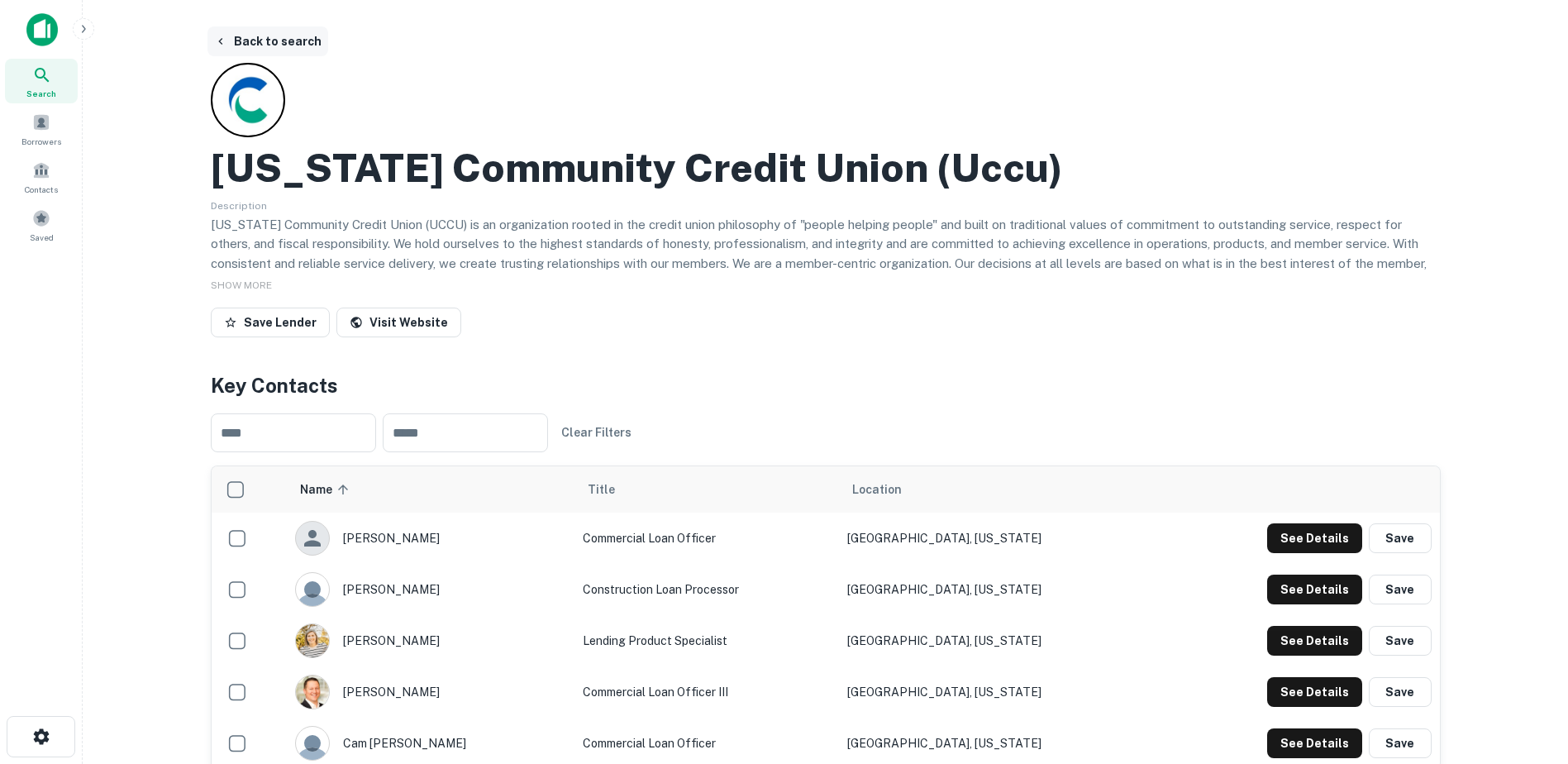
click at [269, 42] on button "Back to search" at bounding box center [267, 42] width 121 height 29
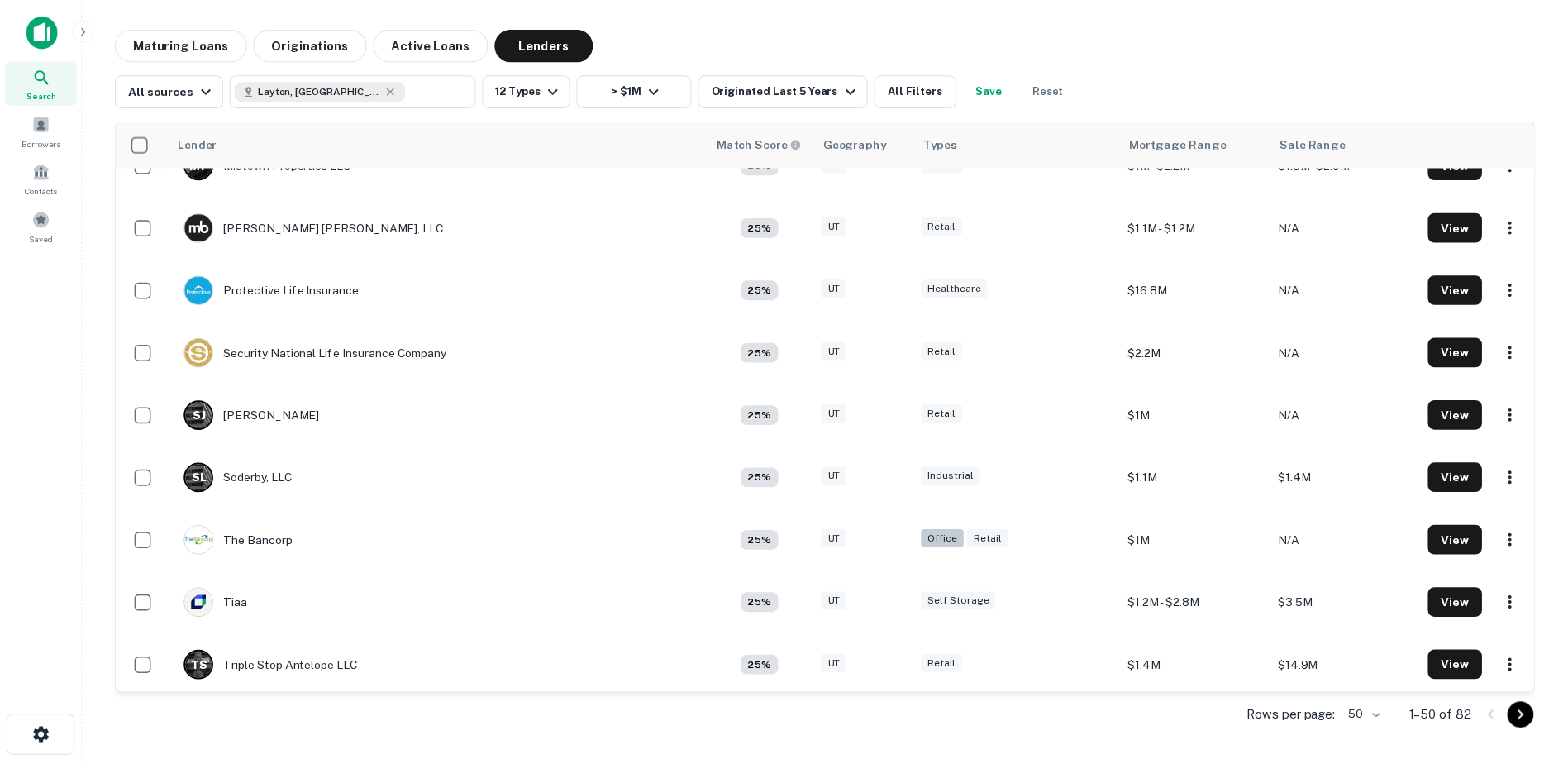
scroll to position [2614, 0]
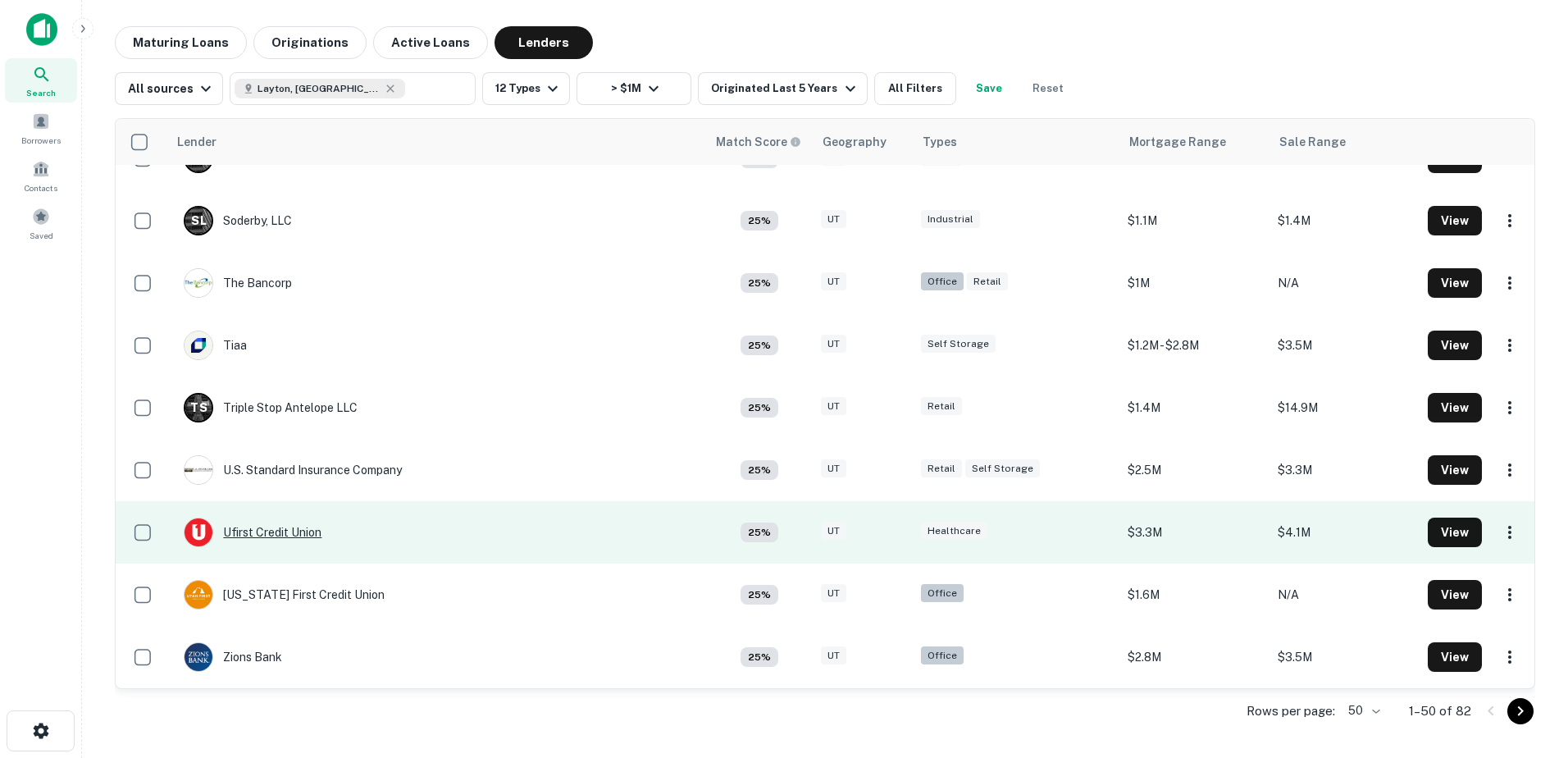
click at [286, 541] on div "Ufirst Credit Union" at bounding box center [253, 532] width 138 height 29
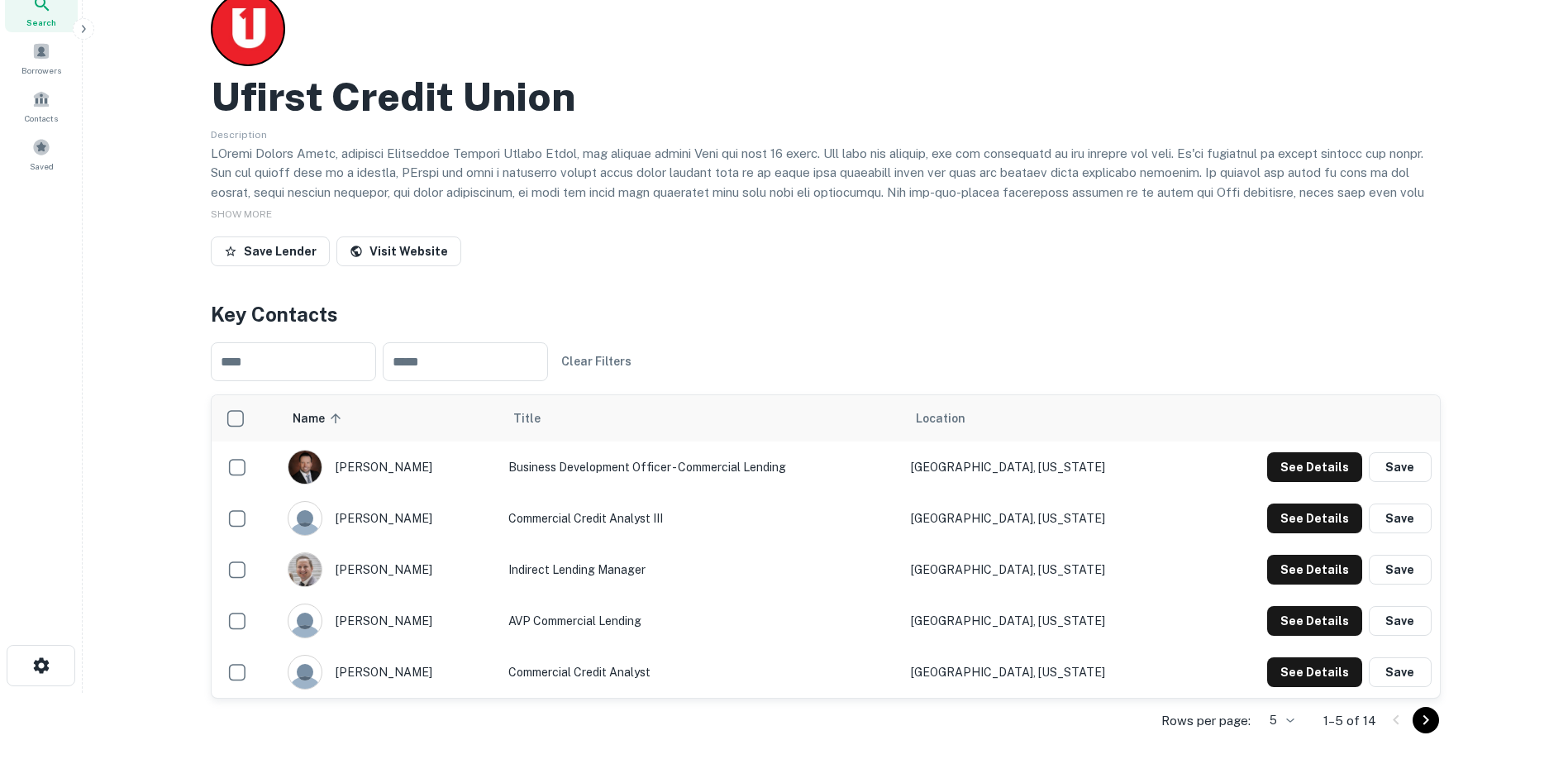
scroll to position [70, 0]
click at [1293, 483] on button "See Details" at bounding box center [1315, 467] width 95 height 29
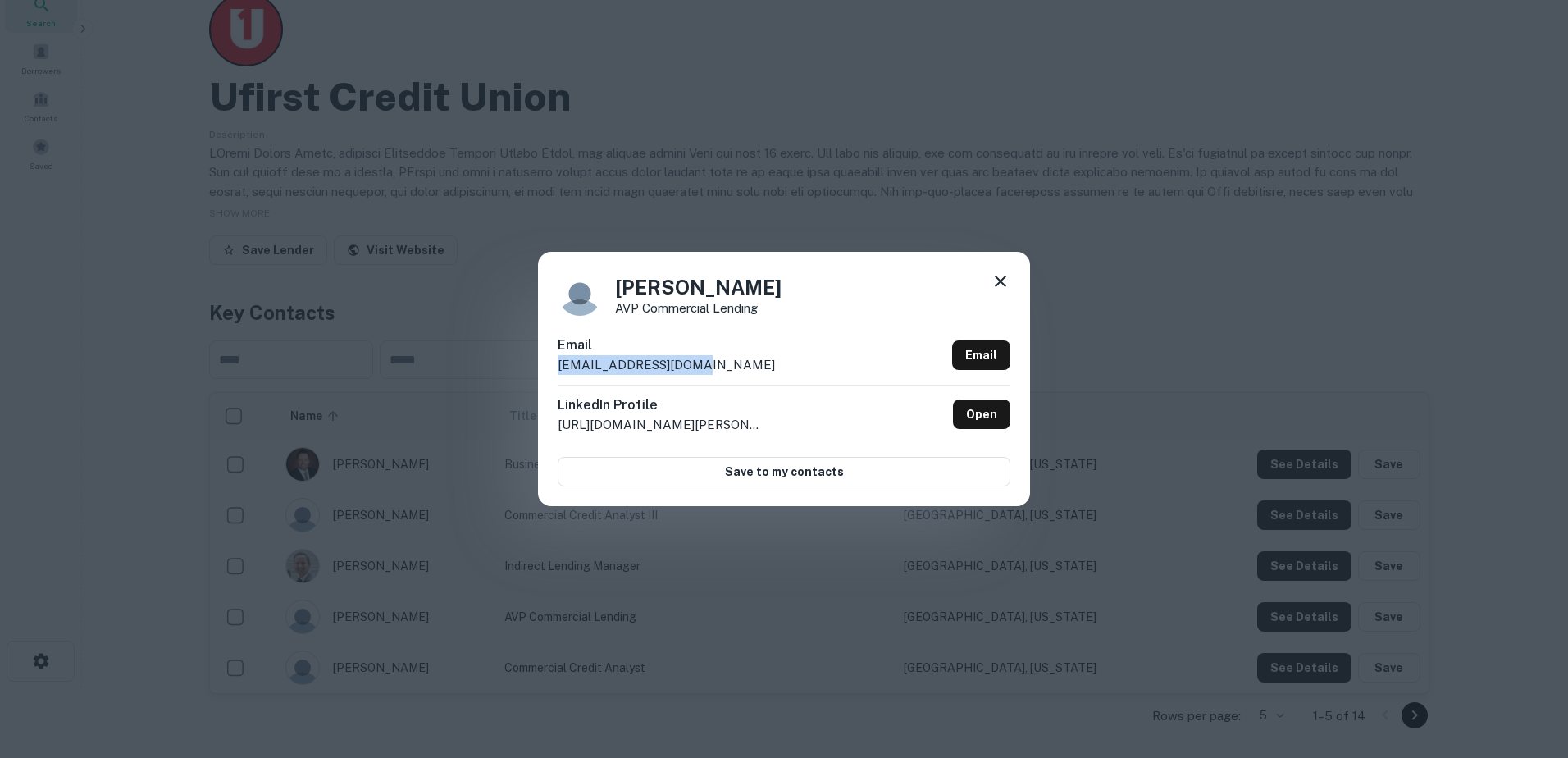
drag, startPoint x: 709, startPoint y: 370, endPoint x: 548, endPoint y: 371, distance: 161.0
click at [548, 371] on div "Luke Gadsby AVP Commercial Lending Email lgadsby@ucreditu.com Email LinkedIn Pr…" at bounding box center [784, 379] width 492 height 254
copy p "lgadsby@ucreditu.com"
click at [999, 280] on icon at bounding box center [1000, 280] width 11 height 11
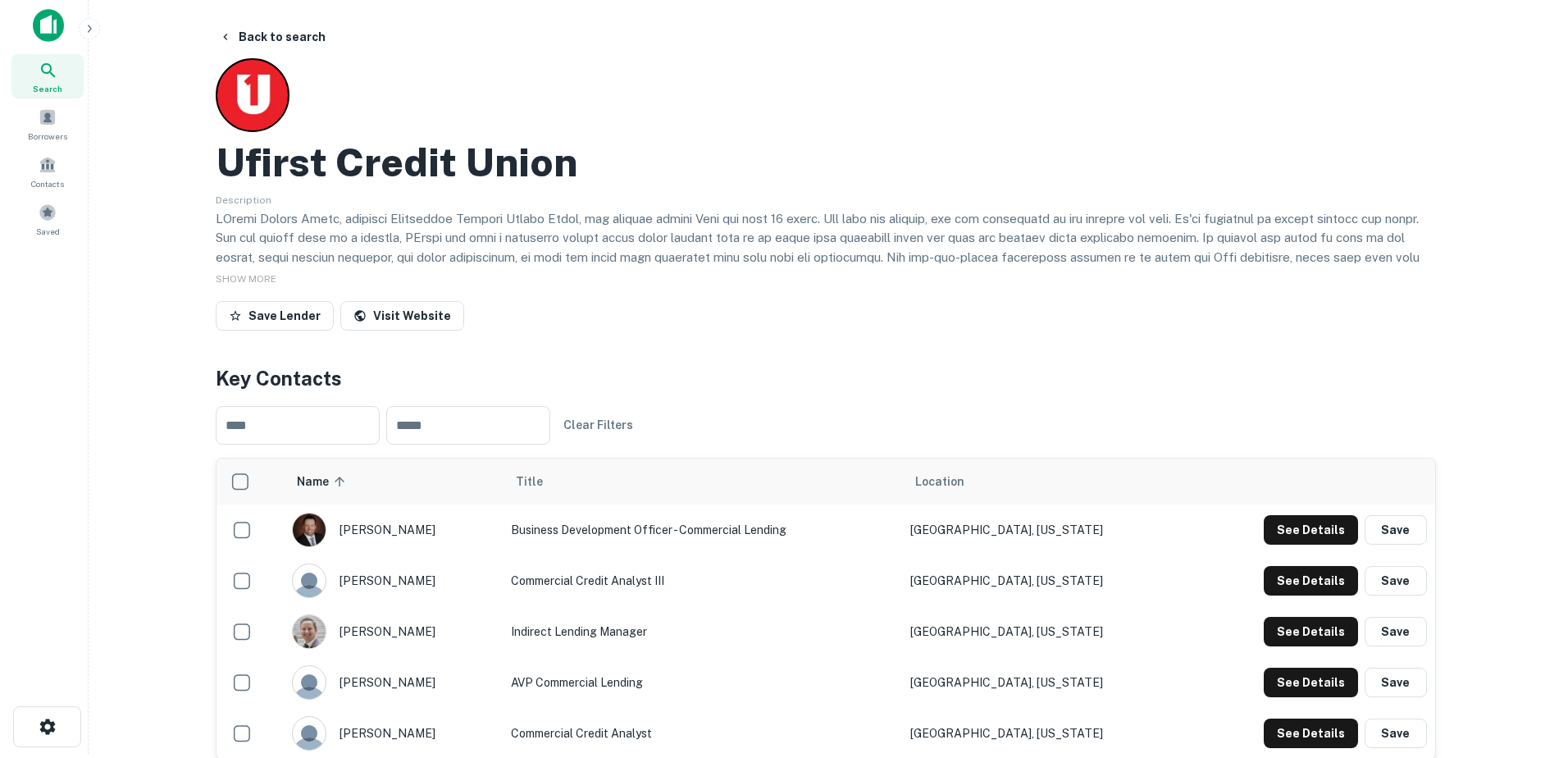
scroll to position [0, 0]
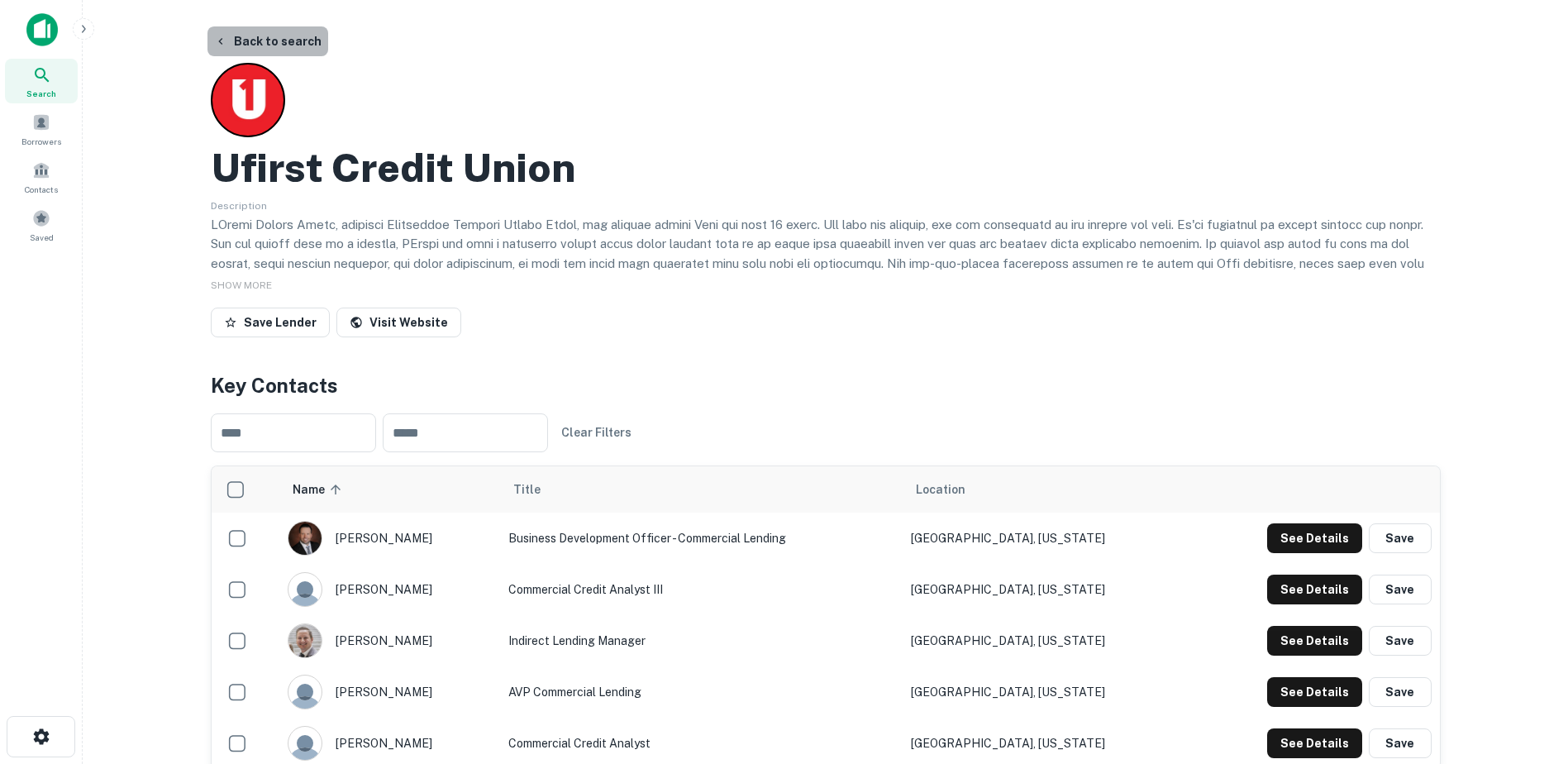
click at [281, 36] on button "Back to search" at bounding box center [267, 42] width 121 height 29
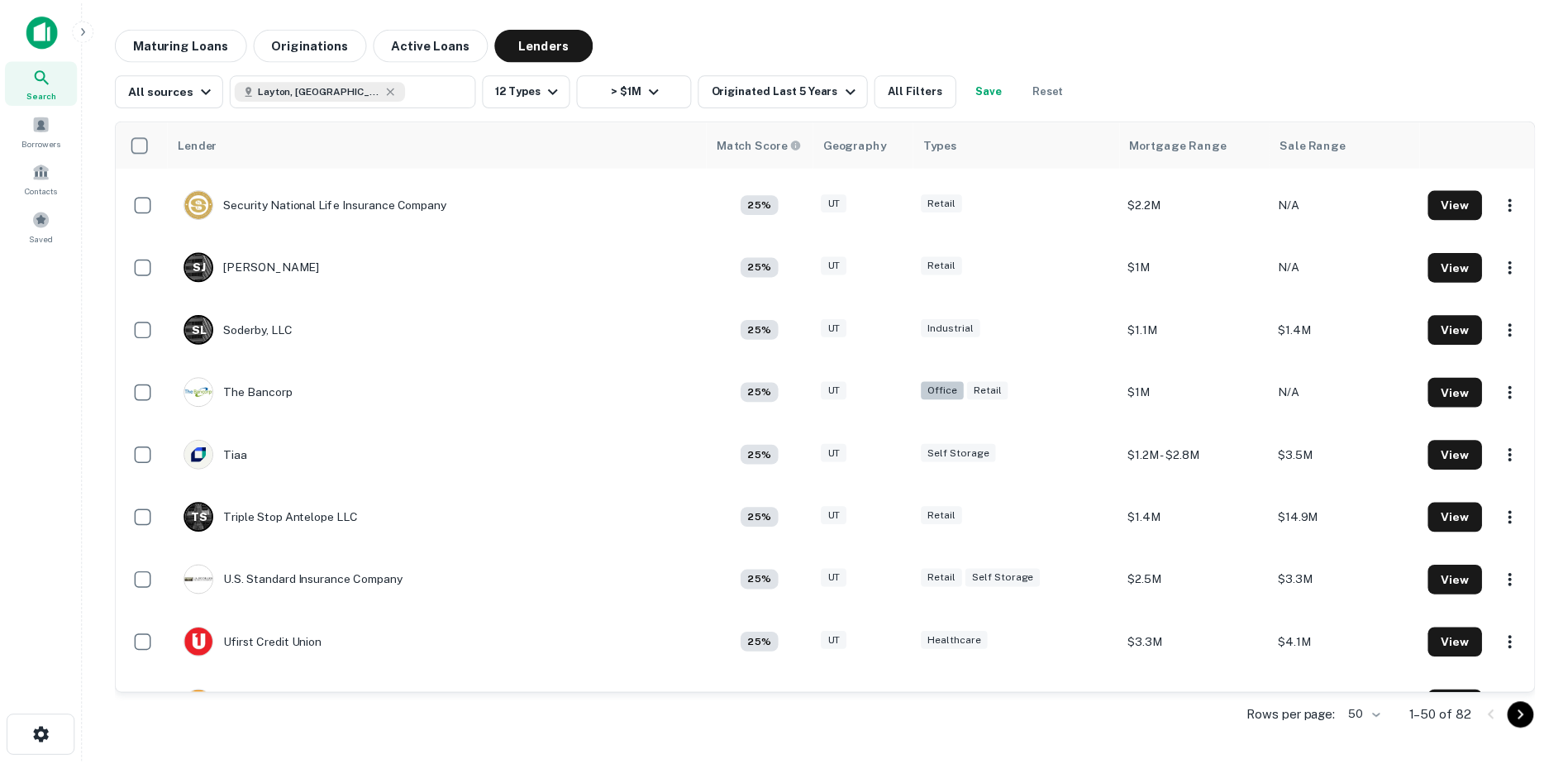
scroll to position [2614, 0]
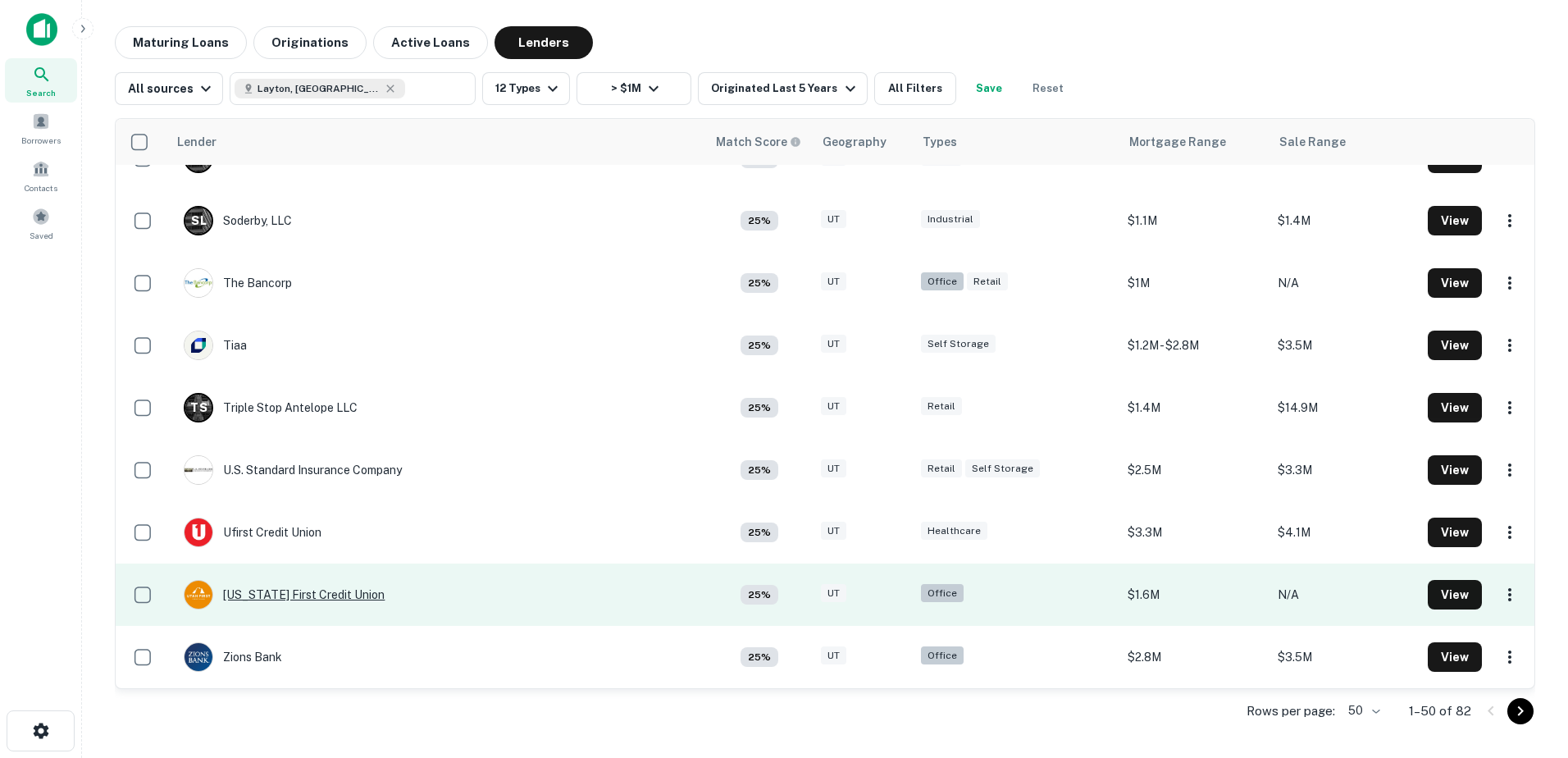
click at [275, 600] on div "Utah First Credit Union" at bounding box center [285, 595] width 201 height 29
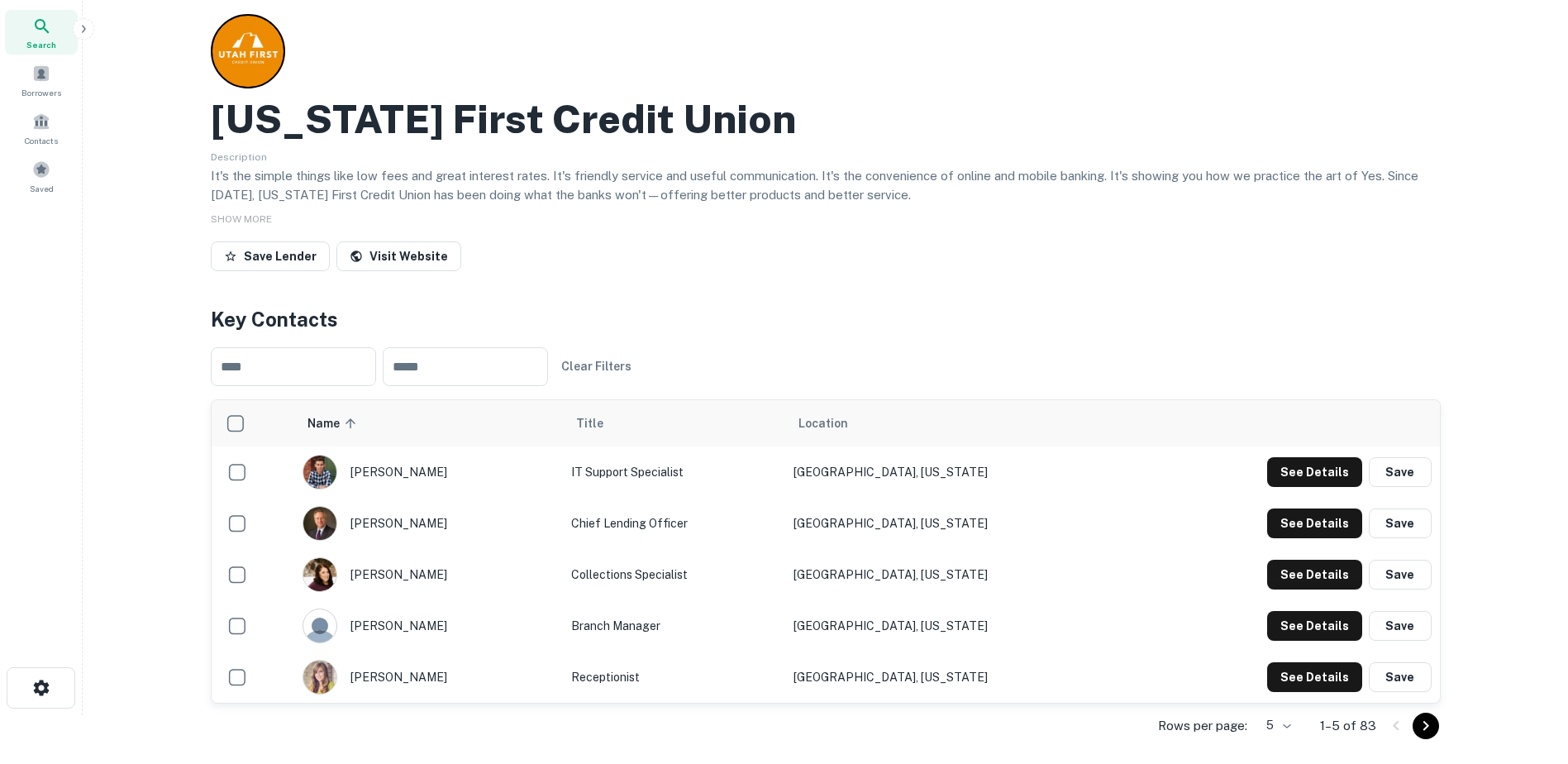
scroll to position [49, 0]
click at [1300, 486] on button "See Details" at bounding box center [1315, 471] width 95 height 29
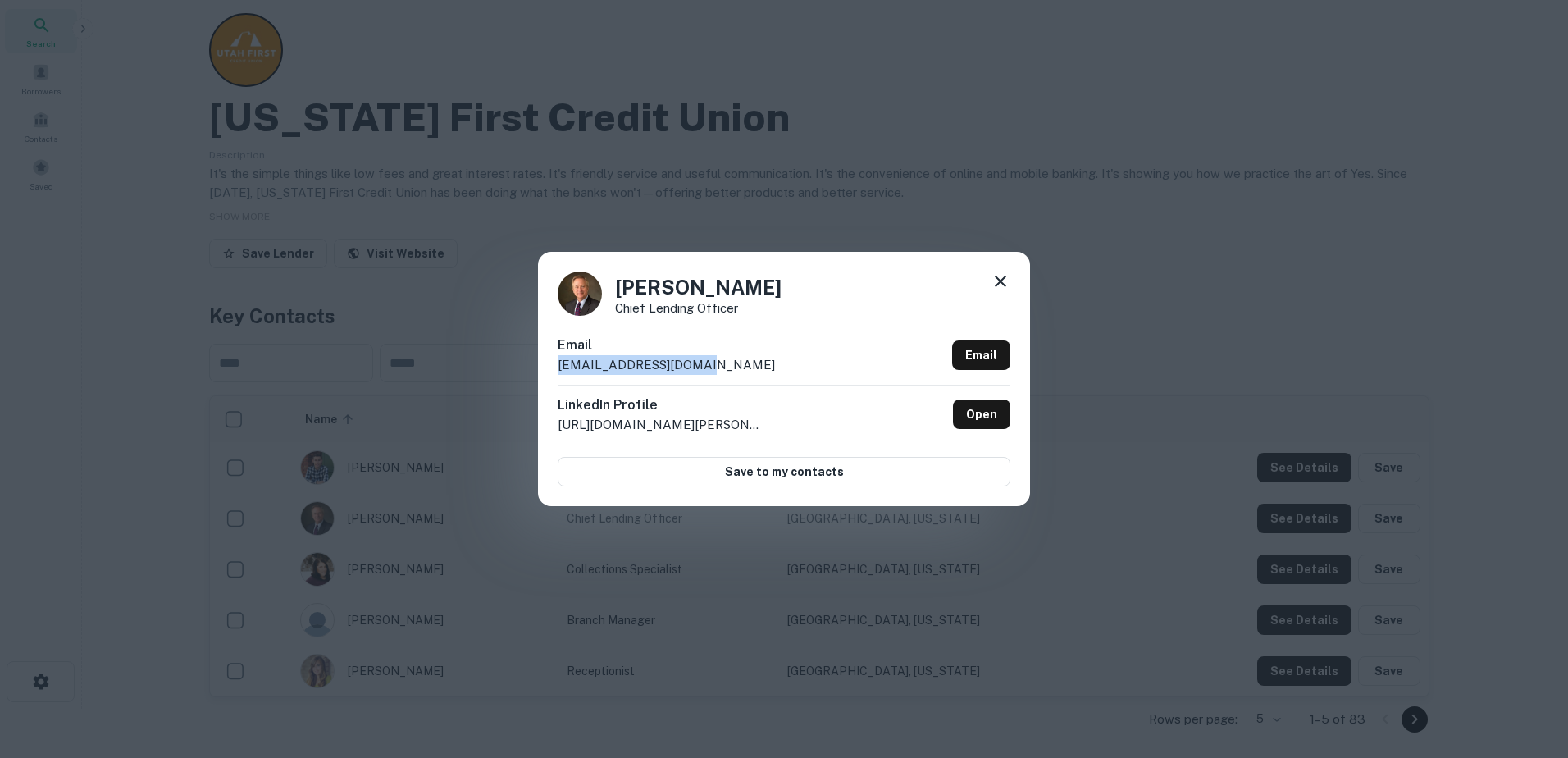
drag, startPoint x: 688, startPoint y: 365, endPoint x: 529, endPoint y: 360, distance: 159.1
click at [529, 360] on div "Paul Toller Chief Lending Officer Email ptoller@utahfirst.com Email LinkedIn Pr…" at bounding box center [784, 379] width 1568 height 758
copy p "ptoller@utahfirst.com"
drag, startPoint x: 991, startPoint y: 277, endPoint x: 982, endPoint y: 272, distance: 10.3
click at [991, 277] on icon at bounding box center [1000, 280] width 20 height 20
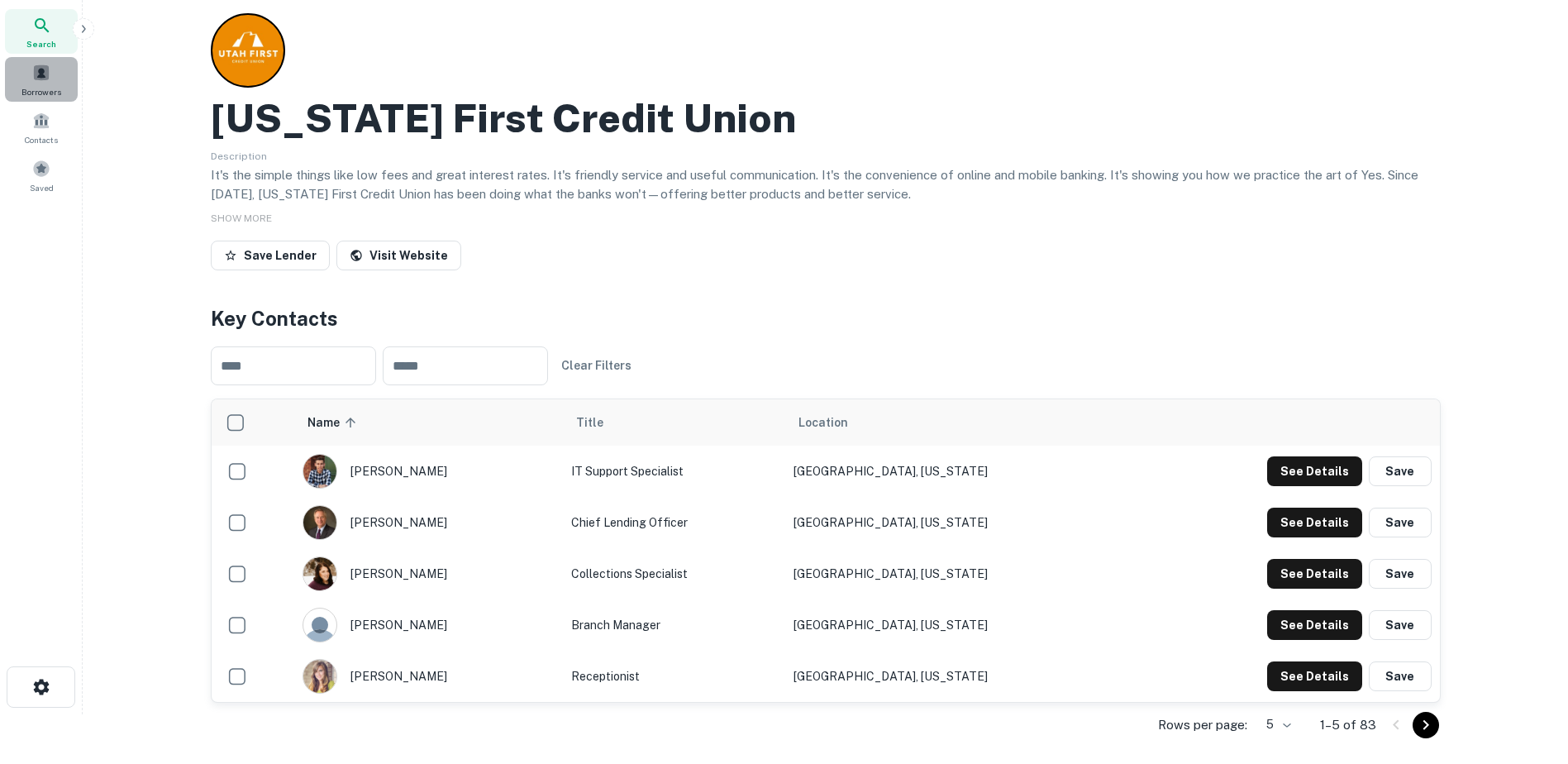
click at [49, 68] on span at bounding box center [41, 72] width 18 height 18
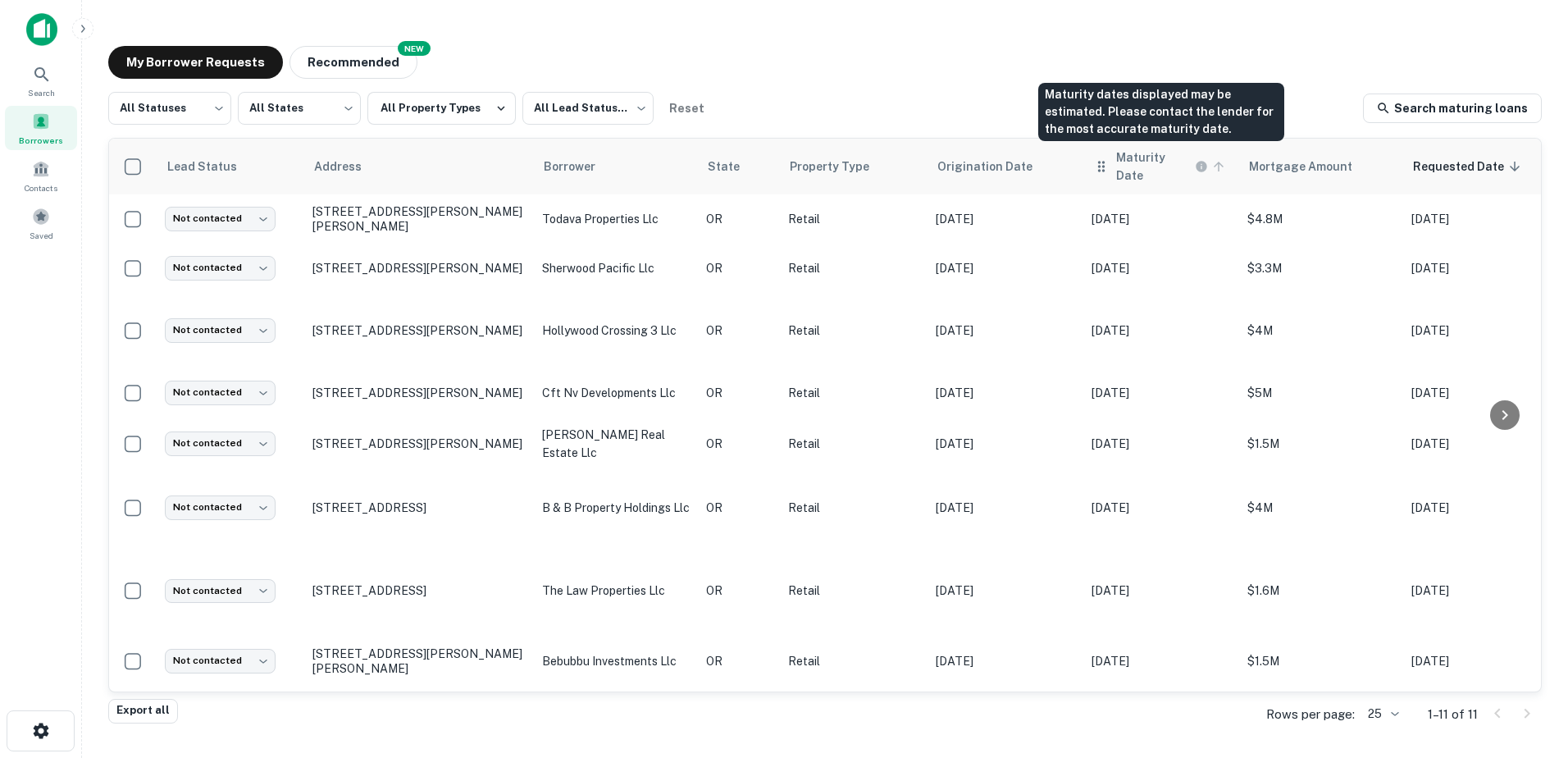
click at [1150, 168] on h6 "Maturity Date" at bounding box center [1154, 167] width 76 height 36
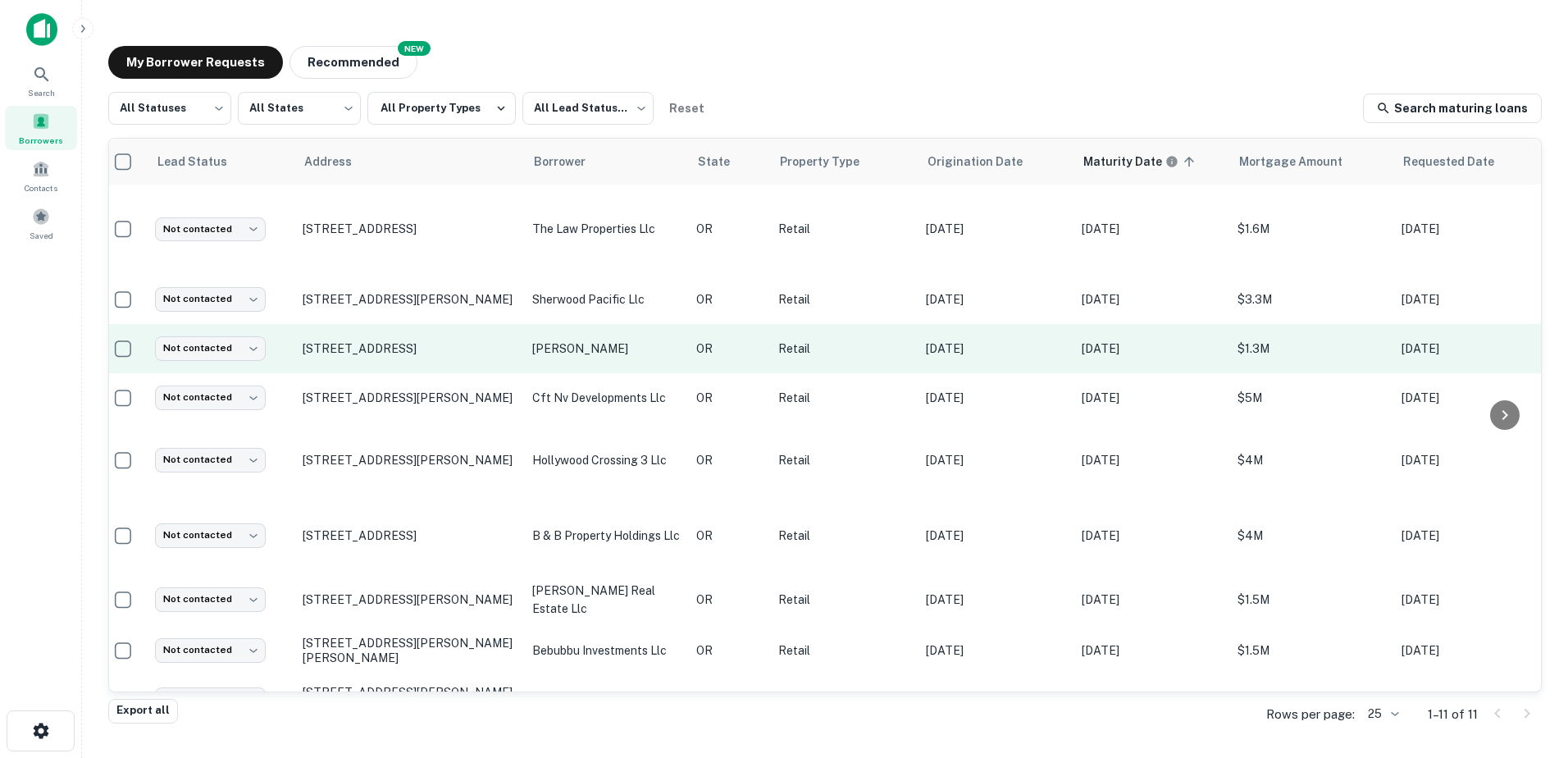
scroll to position [2, 9]
drag, startPoint x: 528, startPoint y: 334, endPoint x: 621, endPoint y: 340, distance: 93.2
click at [621, 340] on td "[PERSON_NAME]" at bounding box center [606, 348] width 164 height 49
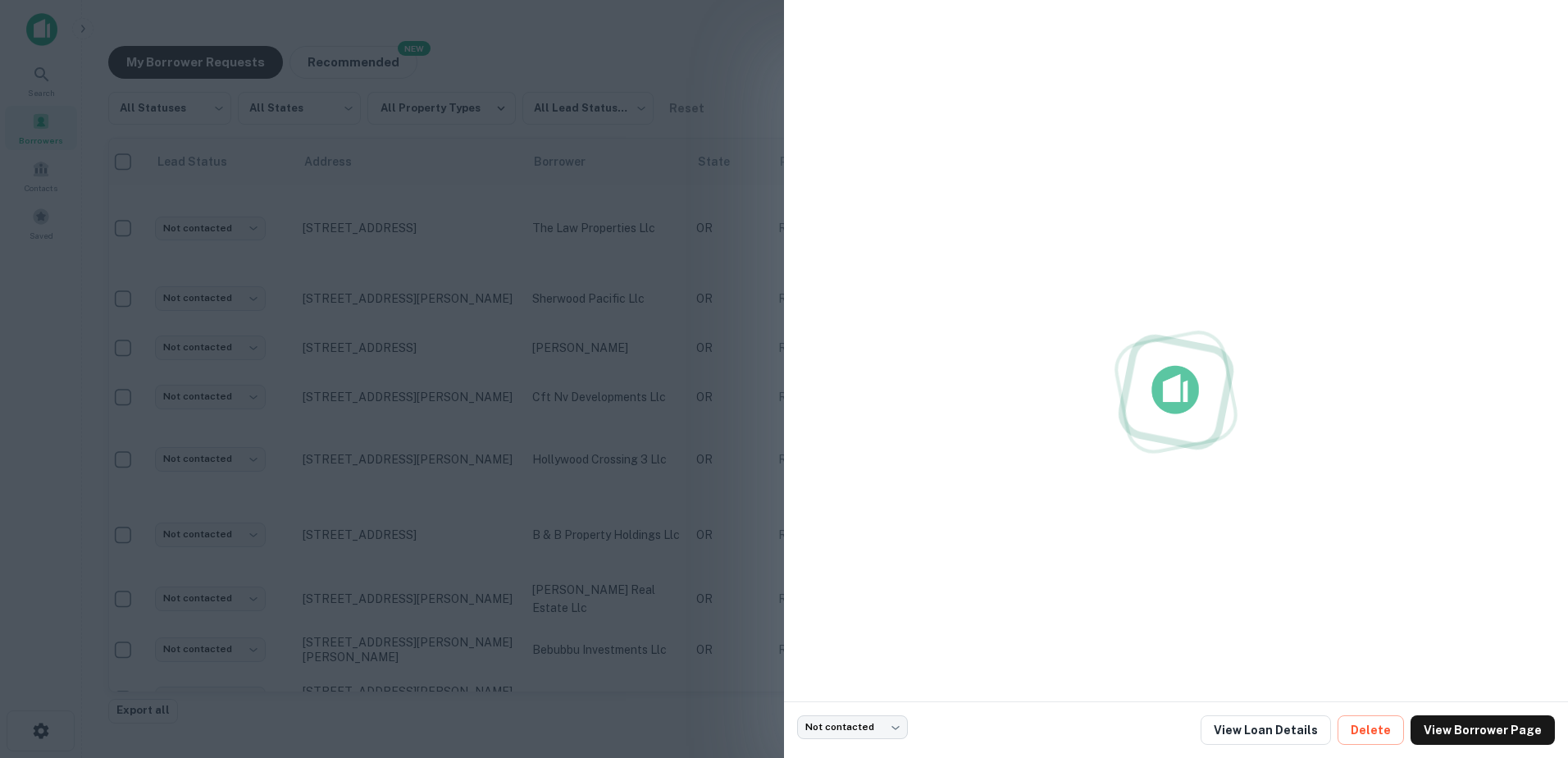
copy p "[PERSON_NAME]"
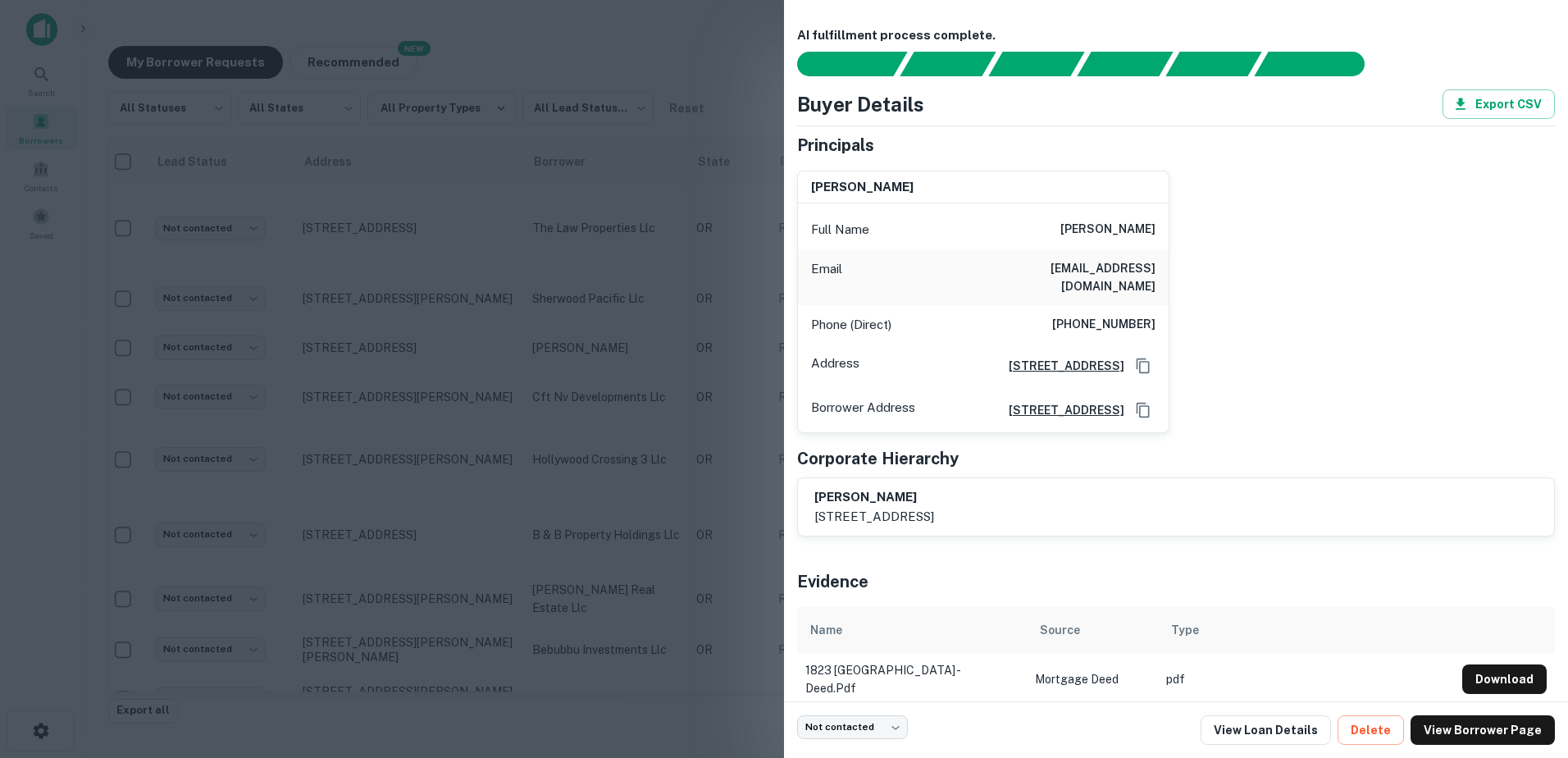
click at [627, 68] on div at bounding box center [784, 379] width 1568 height 758
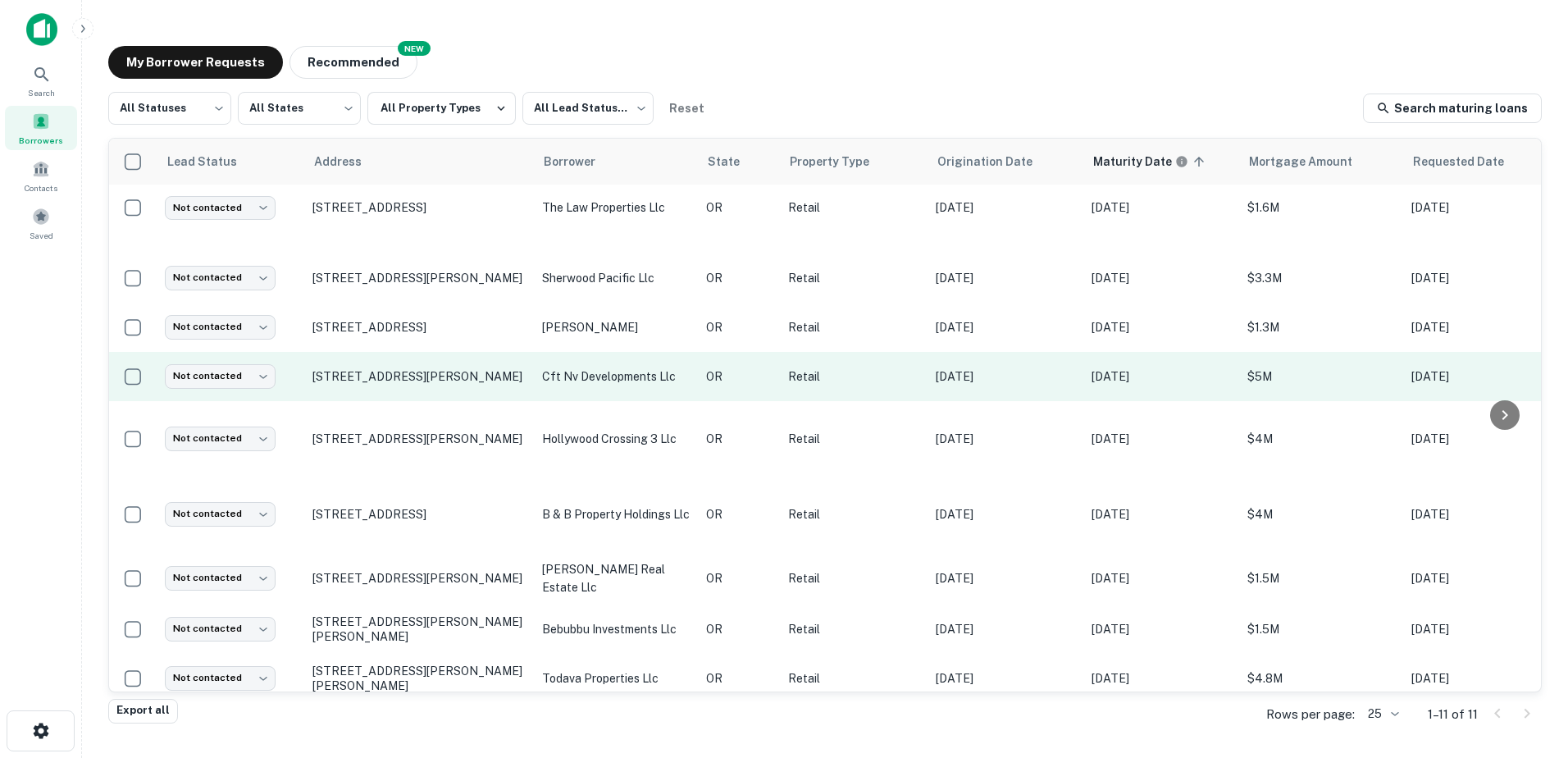
scroll to position [28, 0]
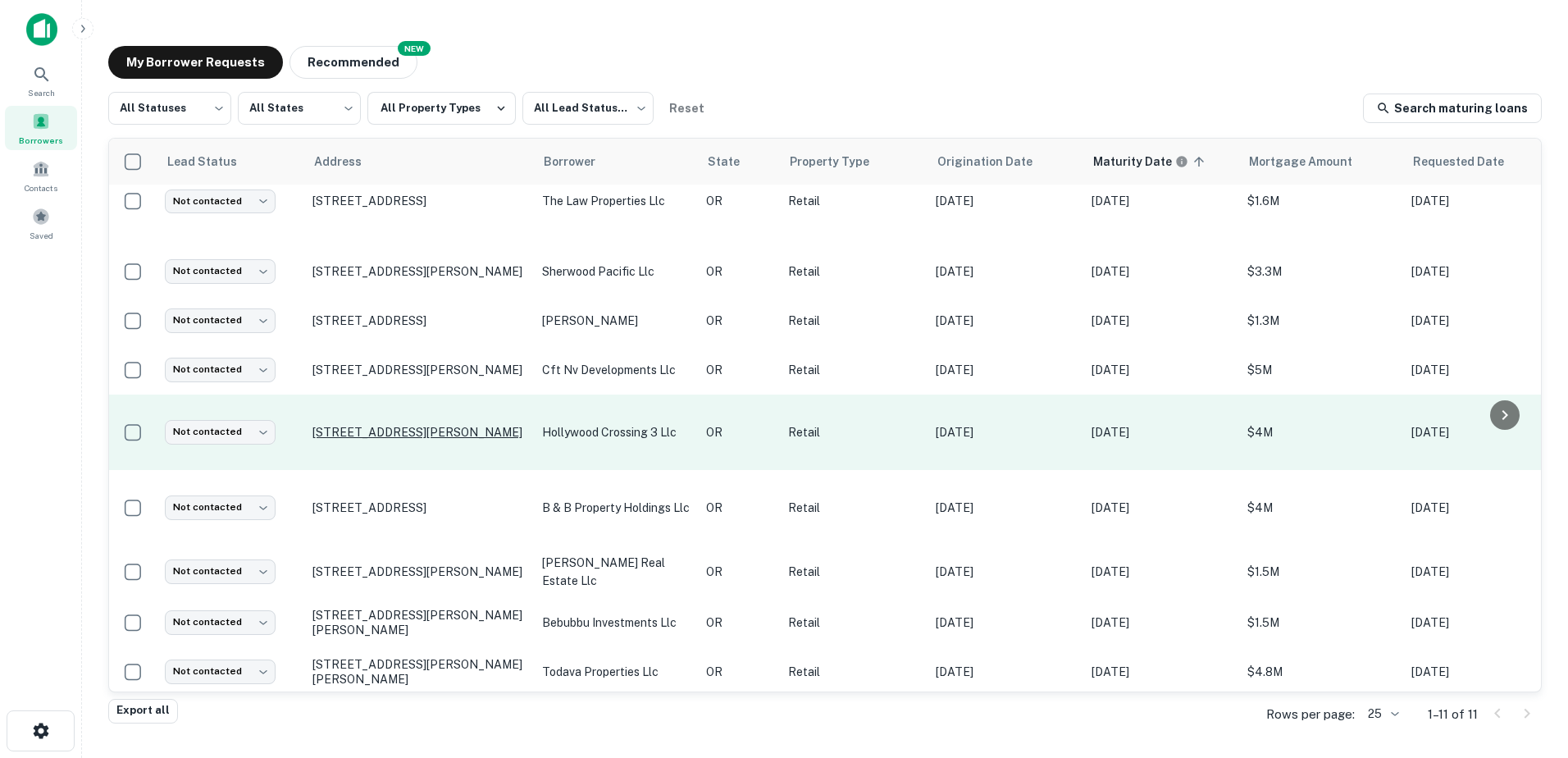
click at [414, 425] on p "[STREET_ADDRESS][PERSON_NAME]" at bounding box center [419, 432] width 213 height 15
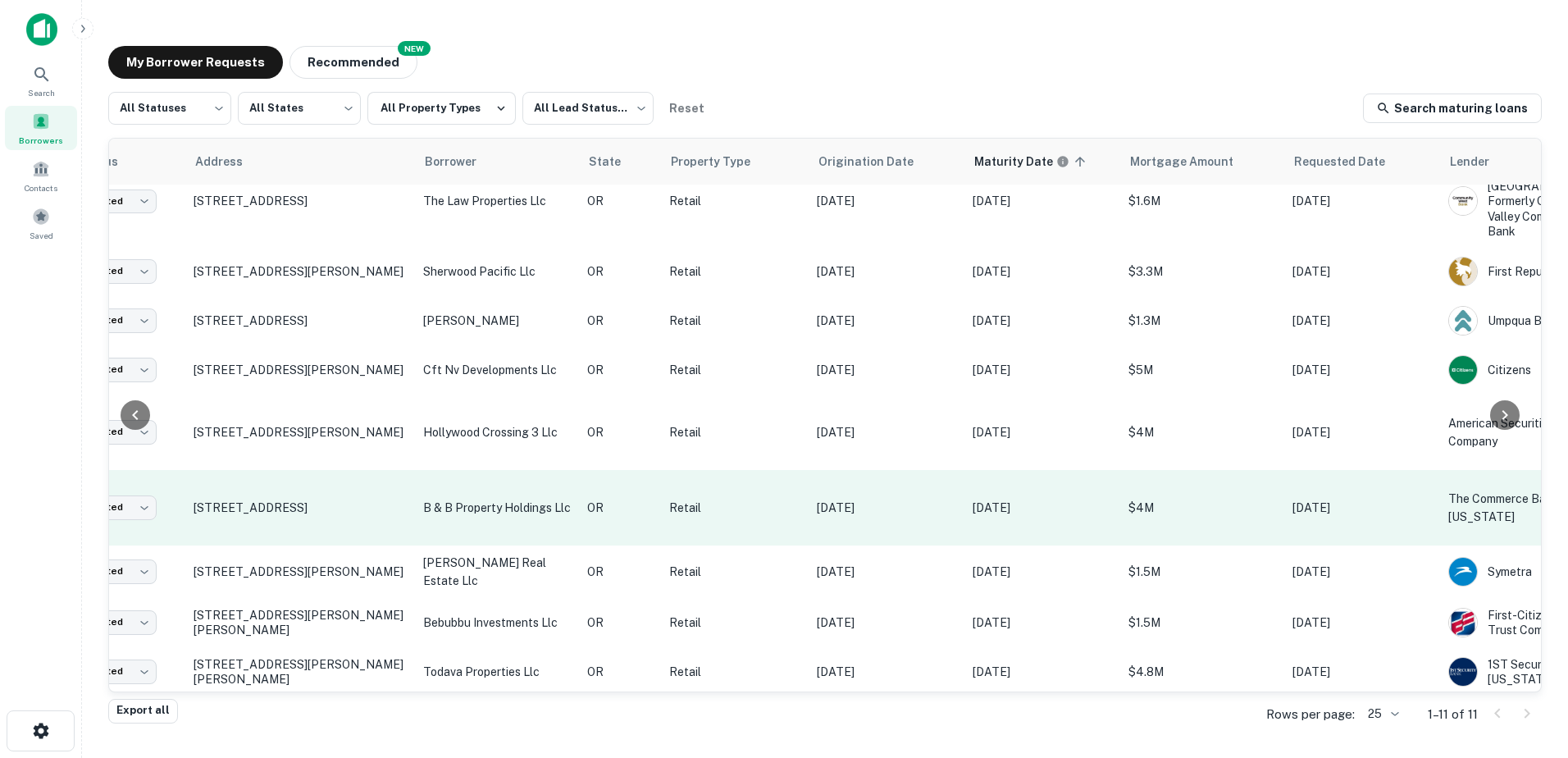
scroll to position [28, 110]
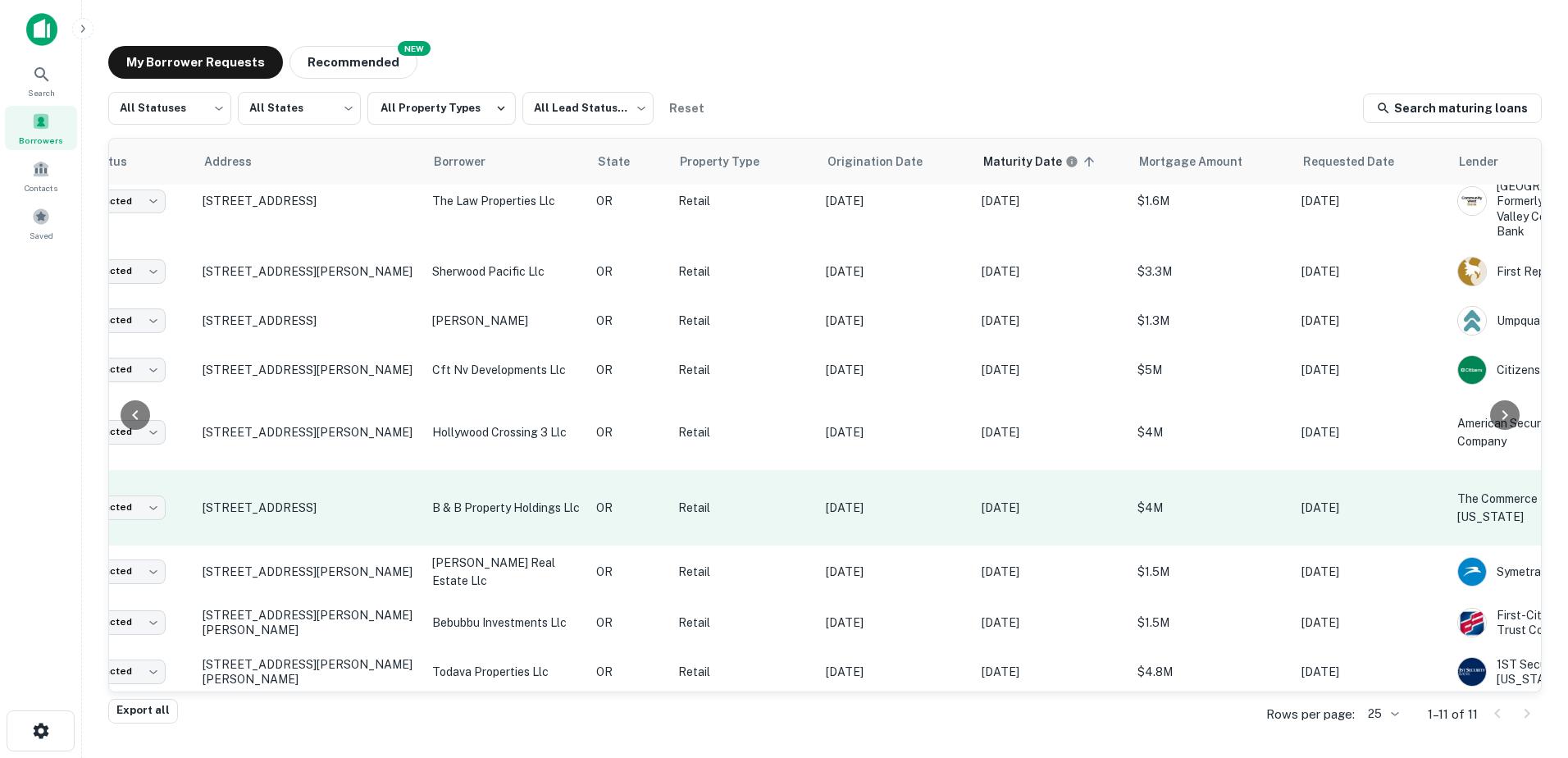
click at [467, 499] on p "b & b property holdings llc" at bounding box center [506, 508] width 148 height 18
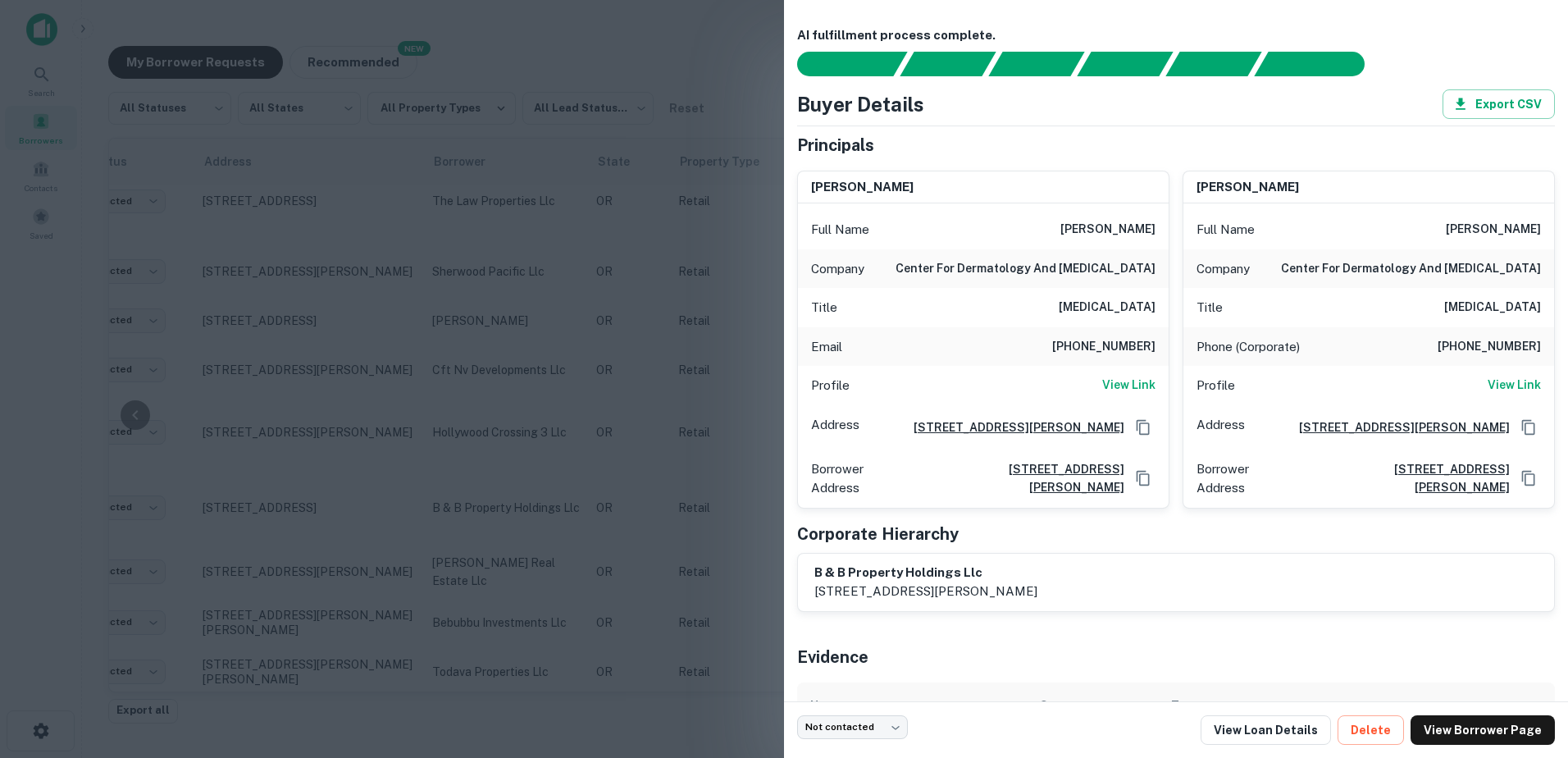
click at [642, 465] on div at bounding box center [784, 379] width 1568 height 758
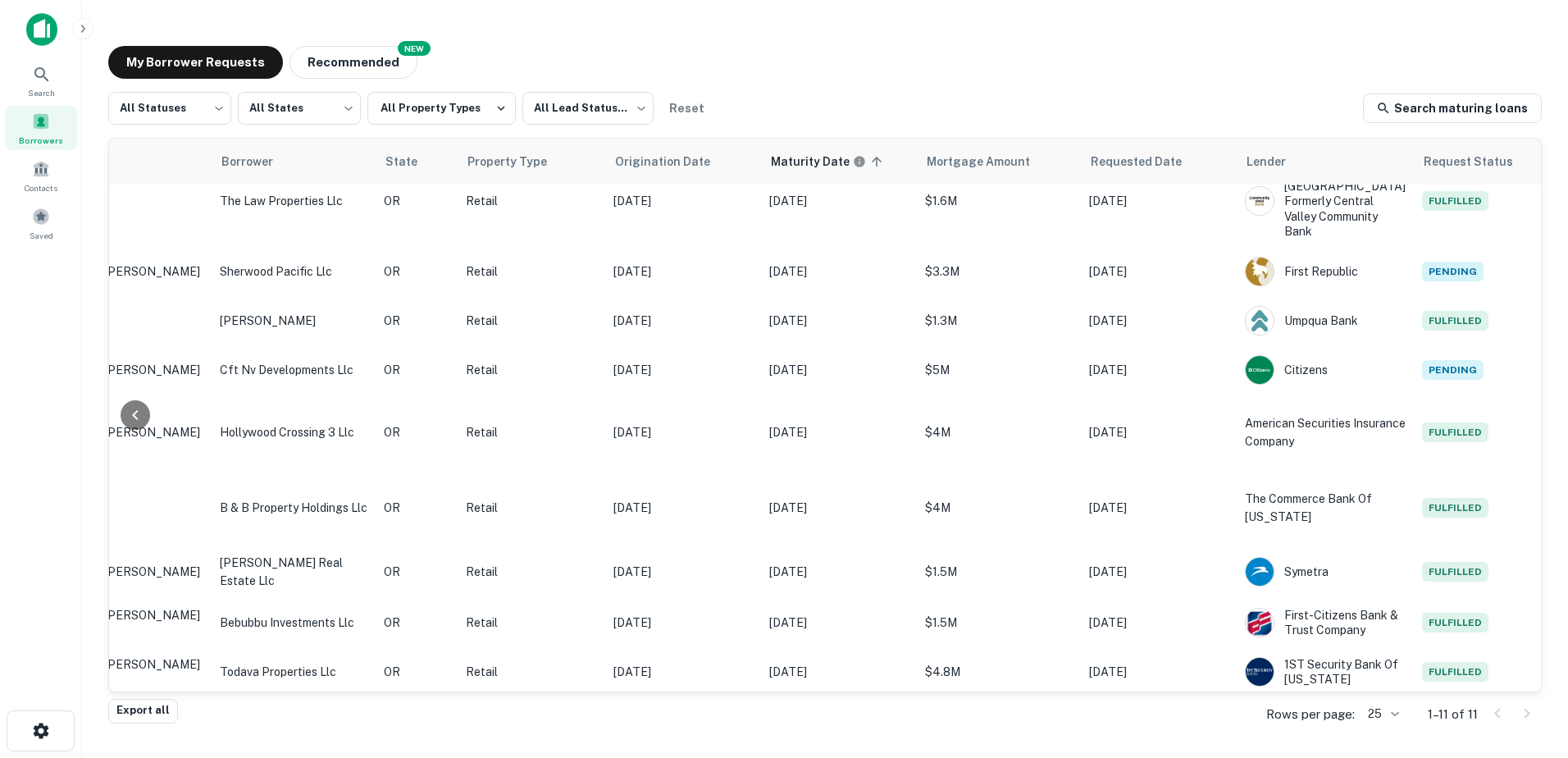
scroll to position [141, 323]
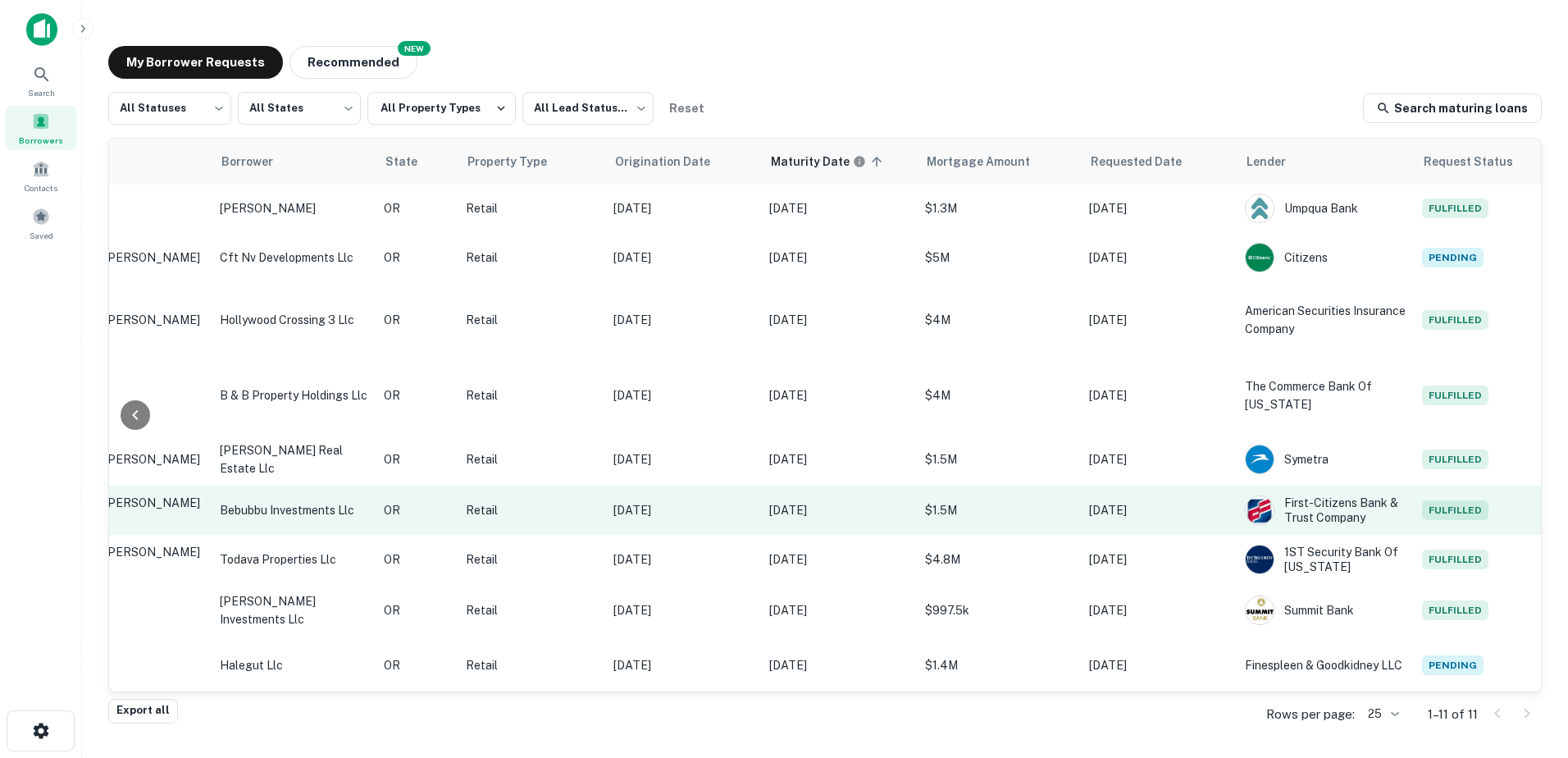
click at [326, 501] on p "bebubbu investments llc" at bounding box center [293, 509] width 148 height 18
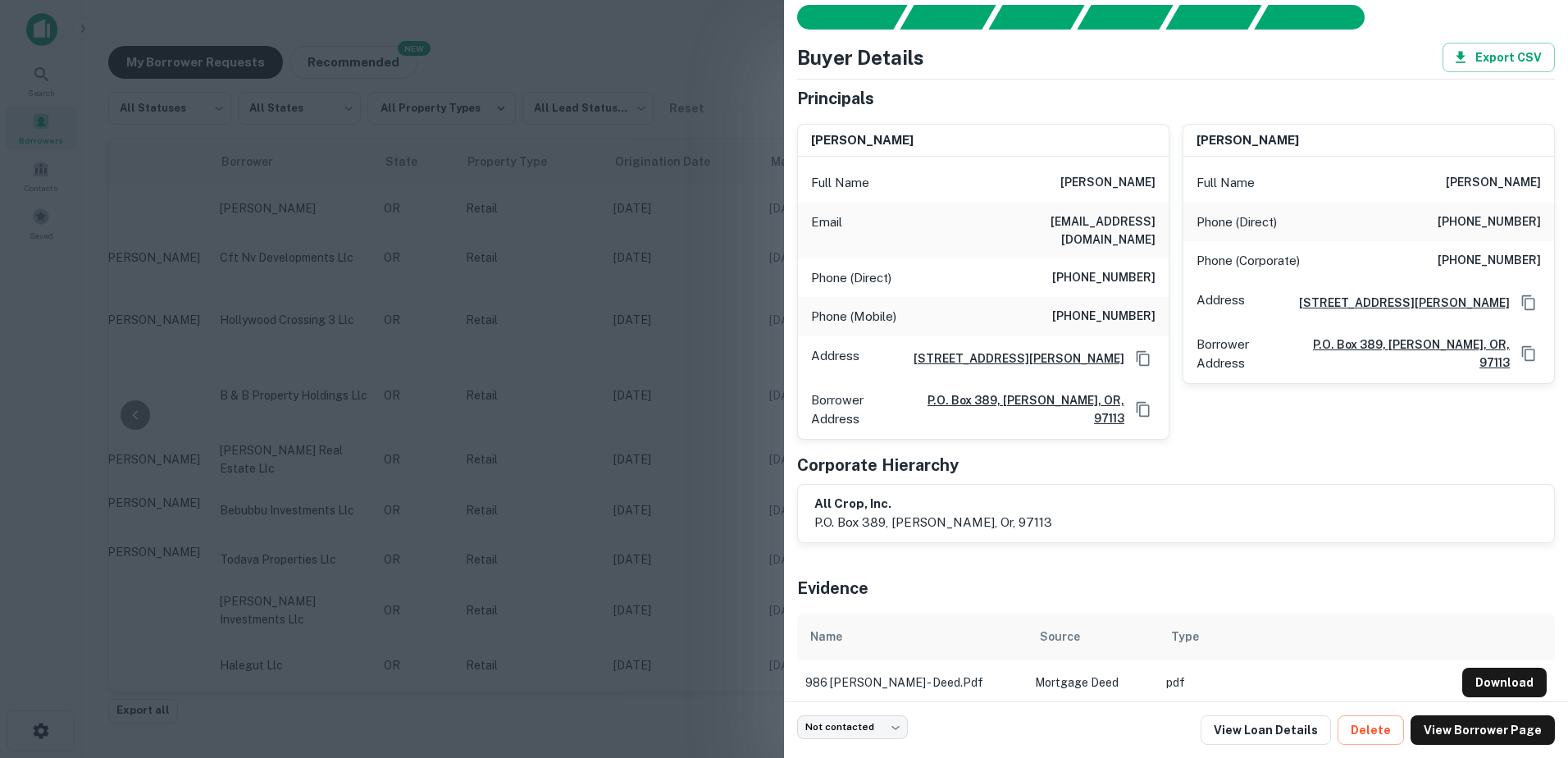
scroll to position [46, 0]
click at [220, 505] on div at bounding box center [784, 379] width 1568 height 758
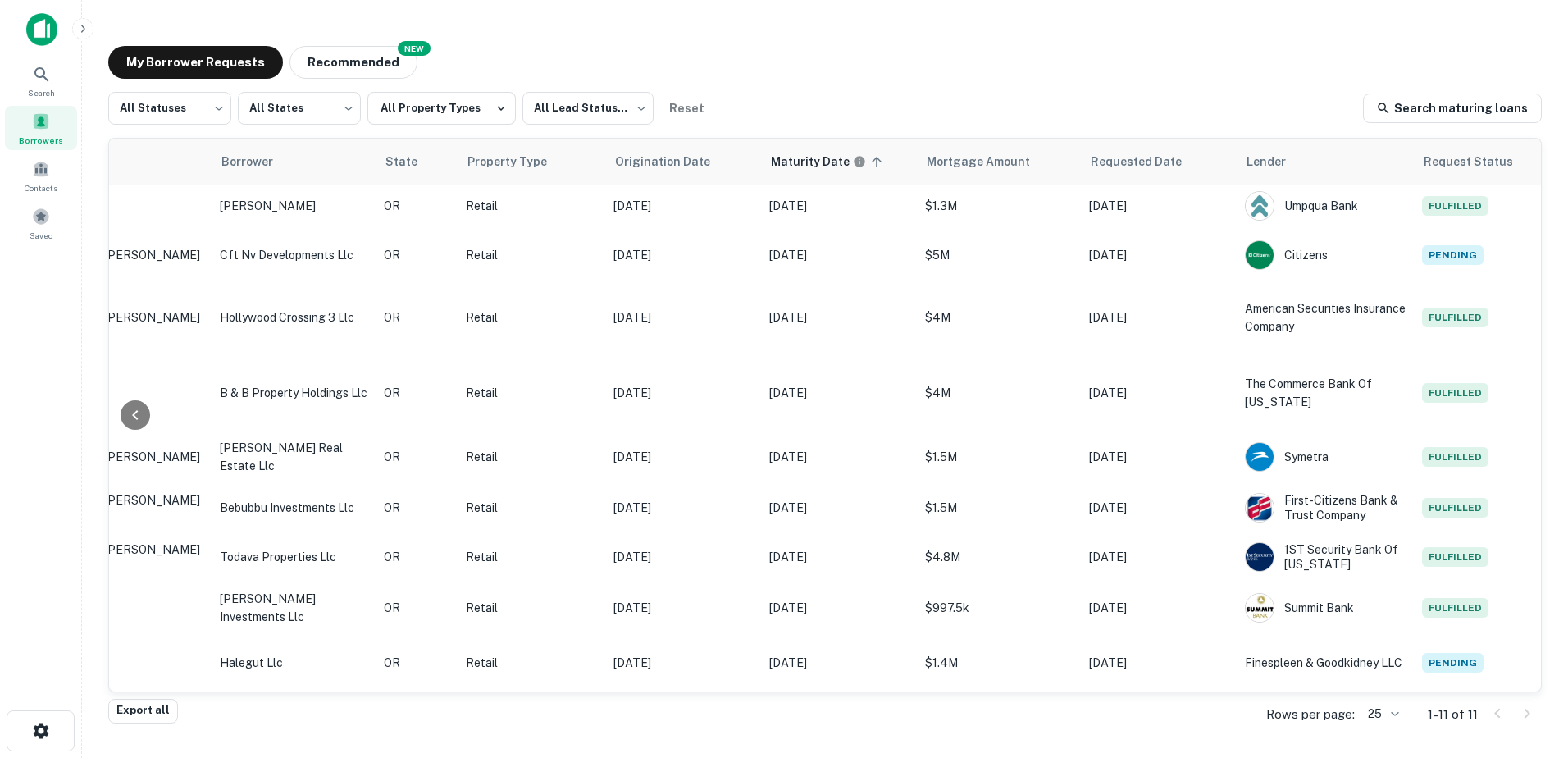
scroll to position [151, 323]
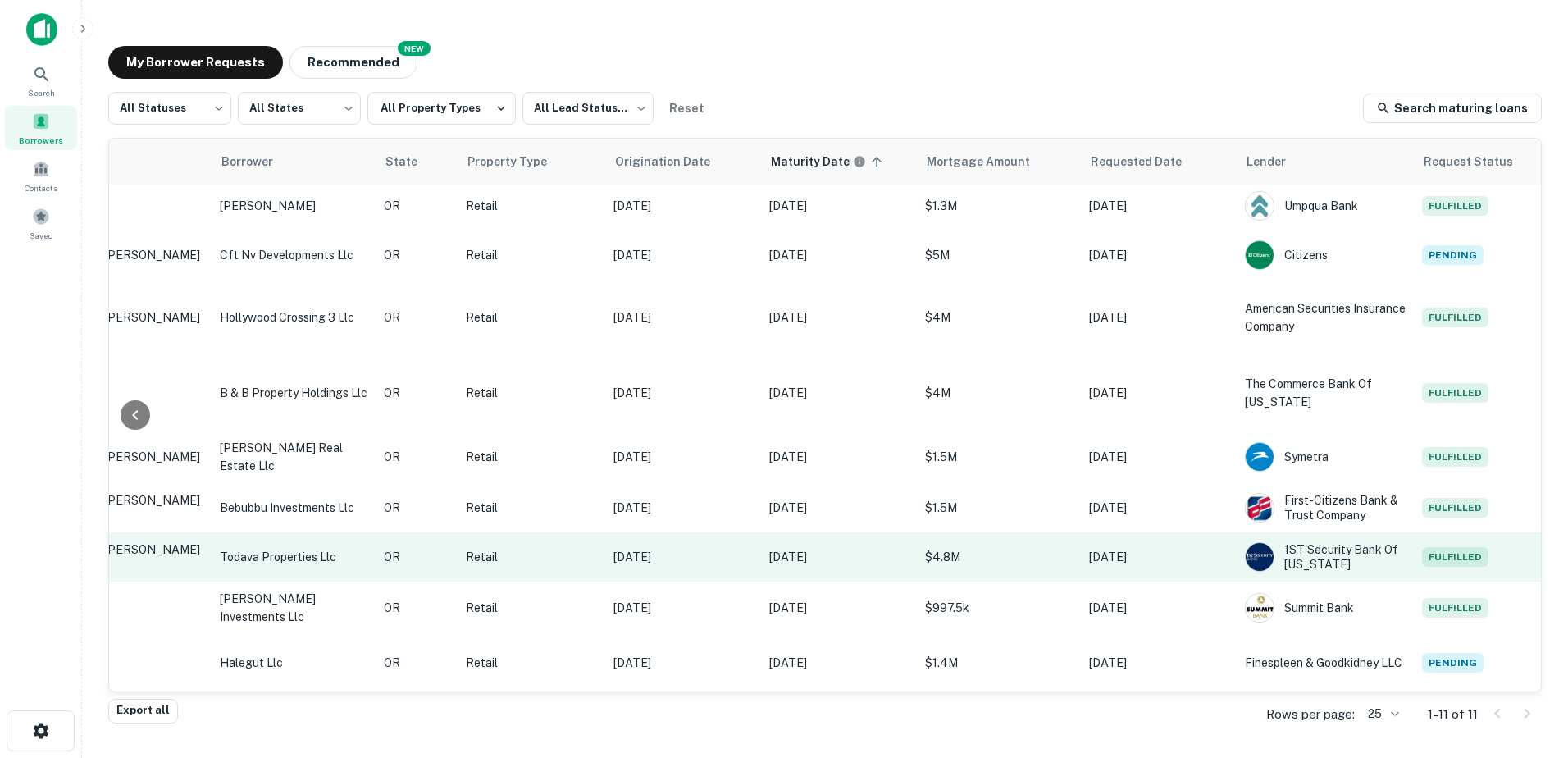
click at [259, 548] on p "todava properties llc" at bounding box center [293, 557] width 148 height 18
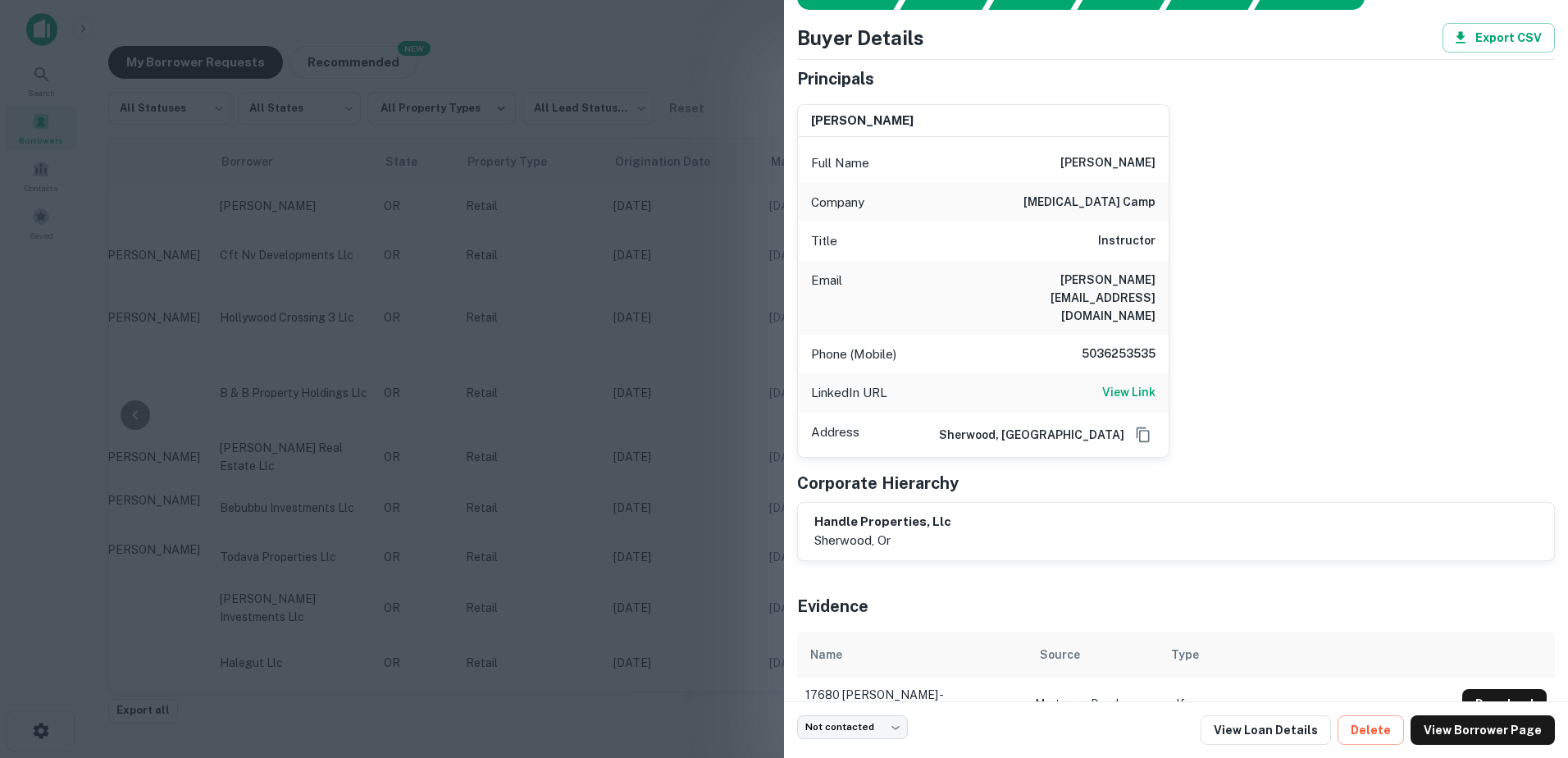
scroll to position [65, 0]
click at [553, 527] on div at bounding box center [784, 379] width 1568 height 758
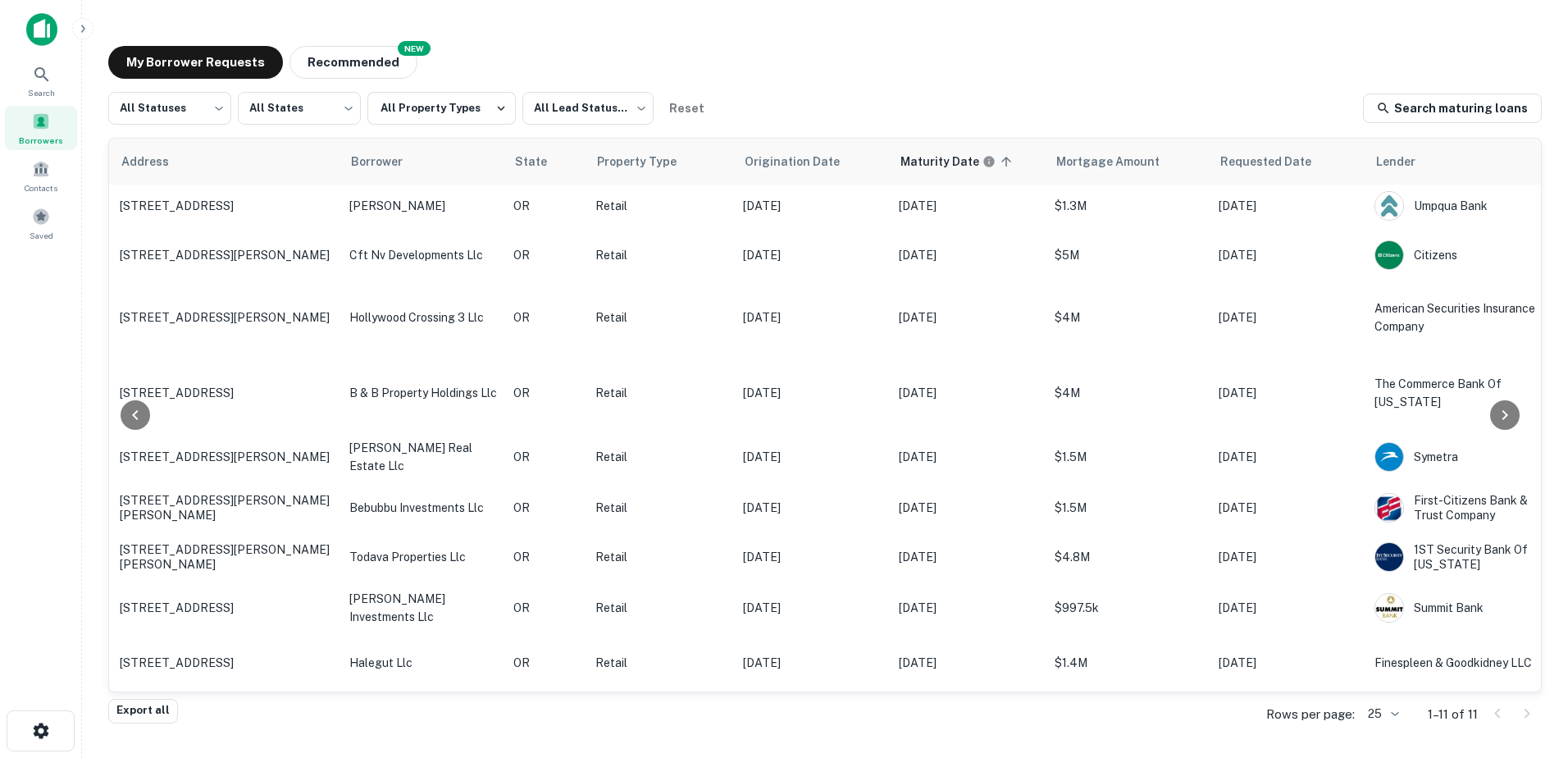
scroll to position [152, 156]
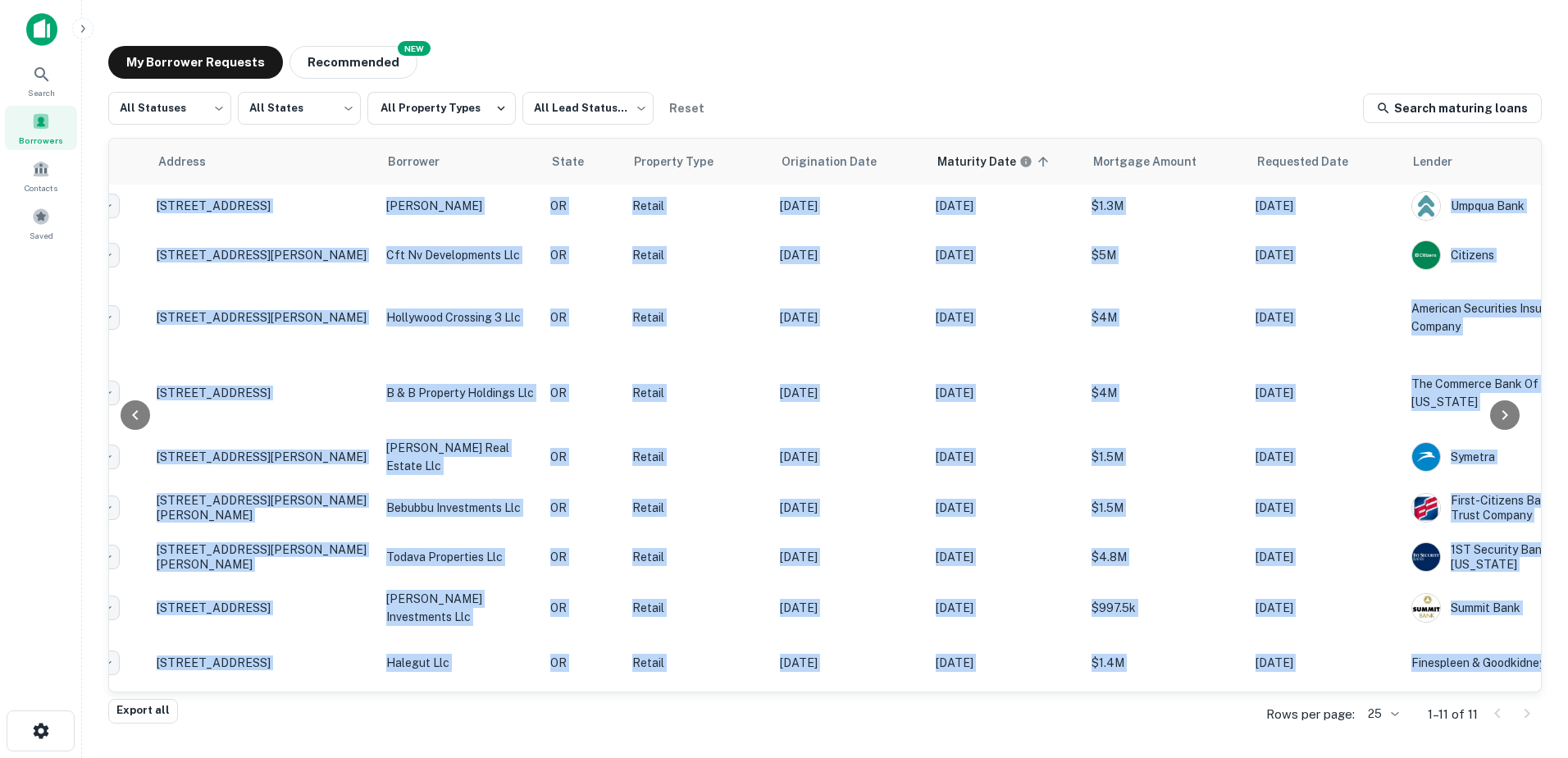
drag, startPoint x: 1210, startPoint y: 691, endPoint x: 1163, endPoint y: 693, distance: 47.0
click at [1163, 693] on div "All Statuses *** ​ All States *** ​ All Property Types All Lead Statuses *** ​ …" at bounding box center [825, 395] width 1434 height 607
drag, startPoint x: 1163, startPoint y: 693, endPoint x: 1059, endPoint y: 726, distance: 109.1
click at [1064, 731] on div "Export all Rows per page: 25 ** 1–11 of 11" at bounding box center [825, 713] width 1434 height 44
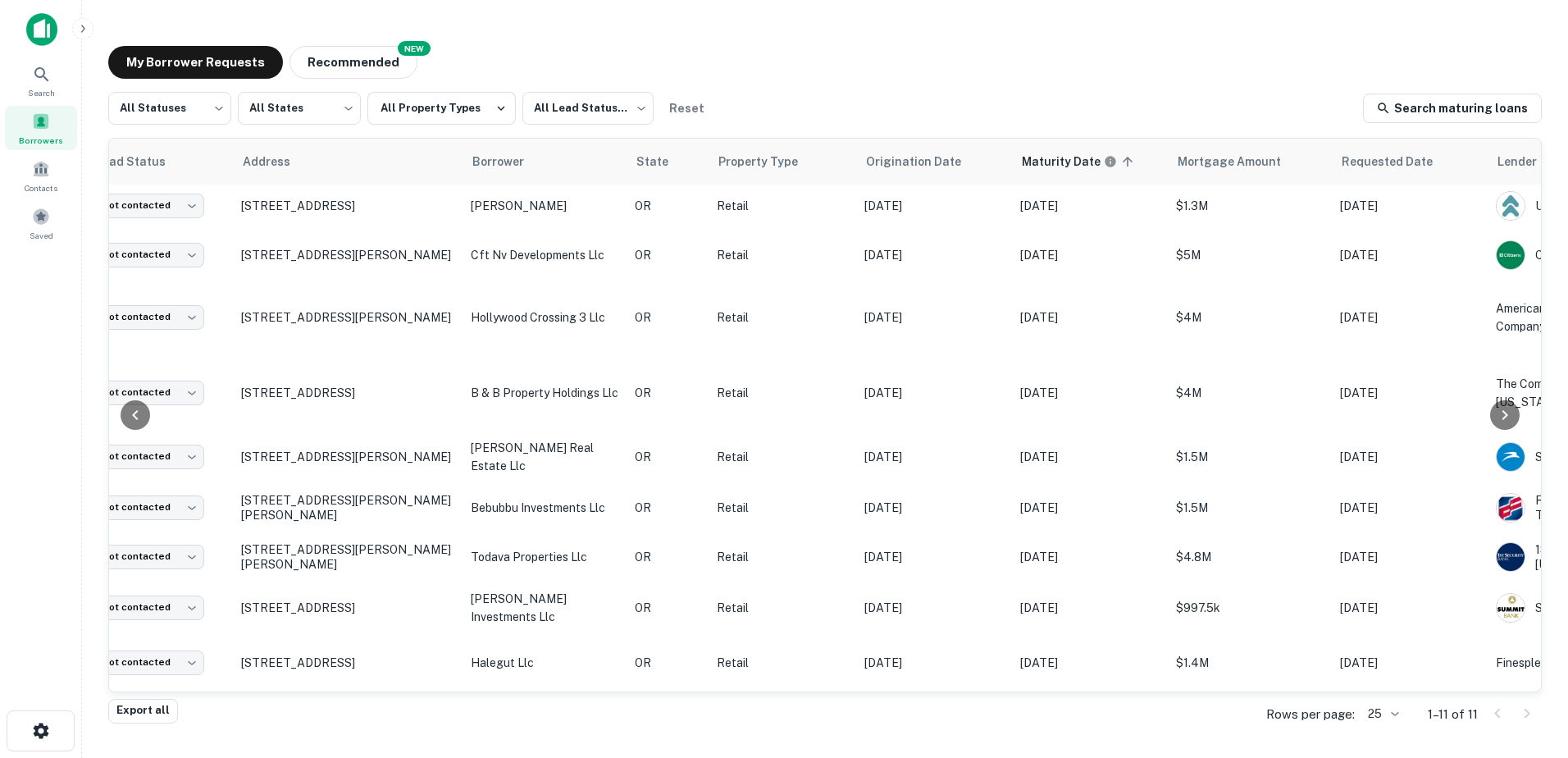
scroll to position [152, 64]
